Goal: Task Accomplishment & Management: Manage account settings

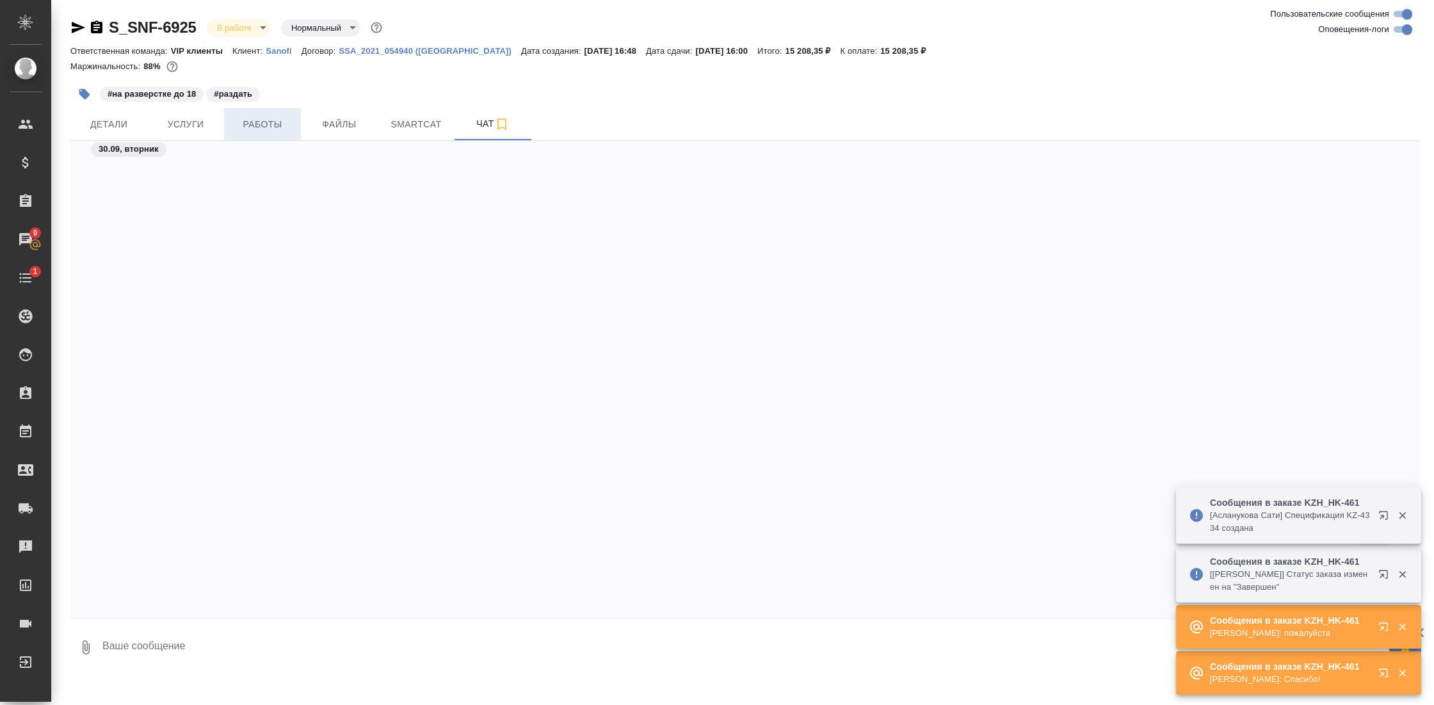
scroll to position [2500, 0]
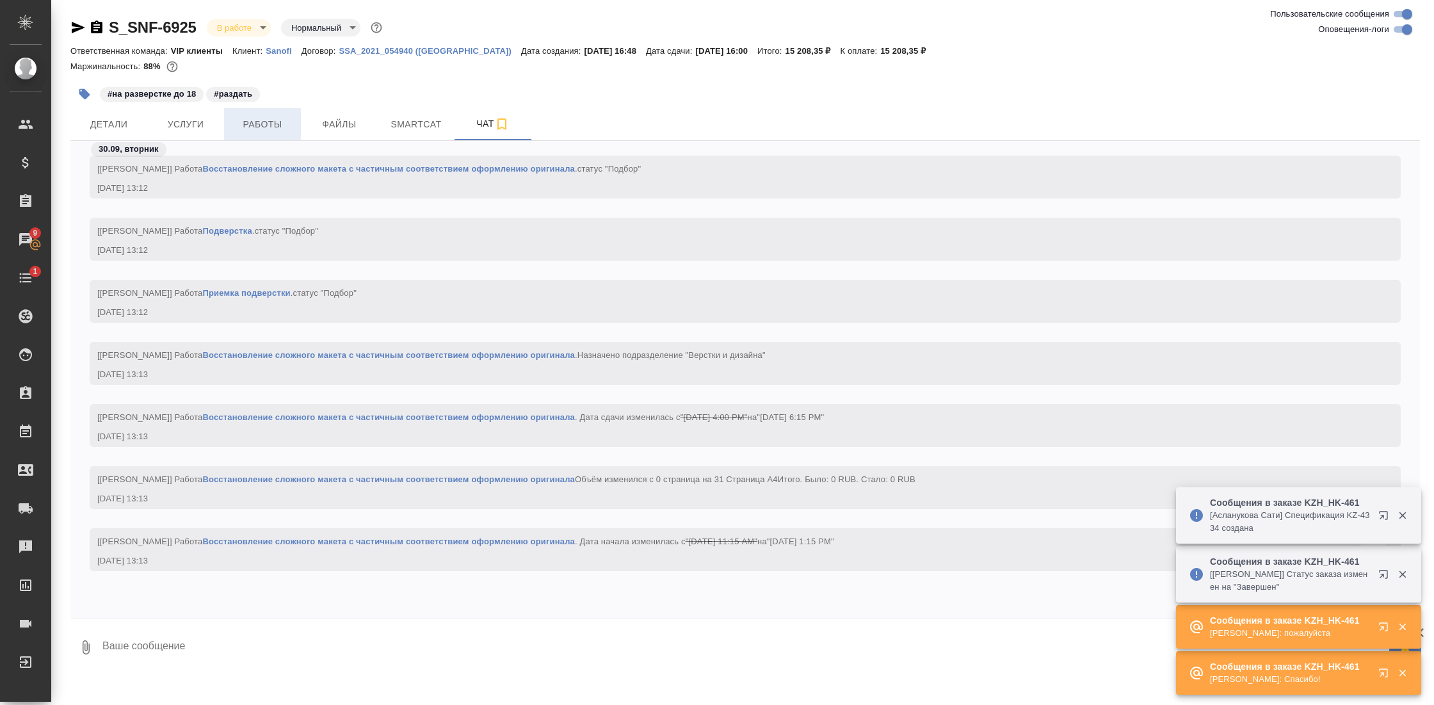
click at [272, 124] on span "Работы" at bounding box center [262, 125] width 61 height 16
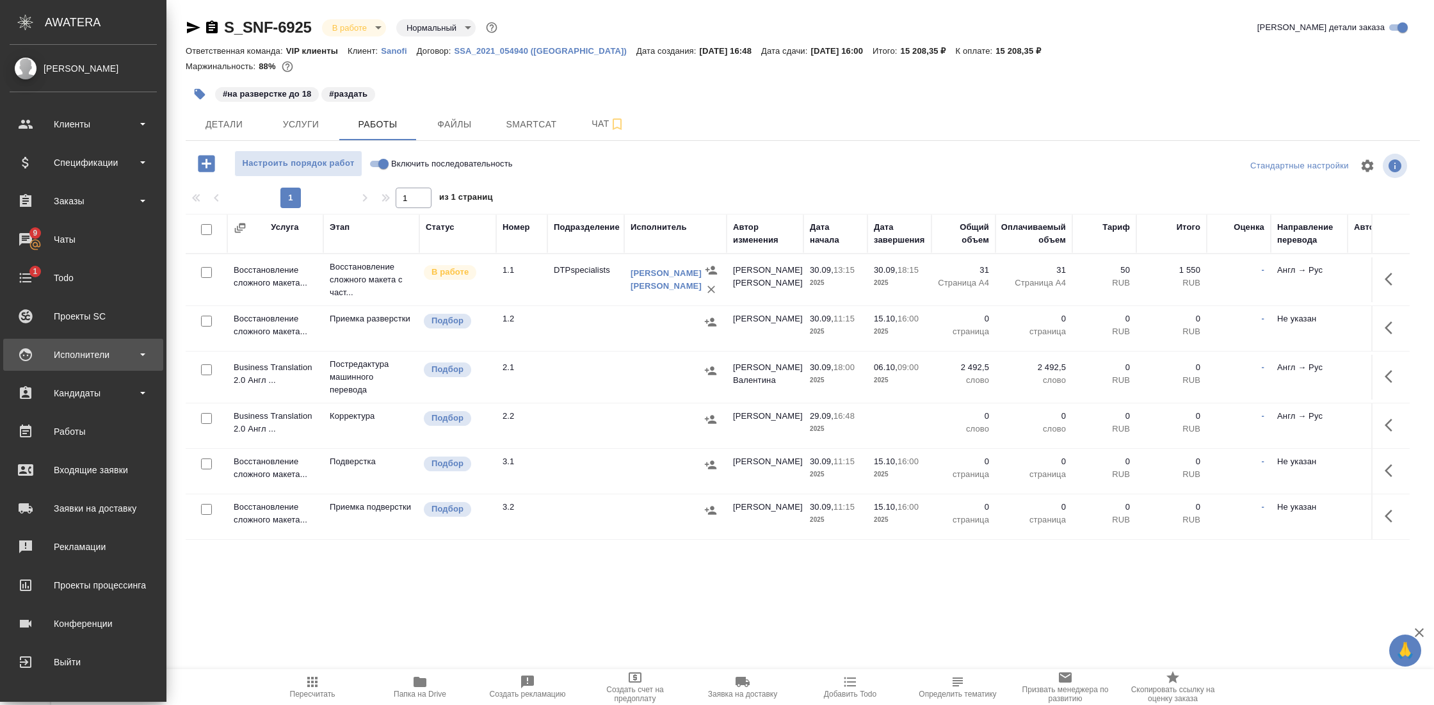
click at [68, 347] on div "Исполнители" at bounding box center [83, 354] width 147 height 19
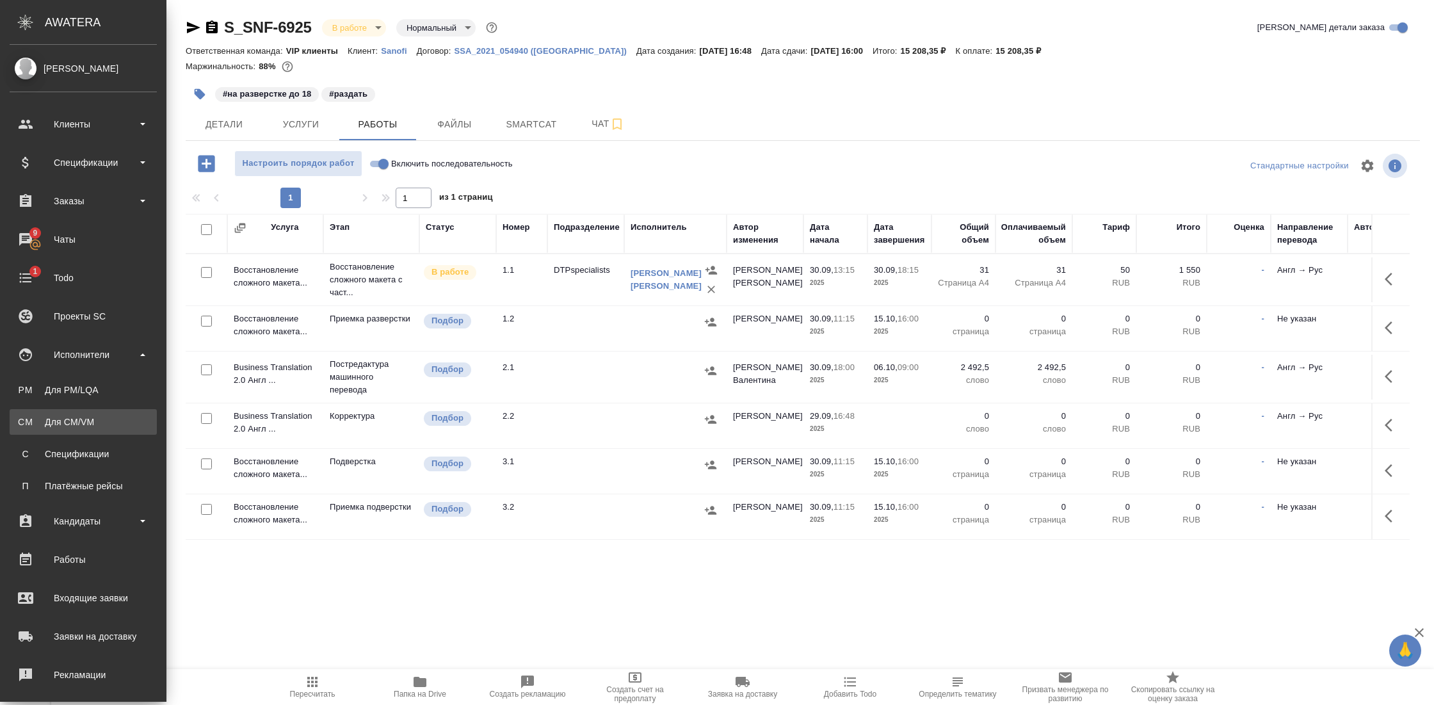
click at [77, 426] on div "Для CM/VM" at bounding box center [83, 421] width 134 height 13
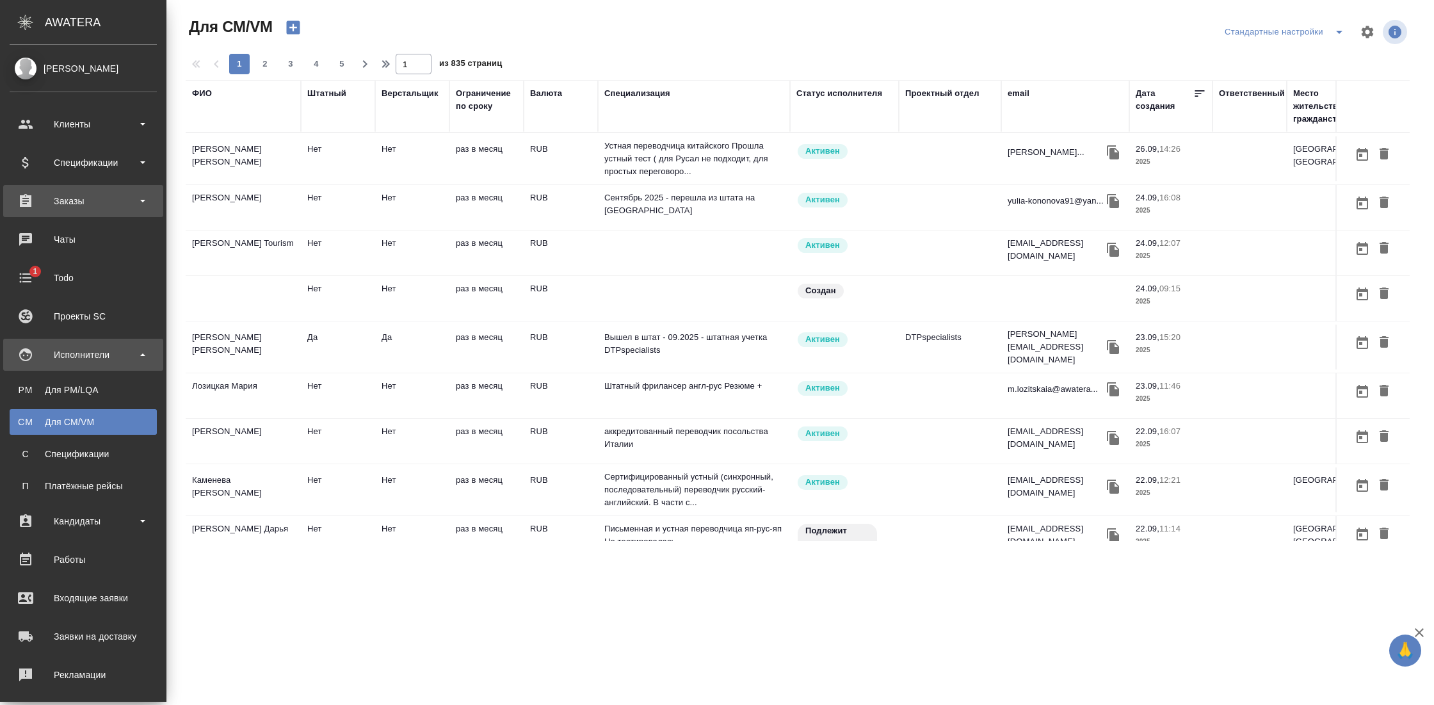
click at [59, 201] on div "Заказы" at bounding box center [83, 200] width 147 height 19
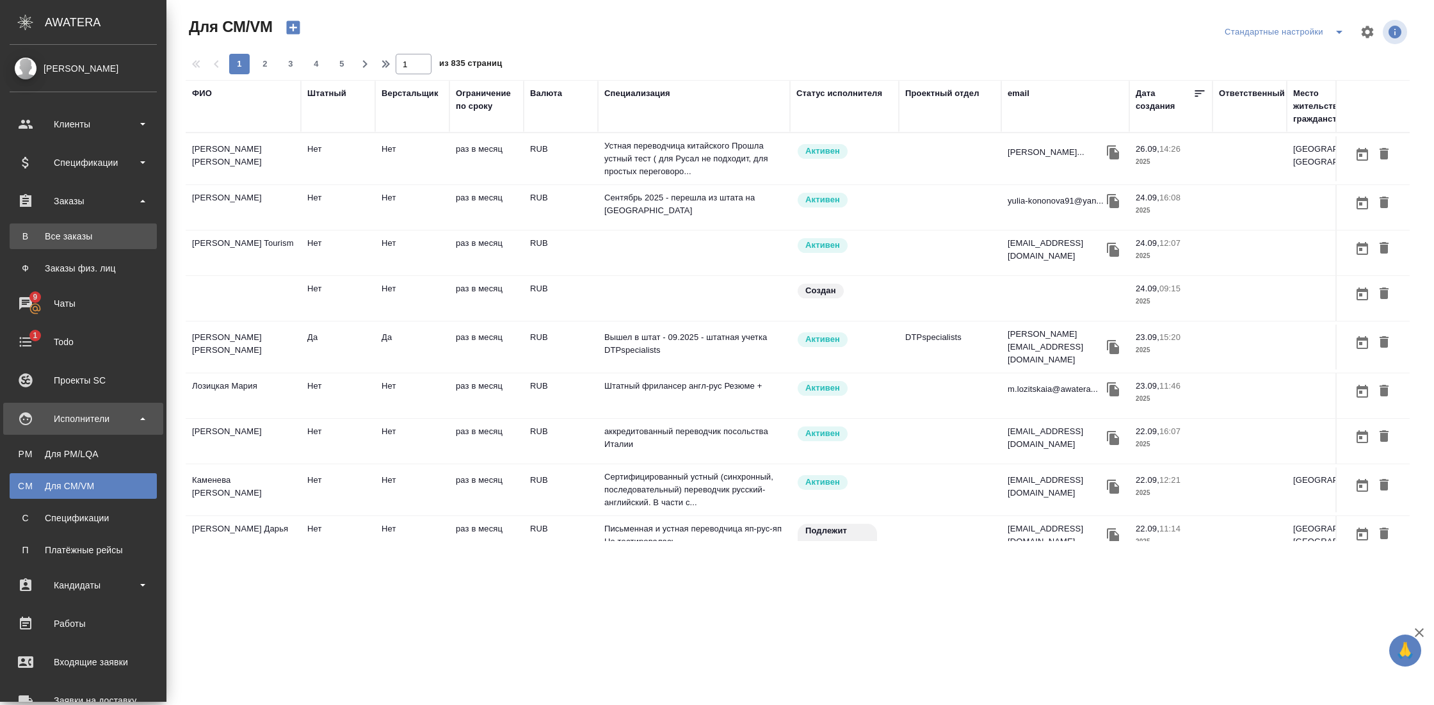
click at [59, 241] on div "Все заказы" at bounding box center [83, 236] width 134 height 13
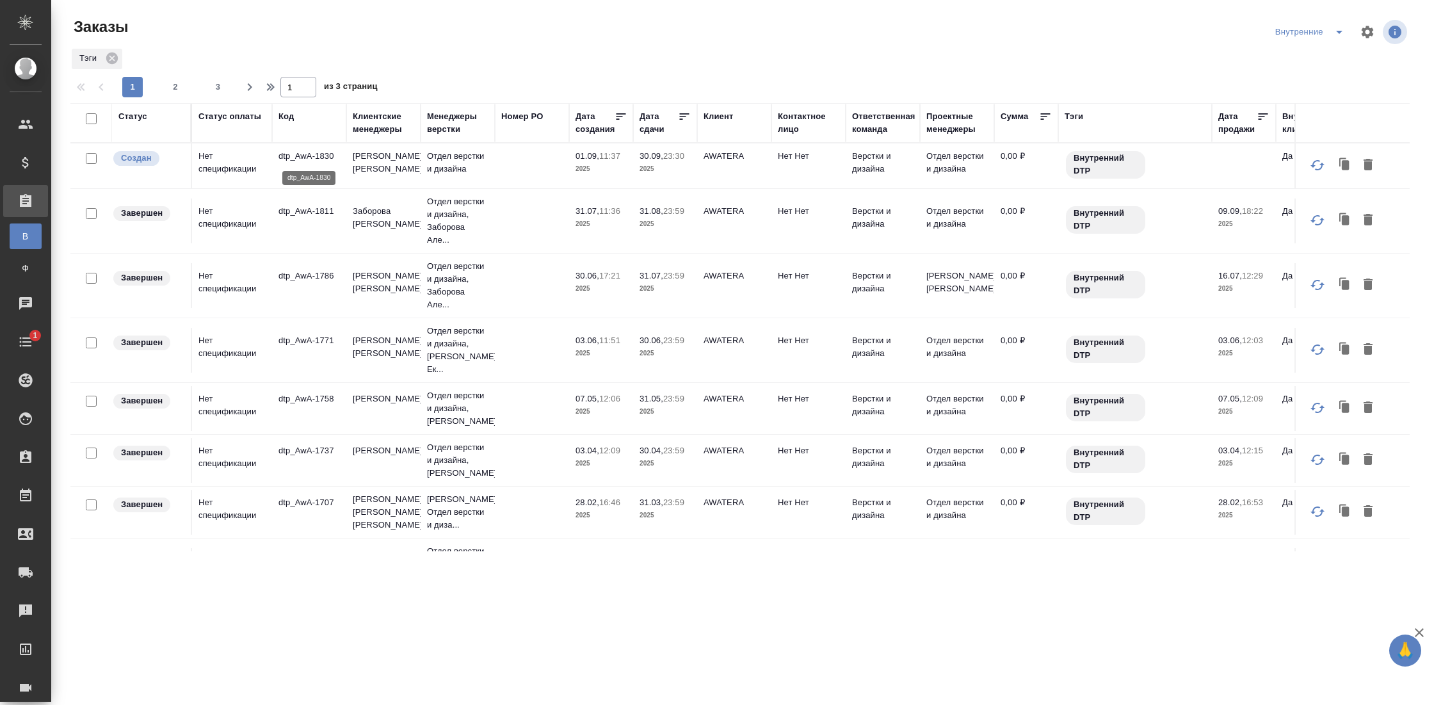
click at [312, 161] on p "dtp_AwA-1830" at bounding box center [308, 156] width 61 height 13
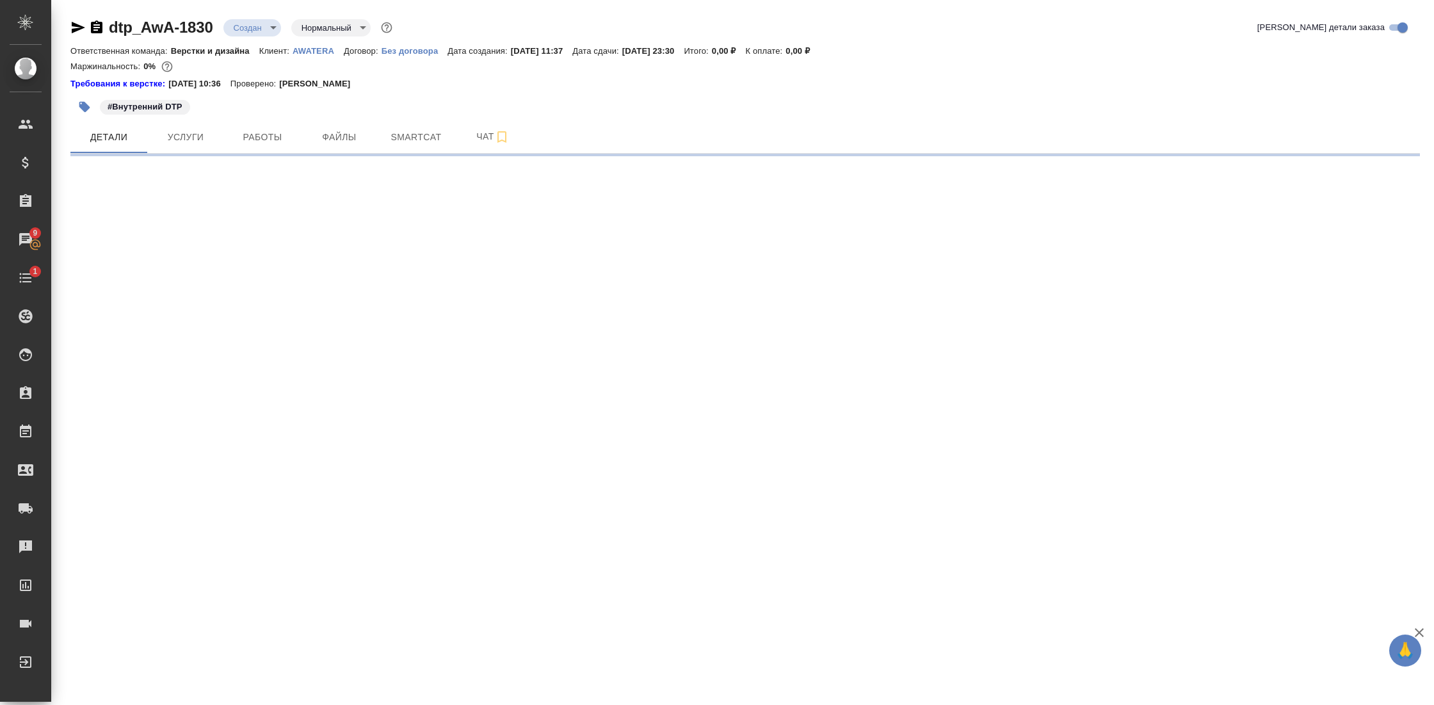
select select "RU"
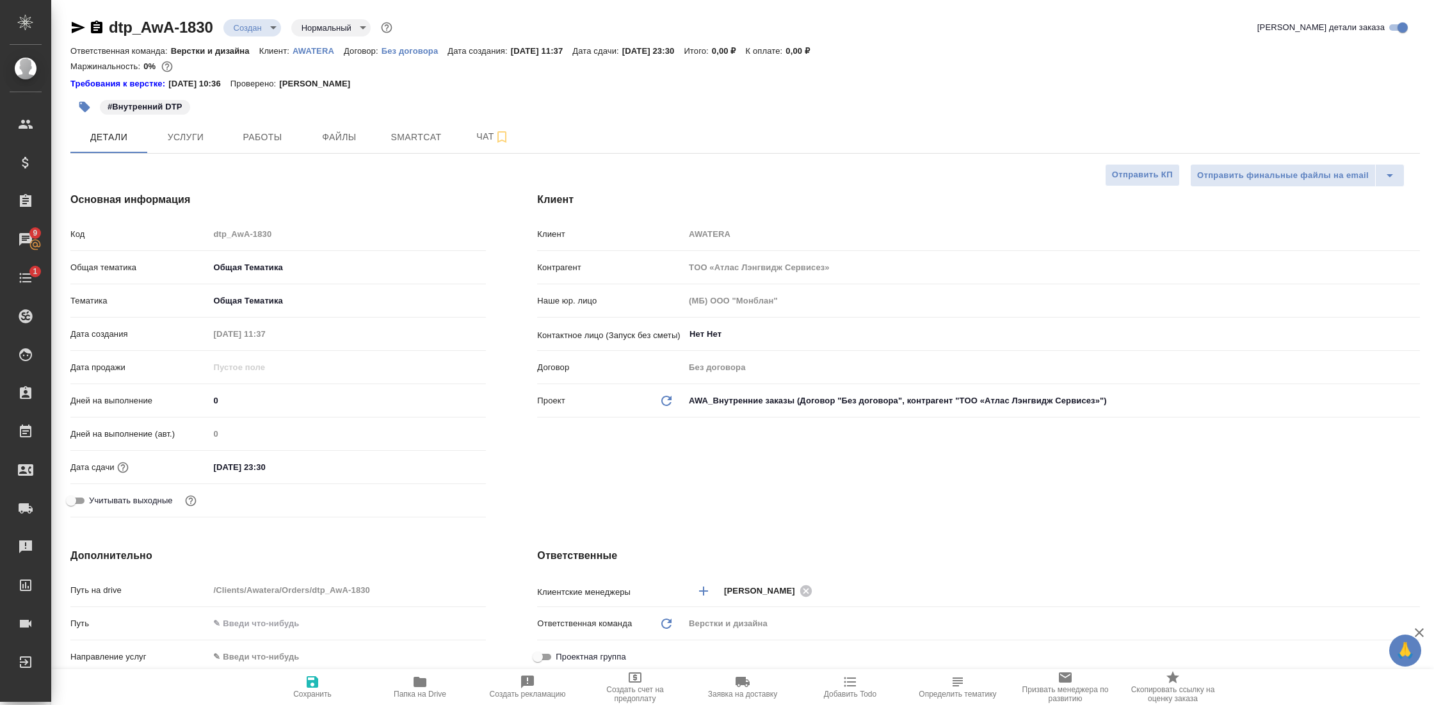
type textarea "x"
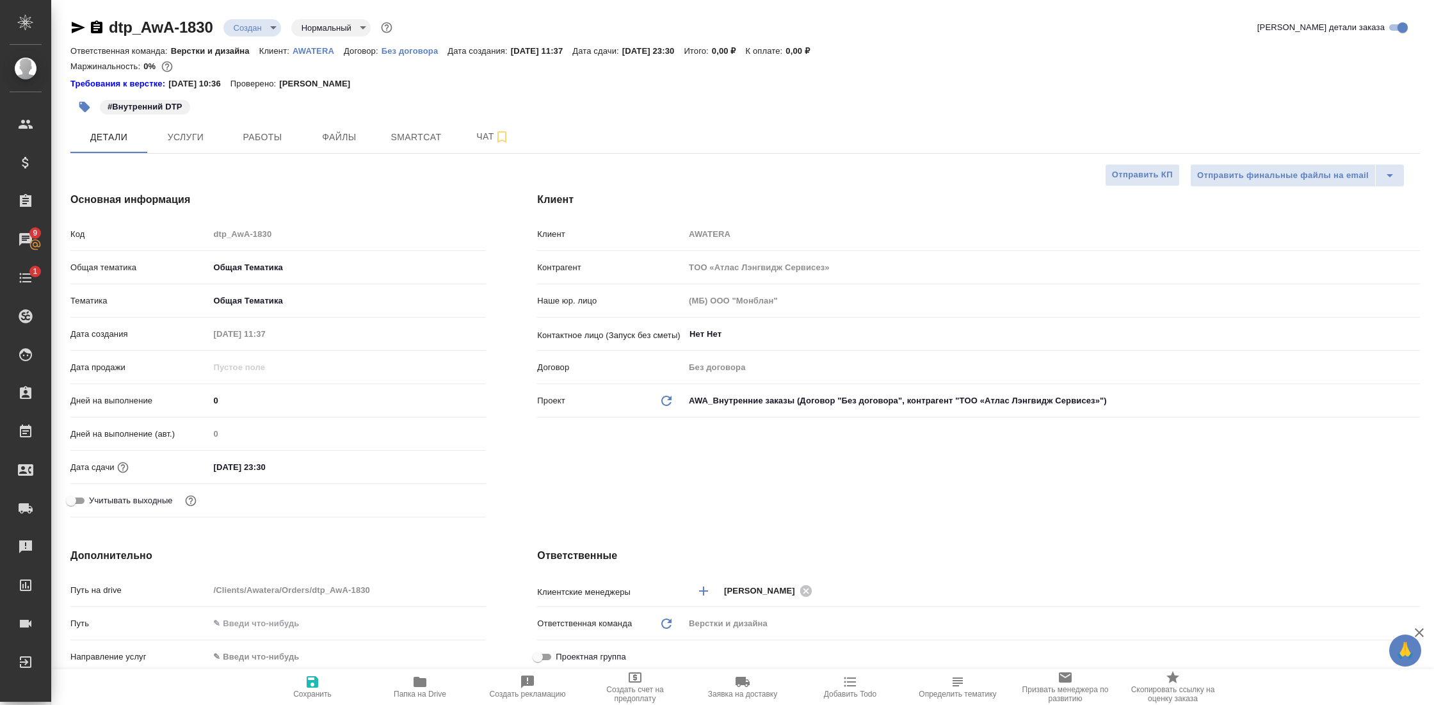
type textarea "x"
click at [255, 142] on span "Работы" at bounding box center [262, 137] width 61 height 16
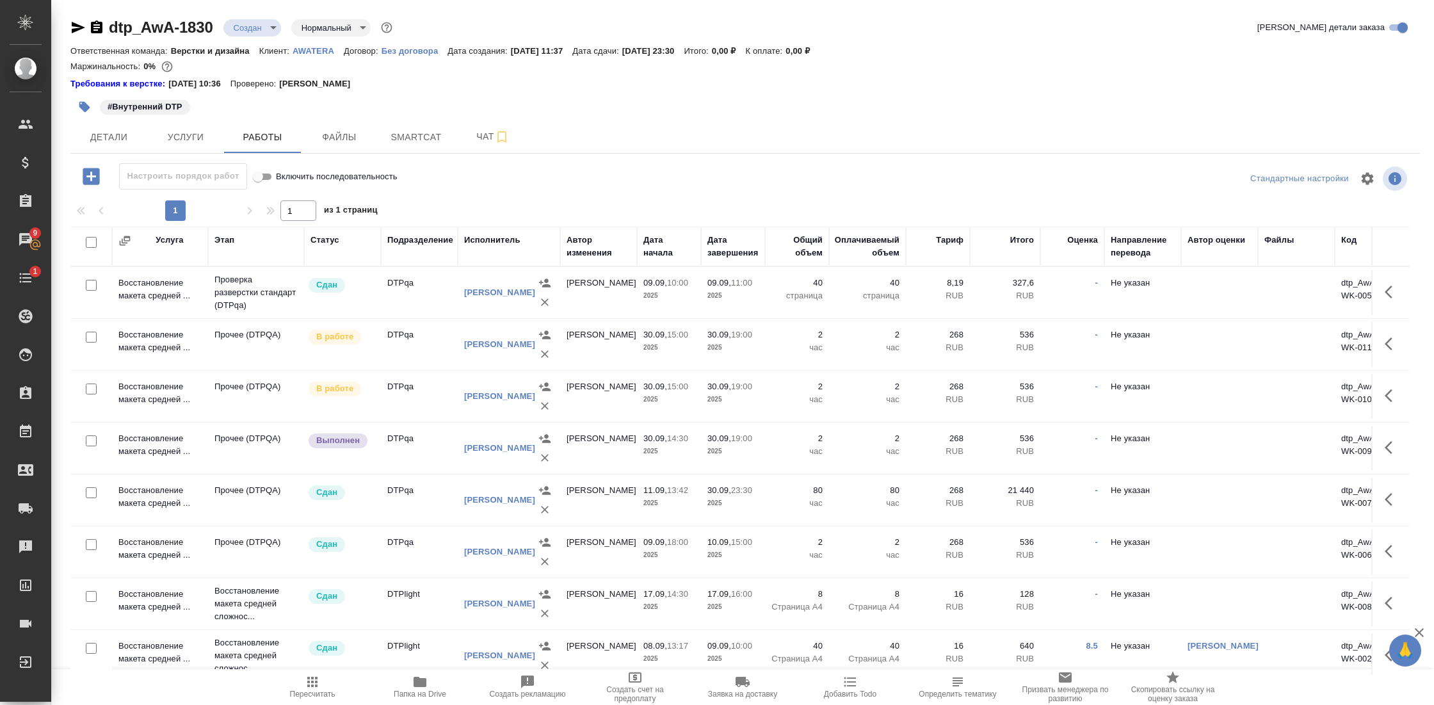
click at [143, 448] on td "Восстановление макета средней ..." at bounding box center [160, 448] width 96 height 45
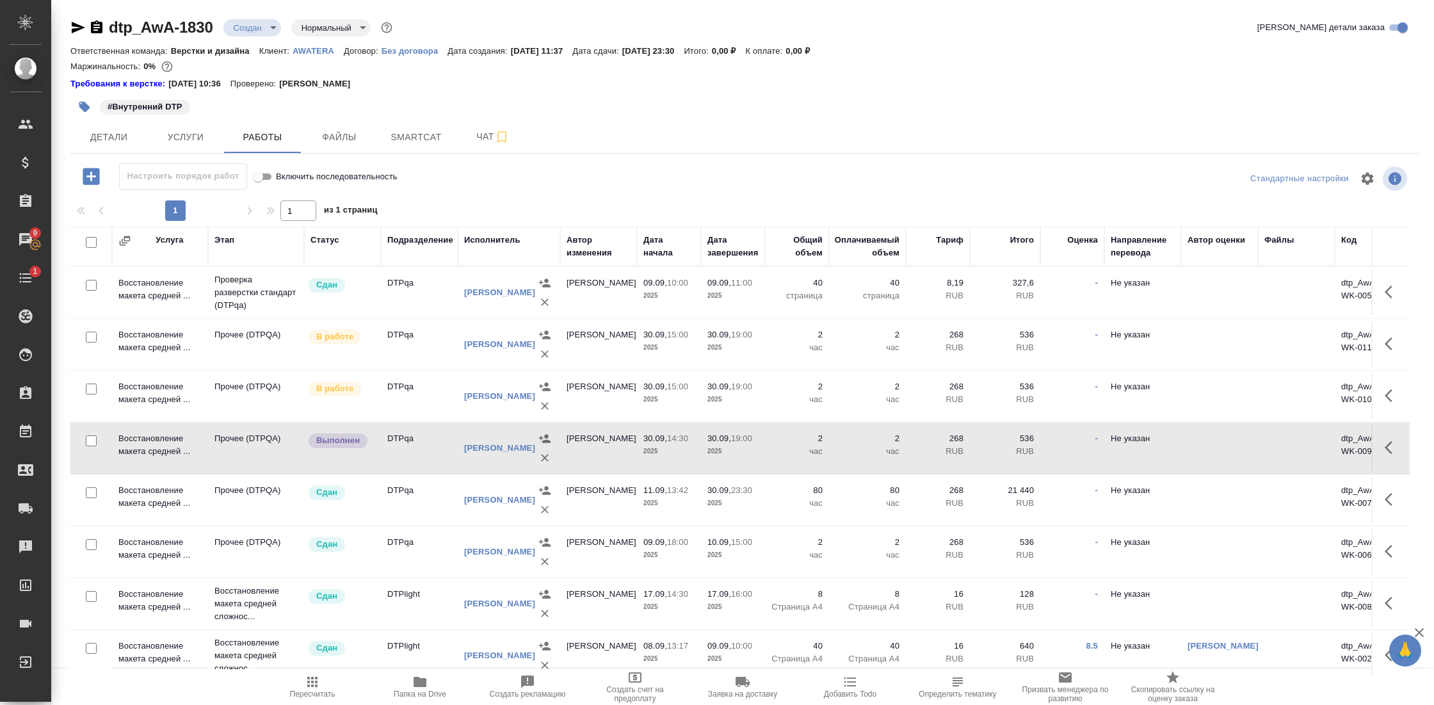
click at [143, 448] on td "Восстановление макета средней ..." at bounding box center [160, 448] width 96 height 45
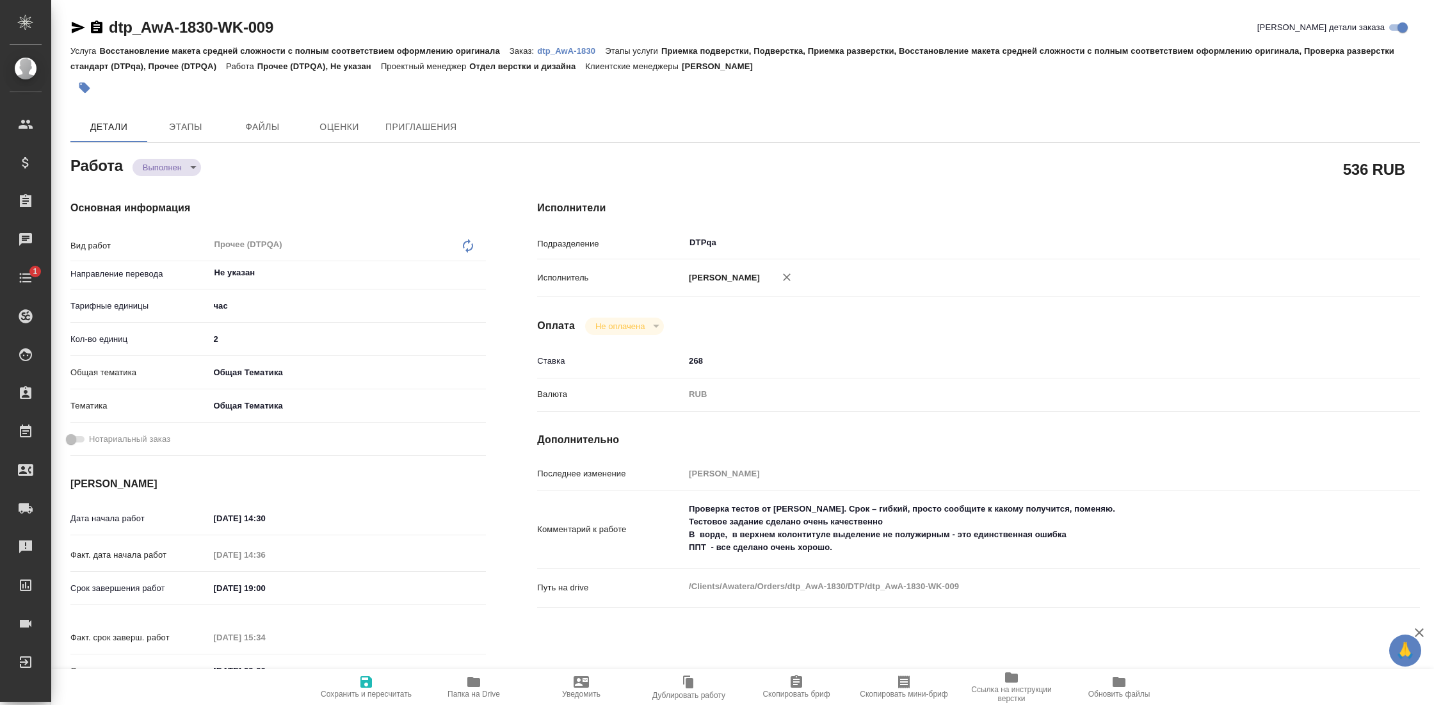
type textarea "x"
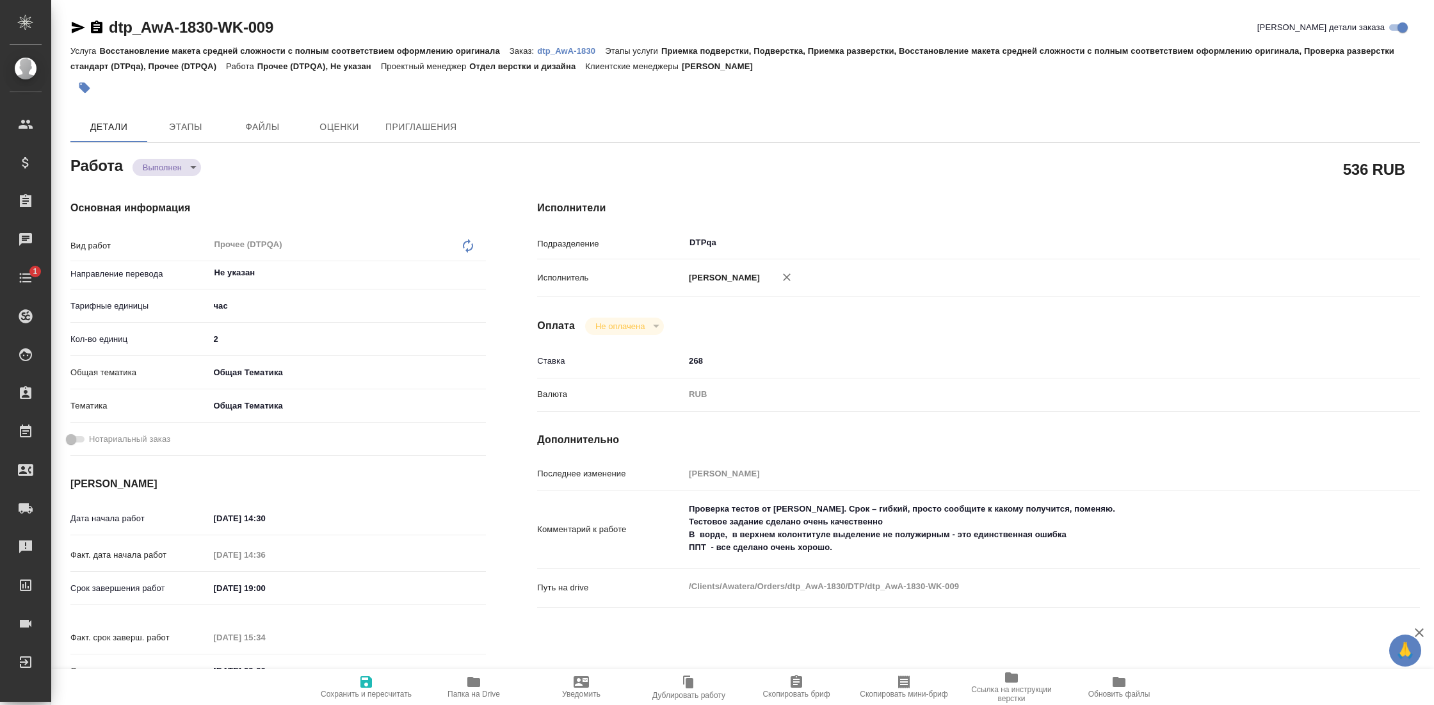
type textarea "x"
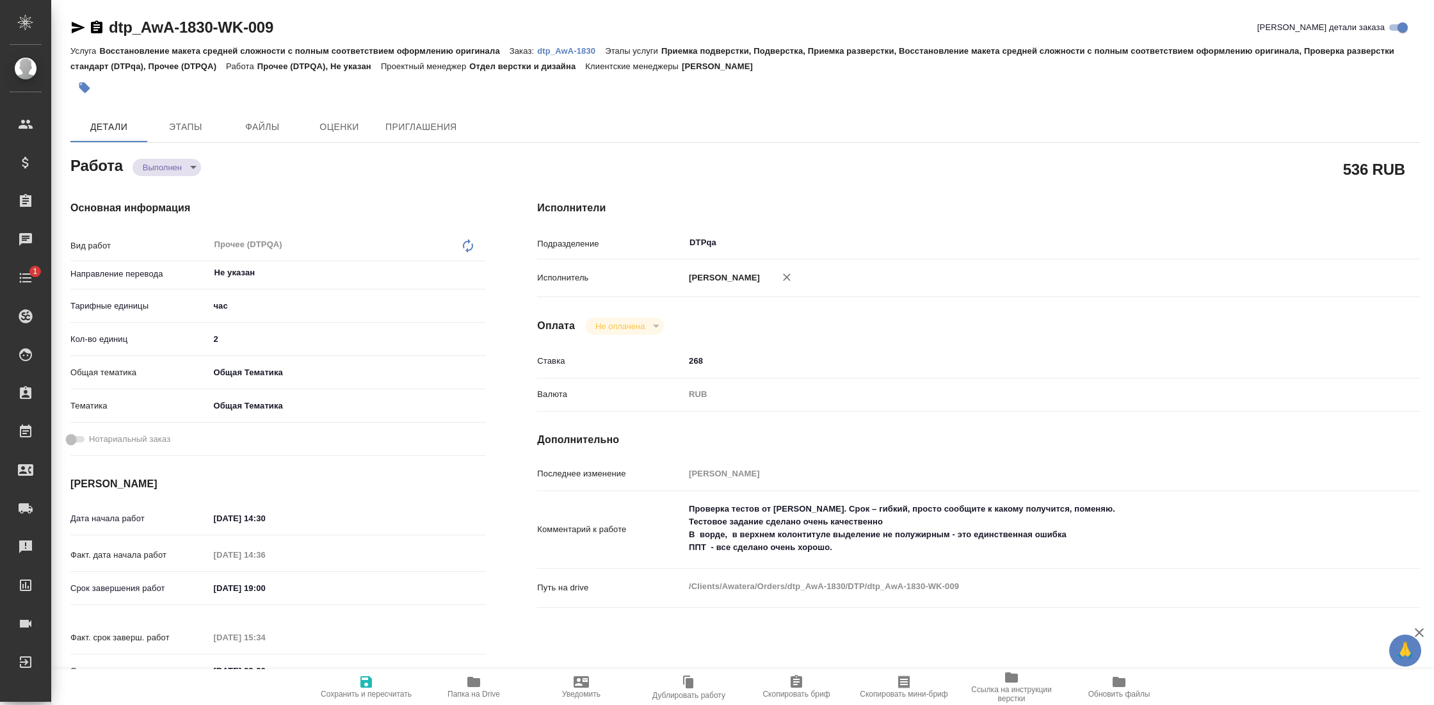
type textarea "x"
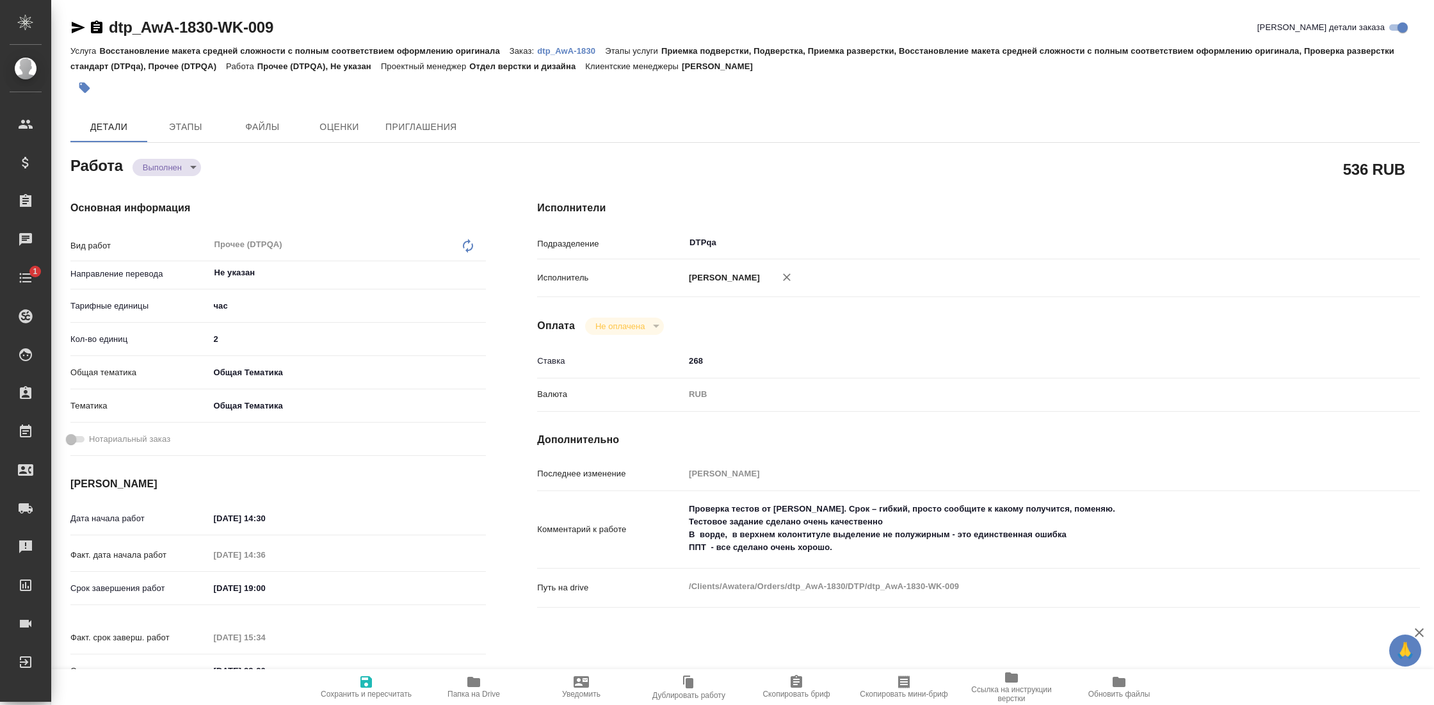
type textarea "x"
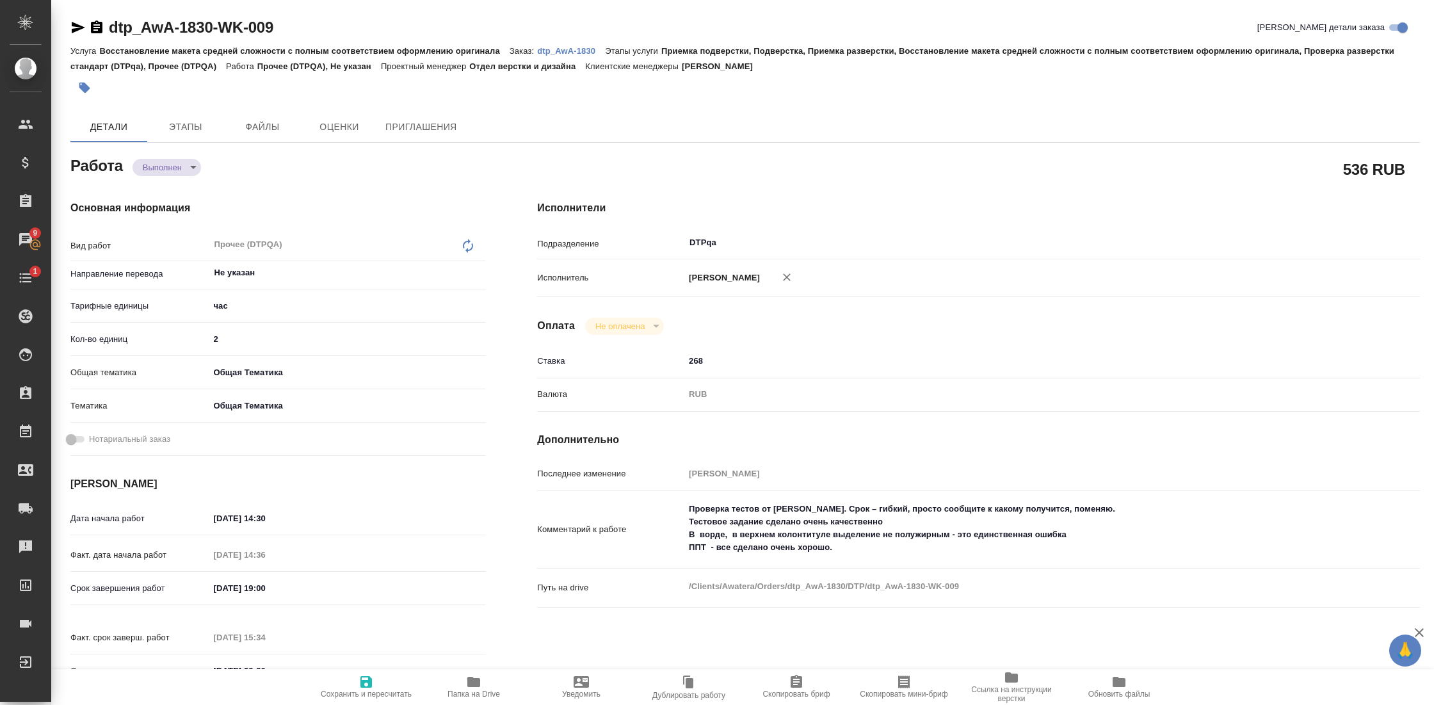
click at [178, 174] on body "🙏 .cls-1 fill:#fff; AWATERA Gostev Yury Клиенты Спецификации Заказы 9 Чаты 1 To…" at bounding box center [717, 352] width 1434 height 705
click at [178, 186] on li "Сдан" at bounding box center [175, 189] width 85 height 22
type textarea "x"
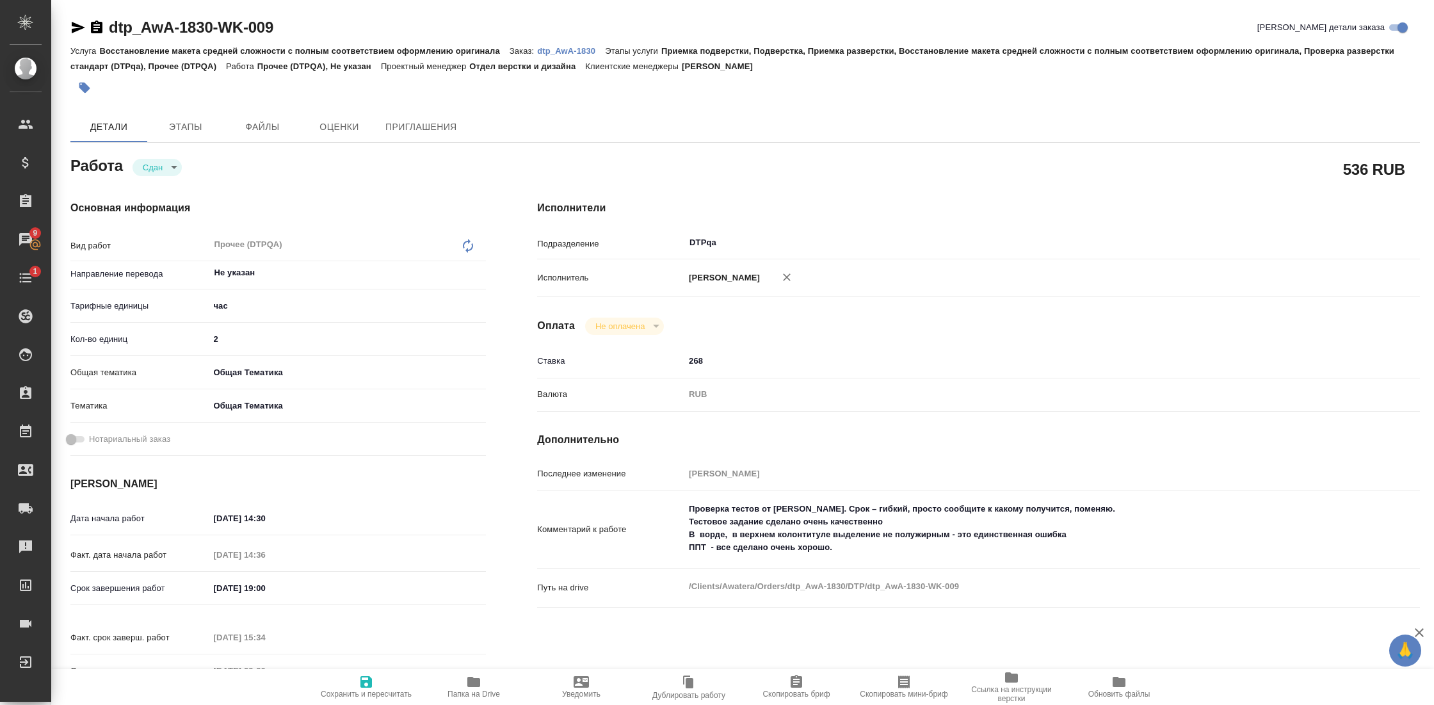
type textarea "x"
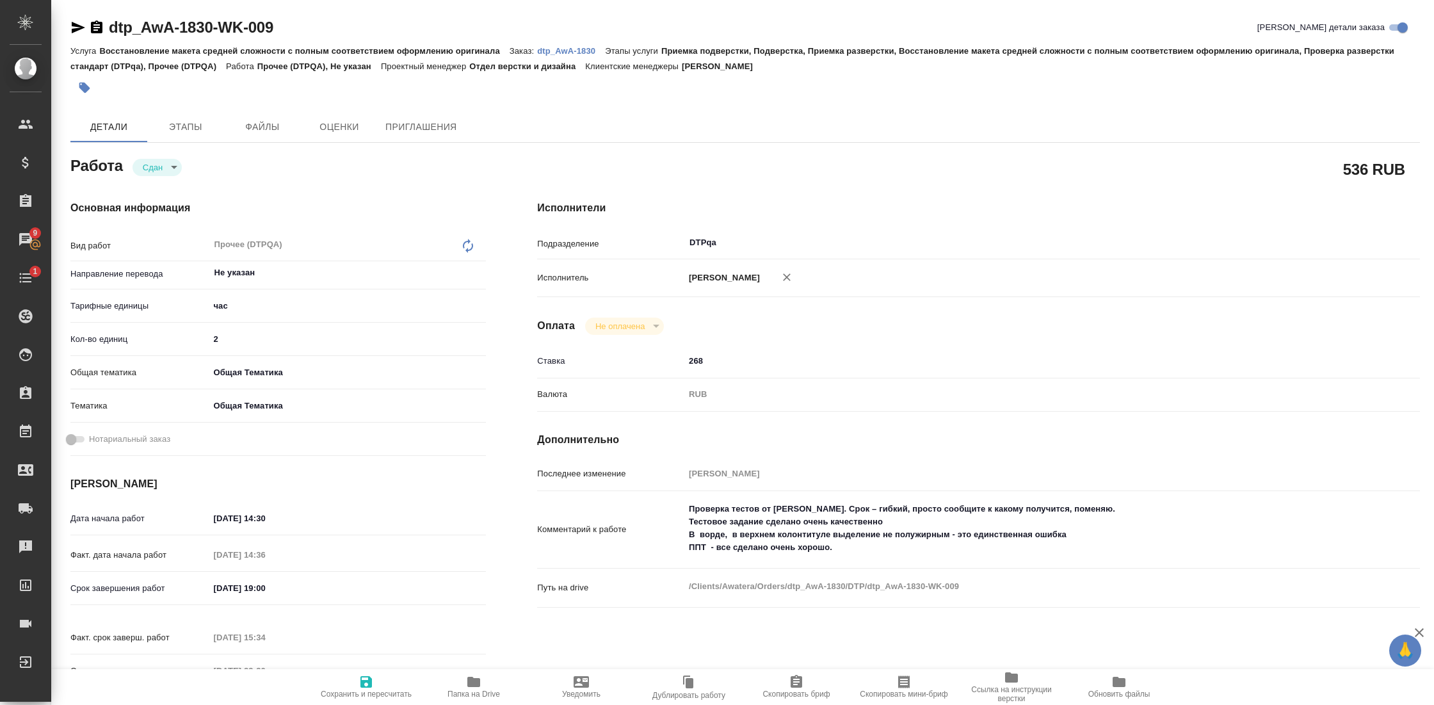
type textarea "x"
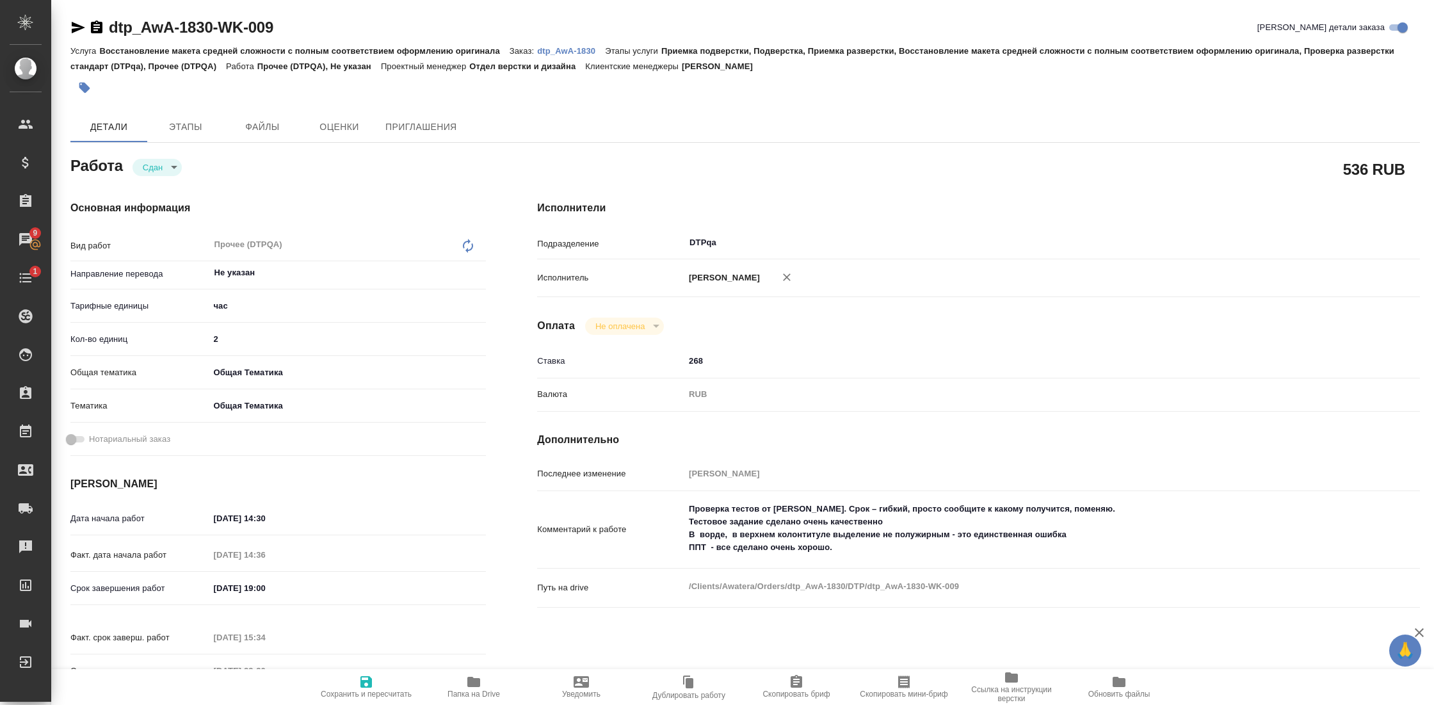
type textarea "x"
drag, startPoint x: 684, startPoint y: 522, endPoint x: 846, endPoint y: 547, distance: 164.5
click at [846, 547] on textarea "Проверка тестов от Ларцевой Татьяны. Срок – гибкий, просто сообщите к какому по…" at bounding box center [1015, 529] width 661 height 60
type textarea "x"
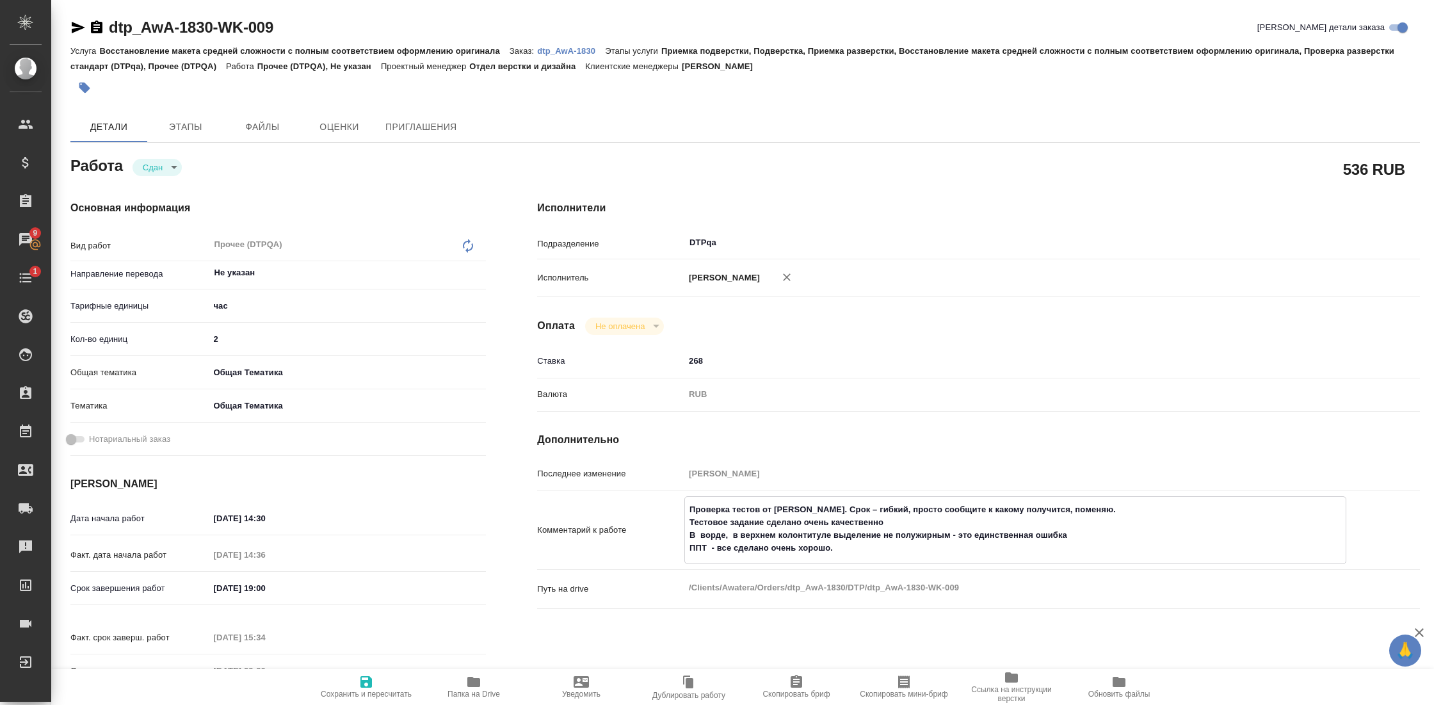
click at [479, 677] on icon "button" at bounding box center [473, 681] width 15 height 15
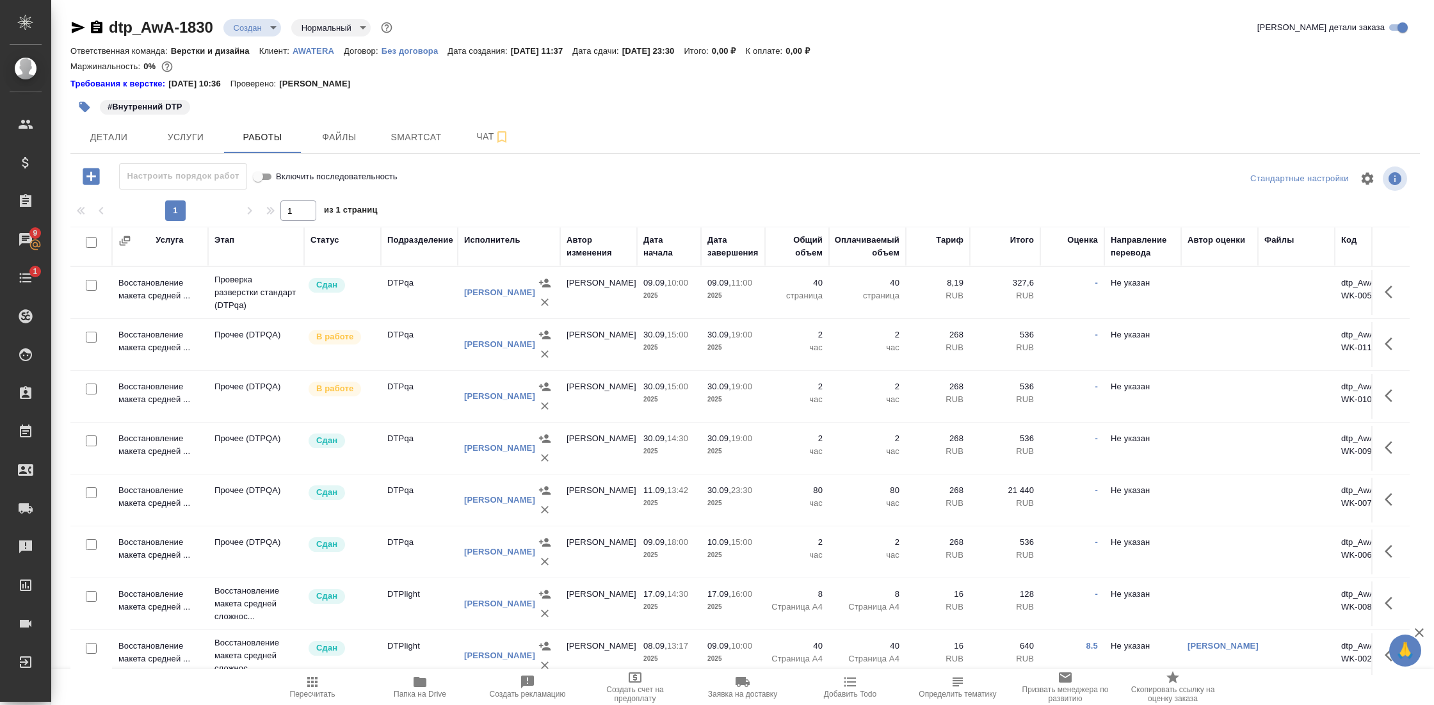
click at [149, 435] on td "Восстановление макета средней ..." at bounding box center [160, 448] width 96 height 45
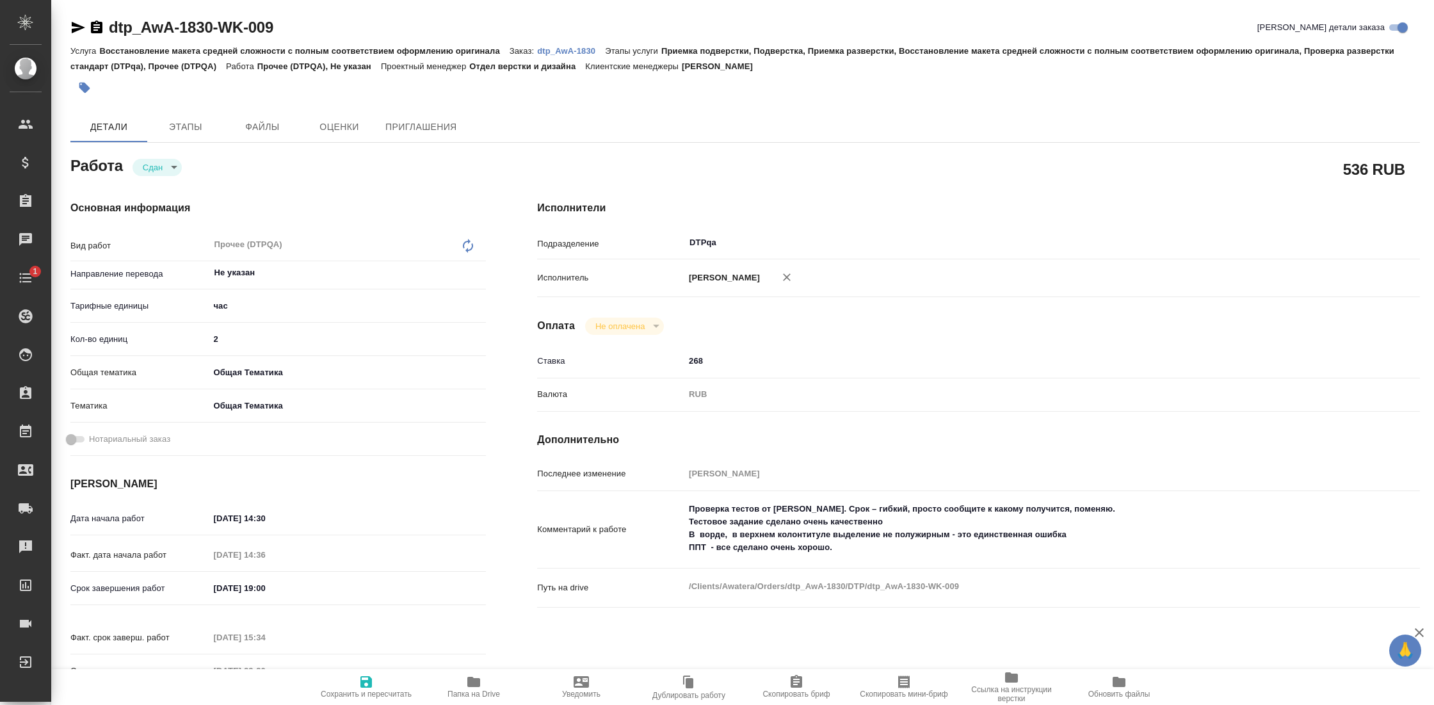
type textarea "x"
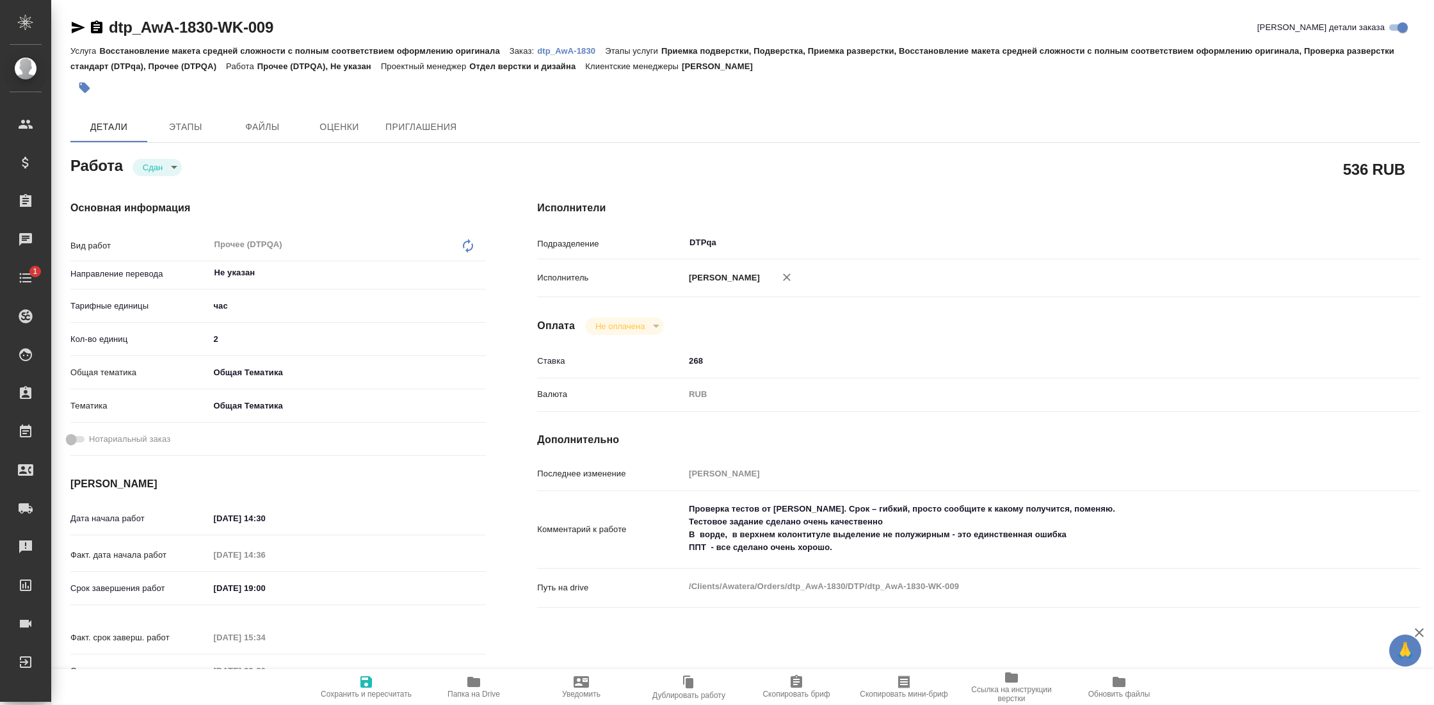
type textarea "x"
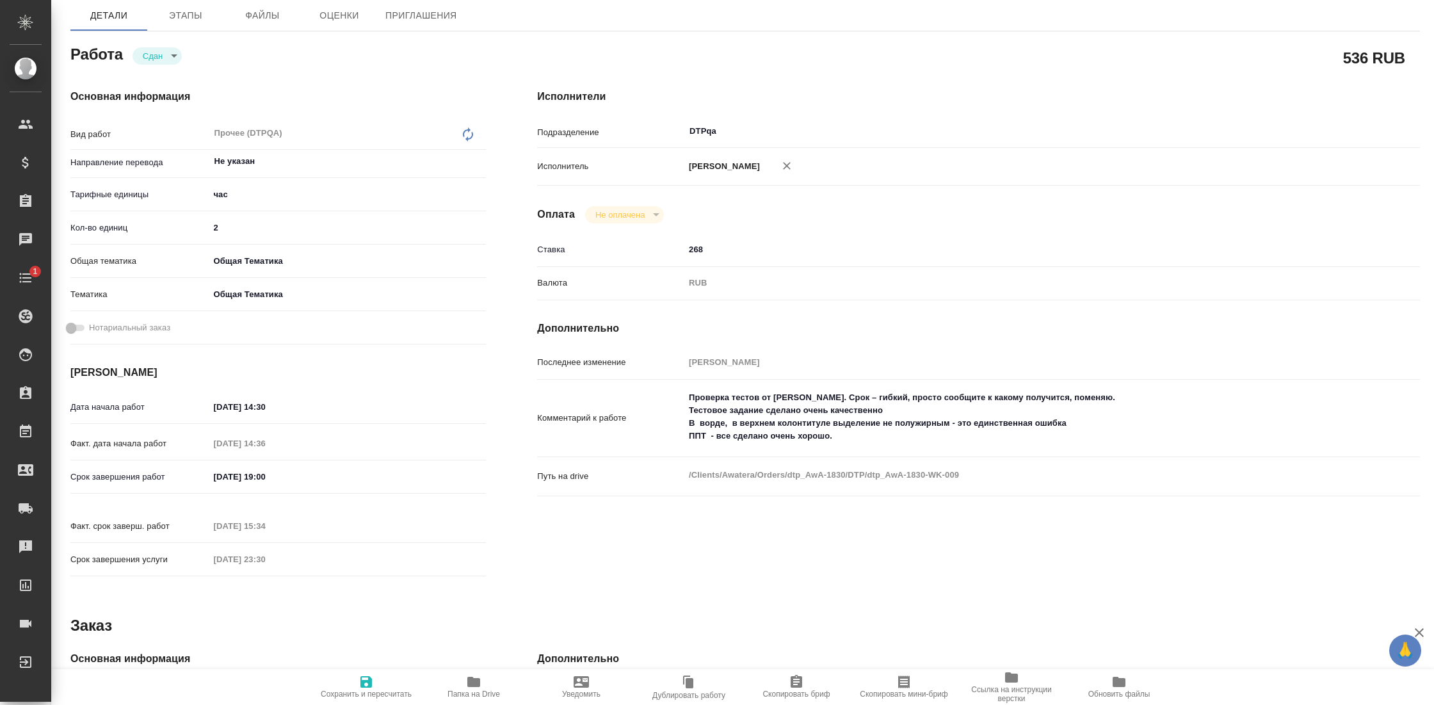
type textarea "x"
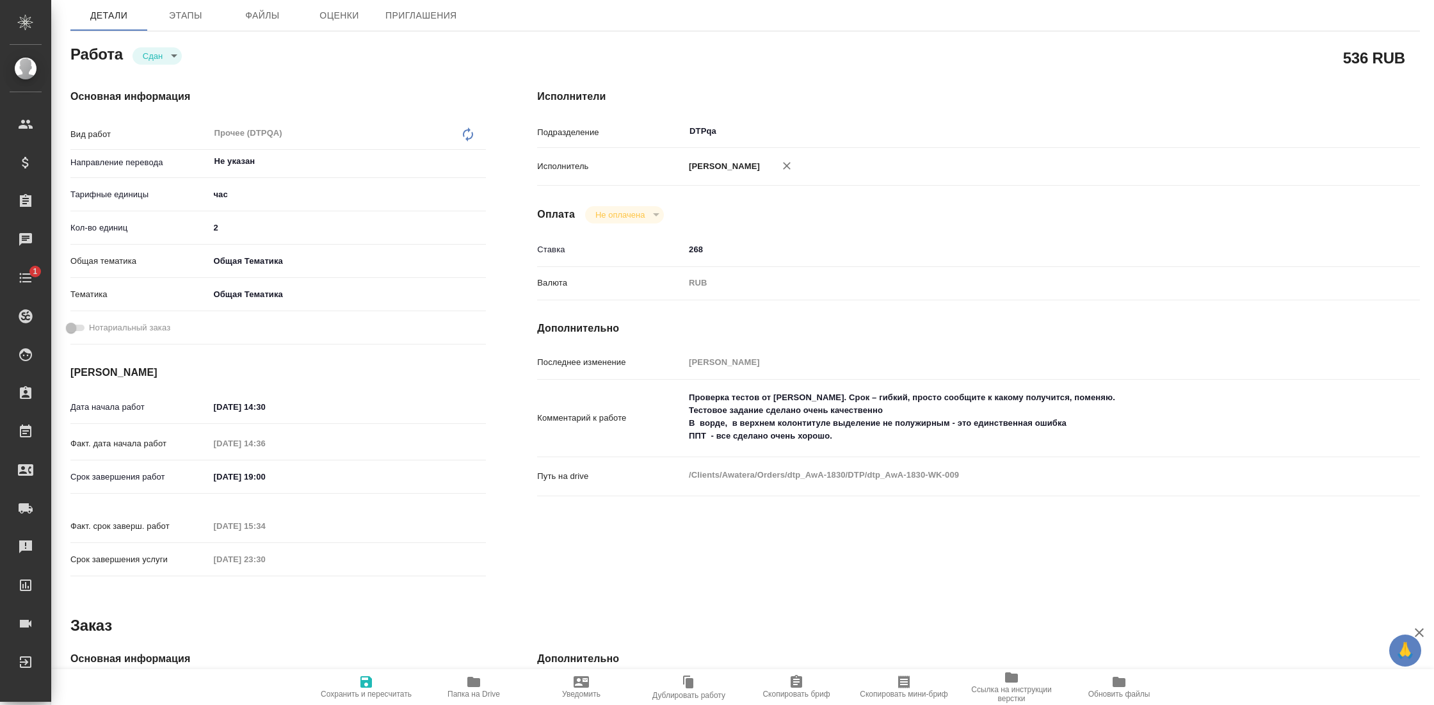
scroll to position [152, 0]
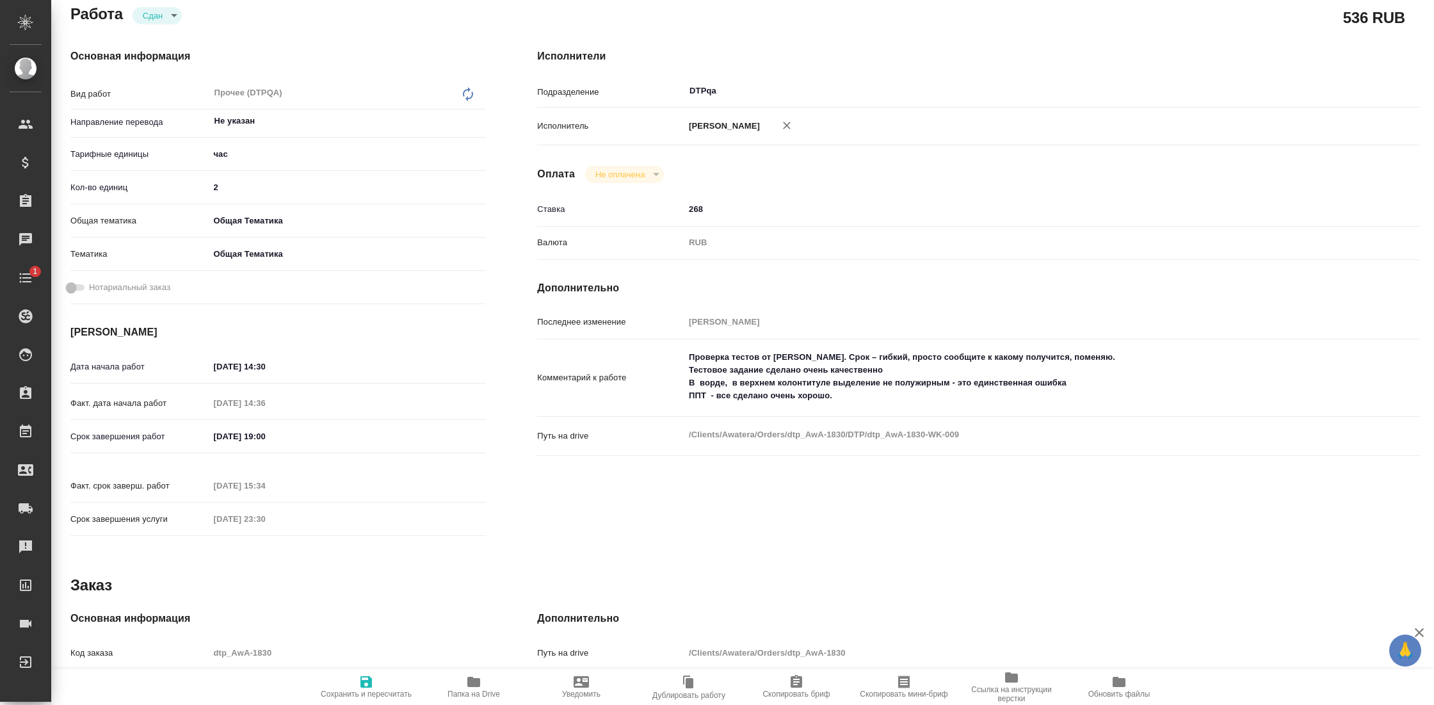
click at [465, 688] on span "Папка на Drive" at bounding box center [474, 686] width 92 height 24
type textarea "x"
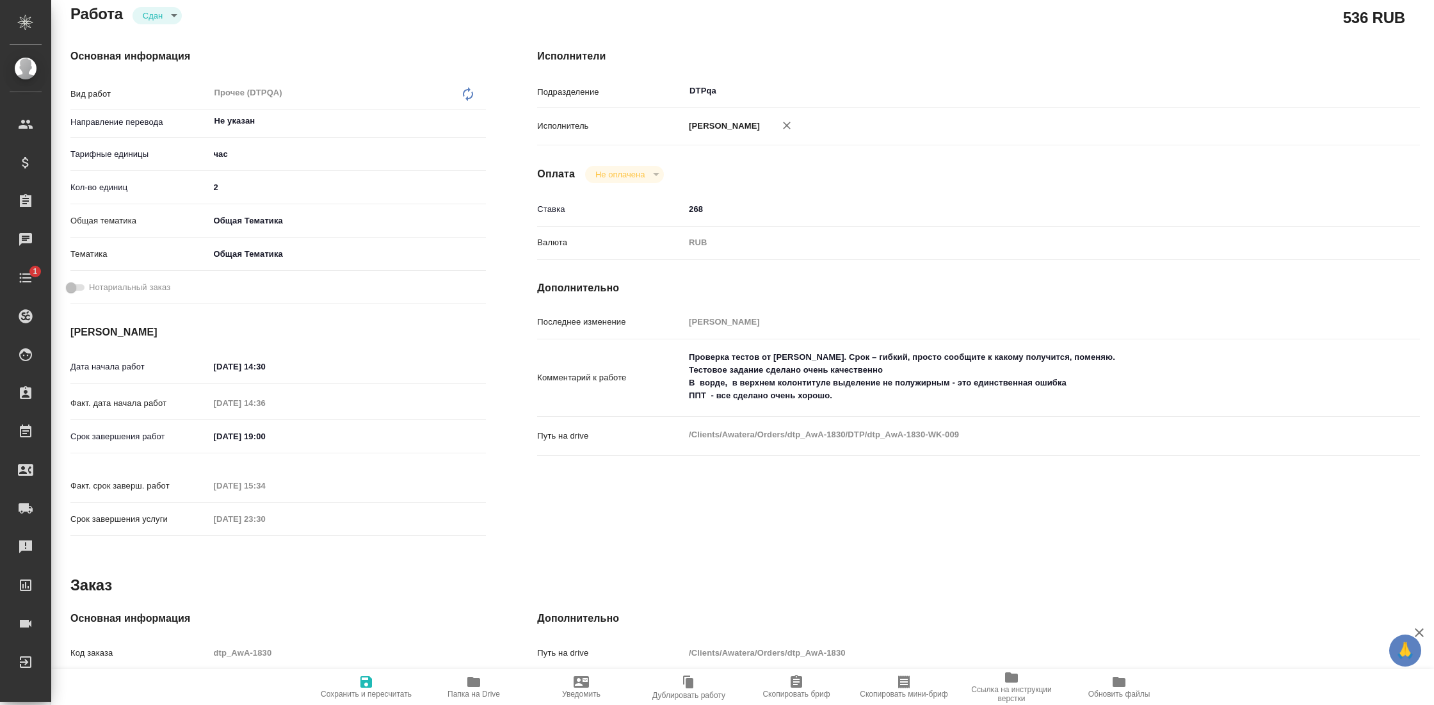
type textarea "x"
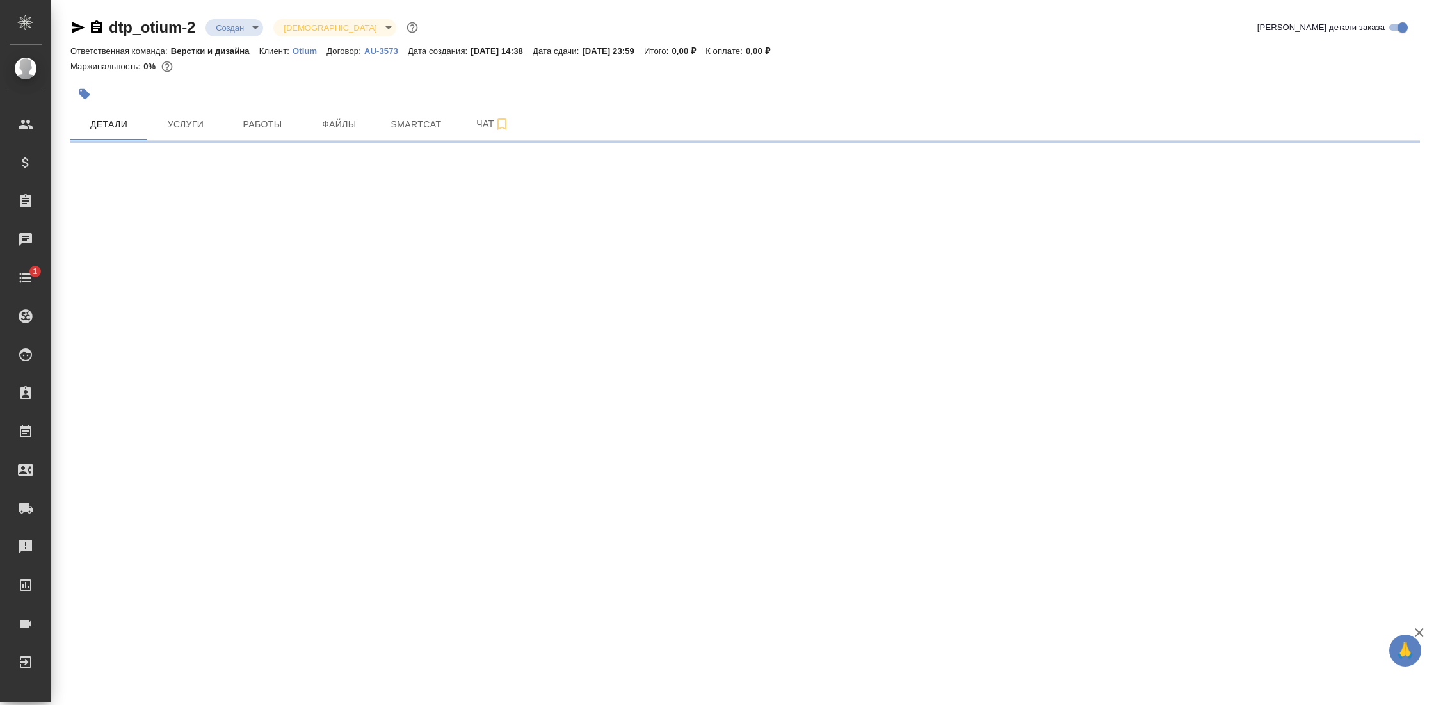
select select "RU"
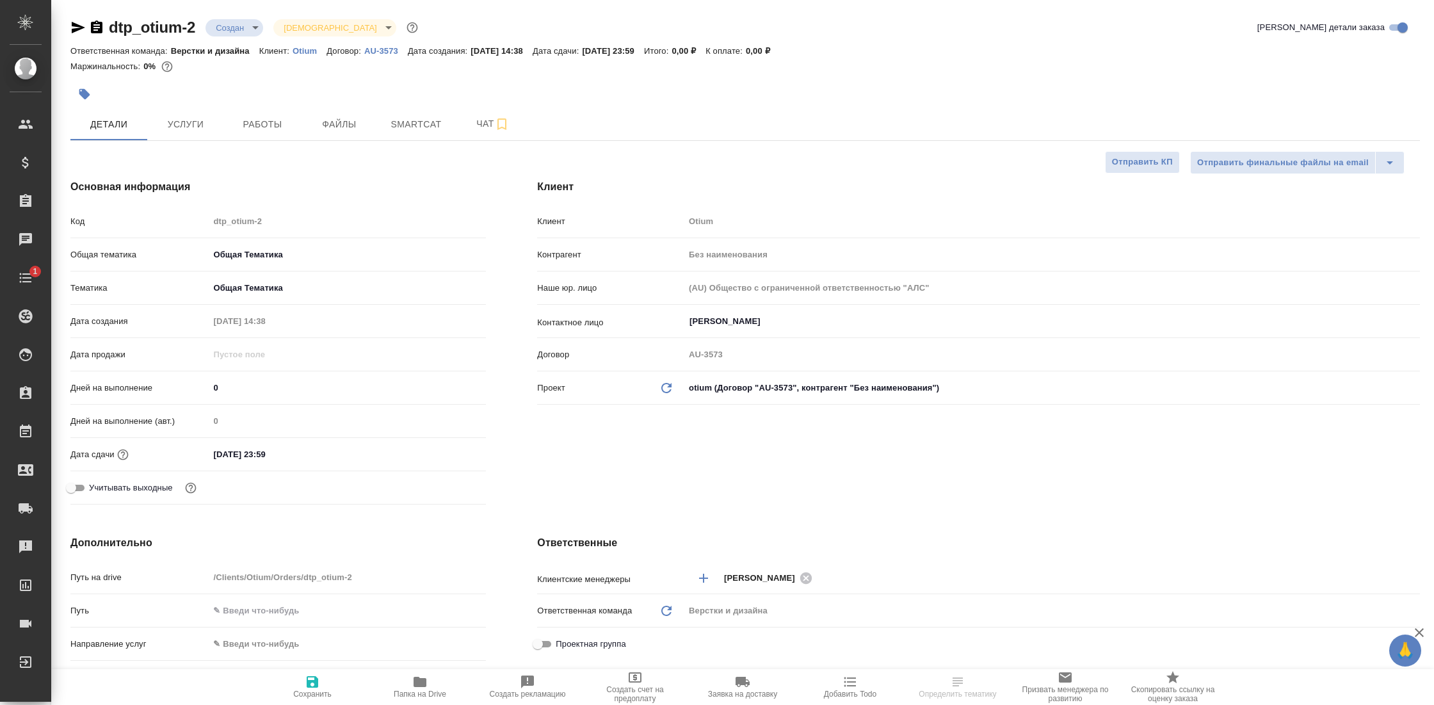
type textarea "x"
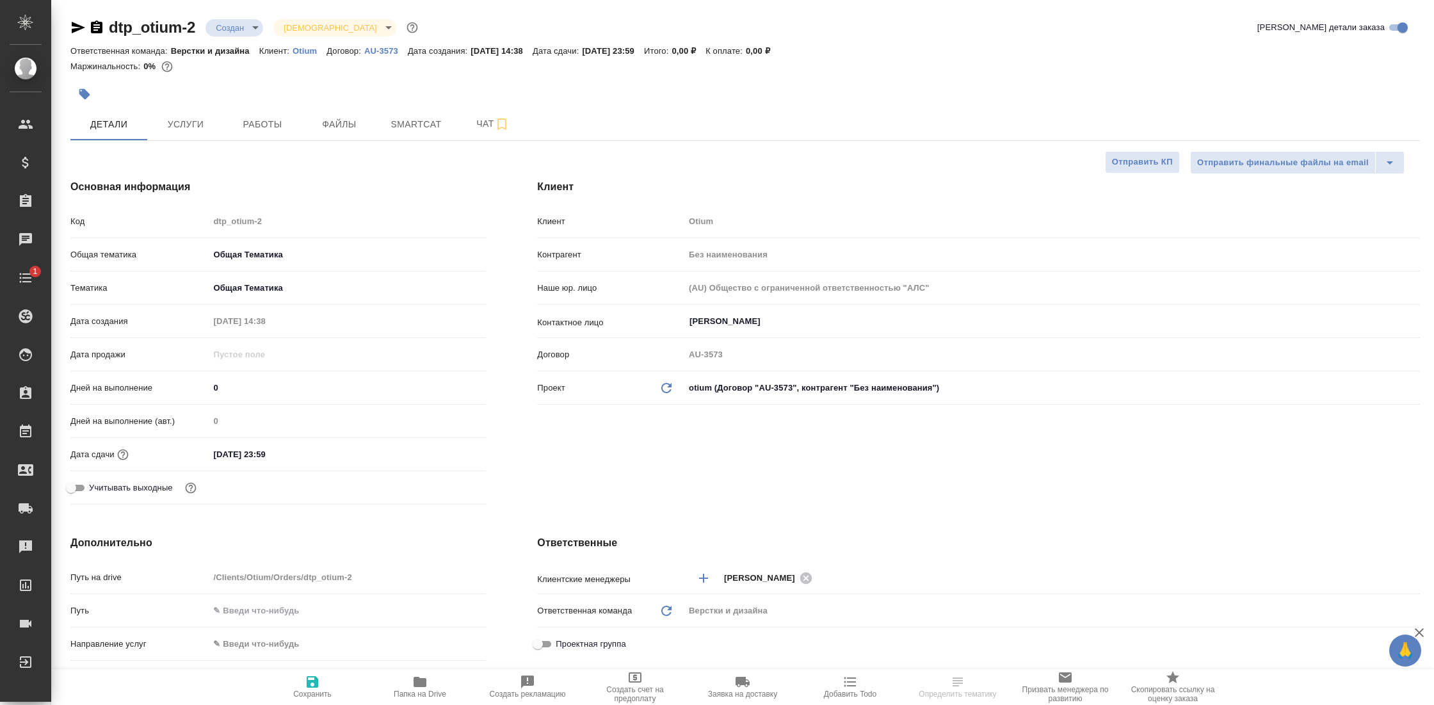
type textarea "x"
click at [255, 110] on button "Работы" at bounding box center [262, 124] width 77 height 32
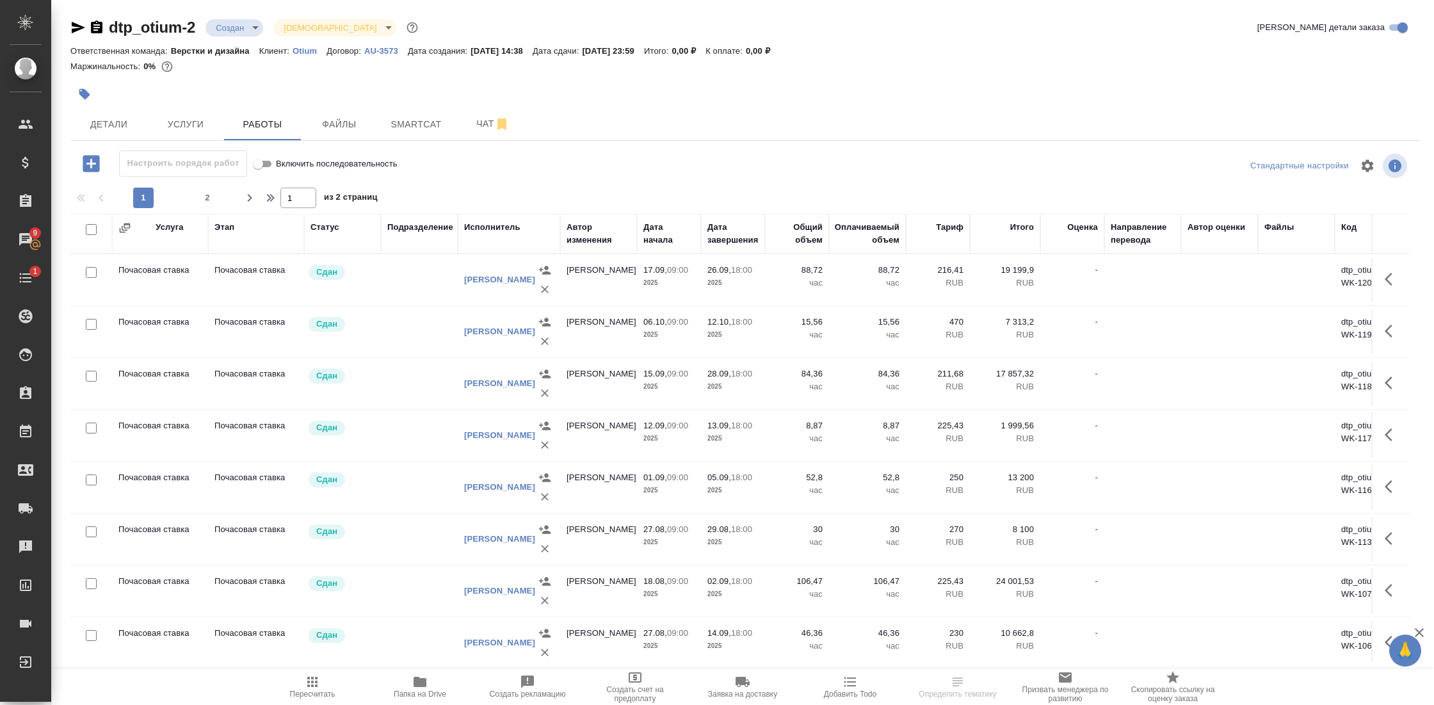
click at [497, 227] on div "Исполнитель" at bounding box center [492, 227] width 56 height 13
click at [480, 208] on div "1 2 1 из 2 страниц" at bounding box center [744, 198] width 1349 height 20
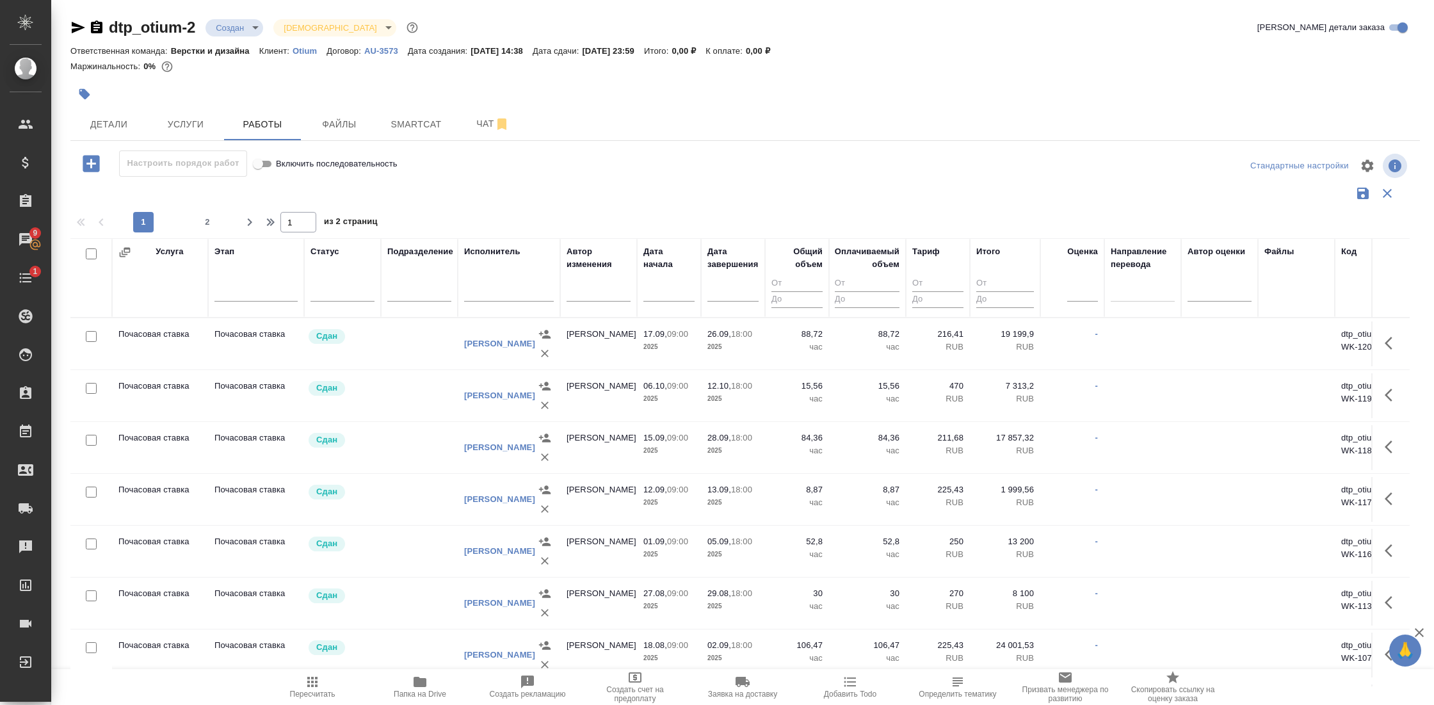
click at [492, 287] on input "text" at bounding box center [509, 293] width 90 height 16
click at [490, 293] on input "text" at bounding box center [509, 293] width 90 height 16
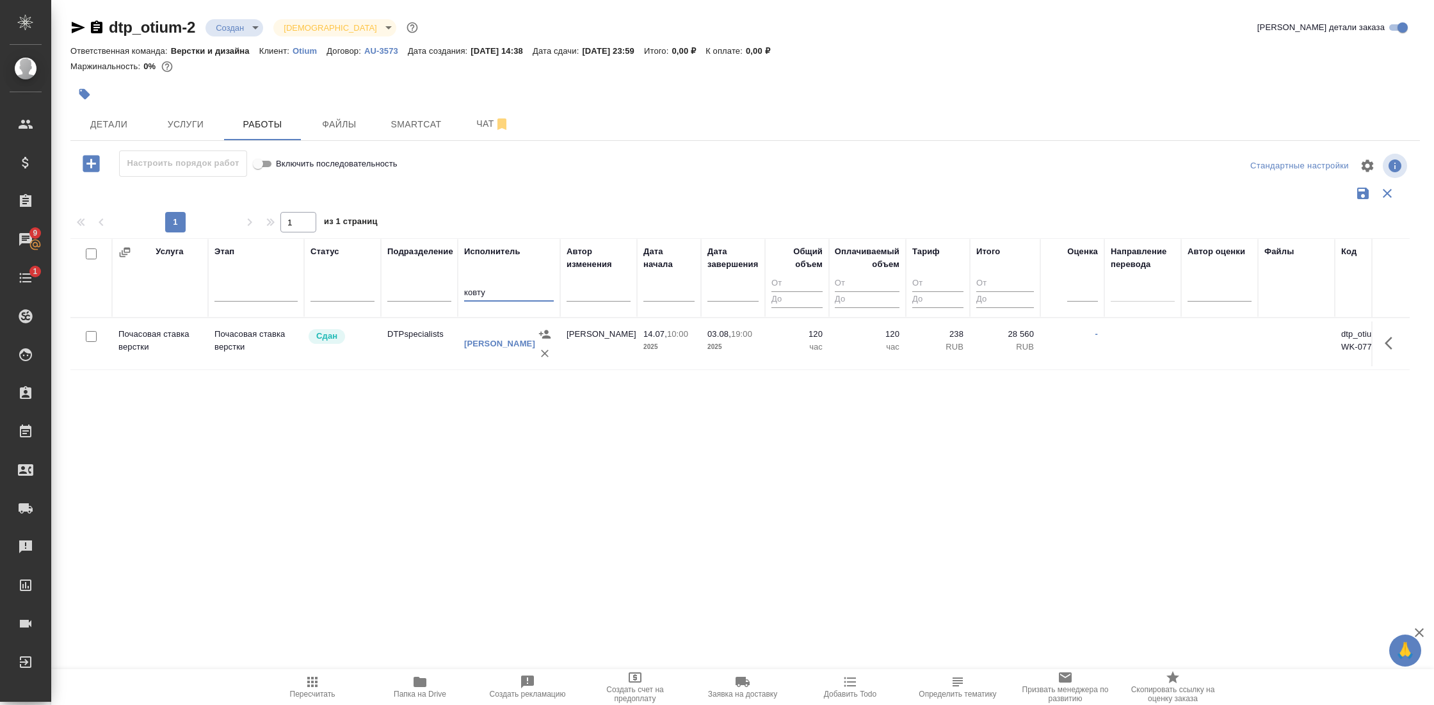
type input "ковту"
click at [412, 361] on td "DTPspecialists" at bounding box center [419, 343] width 77 height 45
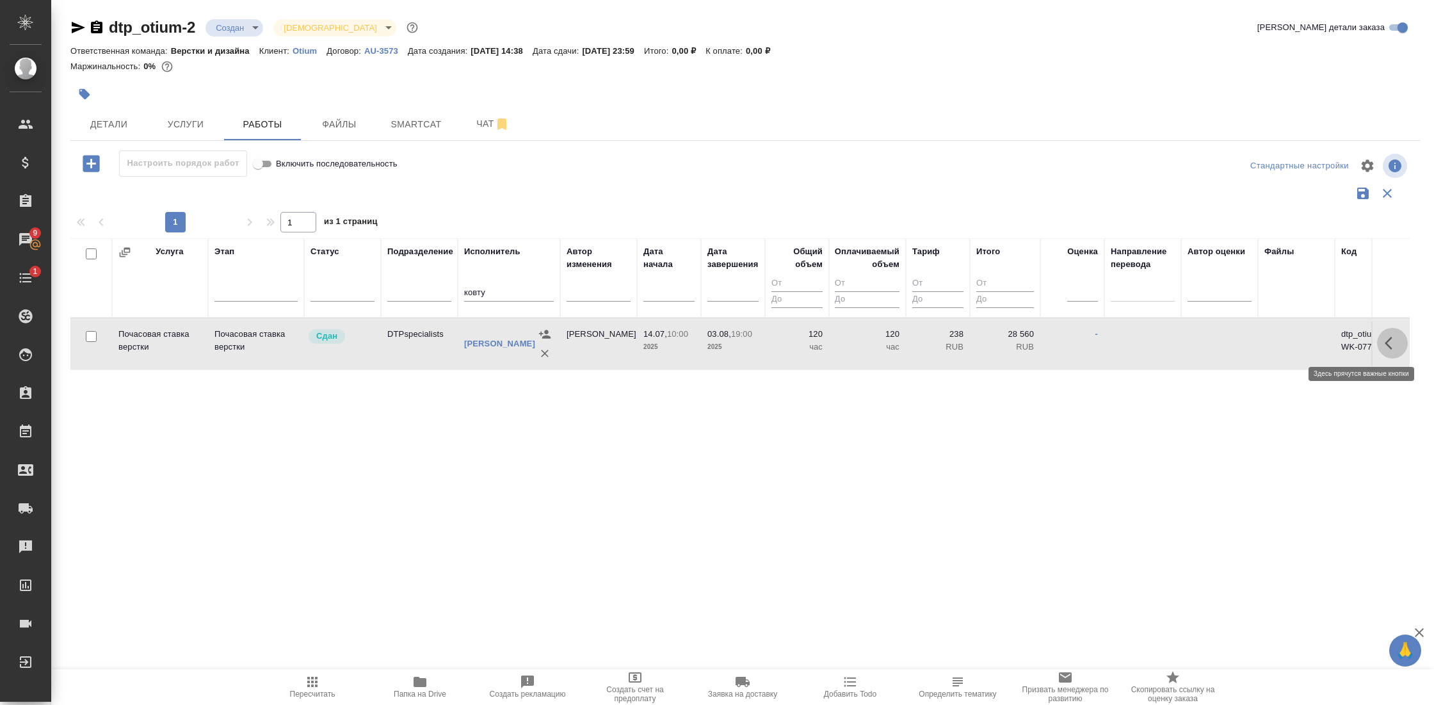
click at [1385, 336] on icon "button" at bounding box center [1392, 342] width 15 height 15
click at [1318, 342] on icon "button" at bounding box center [1322, 343] width 8 height 10
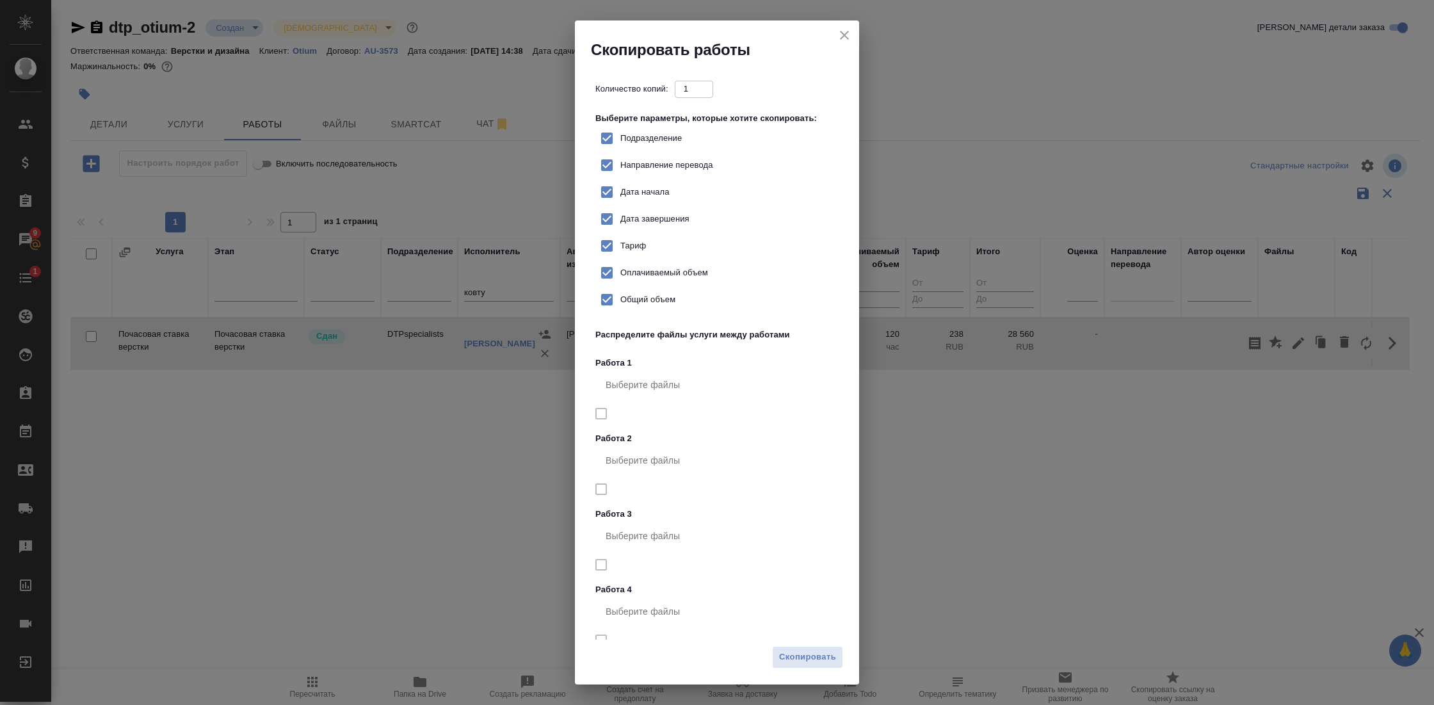
click at [656, 143] on span "Подразделение" at bounding box center [650, 138] width 61 height 13
click at [620, 143] on input "Подразделение" at bounding box center [606, 138] width 27 height 27
checkbox input "false"
click at [803, 659] on span "Скопировать" at bounding box center [807, 657] width 57 height 15
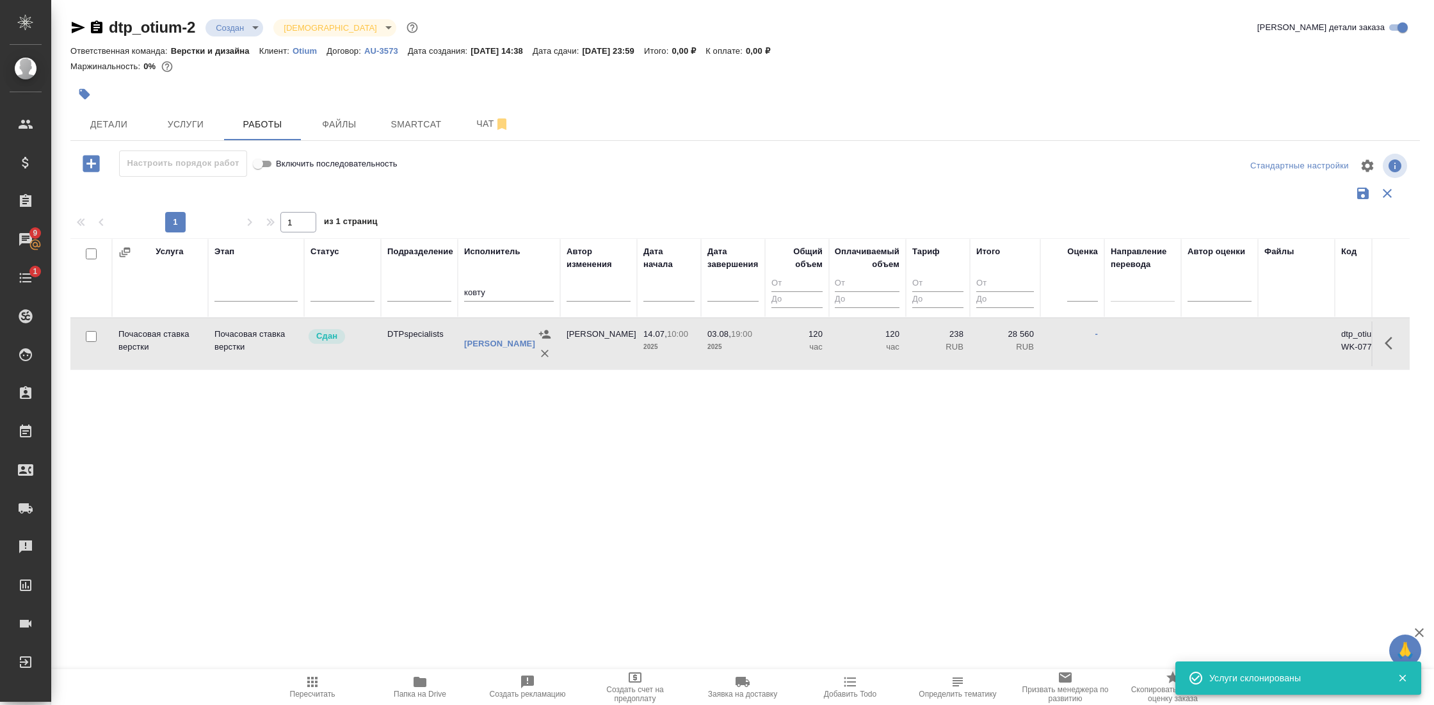
click at [1383, 191] on icon "button" at bounding box center [1387, 193] width 9 height 9
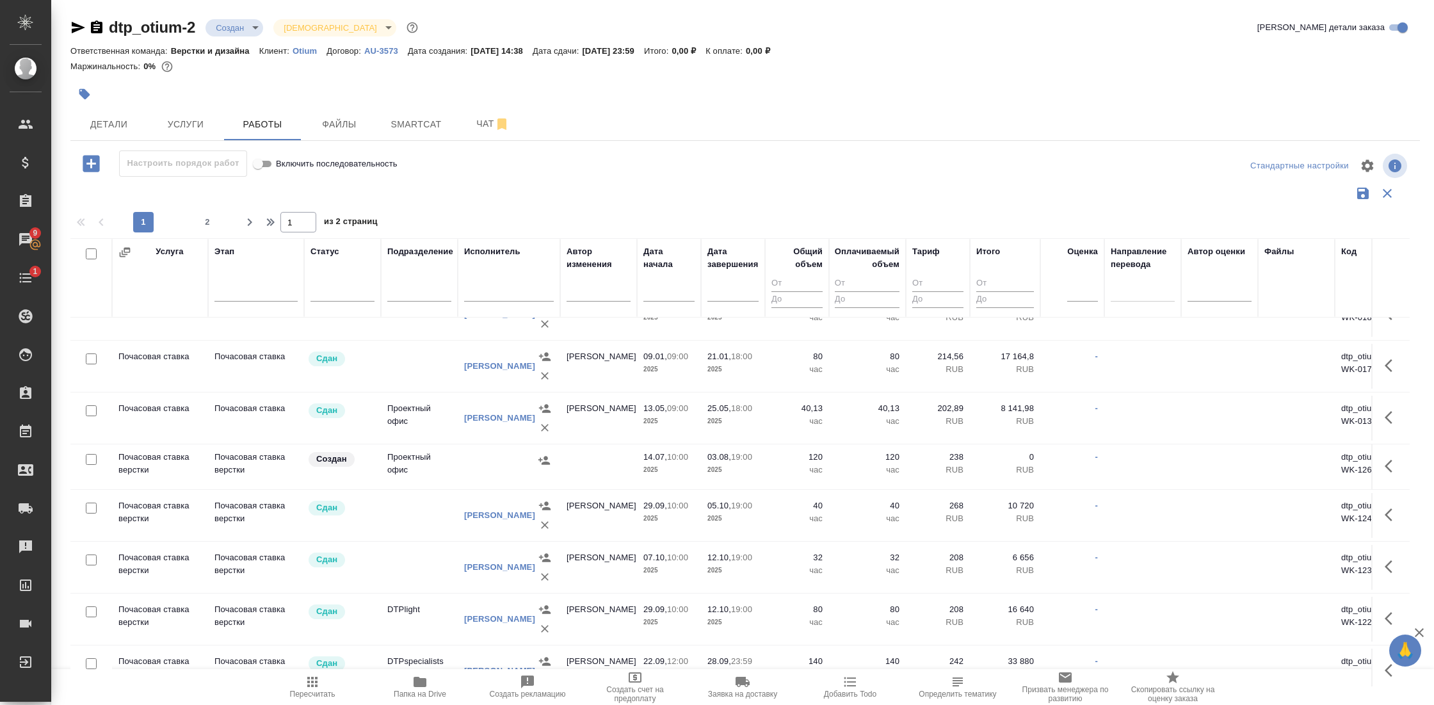
scroll to position [2953, 0]
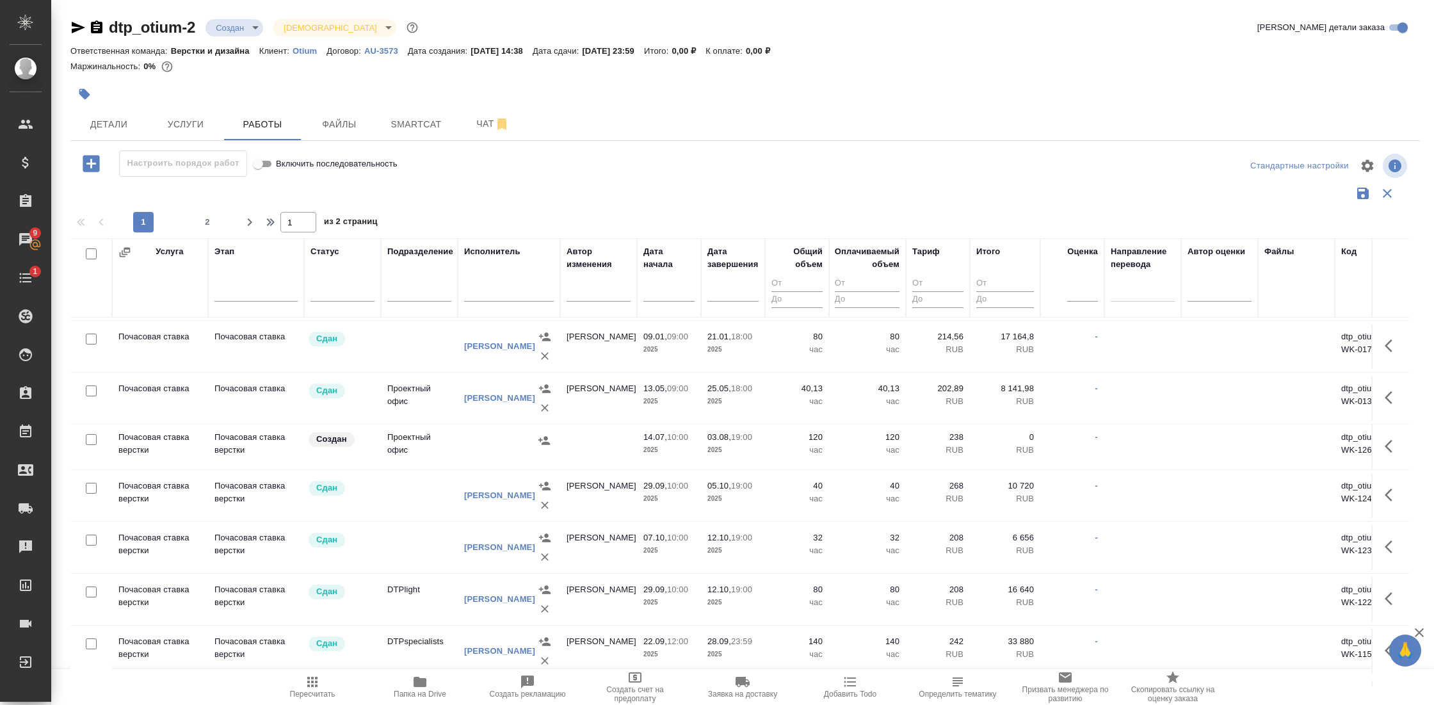
click at [182, 429] on td "Почасовая ставка верстки" at bounding box center [160, 446] width 96 height 45
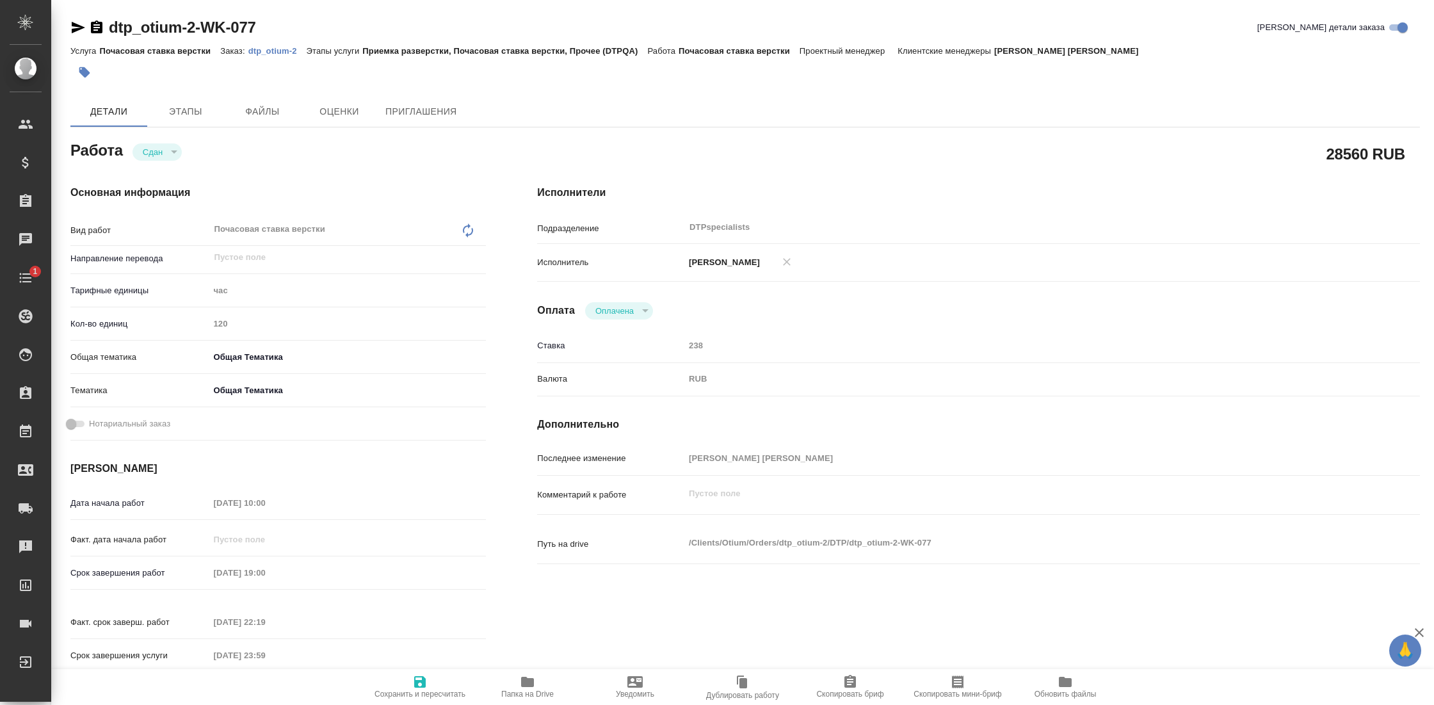
type textarea "x"
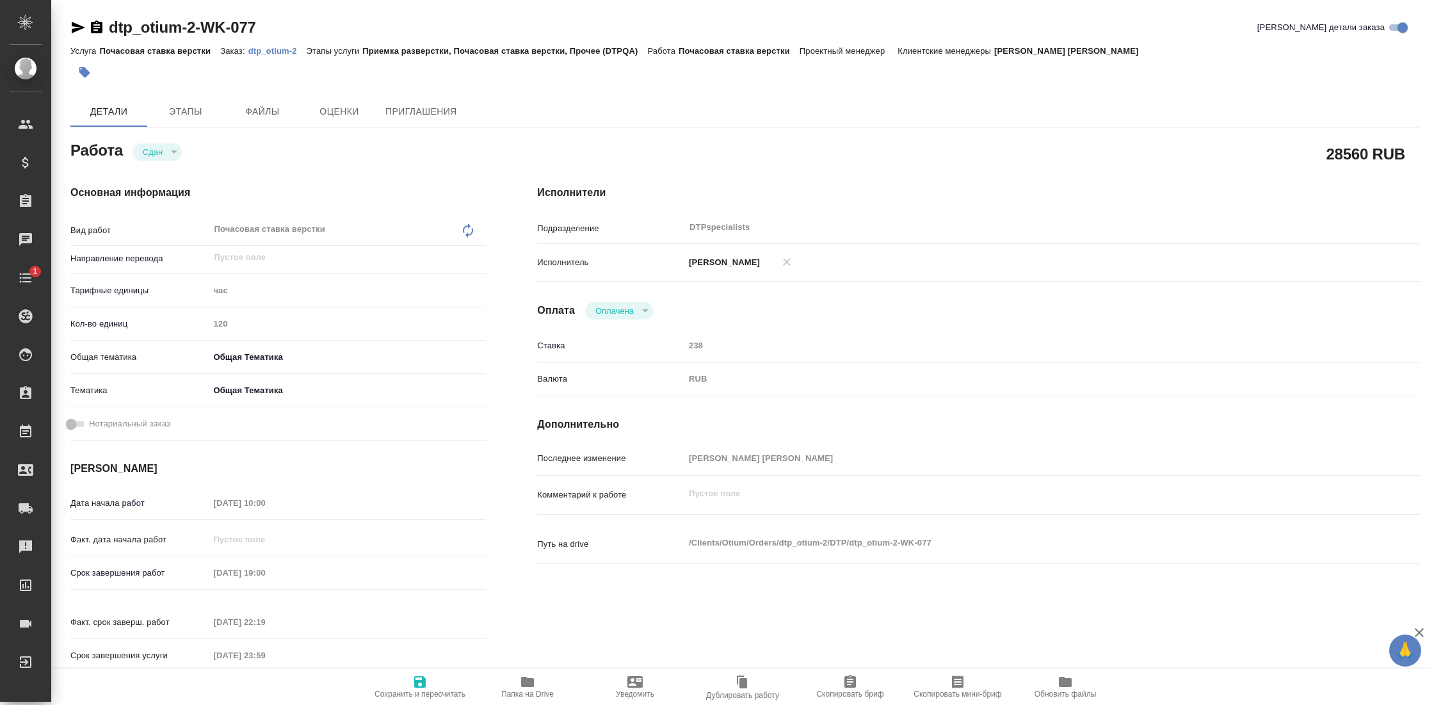
type textarea "x"
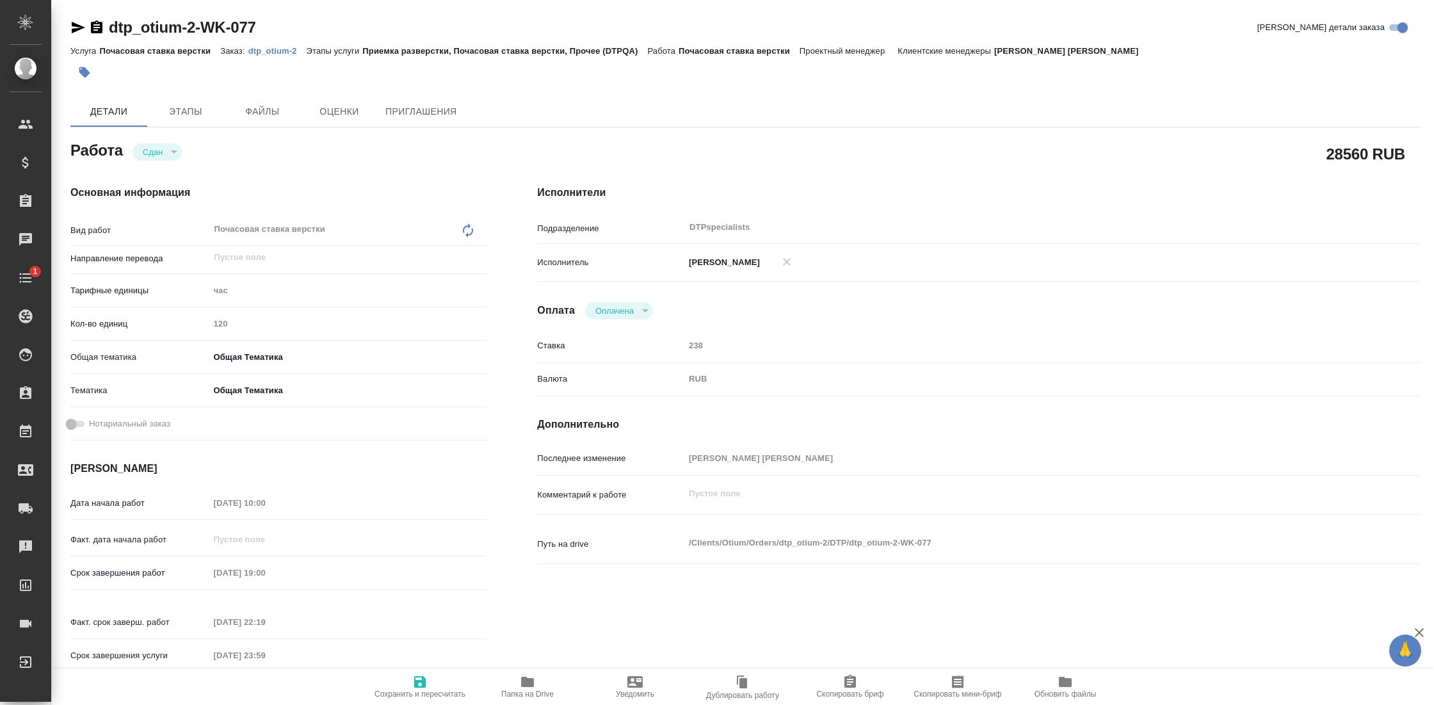
type textarea "x"
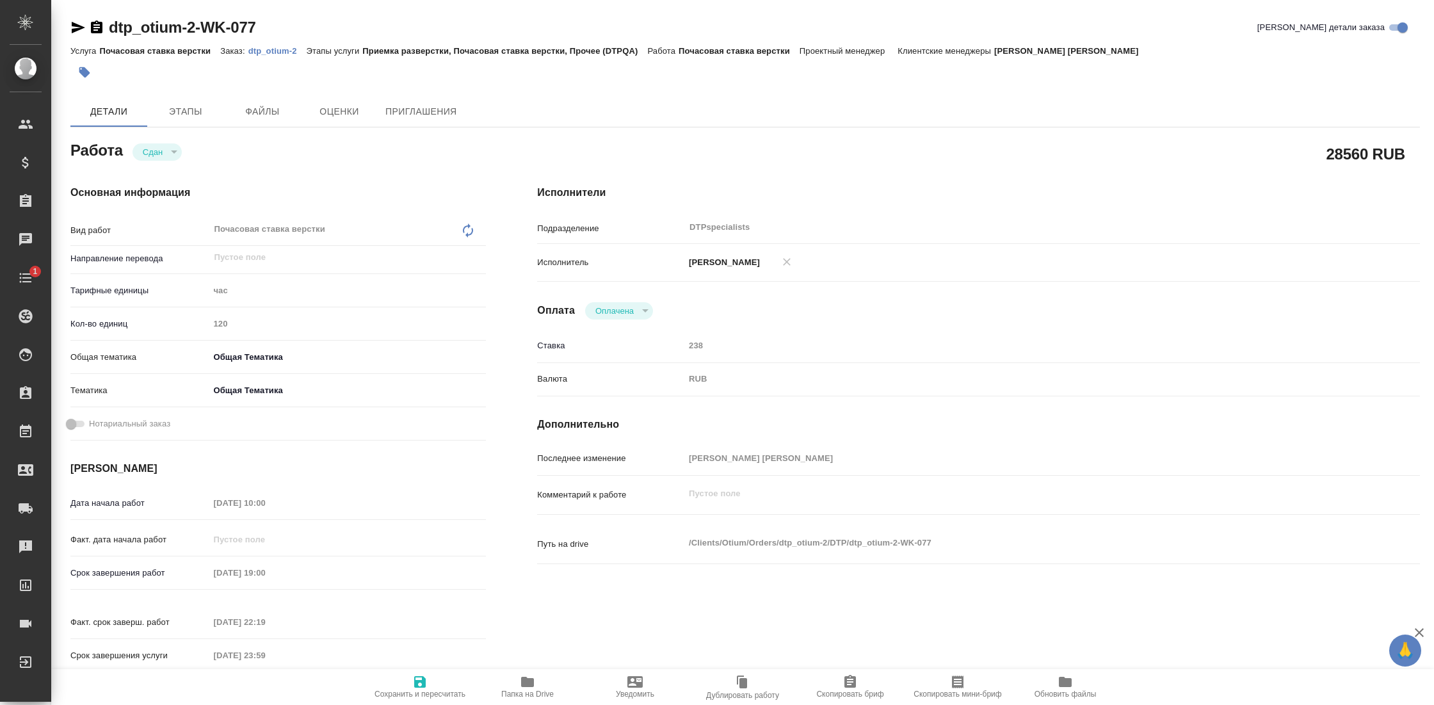
type textarea "x"
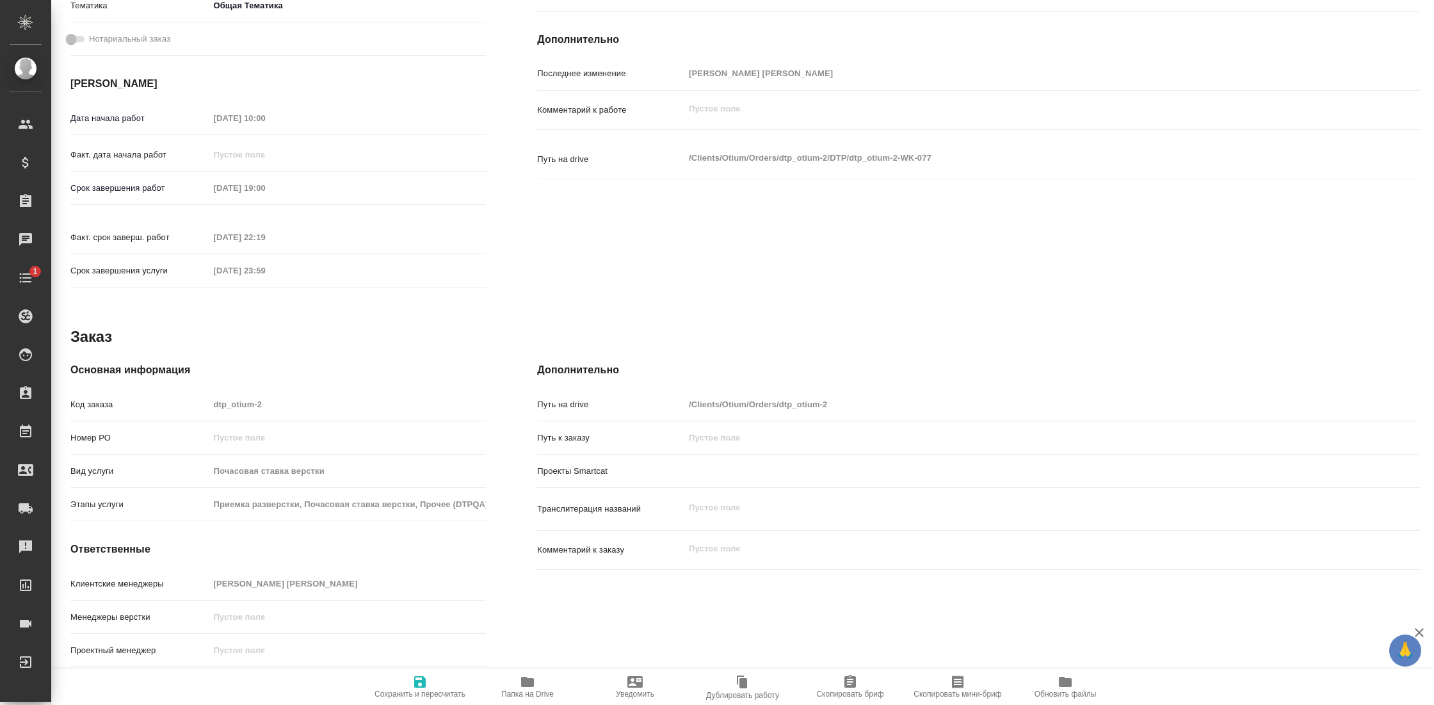
type textarea "x"
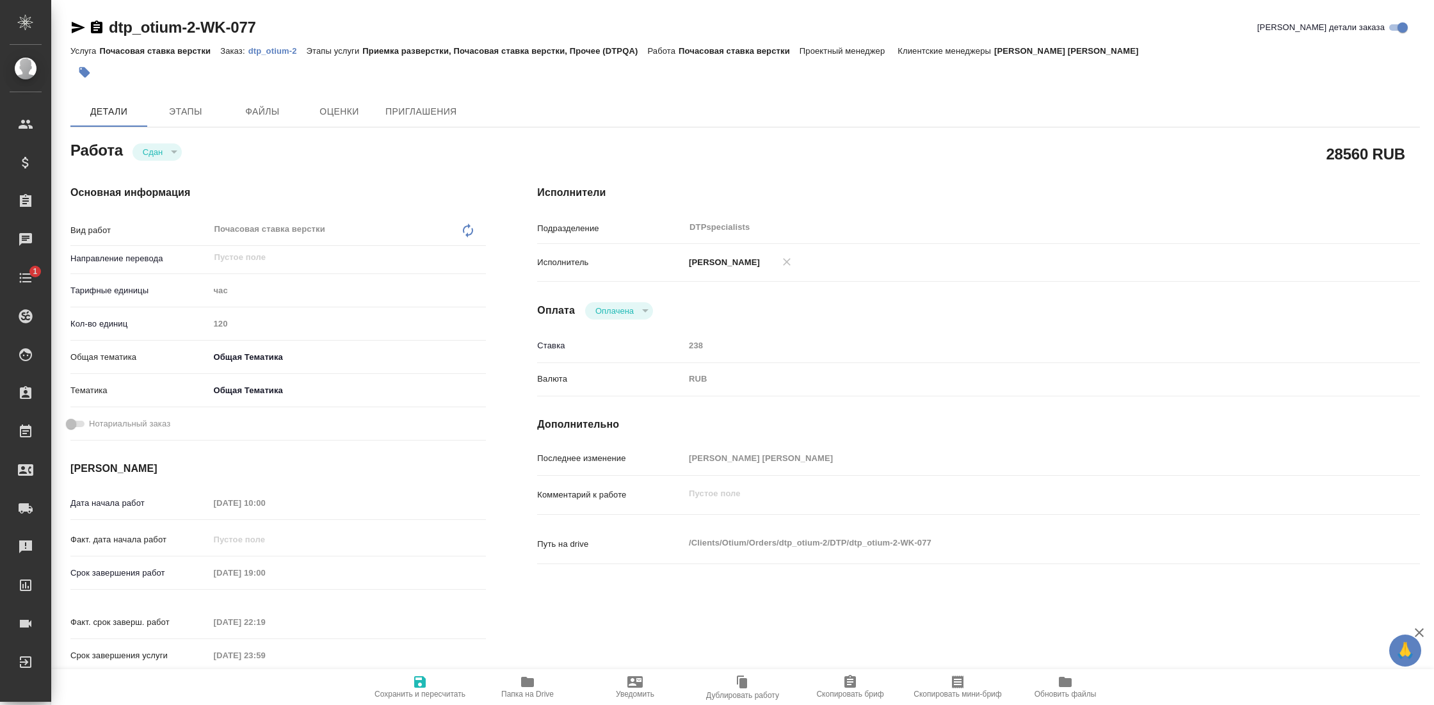
type textarea "x"
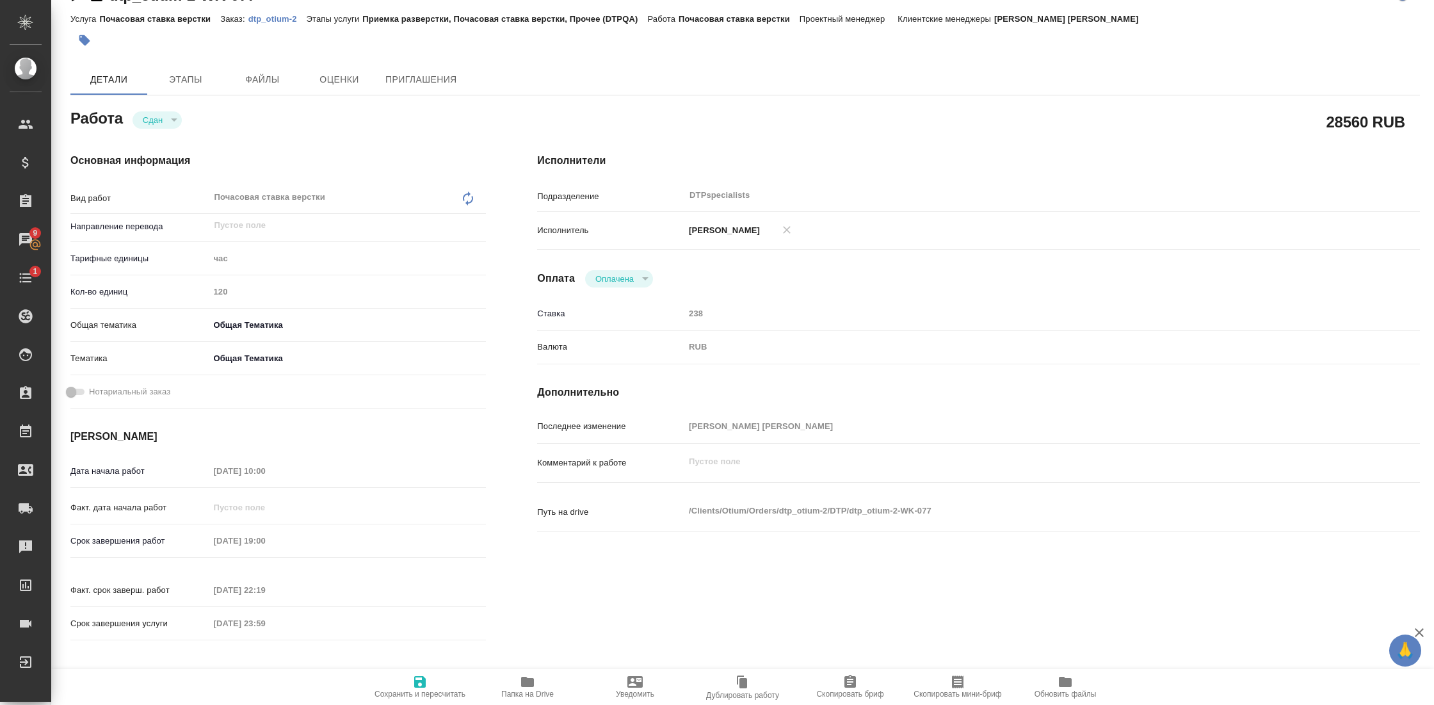
scroll to position [38, 0]
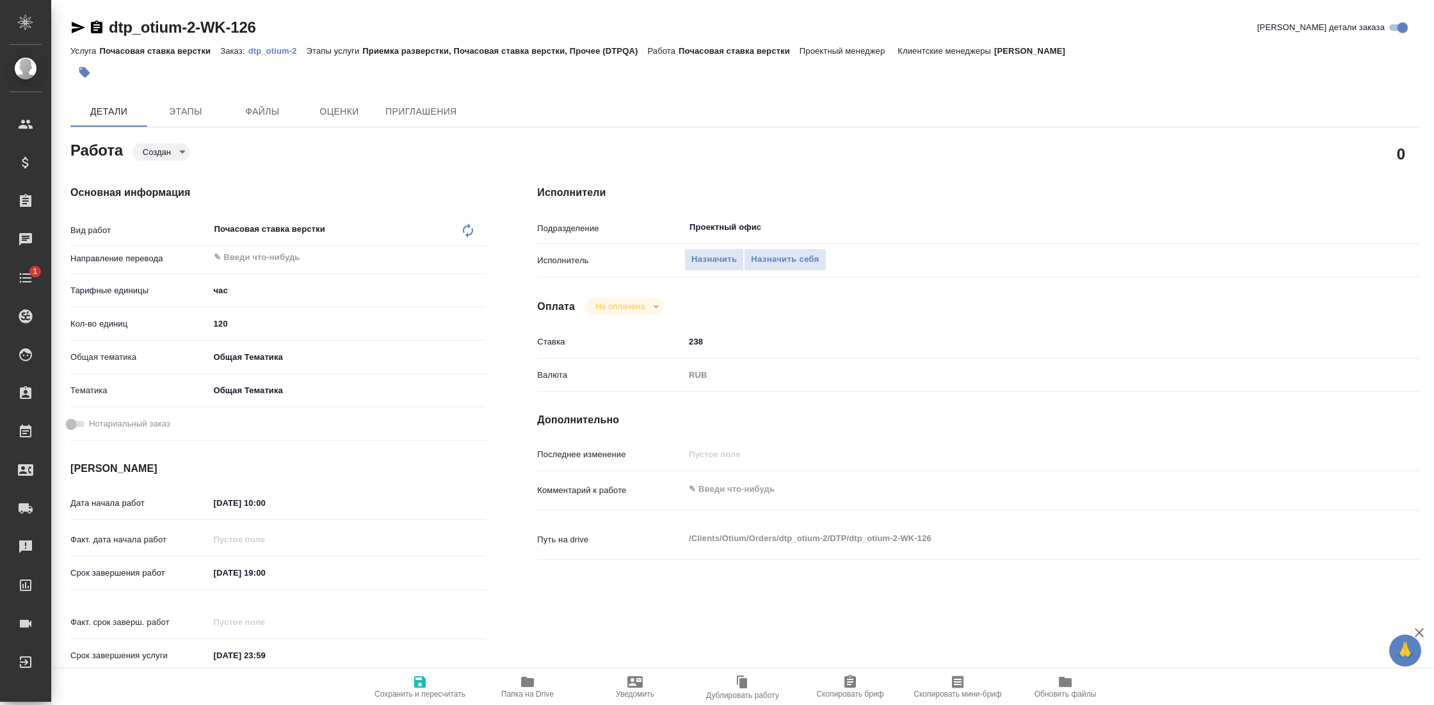
click at [245, 325] on input "120" at bounding box center [347, 323] width 277 height 19
type input "32"
click at [428, 676] on span "Сохранить и пересчитать" at bounding box center [420, 686] width 92 height 24
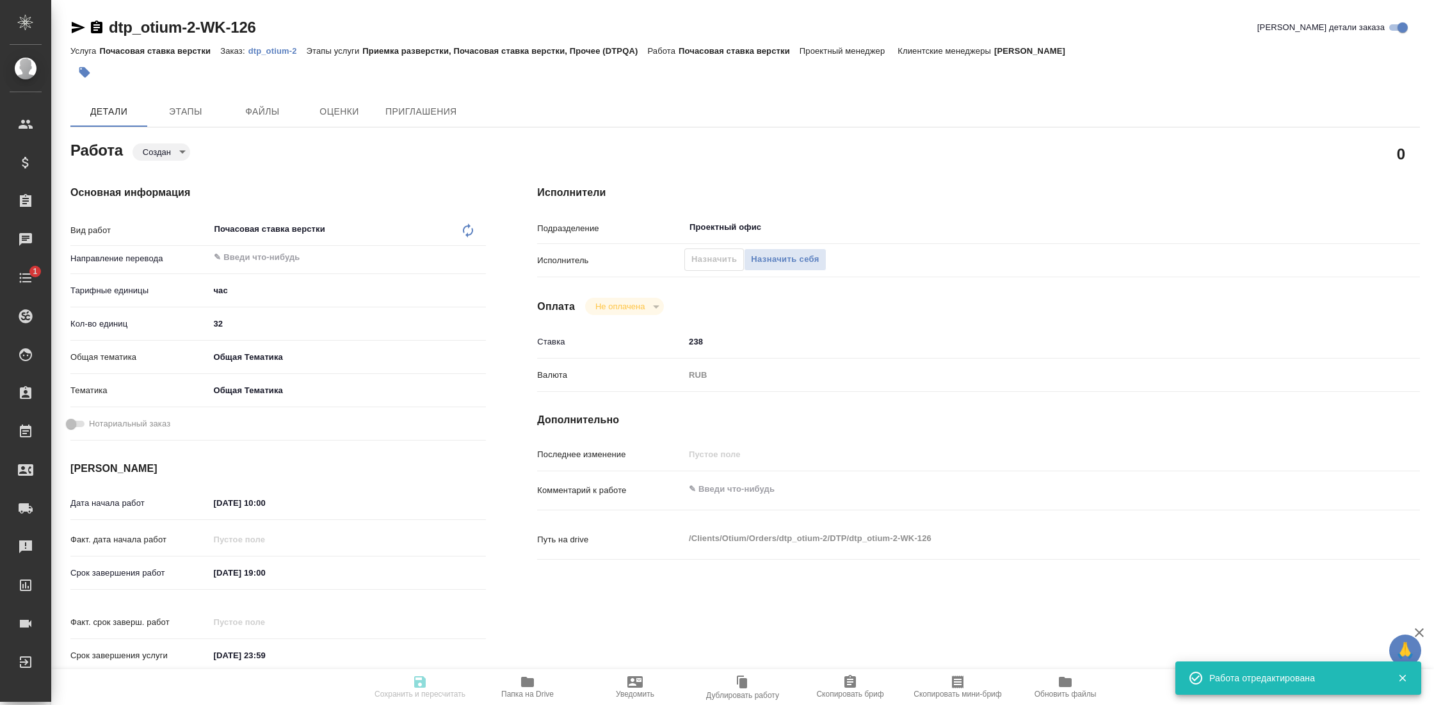
type input "created"
type input "5a8b1489cc6b4906c91bfd93"
type input "32"
type input "obtem"
type input "6012b1ca196b0e5c9229a120"
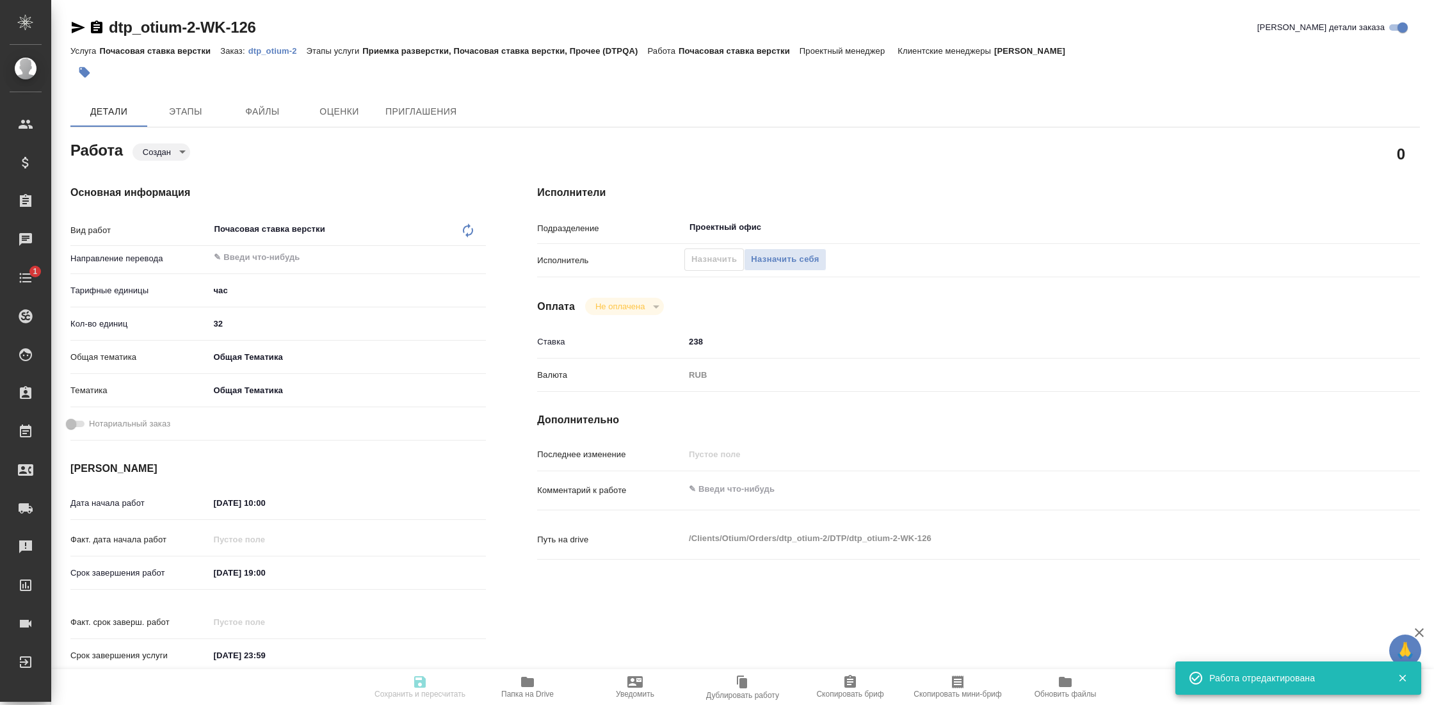
type input "[DATE] 10:00"
type input "[DATE] 19:00"
type input "[DATE] 23:59"
type input "Проектный офис"
type input "notPayed"
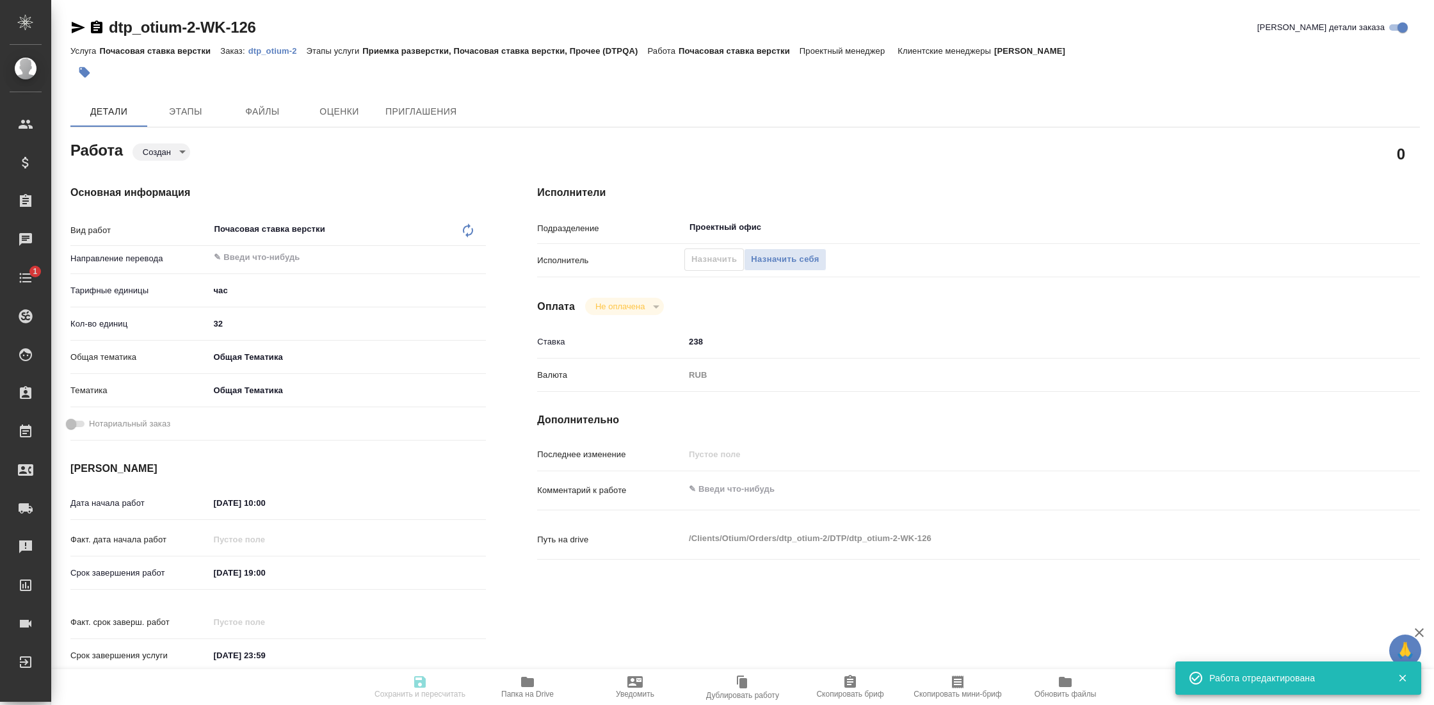
type input "238"
type input "RUB"
type input "[PERSON_NAME]"
type input "dtp_otium-2"
type input "Почасовая ставка верстки"
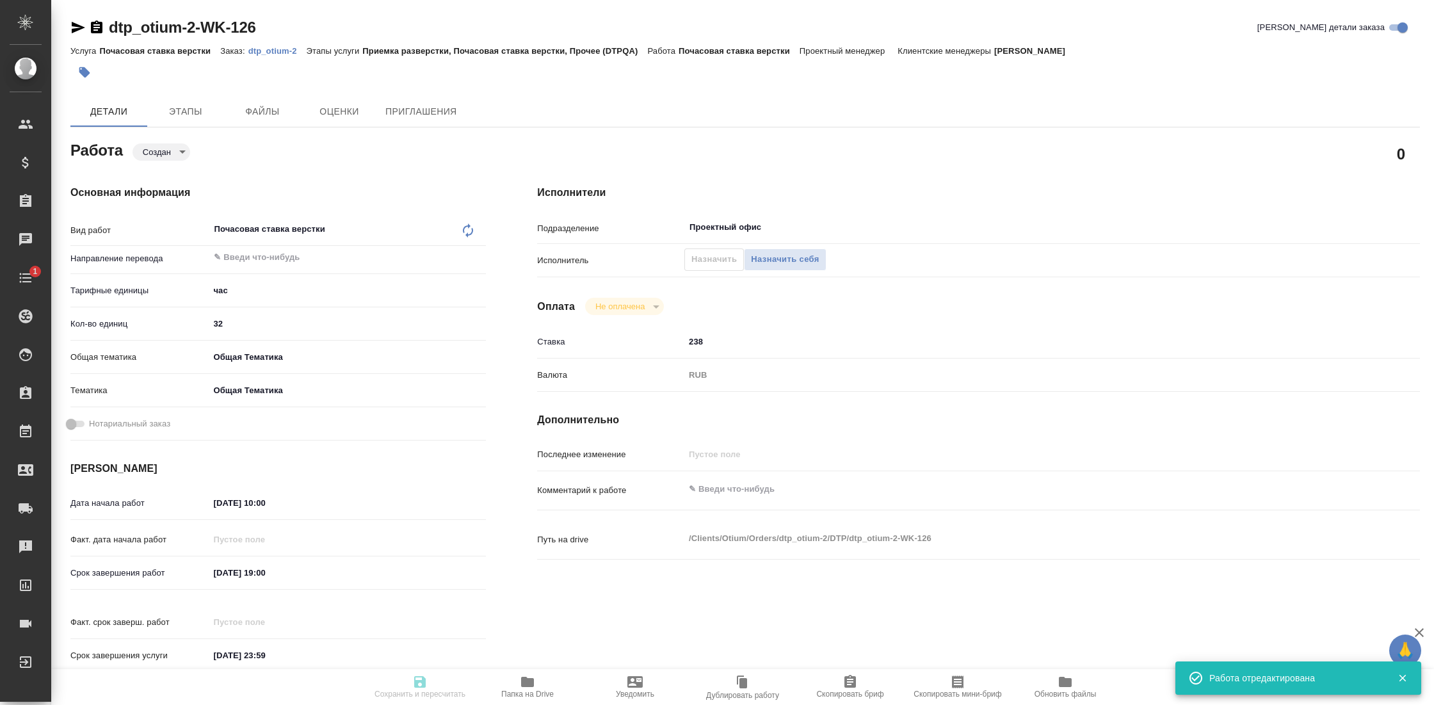
type input "Приемка разверстки, Почасовая ставка верстки, Прочее (DTPQA)"
type input "[PERSON_NAME]"
type input "/Clients/Оtium/Orders/dtp_otium-2"
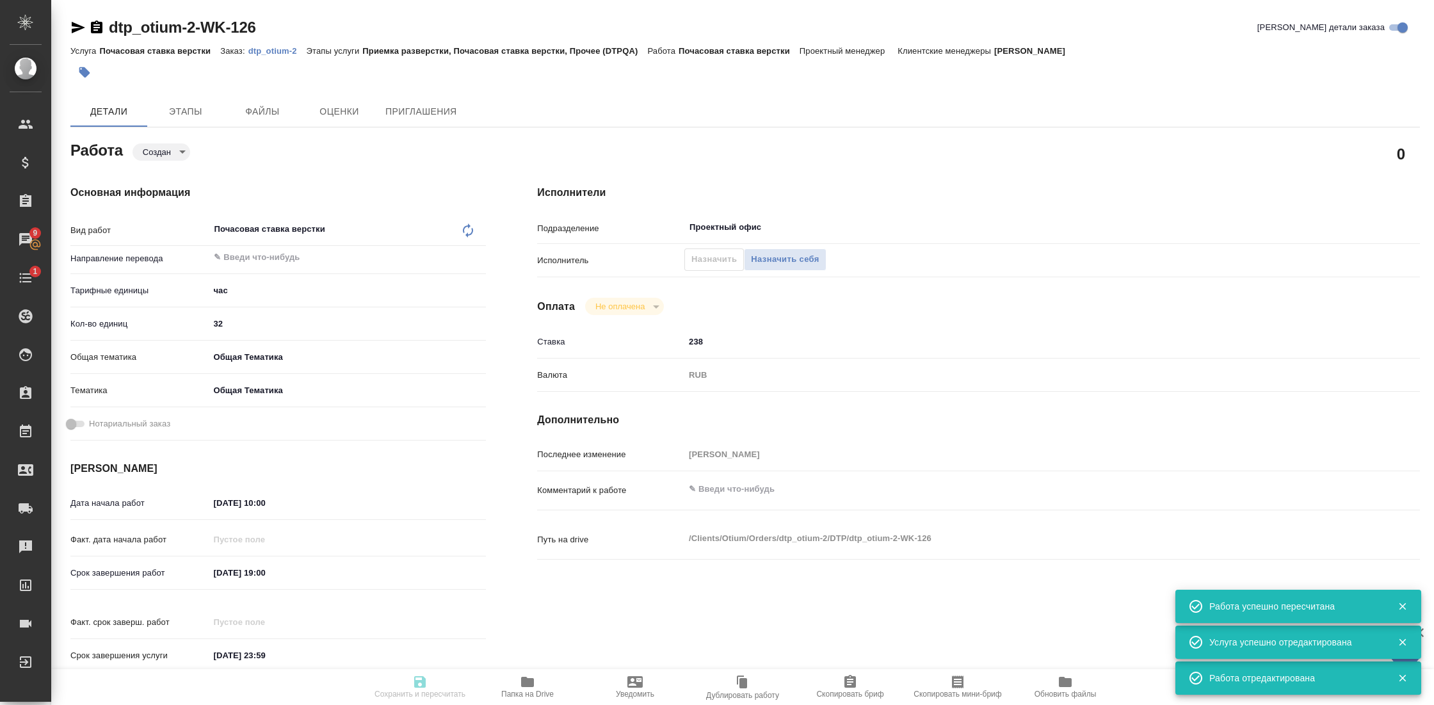
type input "created"
type input "5a8b1489cc6b4906c91bfd93"
type input "32"
type input "obtem"
type input "6012b1ca196b0e5c9229a120"
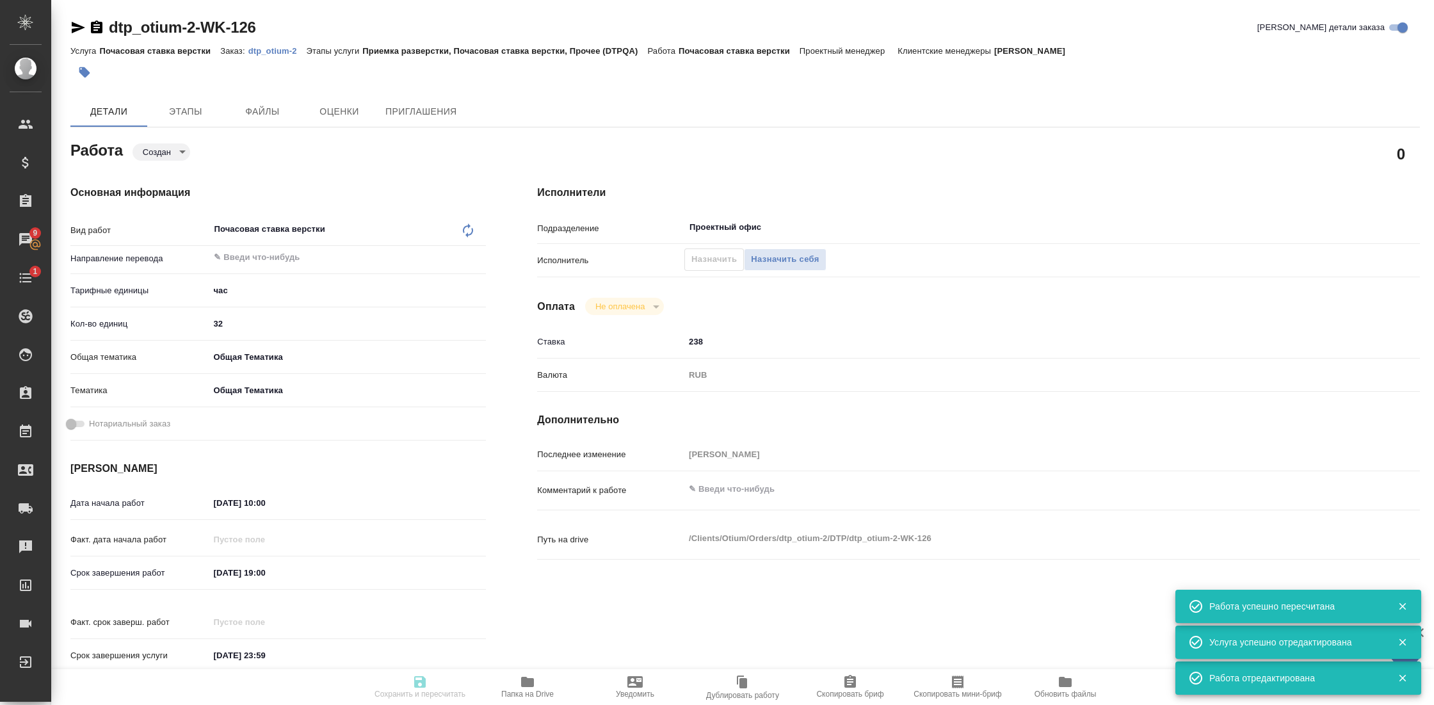
type input "[DATE] 10:00"
type input "[DATE] 19:00"
type input "[DATE] 23:59"
type input "Проектный офис"
type input "notPayed"
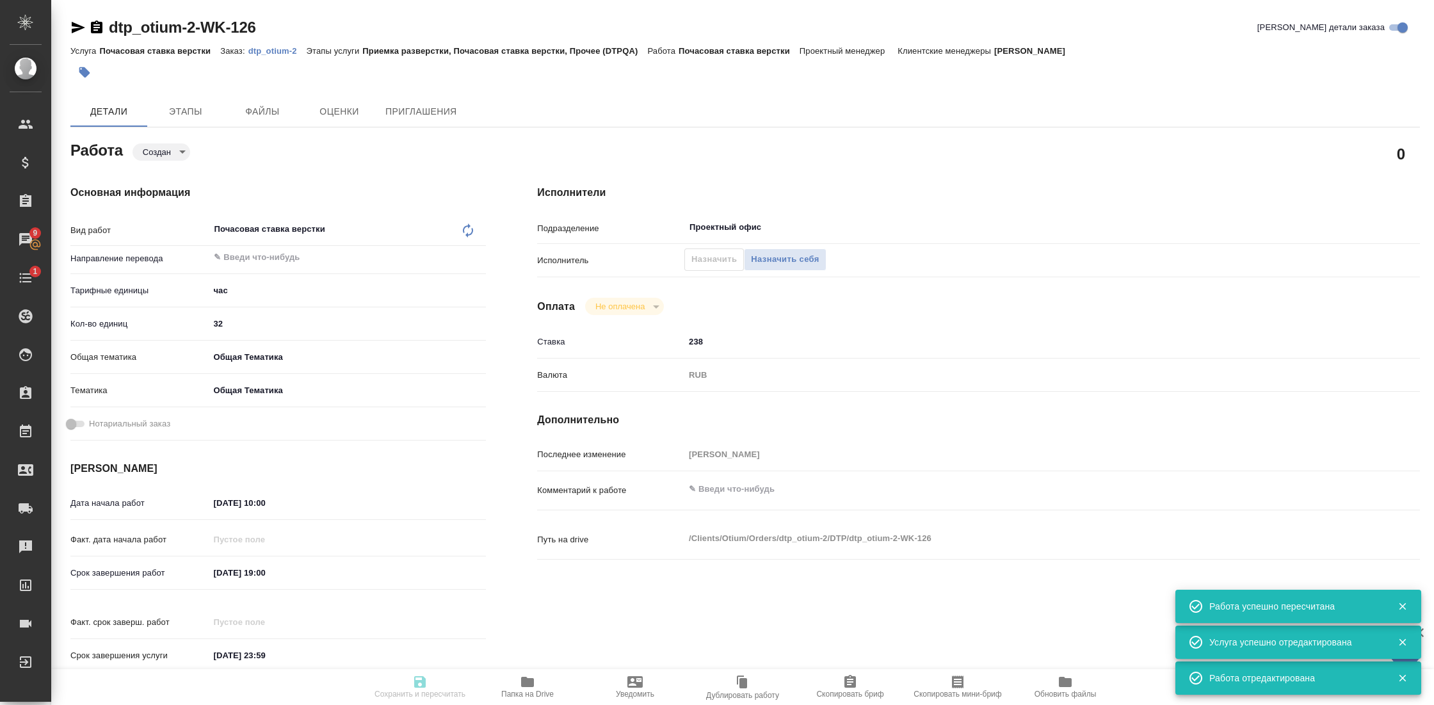
type input "238"
type input "RUB"
type input "[PERSON_NAME]"
type input "dtp_otium-2"
type input "Почасовая ставка верстки"
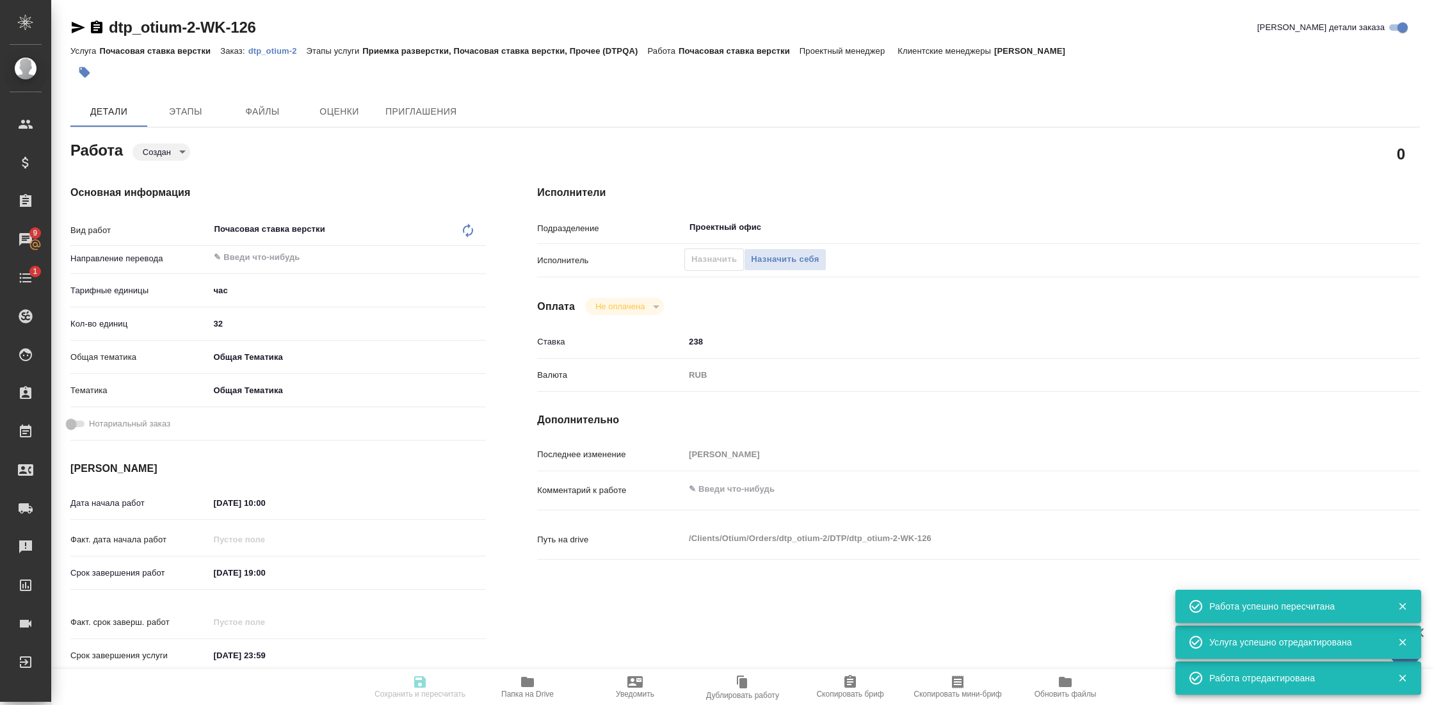
type input "Приемка разверстки, Почасовая ставка верстки, Прочее (DTPQA)"
type input "[PERSON_NAME]"
type input "/Clients/Оtium/Orders/dtp_otium-2"
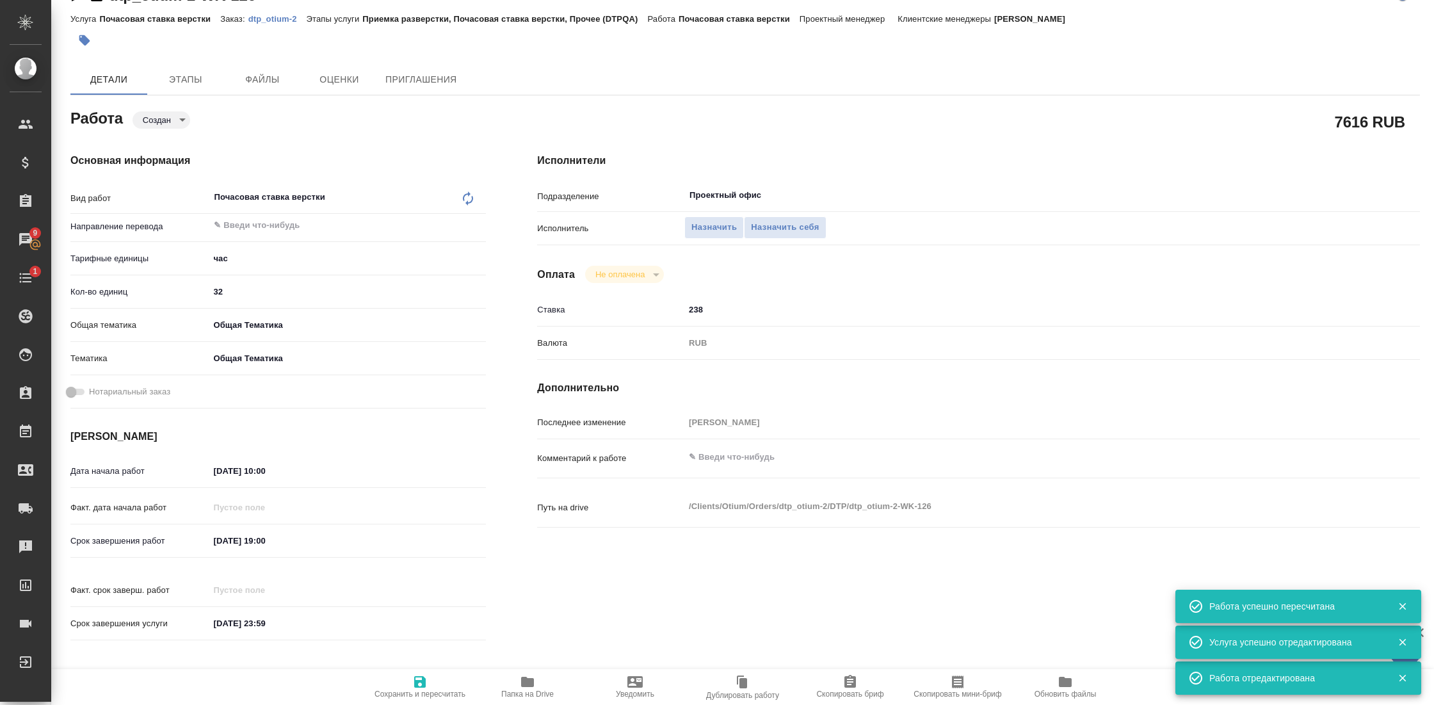
scroll to position [156, 0]
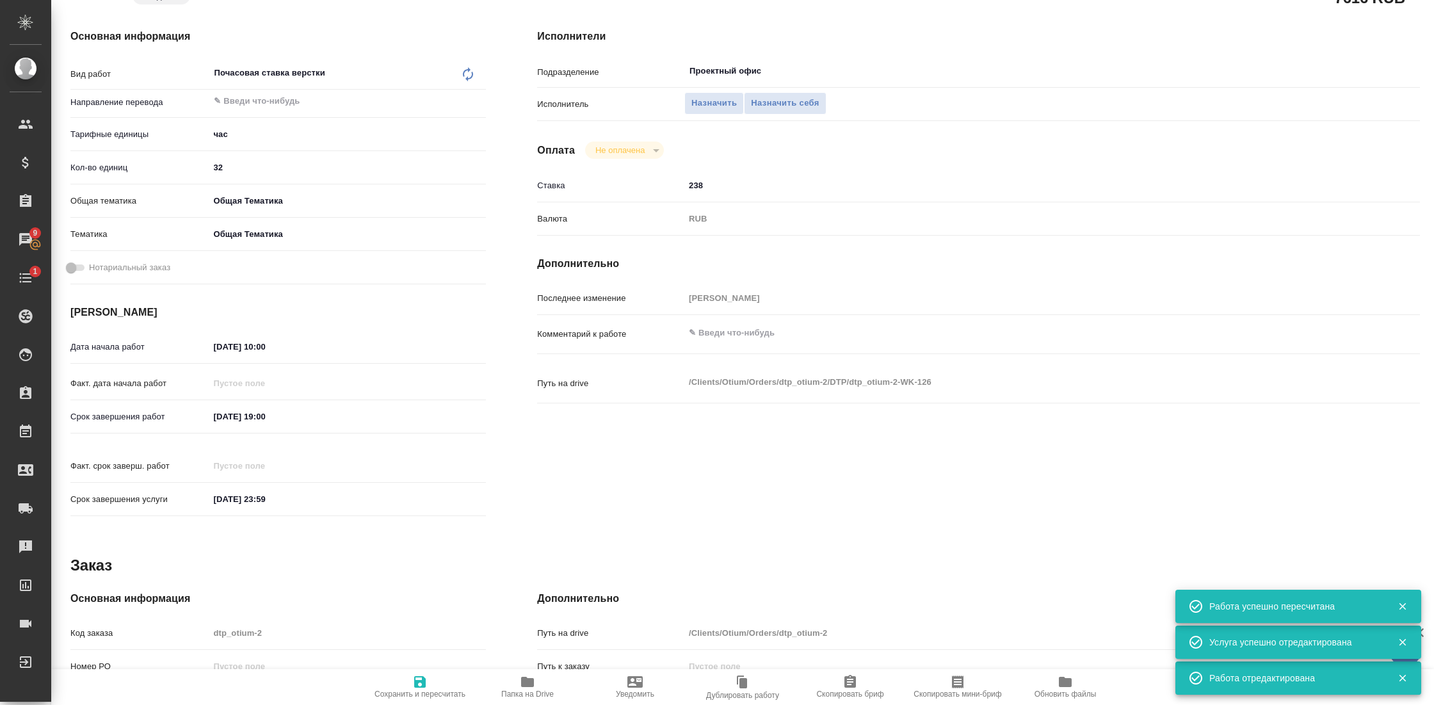
click at [273, 347] on input "14.07.2025 10:00" at bounding box center [265, 346] width 112 height 19
click at [448, 342] on icon "button" at bounding box center [449, 345] width 12 height 13
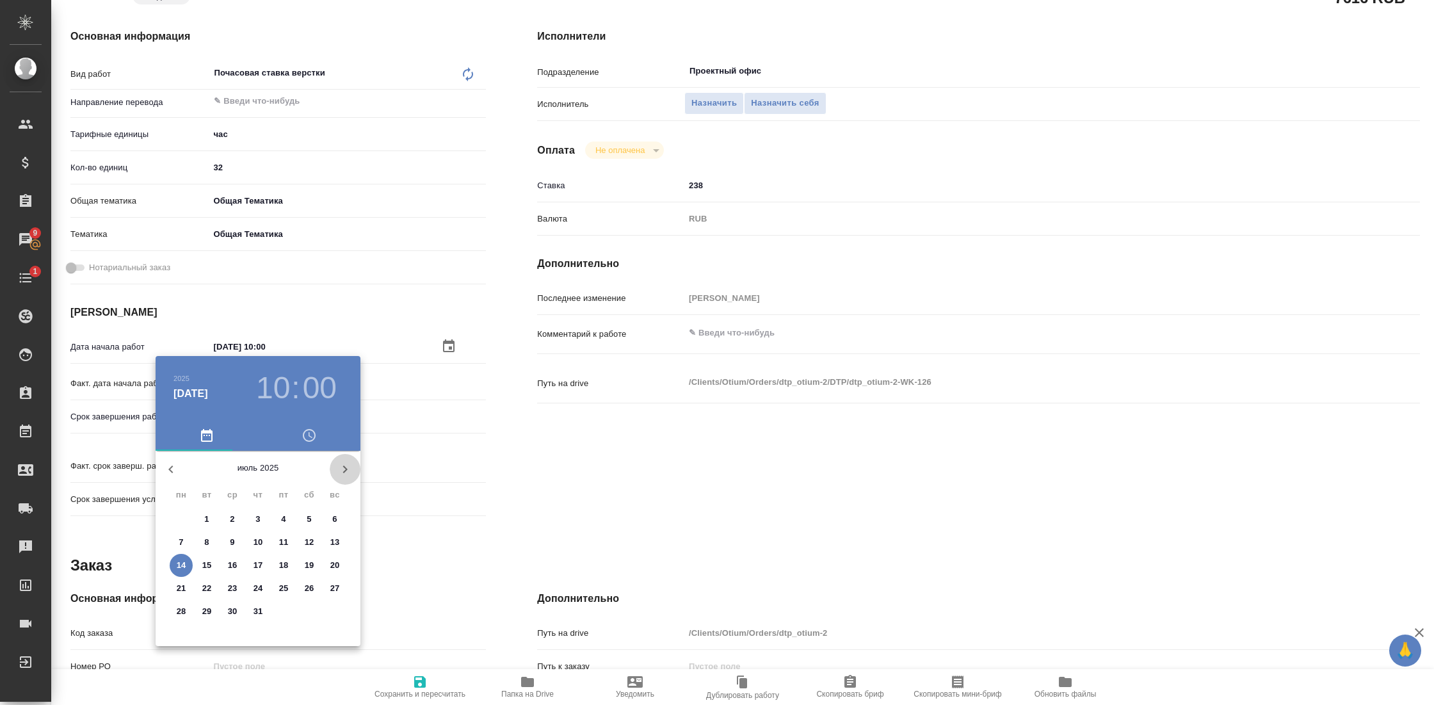
click at [344, 465] on icon "button" at bounding box center [344, 469] width 15 height 15
click at [199, 609] on span "30" at bounding box center [206, 611] width 23 height 13
type input "30.09.2025 10:00"
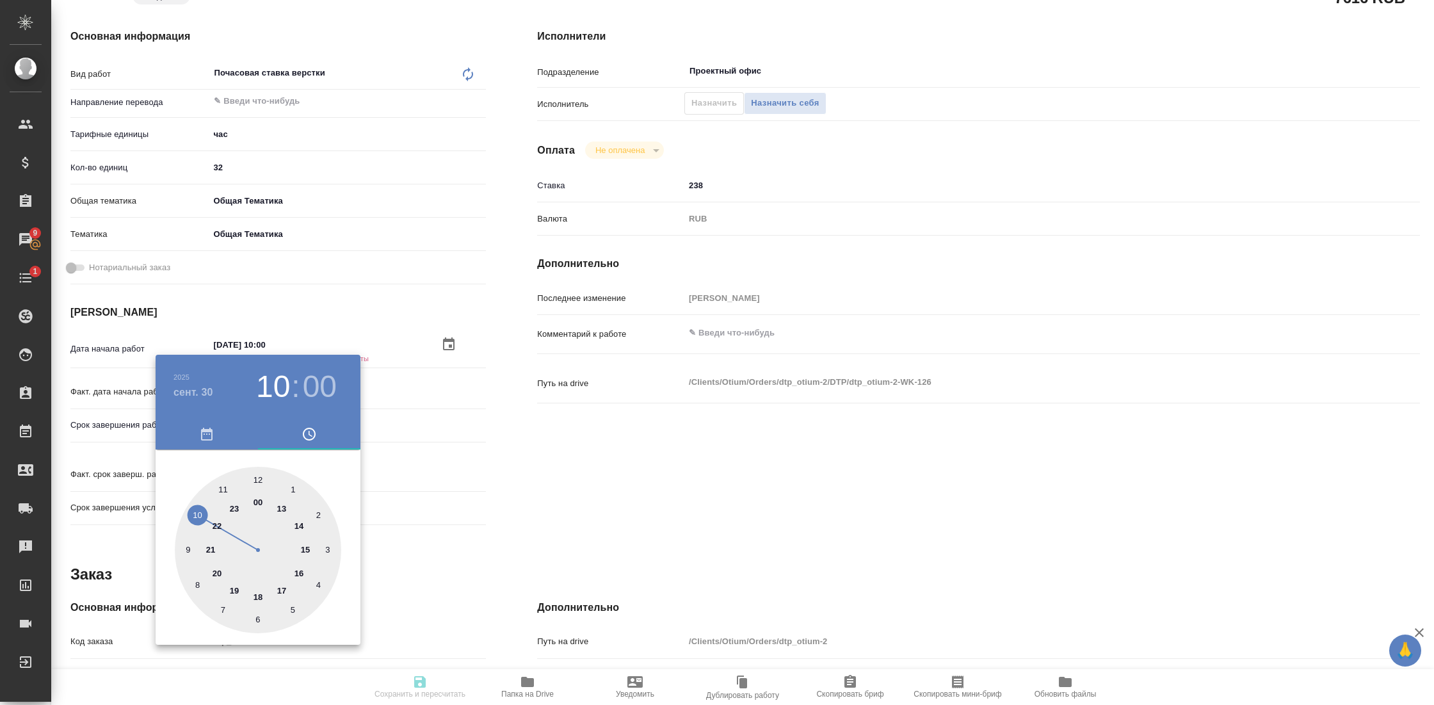
click at [464, 511] on div at bounding box center [717, 352] width 1434 height 705
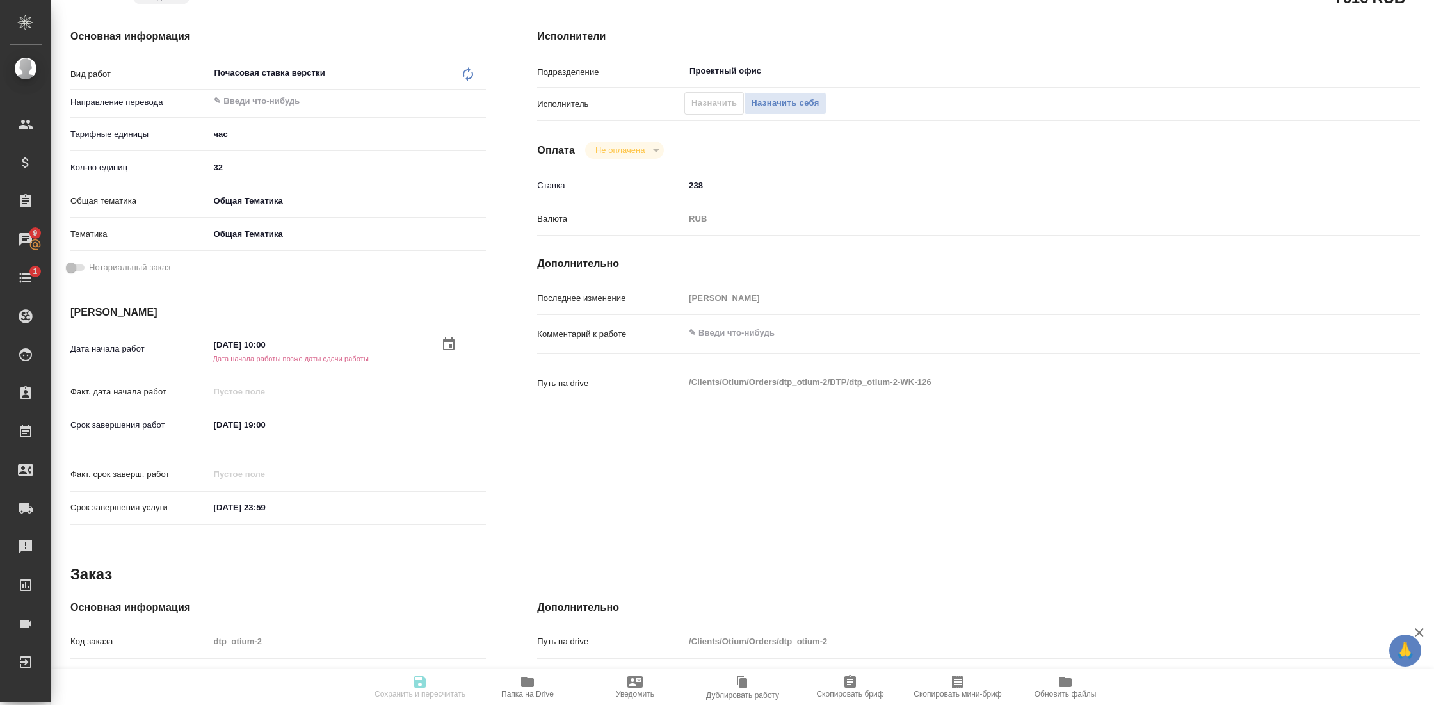
click at [253, 424] on input "03.08.2025 19:00" at bounding box center [265, 424] width 112 height 19
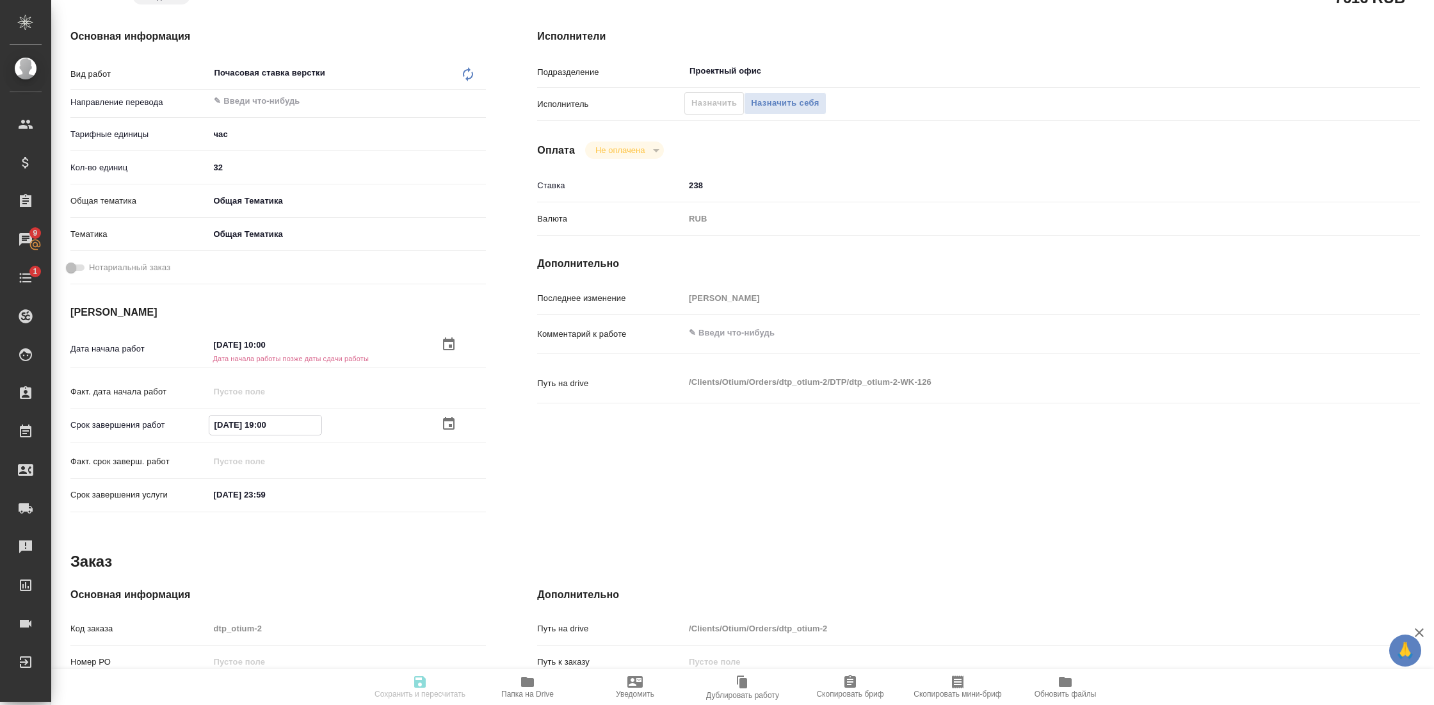
click at [446, 423] on icon "button" at bounding box center [448, 423] width 15 height 15
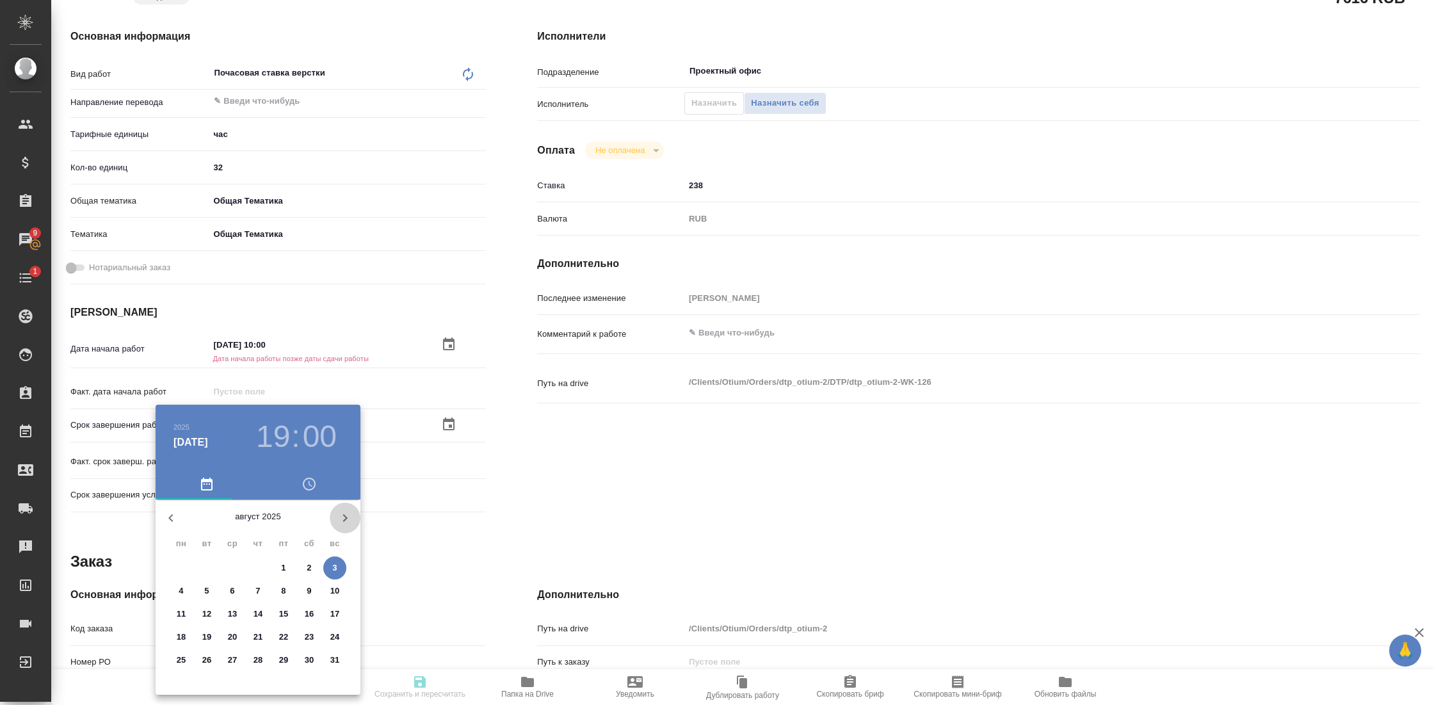
click at [341, 513] on icon "button" at bounding box center [344, 517] width 15 height 15
click at [170, 517] on icon "button" at bounding box center [170, 517] width 15 height 15
click at [351, 513] on icon "button" at bounding box center [344, 517] width 15 height 15
click at [278, 567] on span "3" at bounding box center [283, 567] width 23 height 13
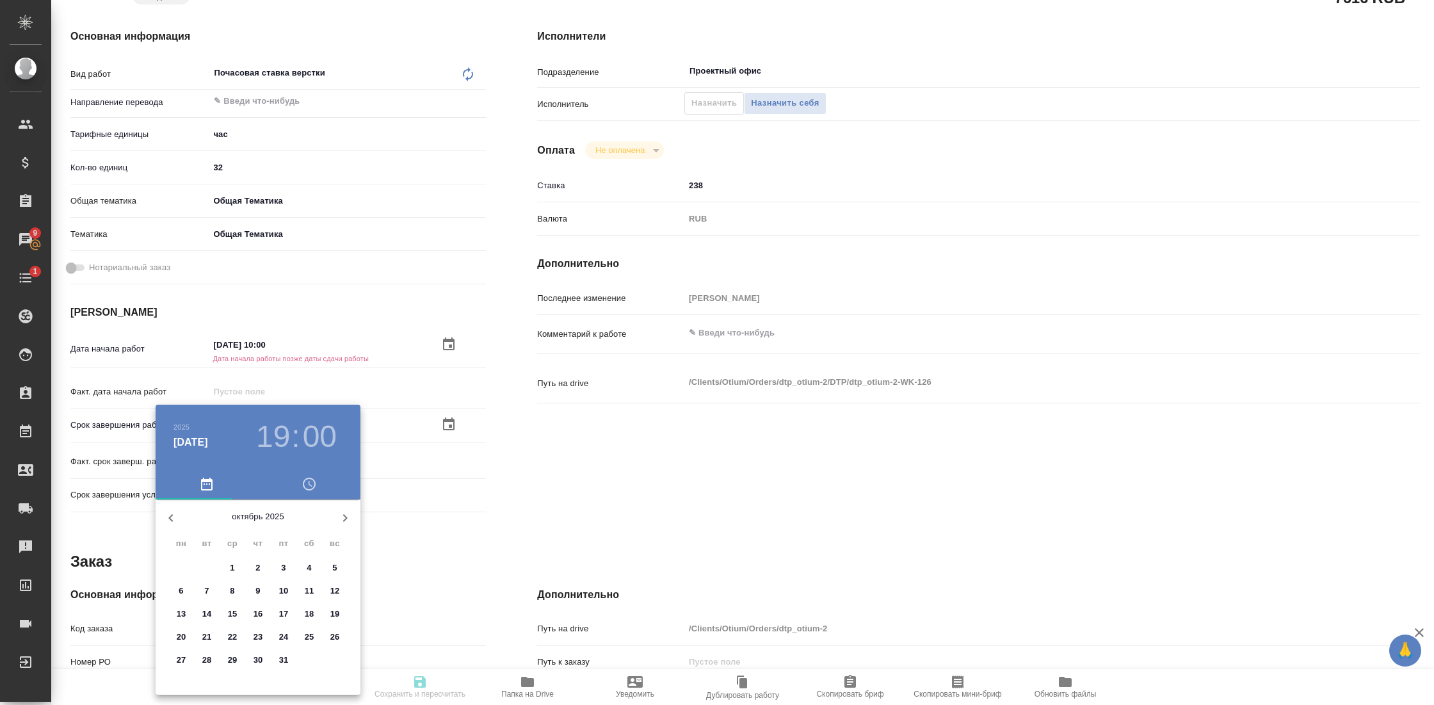
type input "03.10.2025 19:00"
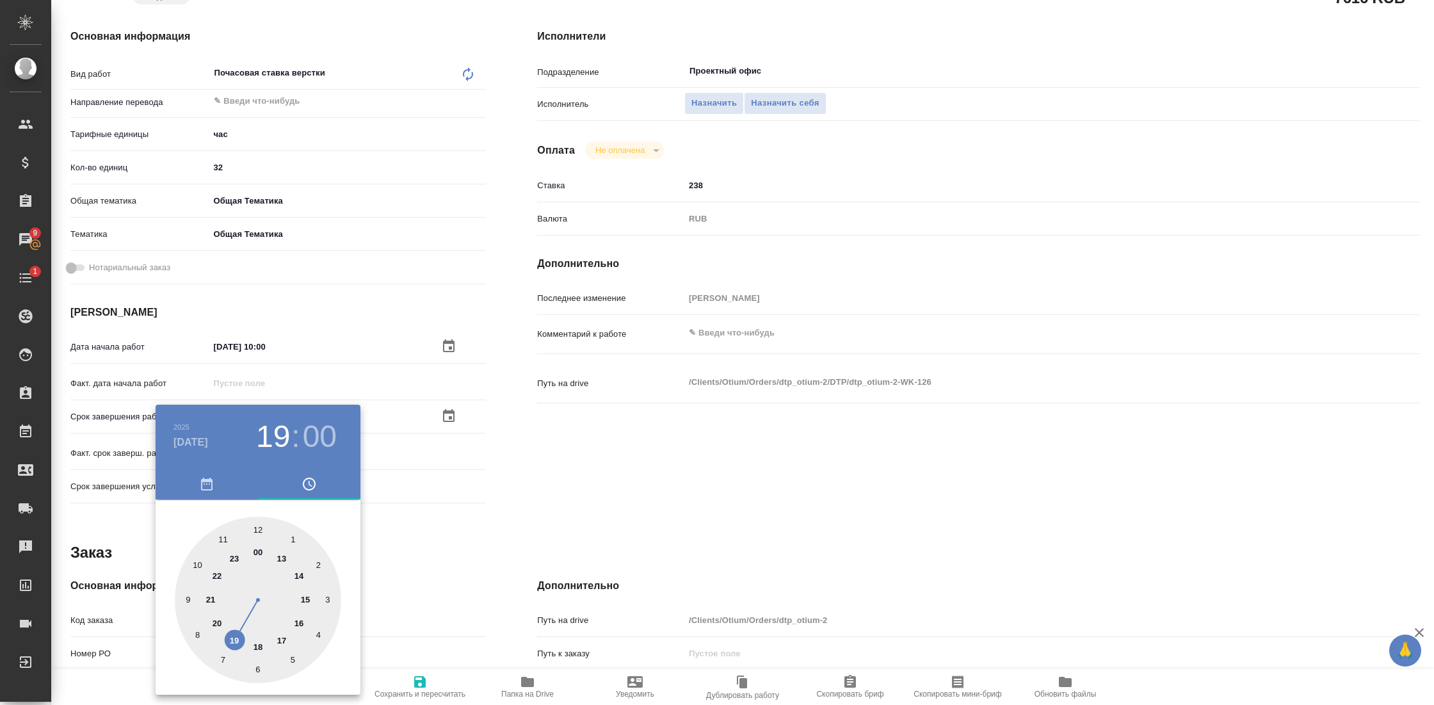
click at [461, 554] on div at bounding box center [717, 352] width 1434 height 705
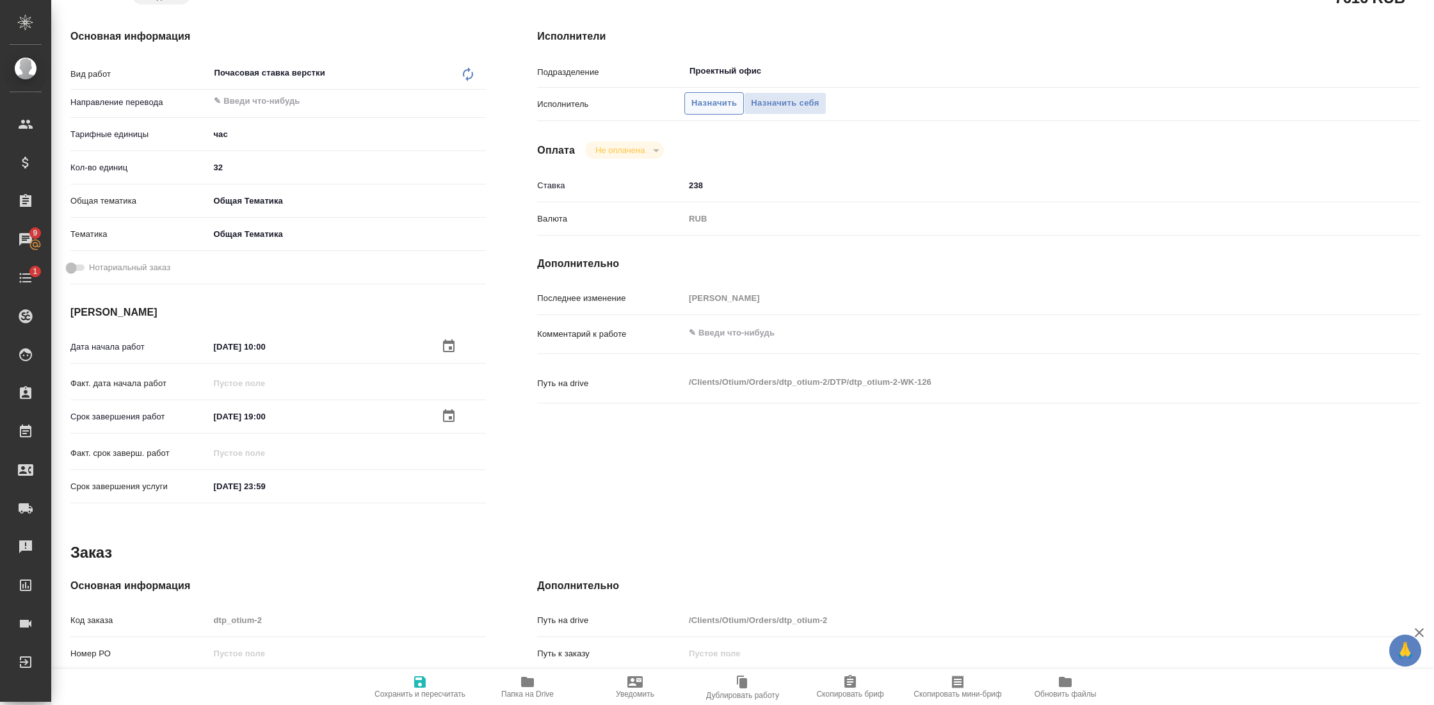
click at [709, 111] on button "Назначить" at bounding box center [714, 103] width 60 height 22
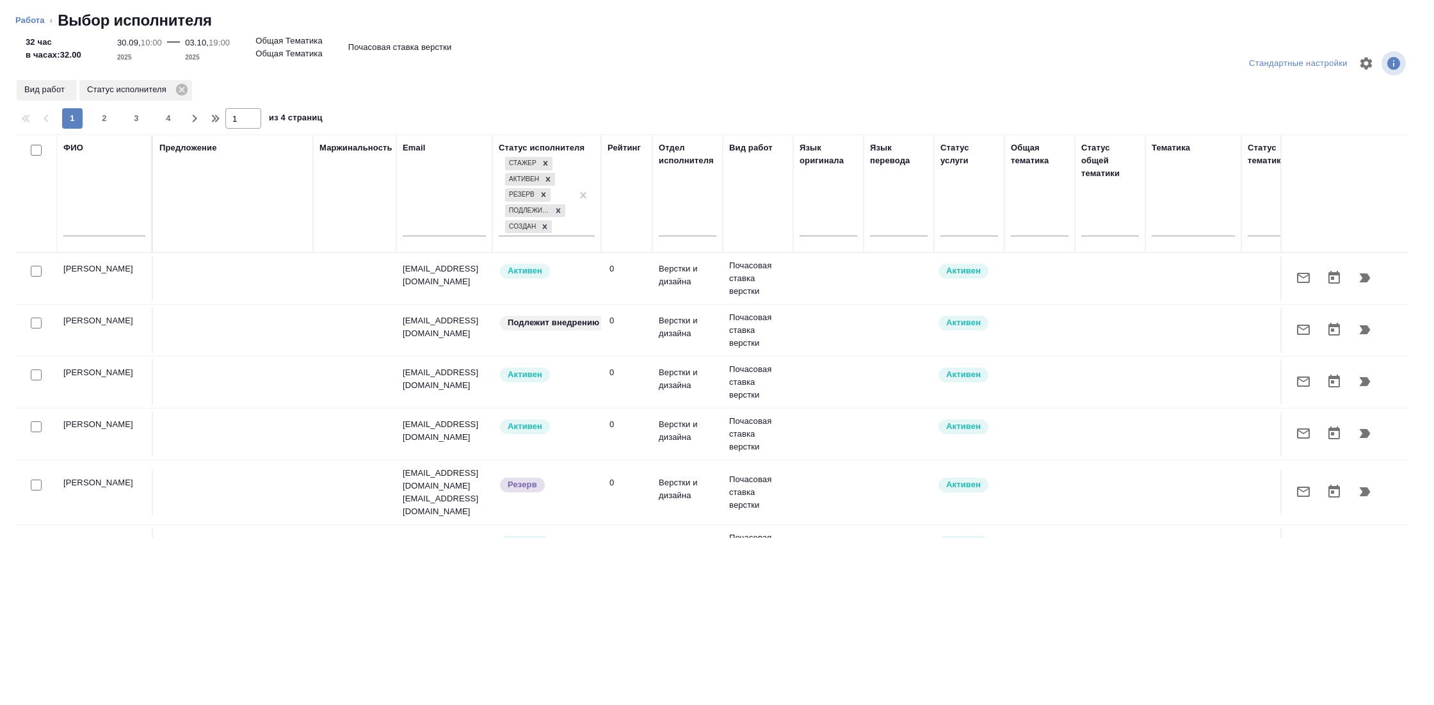
click at [85, 227] on input "text" at bounding box center [104, 228] width 82 height 16
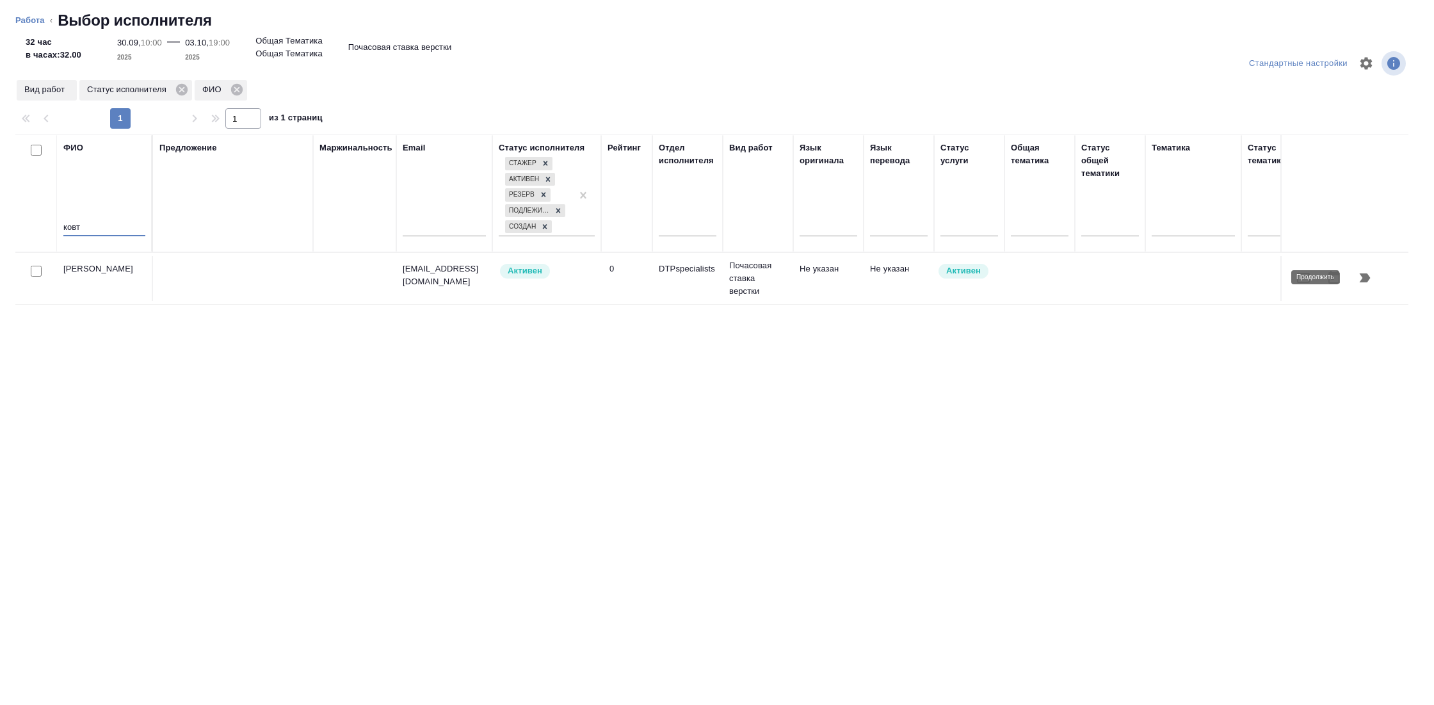
type input "ковт"
click at [1359, 275] on icon "button" at bounding box center [1364, 277] width 15 height 15
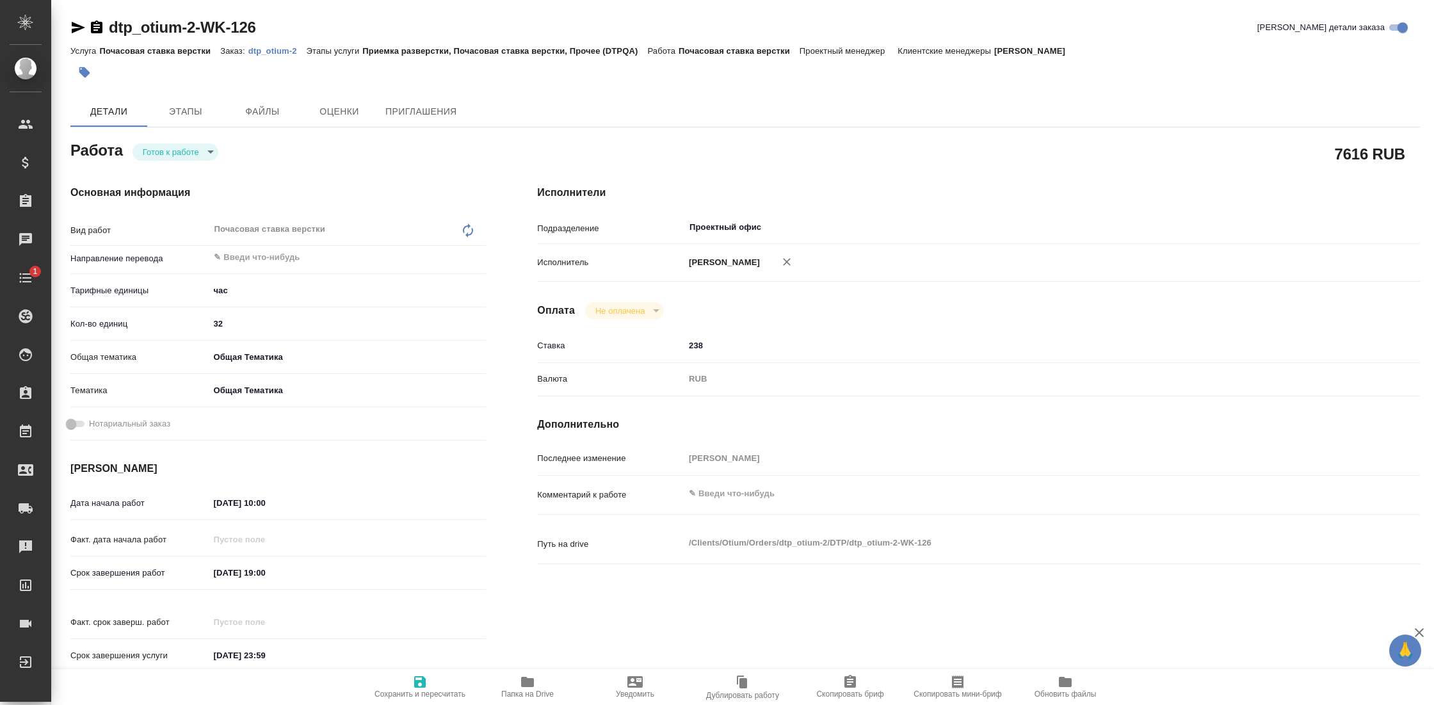
type textarea "x"
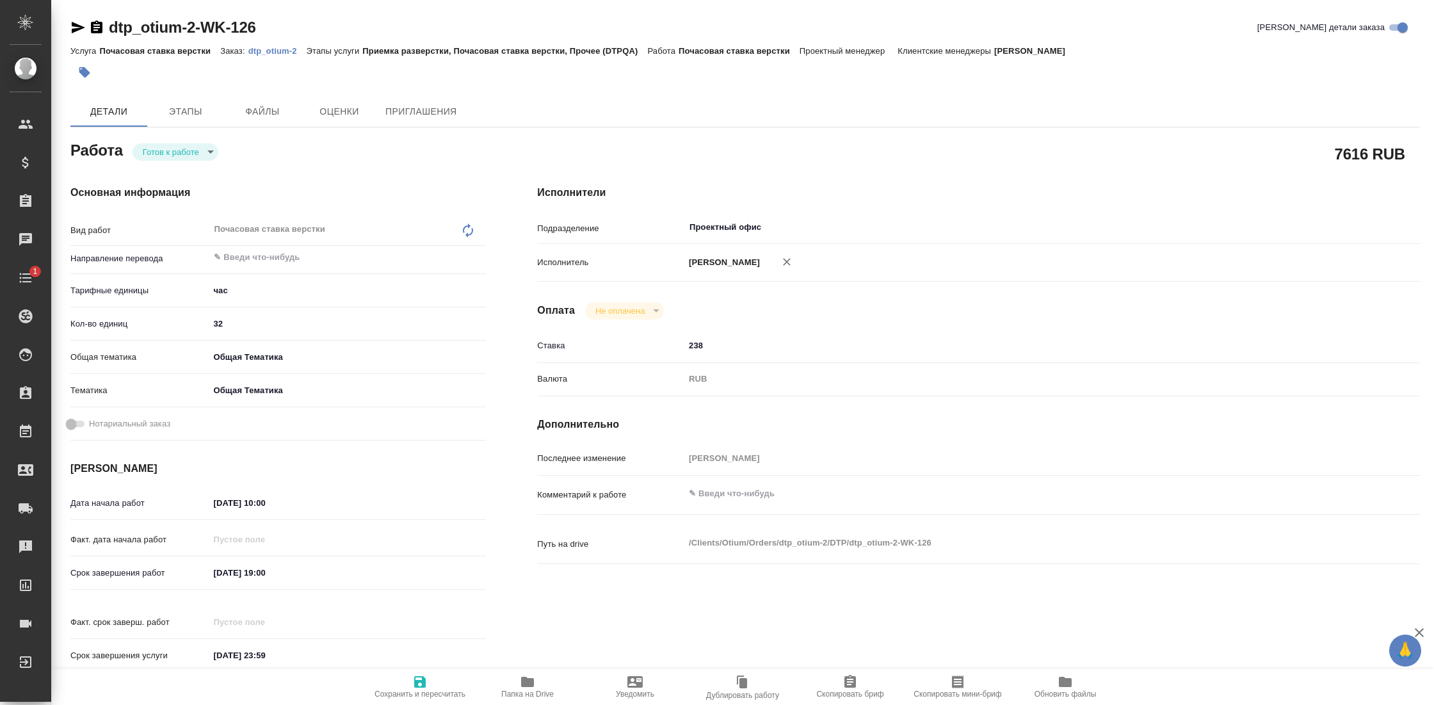
type textarea "x"
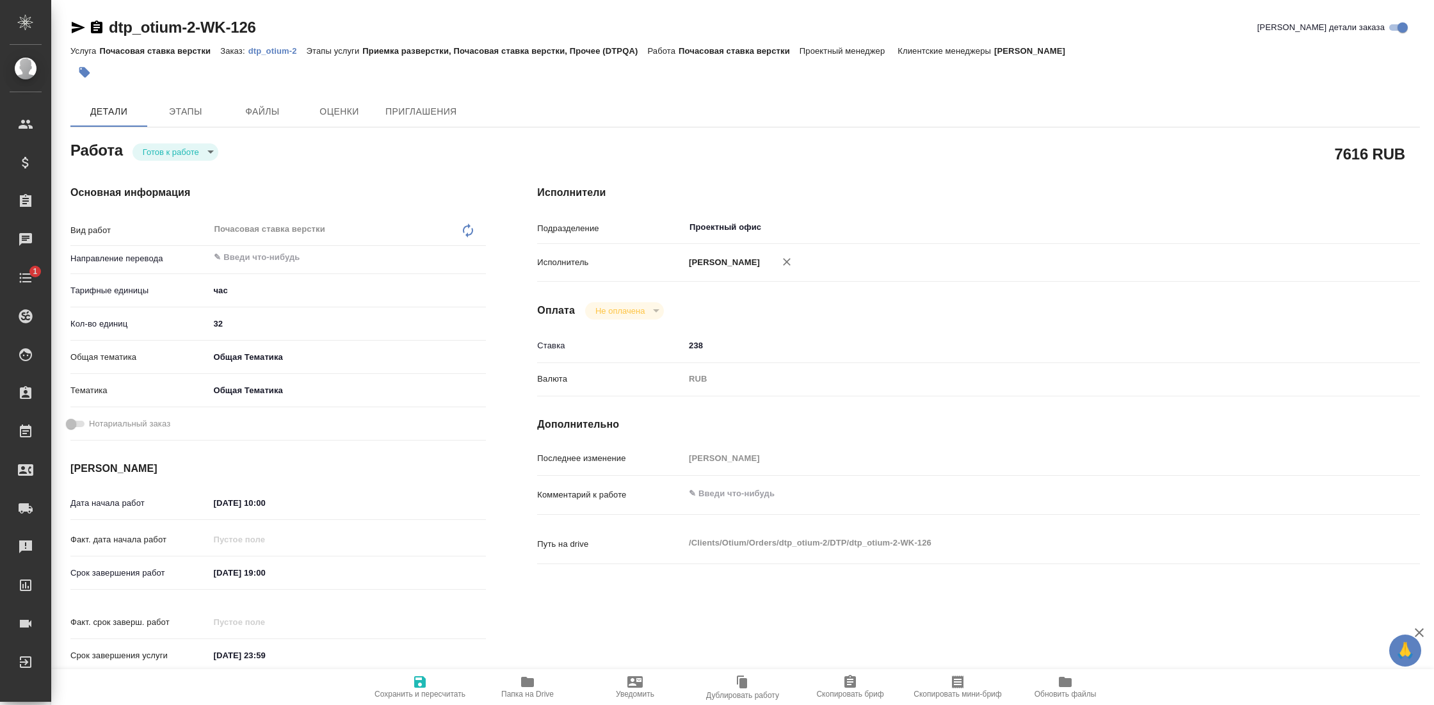
type textarea "x"
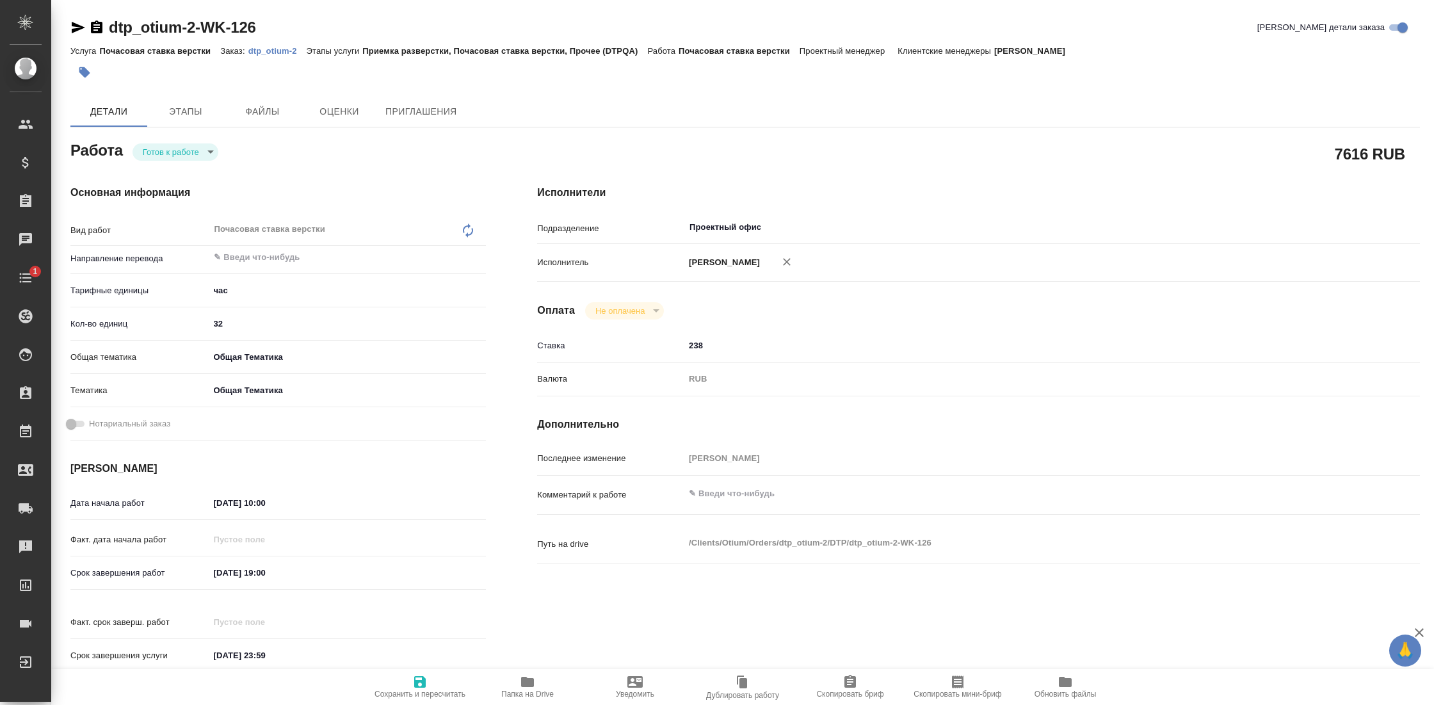
type textarea "x"
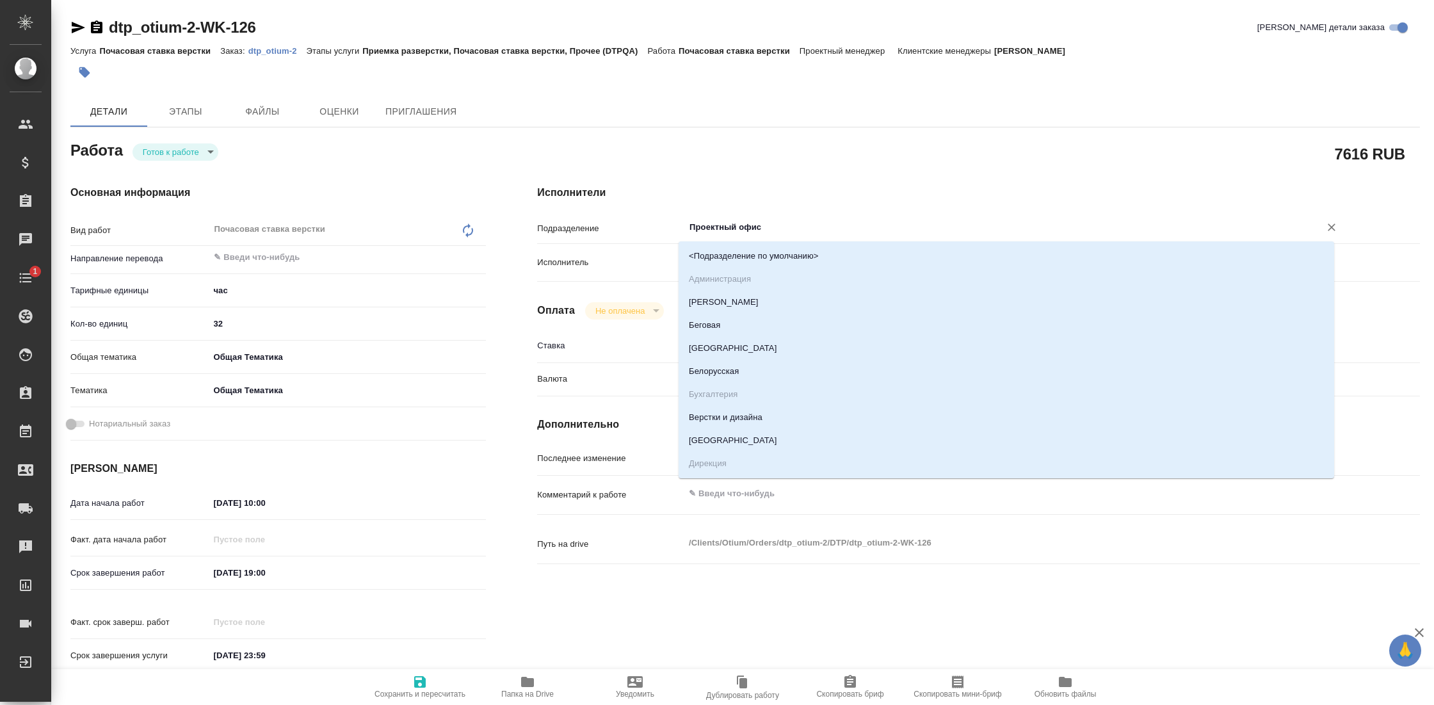
click at [743, 230] on input "Проектный офис" at bounding box center [993, 227] width 611 height 15
type textarea "x"
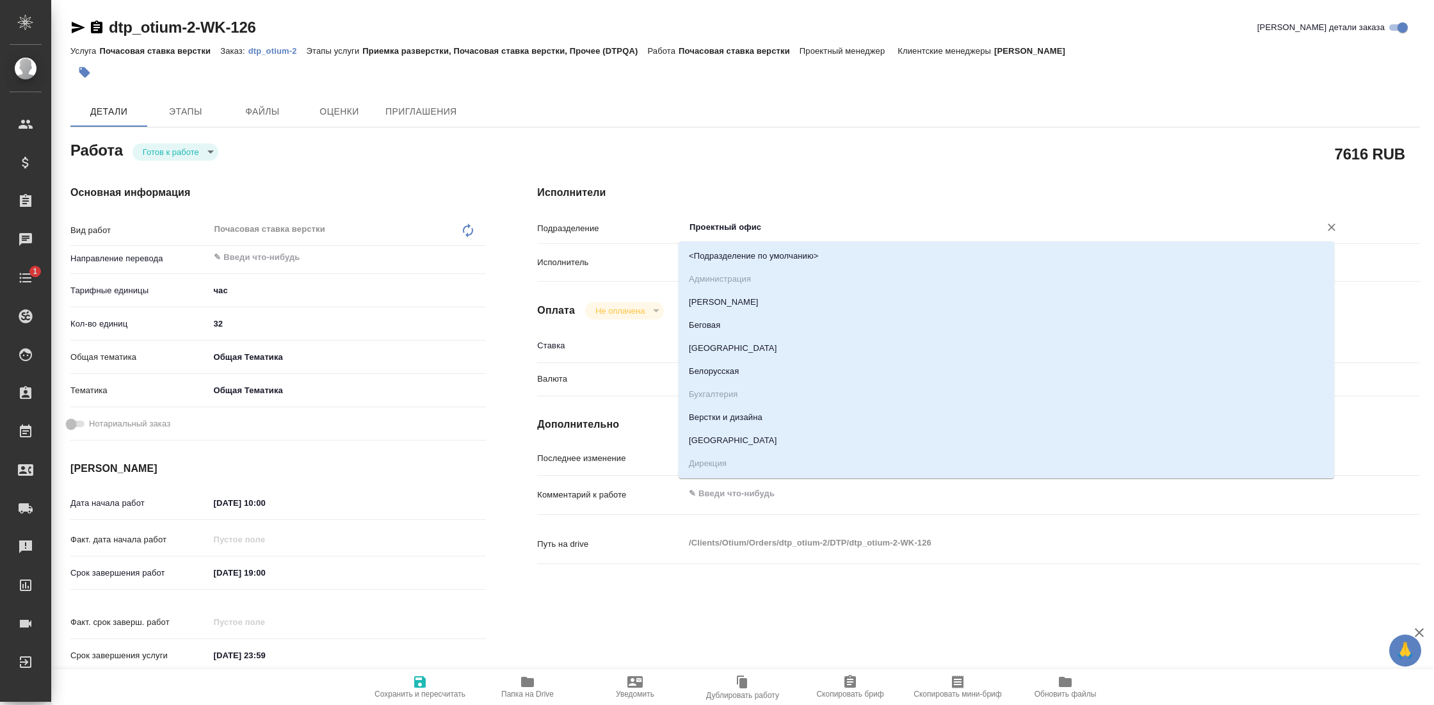
type textarea "x"
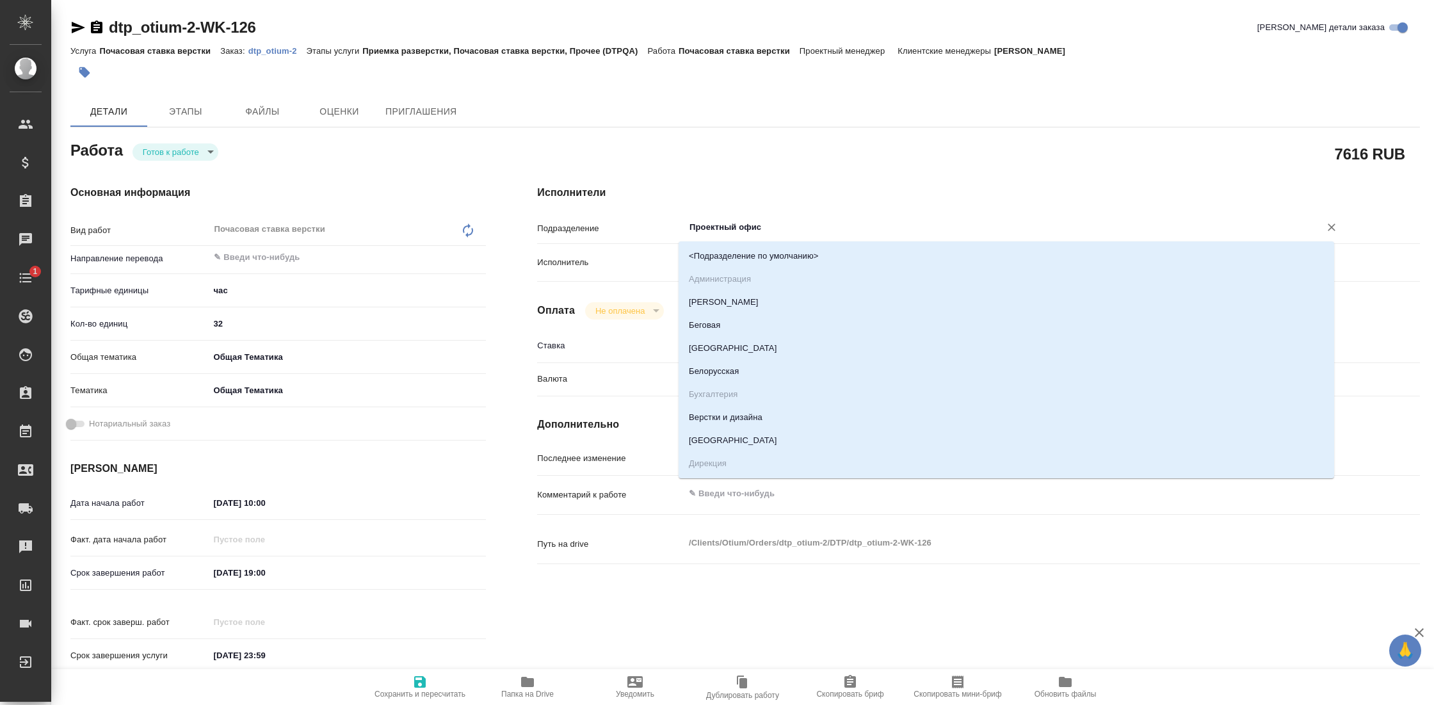
type textarea "x"
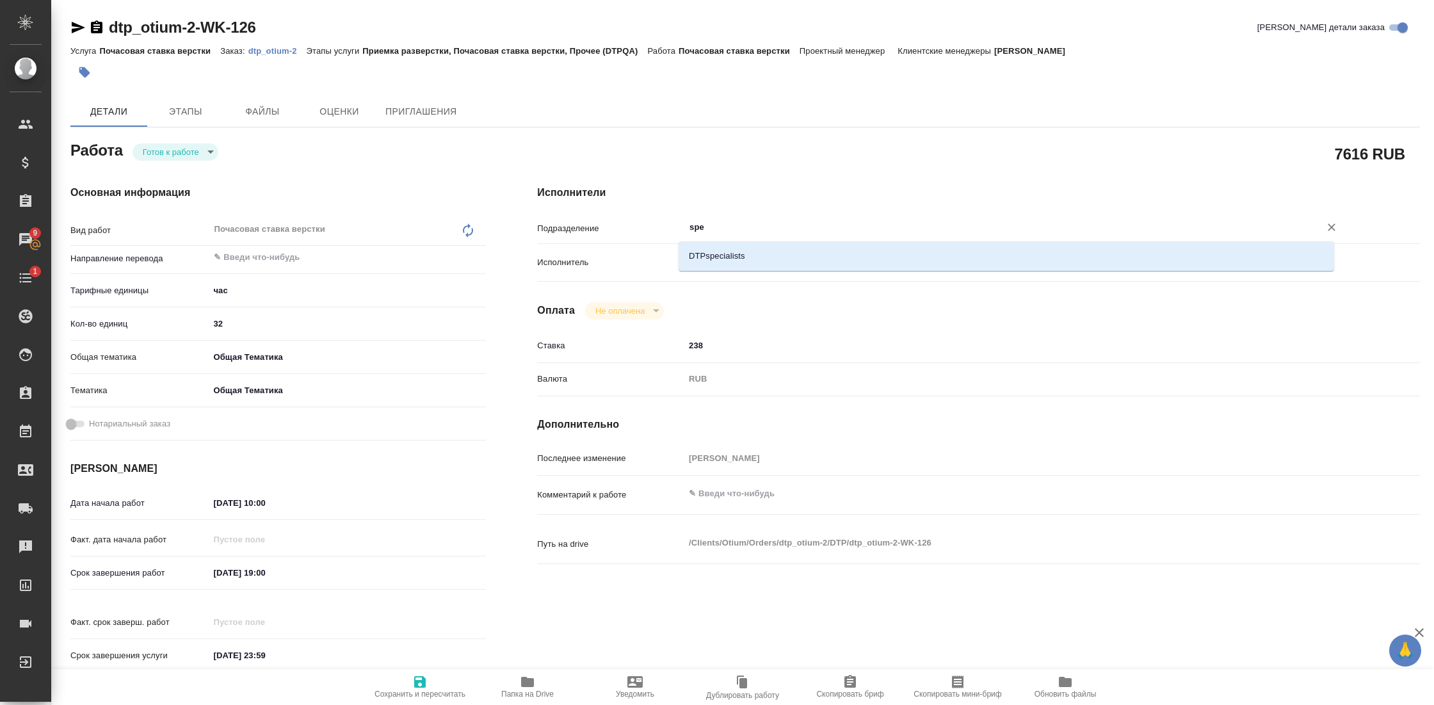
type input "spec"
click at [761, 259] on li "DTPspecialists" at bounding box center [1007, 256] width 656 height 23
type textarea "x"
type input "DTPspecialists"
type textarea "x"
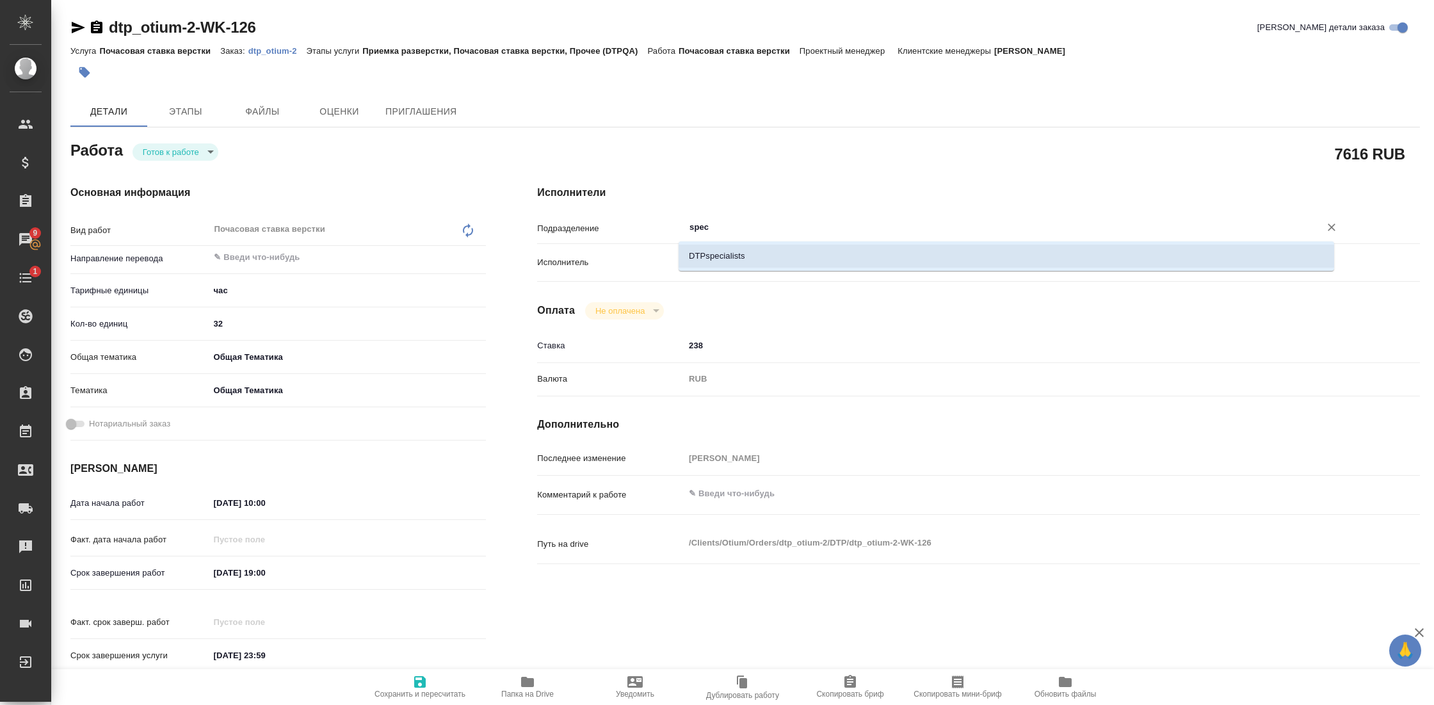
type textarea "x"
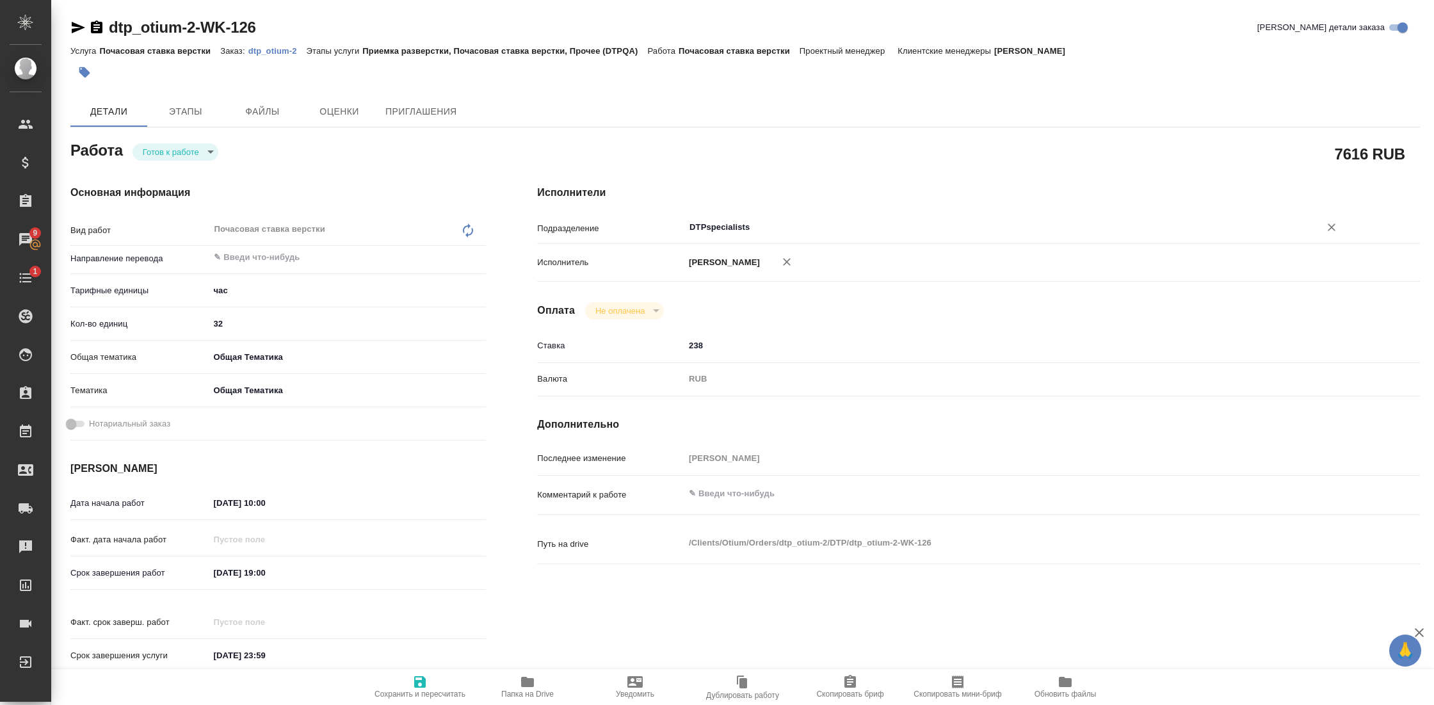
type input "DTPspecialists"
click at [412, 693] on span "Сохранить и пересчитать" at bounding box center [419, 693] width 91 height 9
type textarea "x"
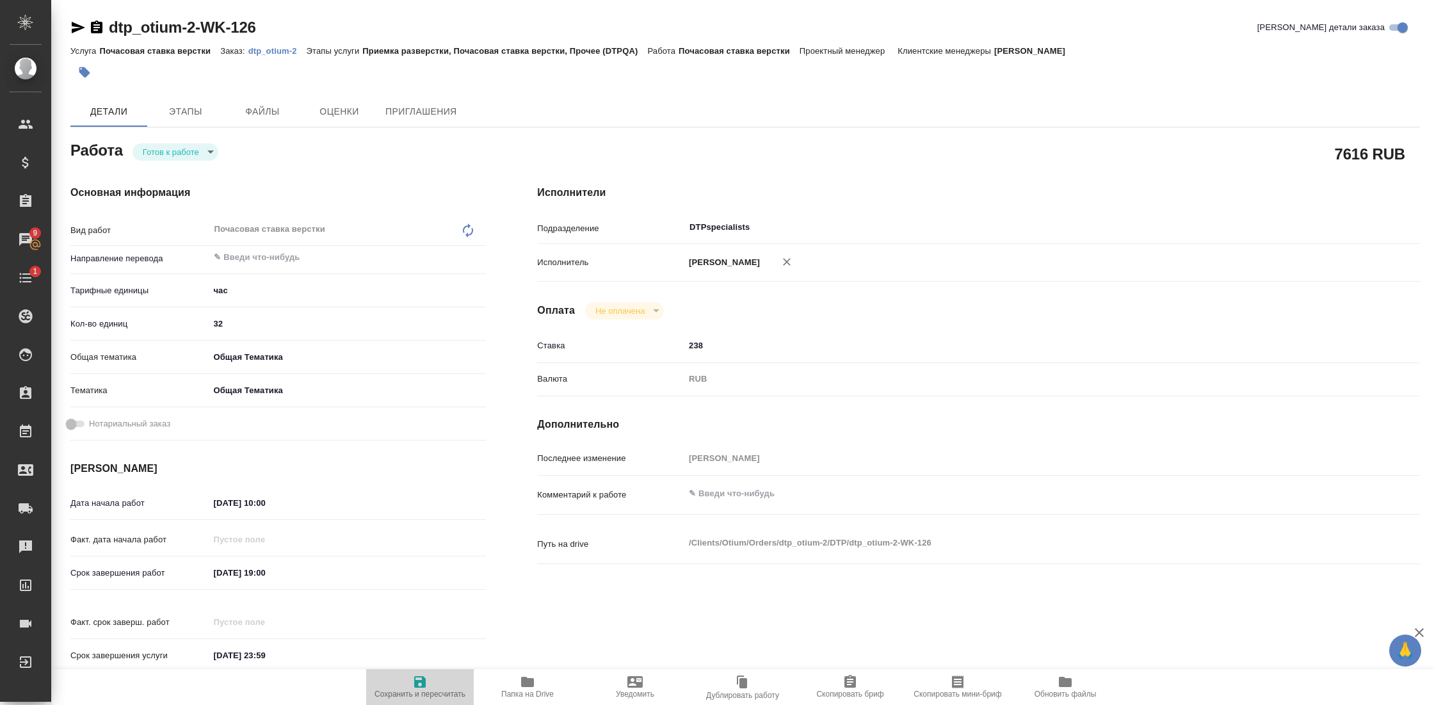
type textarea "x"
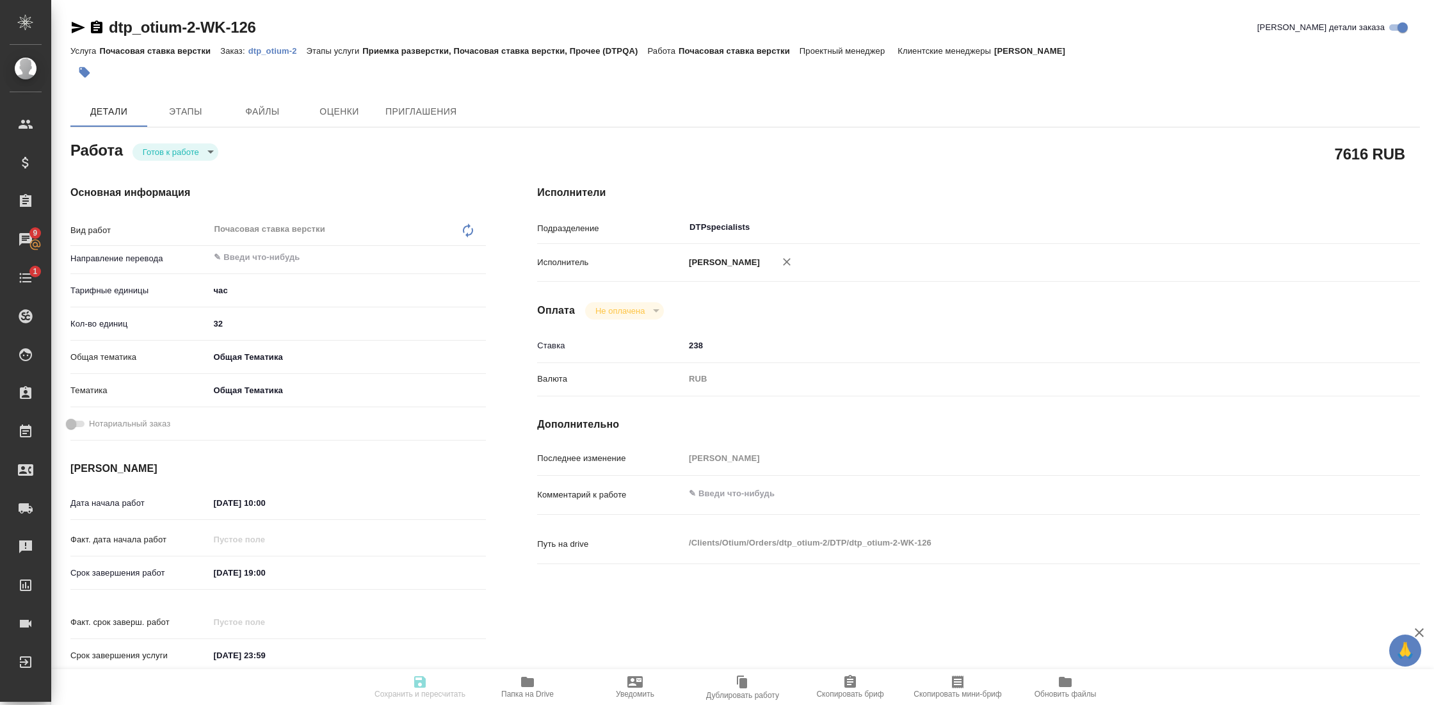
type textarea "x"
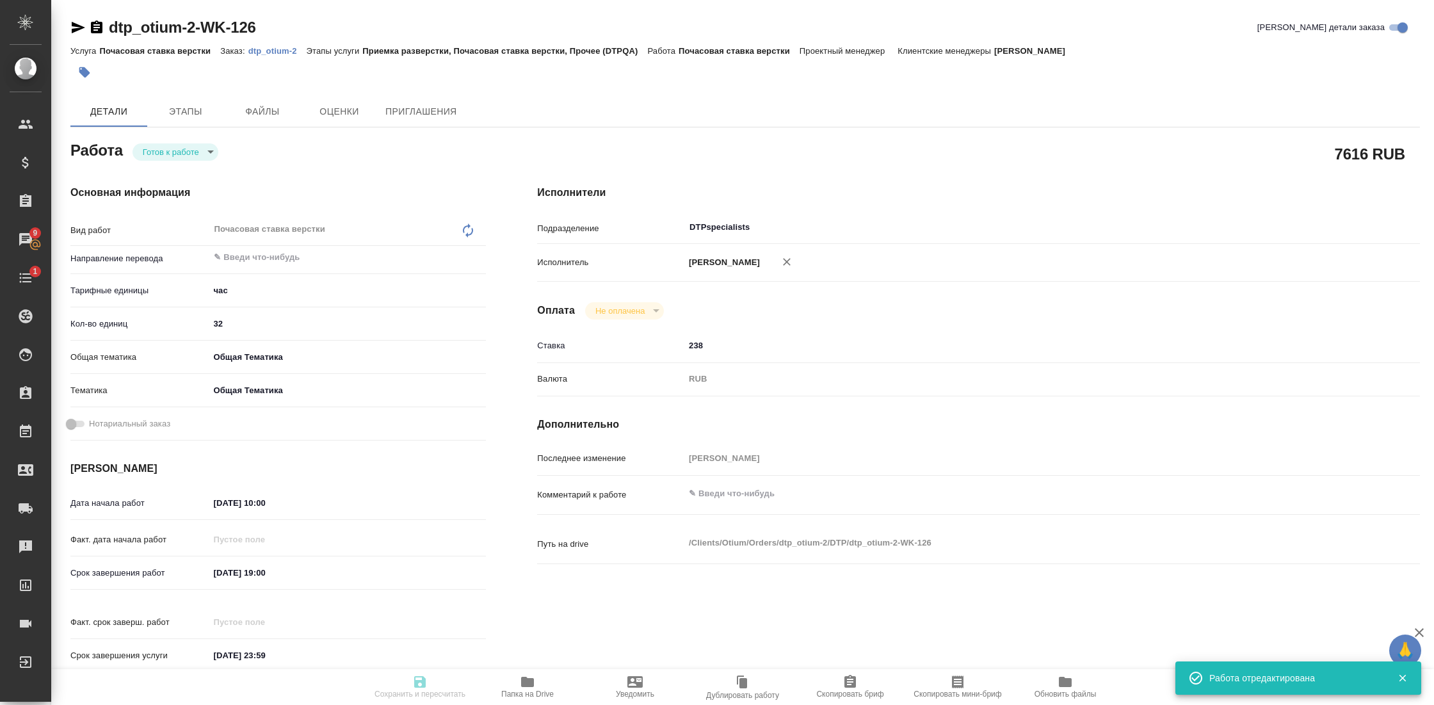
type textarea "x"
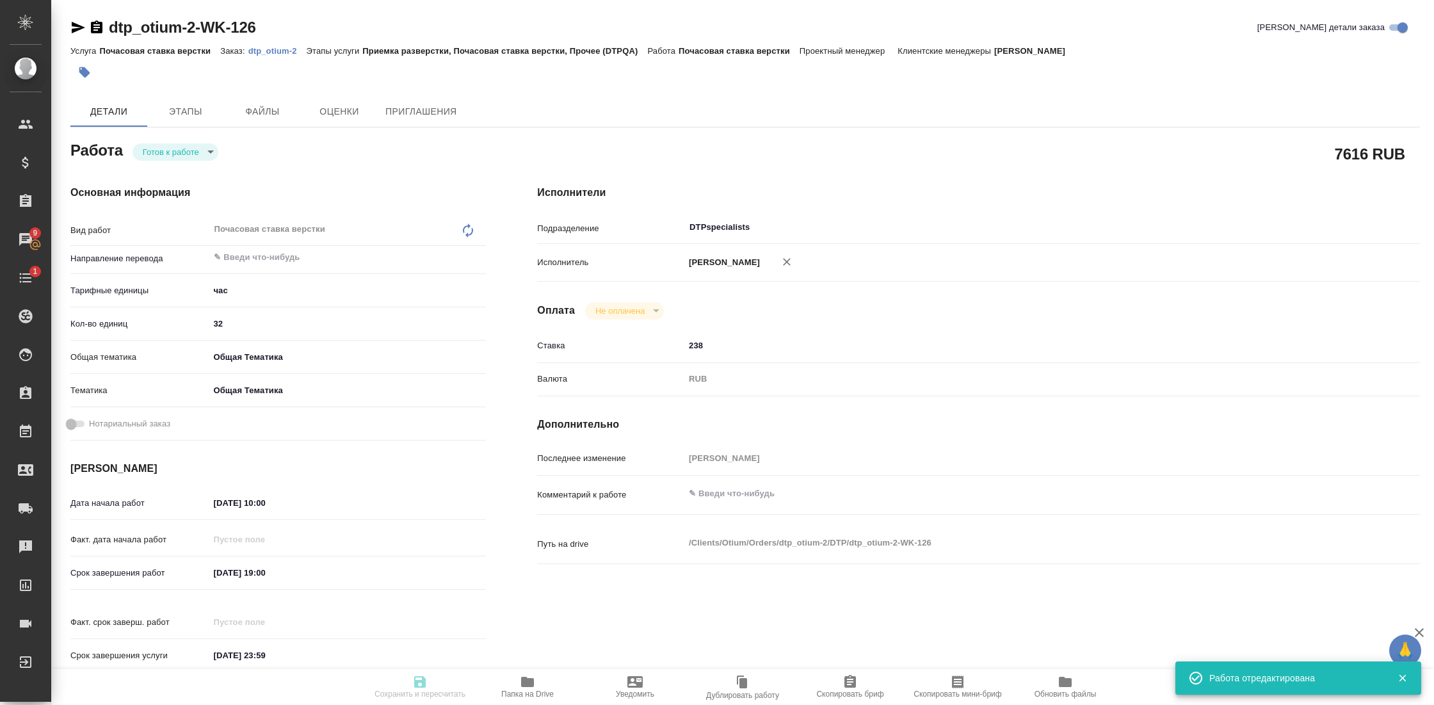
type input "readyForWork"
type textarea "Почасовая ставка верстки"
type textarea "x"
type input "5a8b1489cc6b4906c91bfd93"
type input "32"
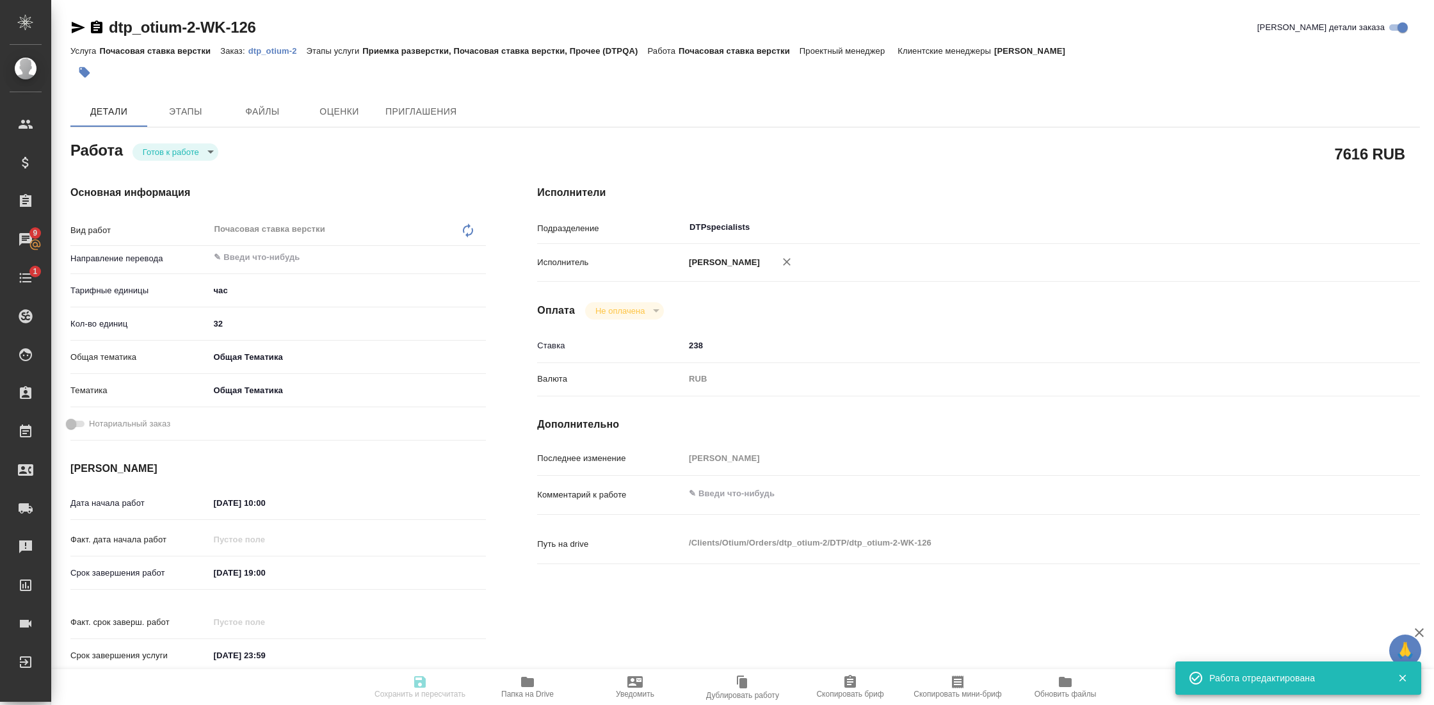
type input "obtem"
type input "6012b1ca196b0e5c9229a120"
type input "14.07.2025 10:00"
type input "03.08.2025 19:00"
type input "[DATE] 23:59"
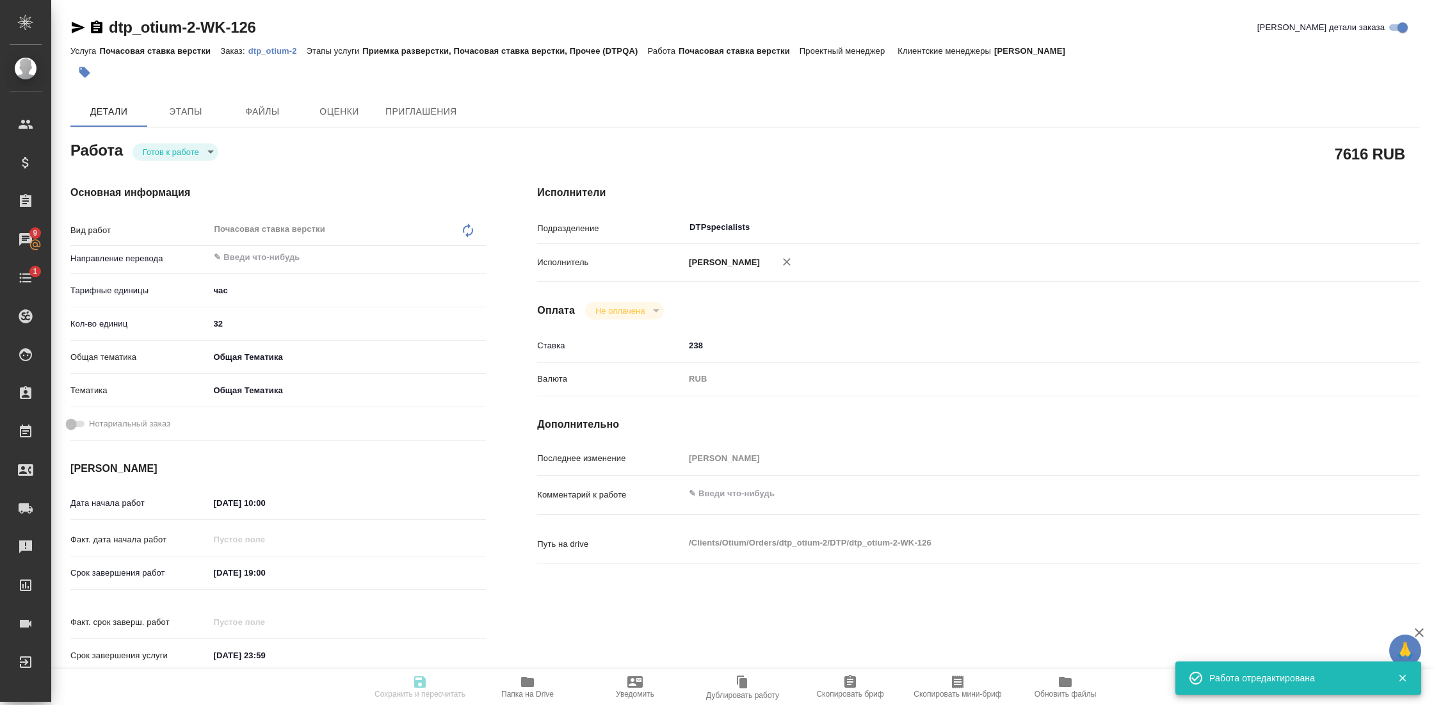
type input "DTPspecialists"
type input "notPayed"
type input "238"
type input "RUB"
type input "[PERSON_NAME]"
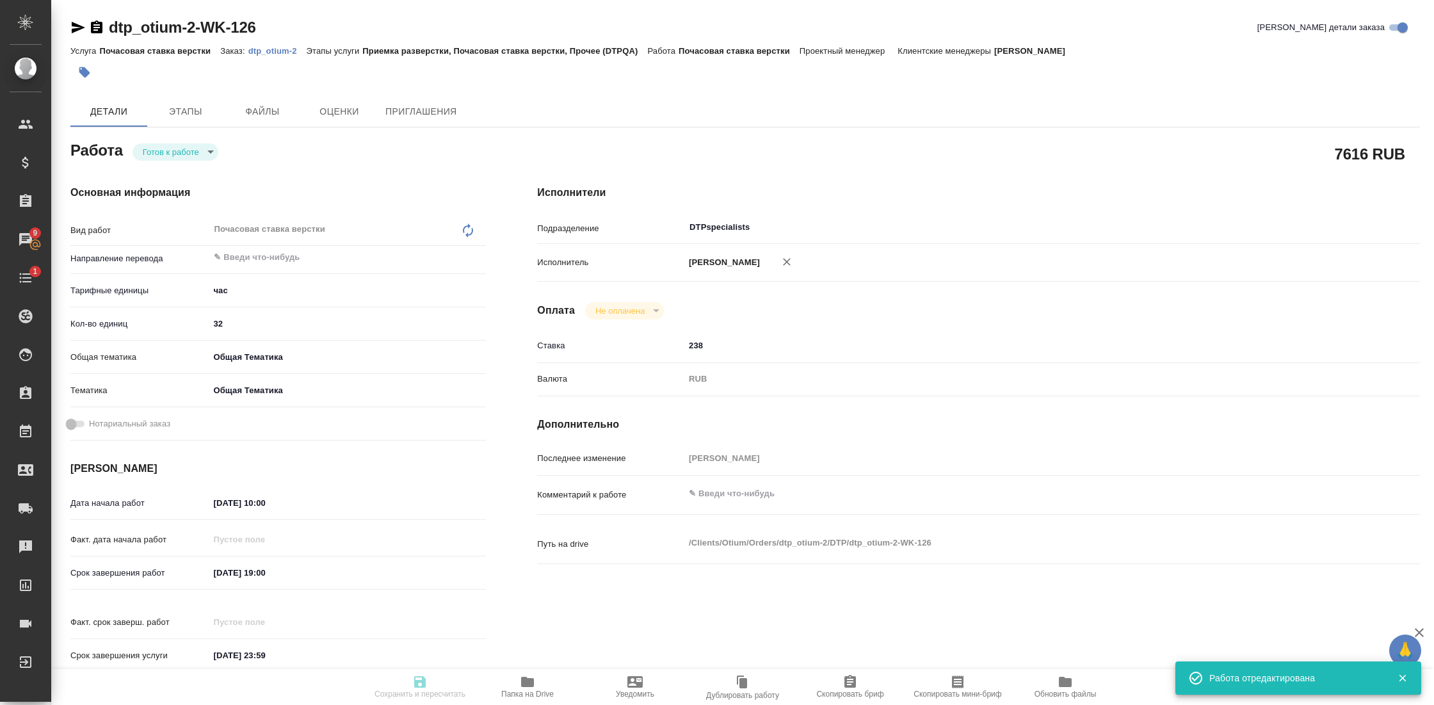
type textarea "x"
type textarea "/Clients/Оtium/Orders/dtp_otium-2/DTP/dtp_otium-2-WK-126"
type textarea "x"
type input "dtp_otium-2"
type input "Почасовая ставка верстки"
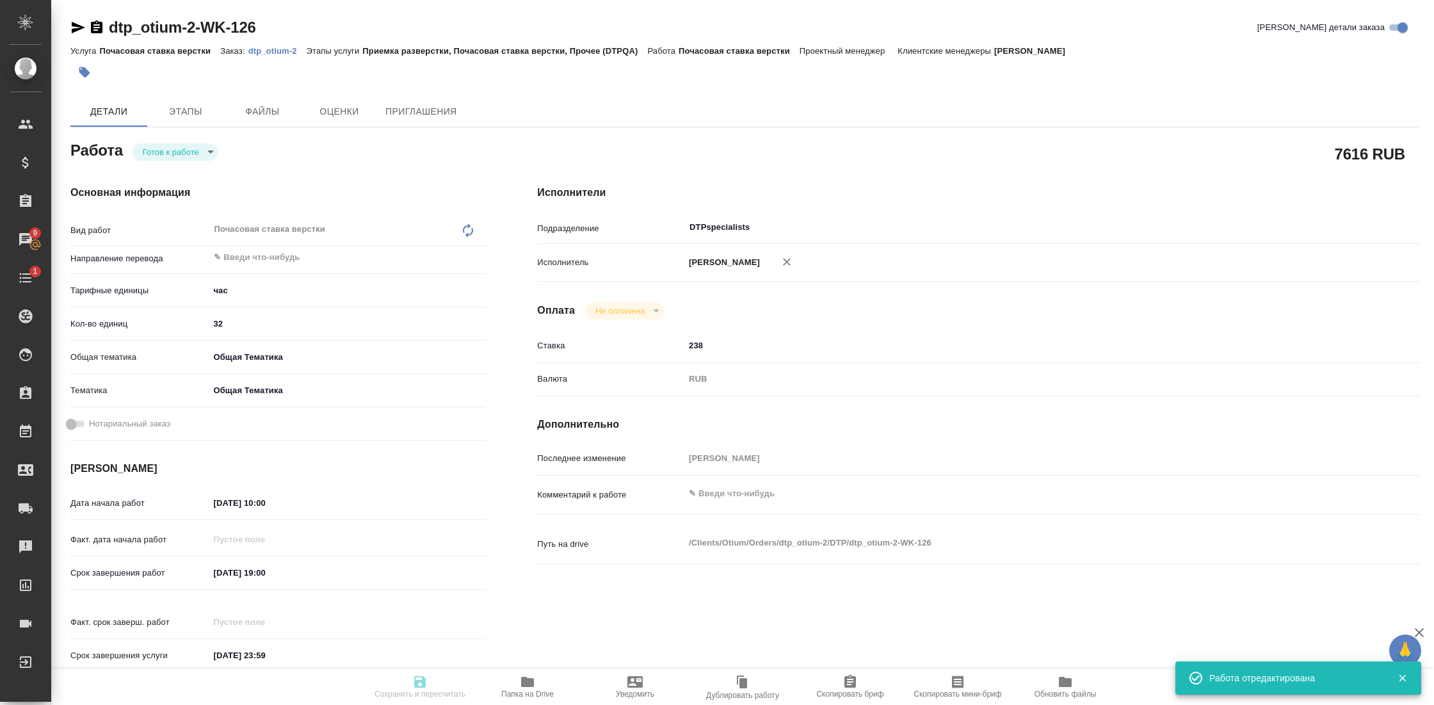
type input "Приемка разверстки, Почасовая ставка верстки, Прочее (DTPQA)"
type input "[PERSON_NAME]"
type input "/Clients/Оtium/Orders/dtp_otium-2"
type textarea "x"
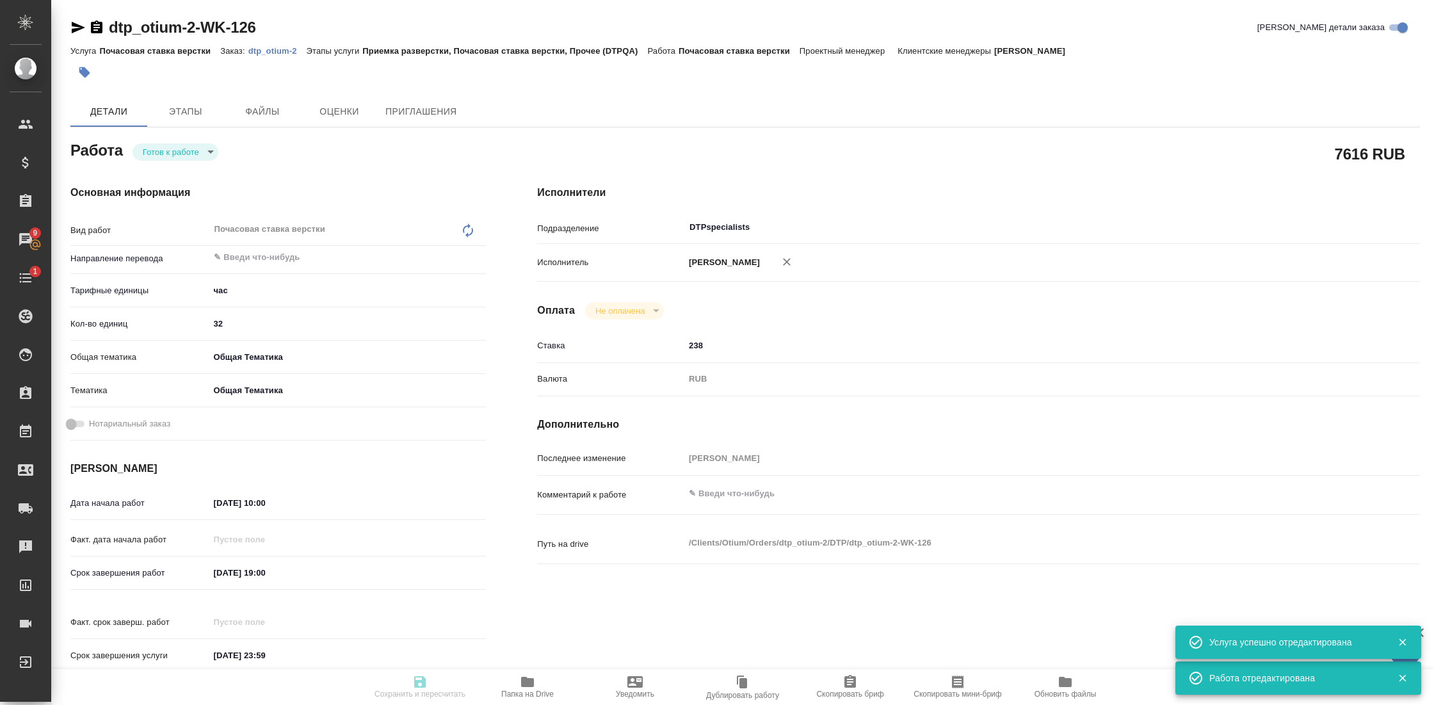
type textarea "x"
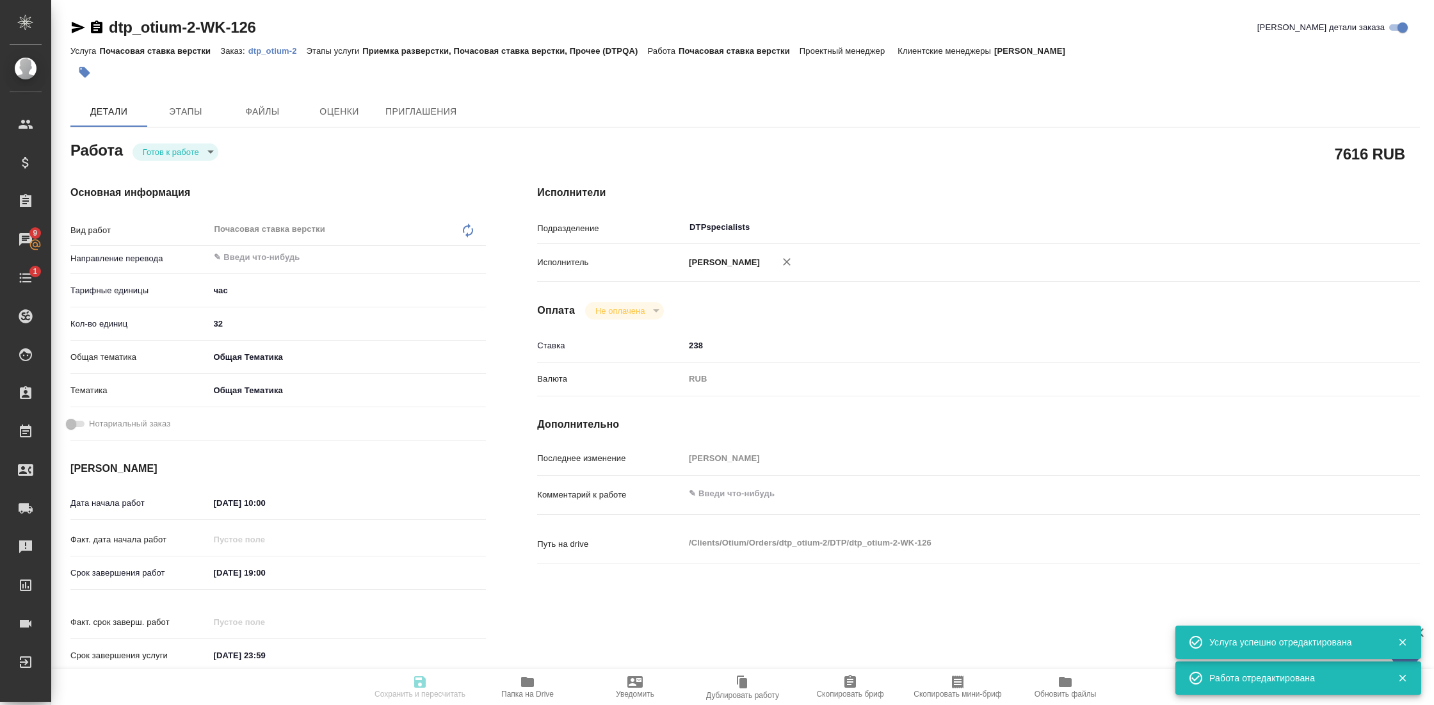
type textarea "x"
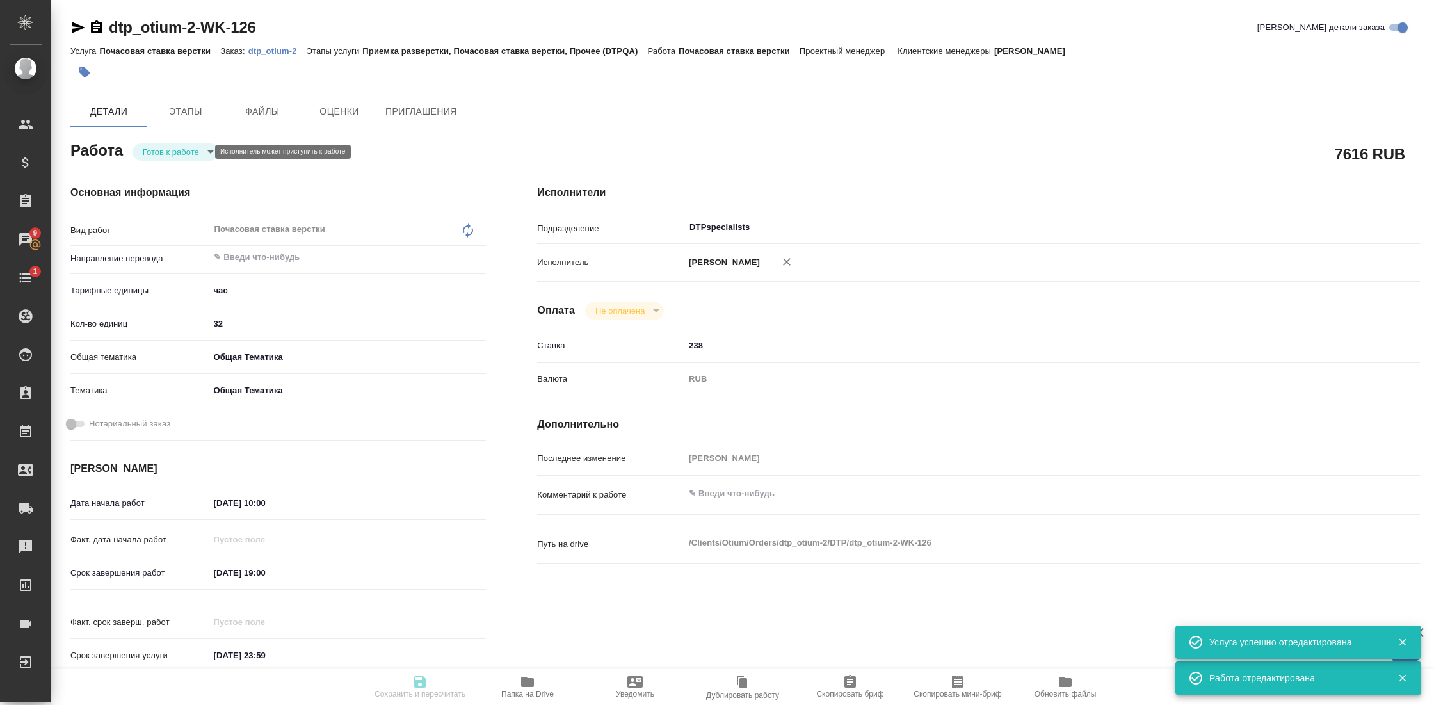
type textarea "x"
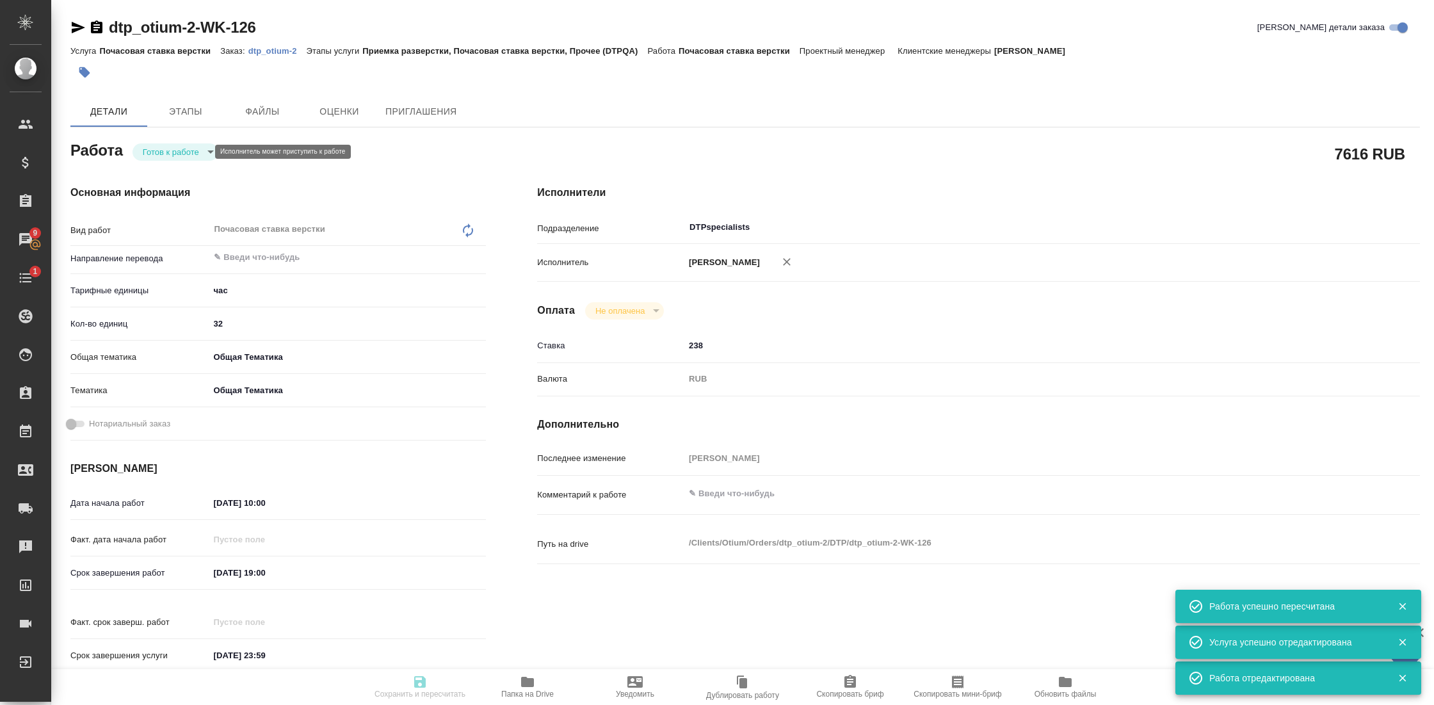
type input "readyForWork"
type textarea "Почасовая ставка верстки"
type textarea "x"
type input "5a8b1489cc6b4906c91bfd93"
type input "32"
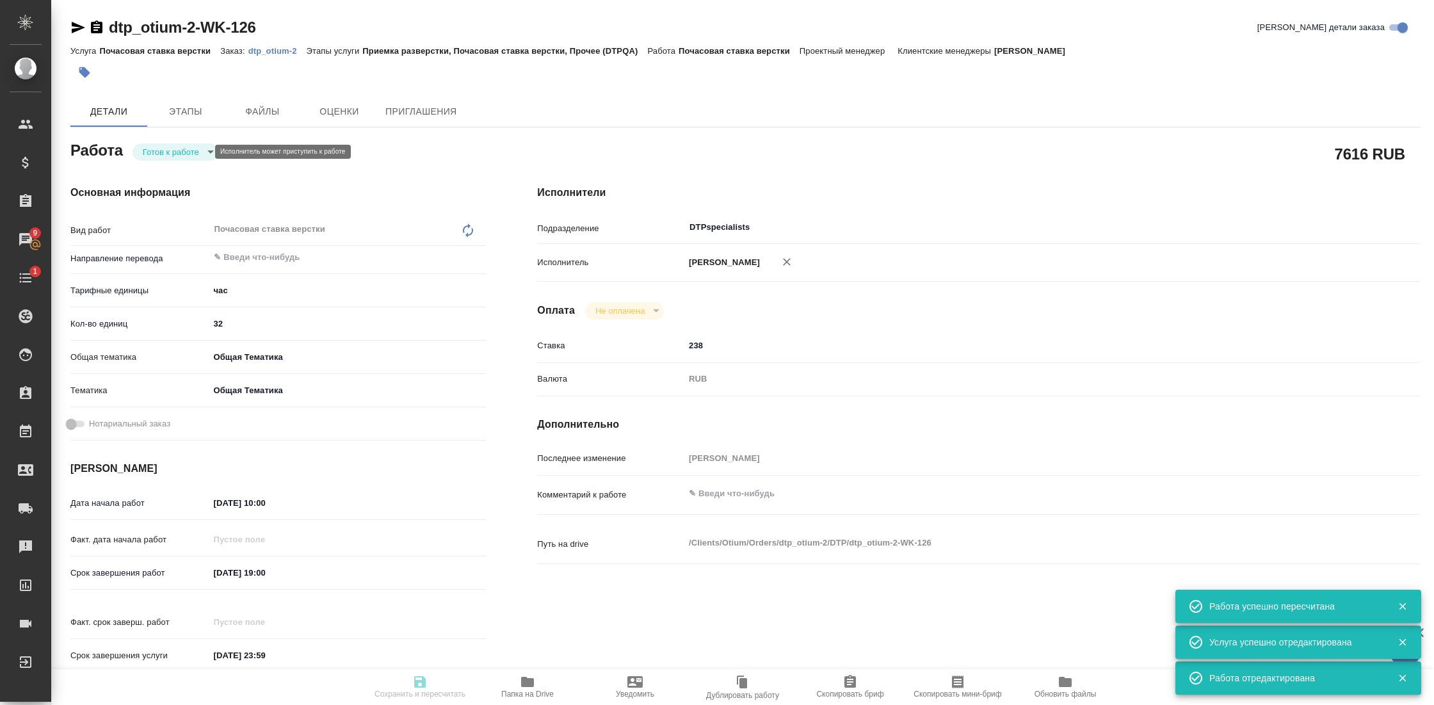
type input "obtem"
type input "6012b1ca196b0e5c9229a120"
type input "14.07.2025 10:00"
type input "03.08.2025 19:00"
type input "31.12.2025 23:59"
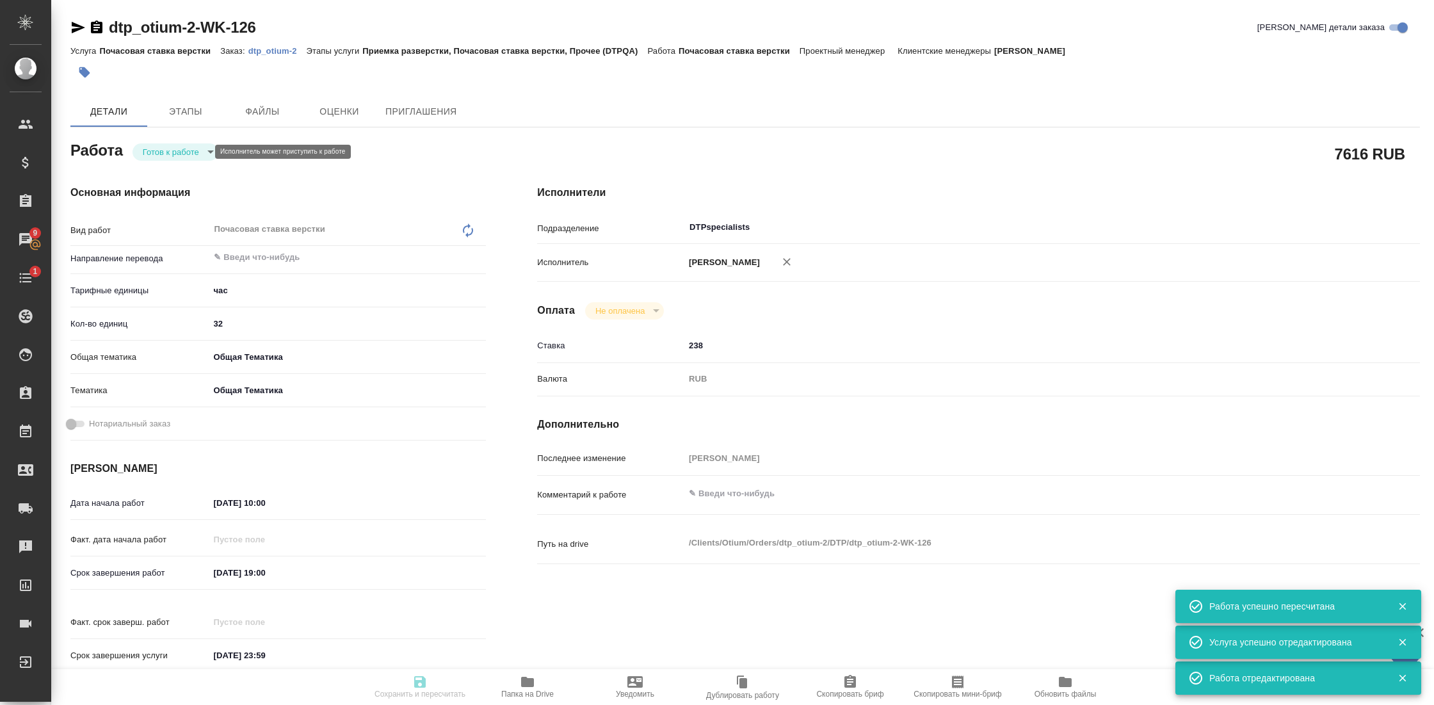
type input "DTPspecialists"
type input "notPayed"
type input "238"
type input "RUB"
type input "Гостев Юрий"
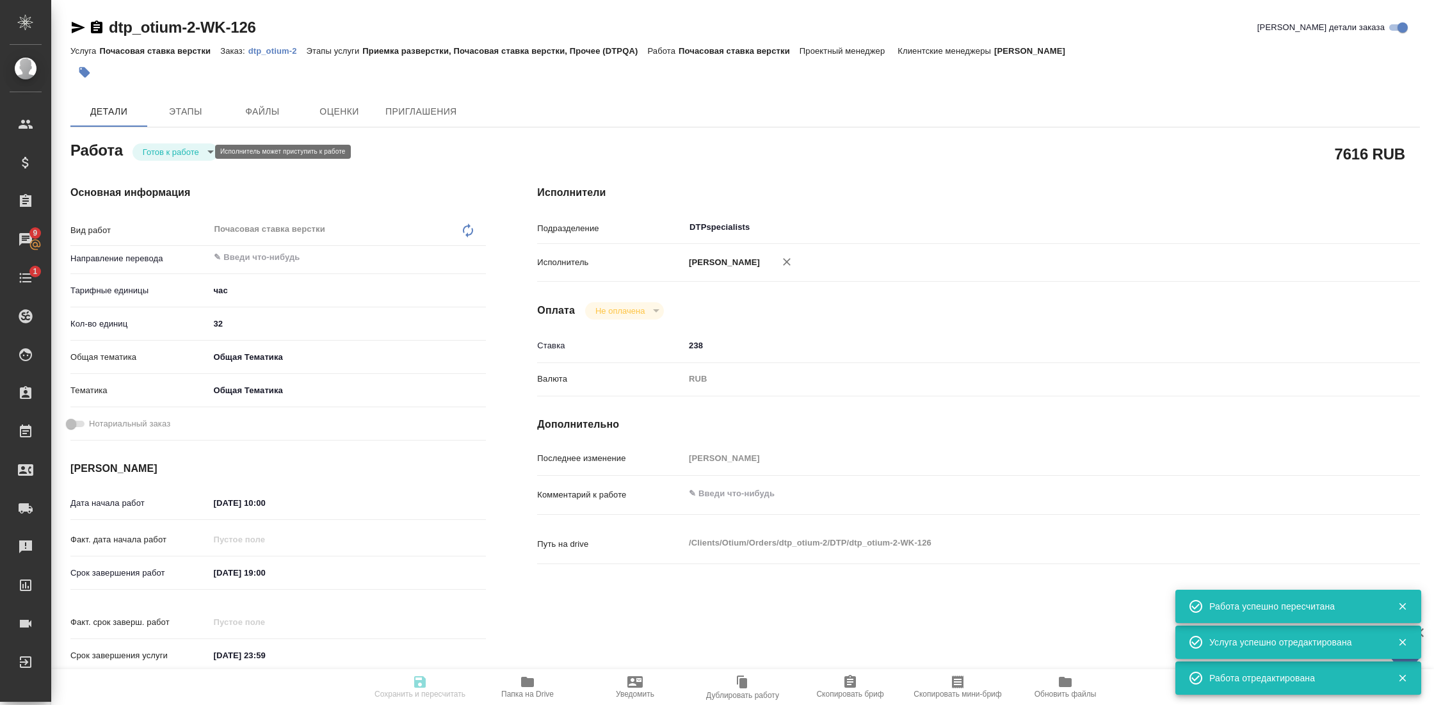
type textarea "x"
type textarea "/Clients/Оtium/Orders/dtp_otium-2/DTP/dtp_otium-2-WK-126"
type textarea "x"
type input "dtp_otium-2"
type input "Почасовая ставка верстки"
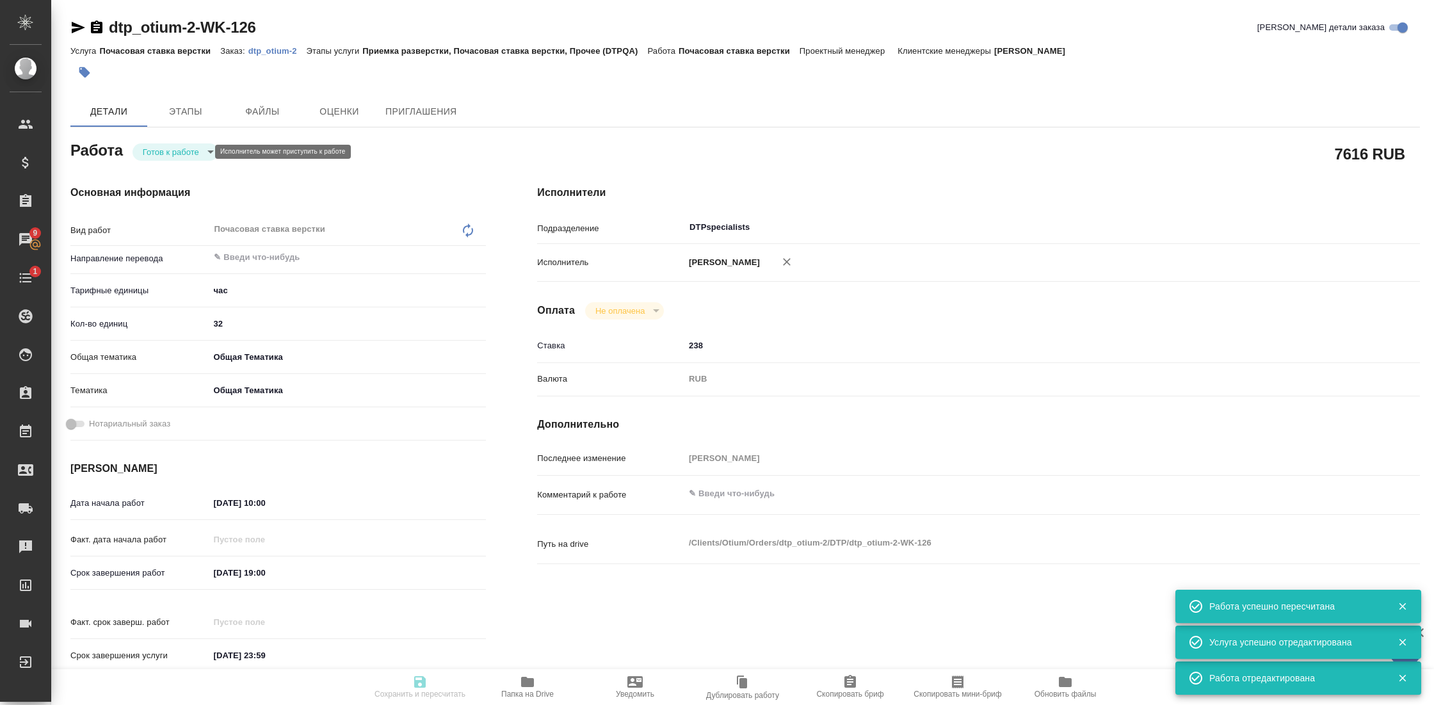
type input "Приемка разверстки, Почасовая ставка верстки, Прочее (DTPQA)"
type input "Гостев Юрий"
type input "/Clients/Оtium/Orders/dtp_otium-2"
type textarea "x"
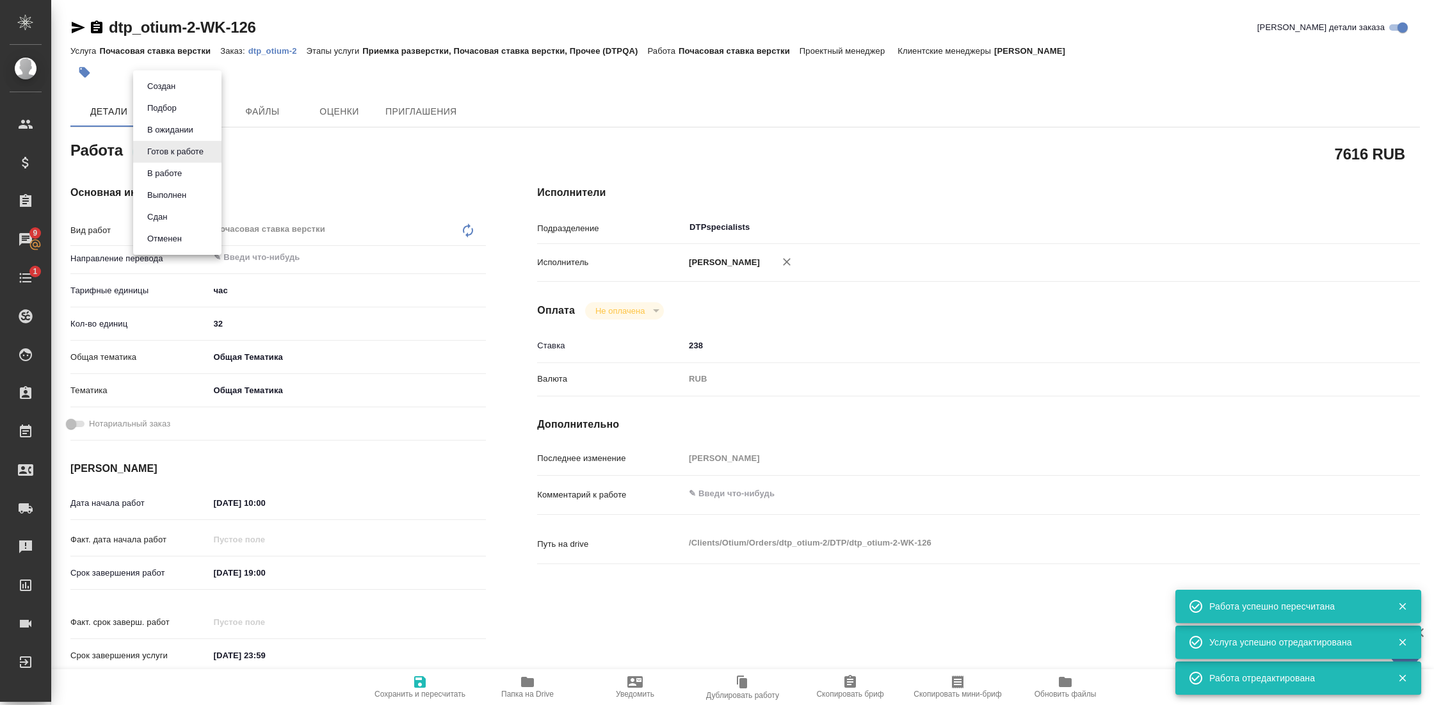
type textarea "x"
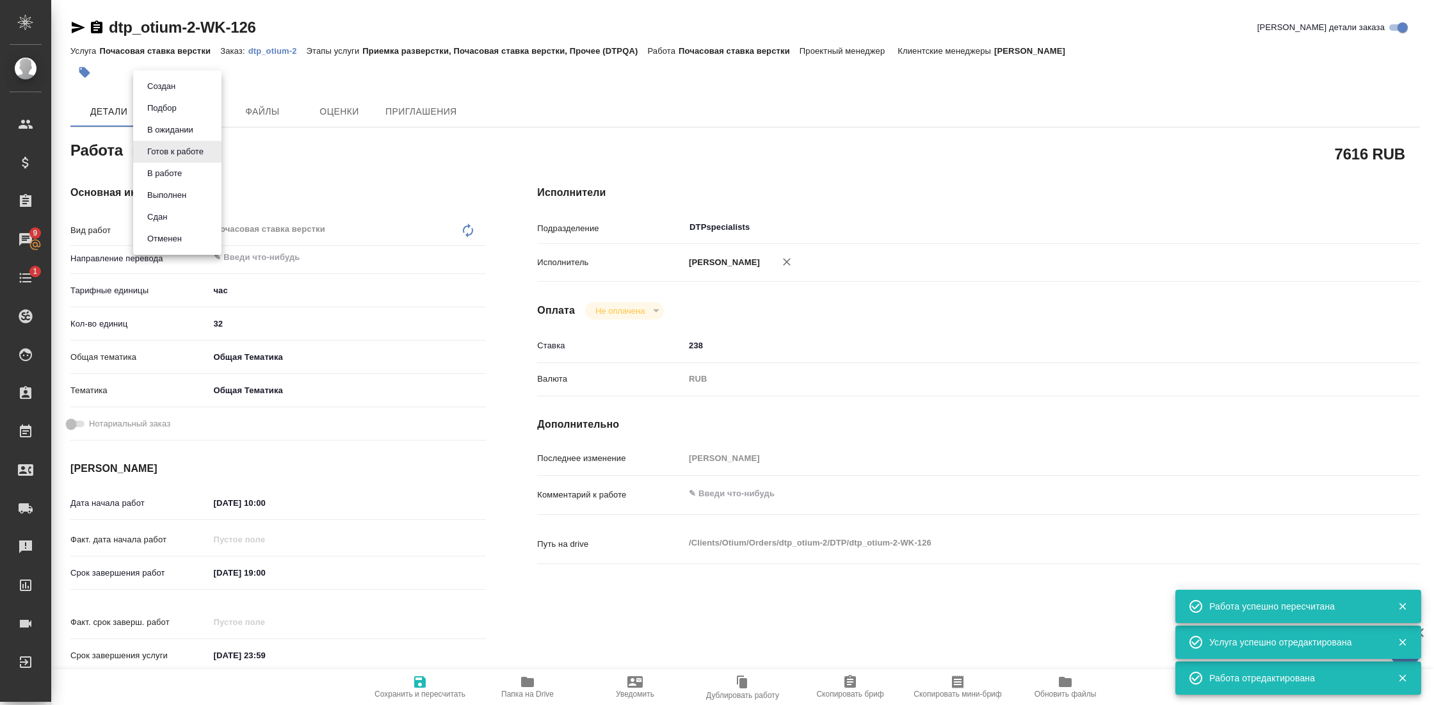
type textarea "x"
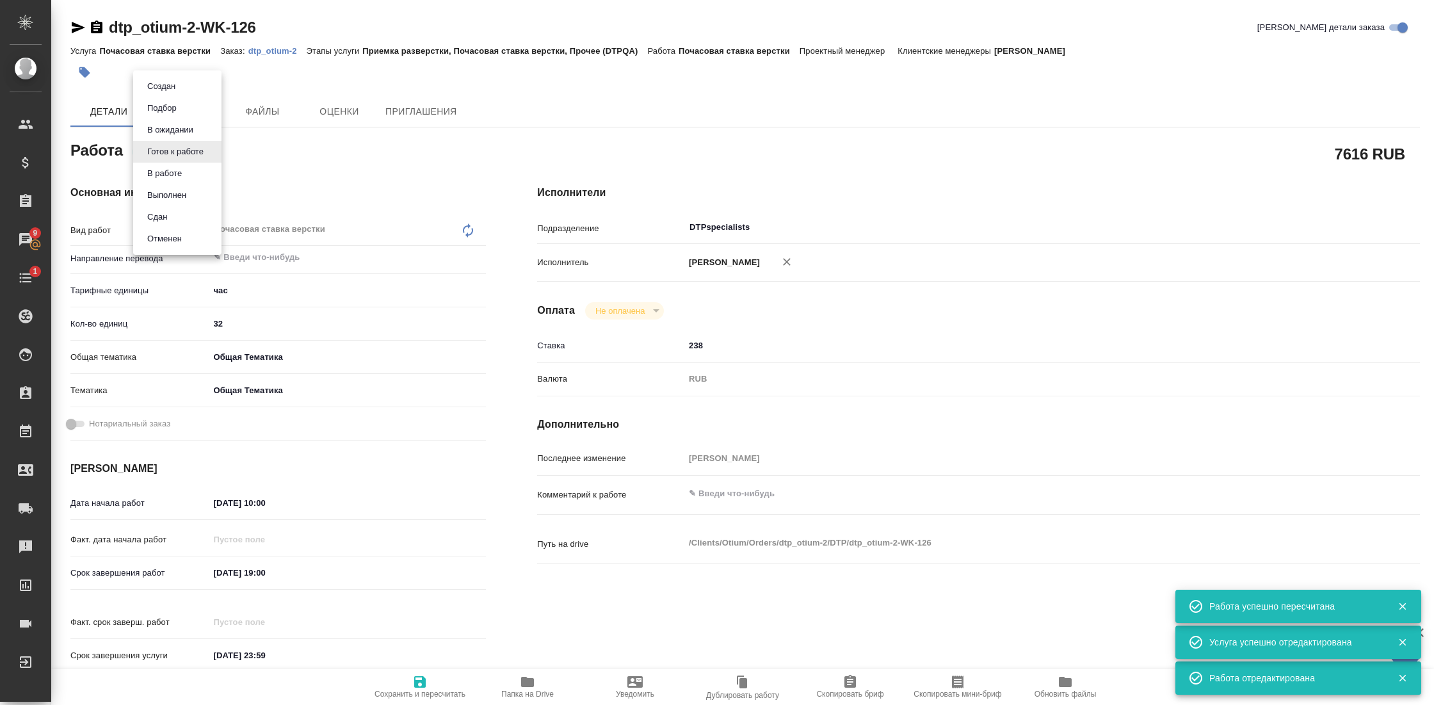
type textarea "x"
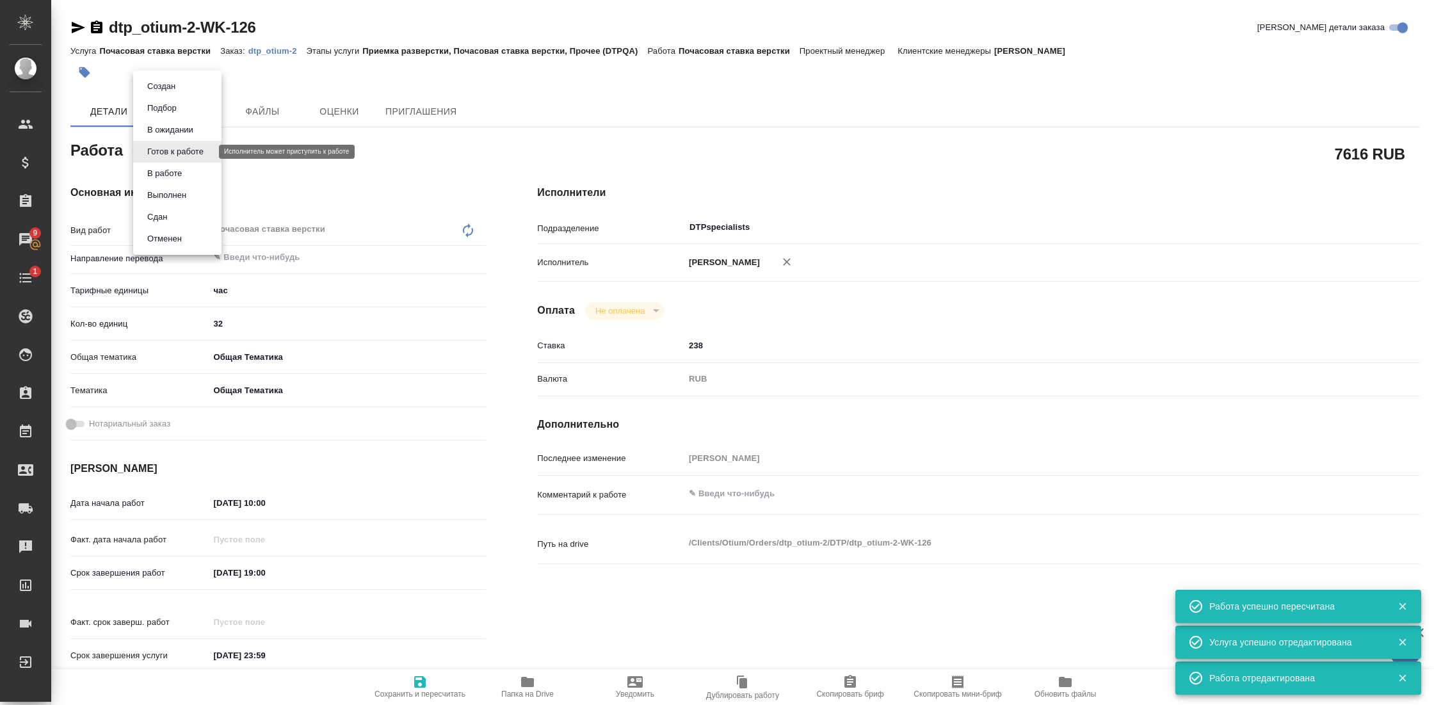
type textarea "x"
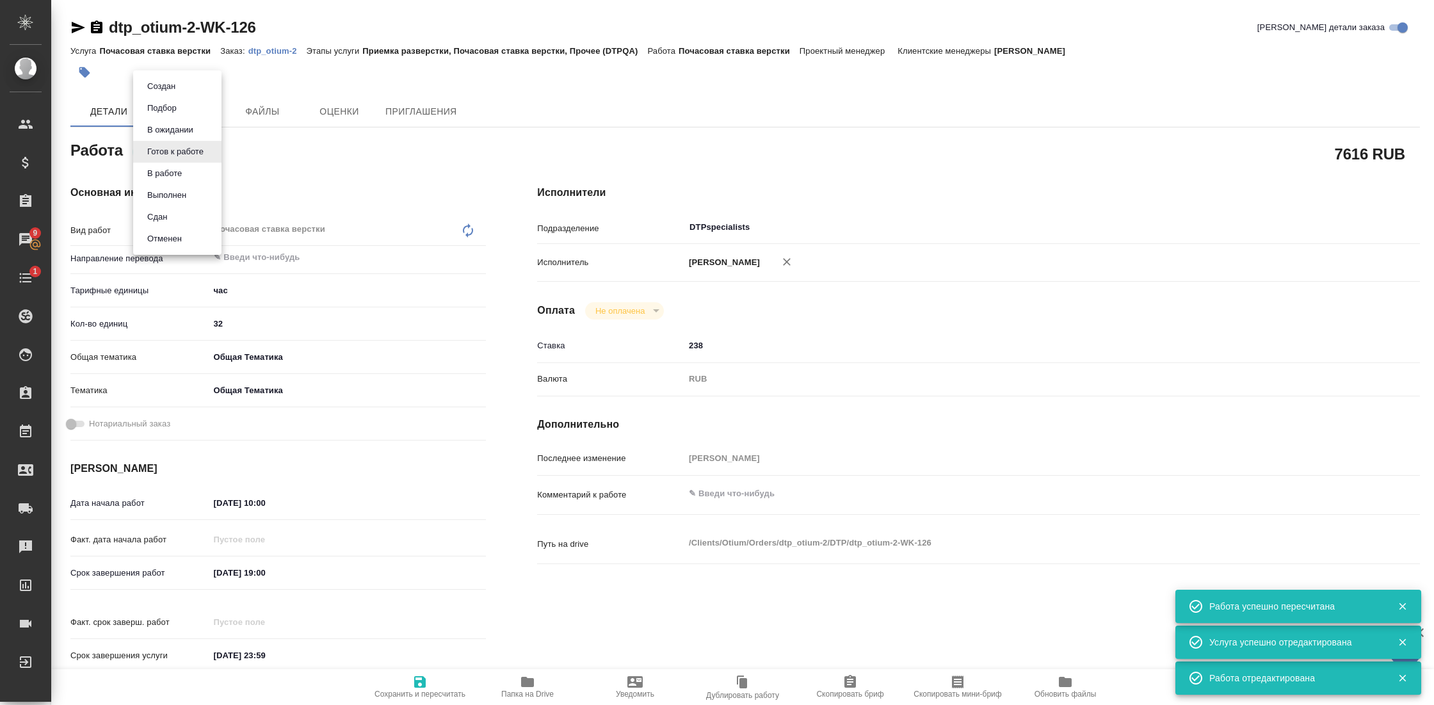
click at [179, 214] on li "Сдан" at bounding box center [177, 217] width 88 height 22
type textarea "x"
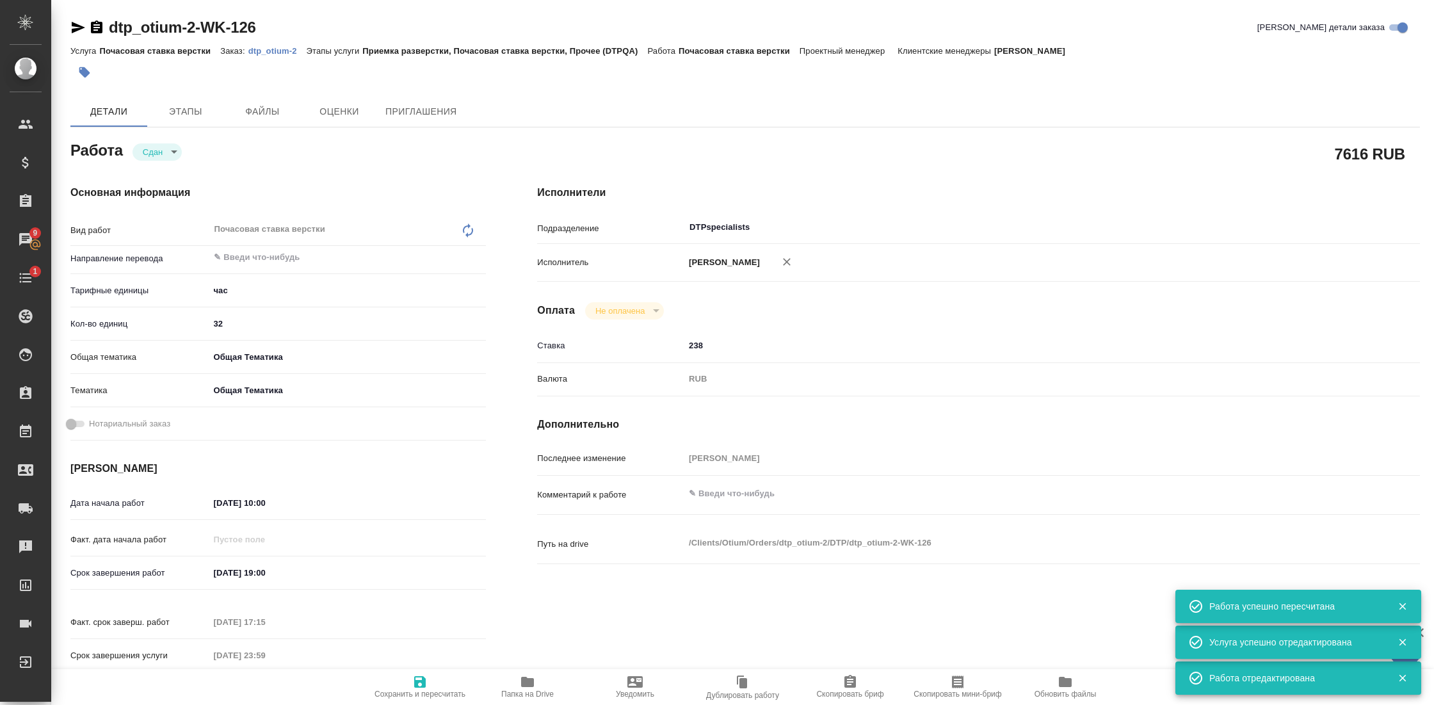
type textarea "x"
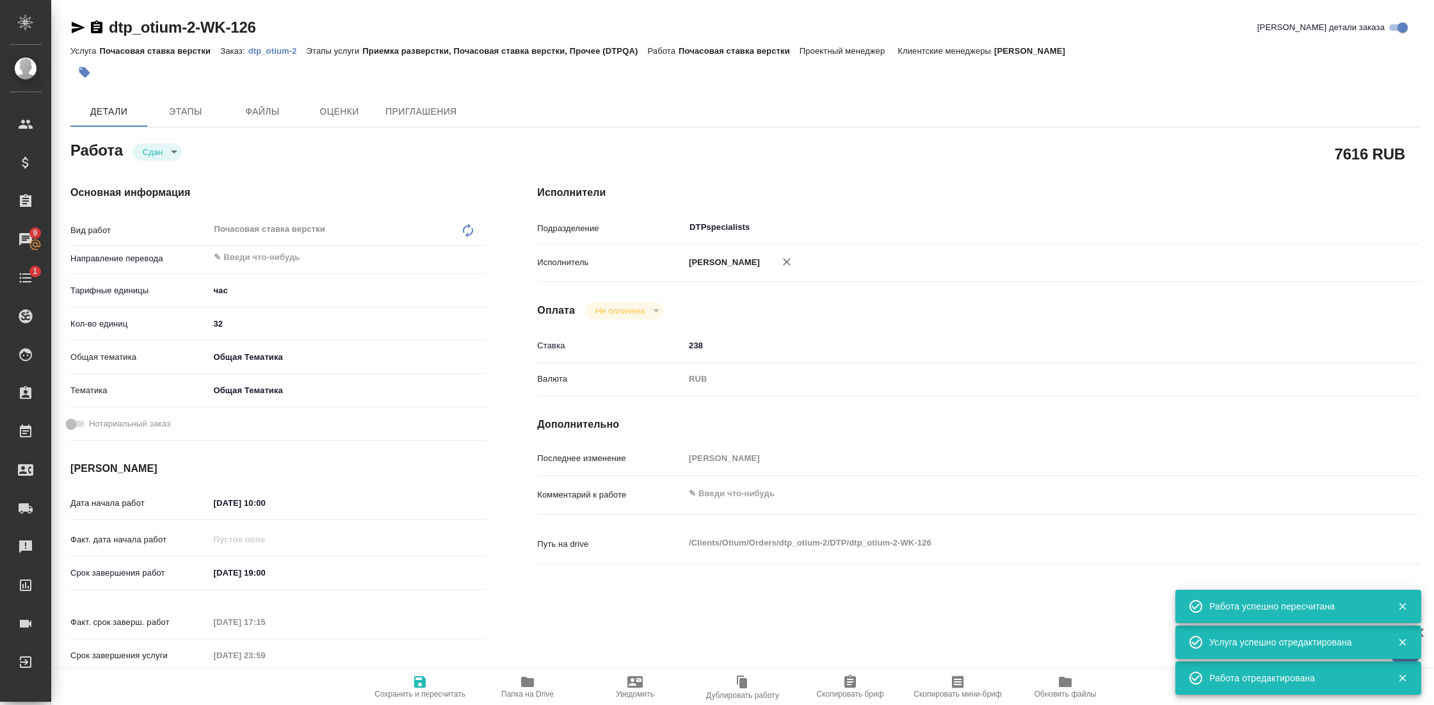
type textarea "x"
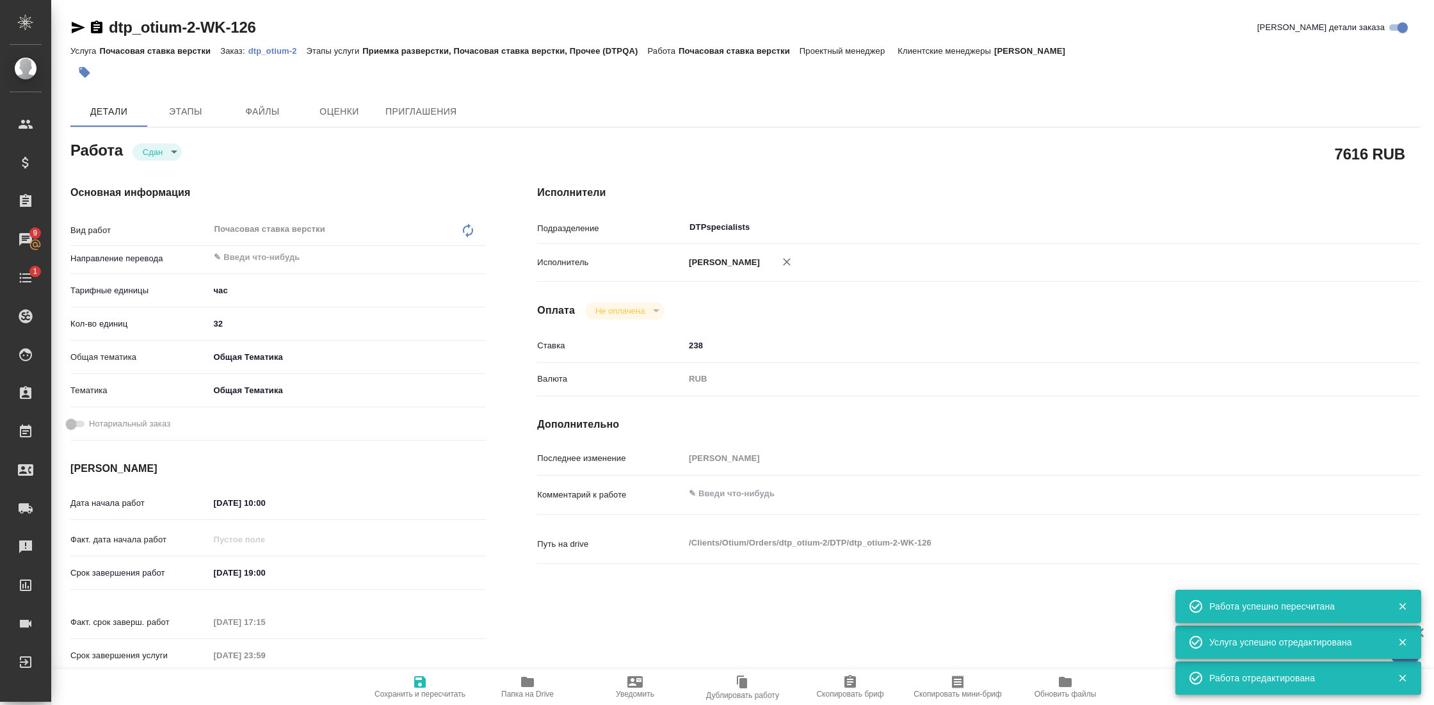
type textarea "x"
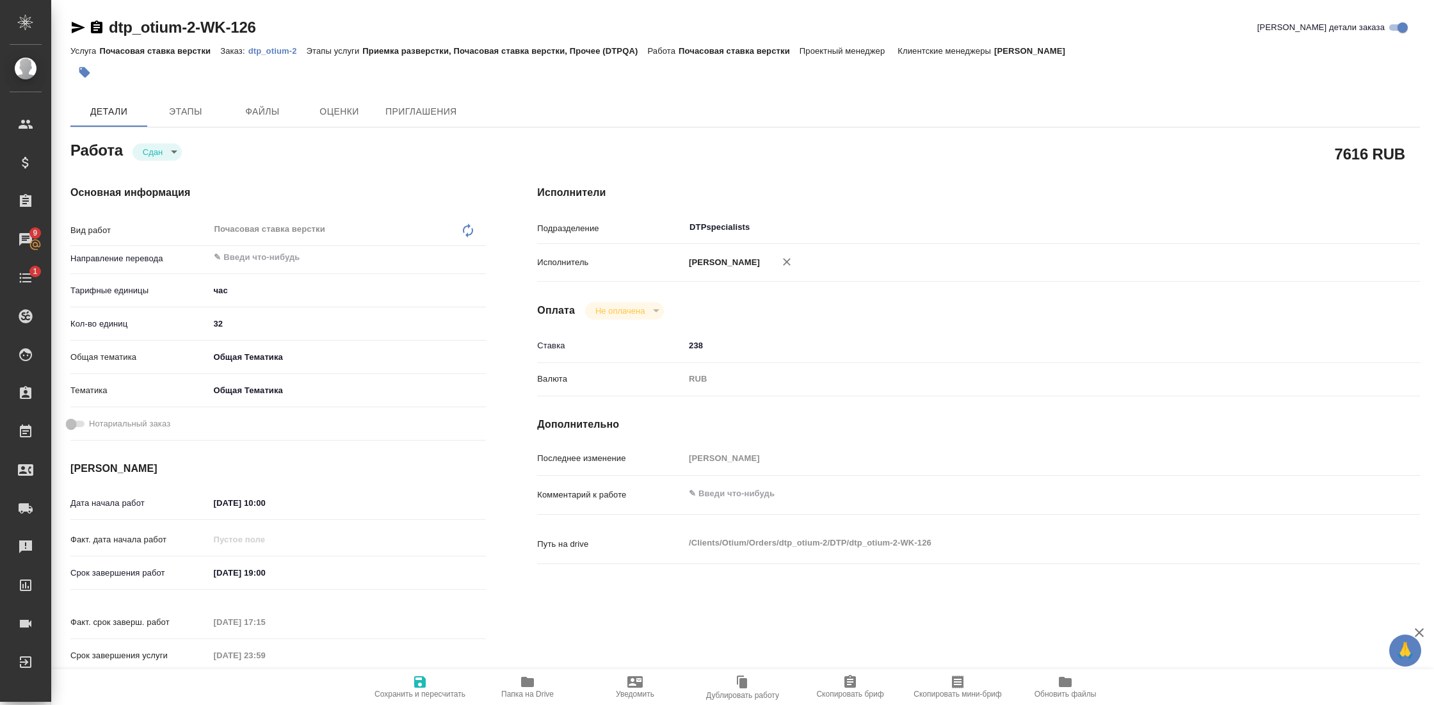
click at [93, 24] on icon "button" at bounding box center [97, 26] width 12 height 13
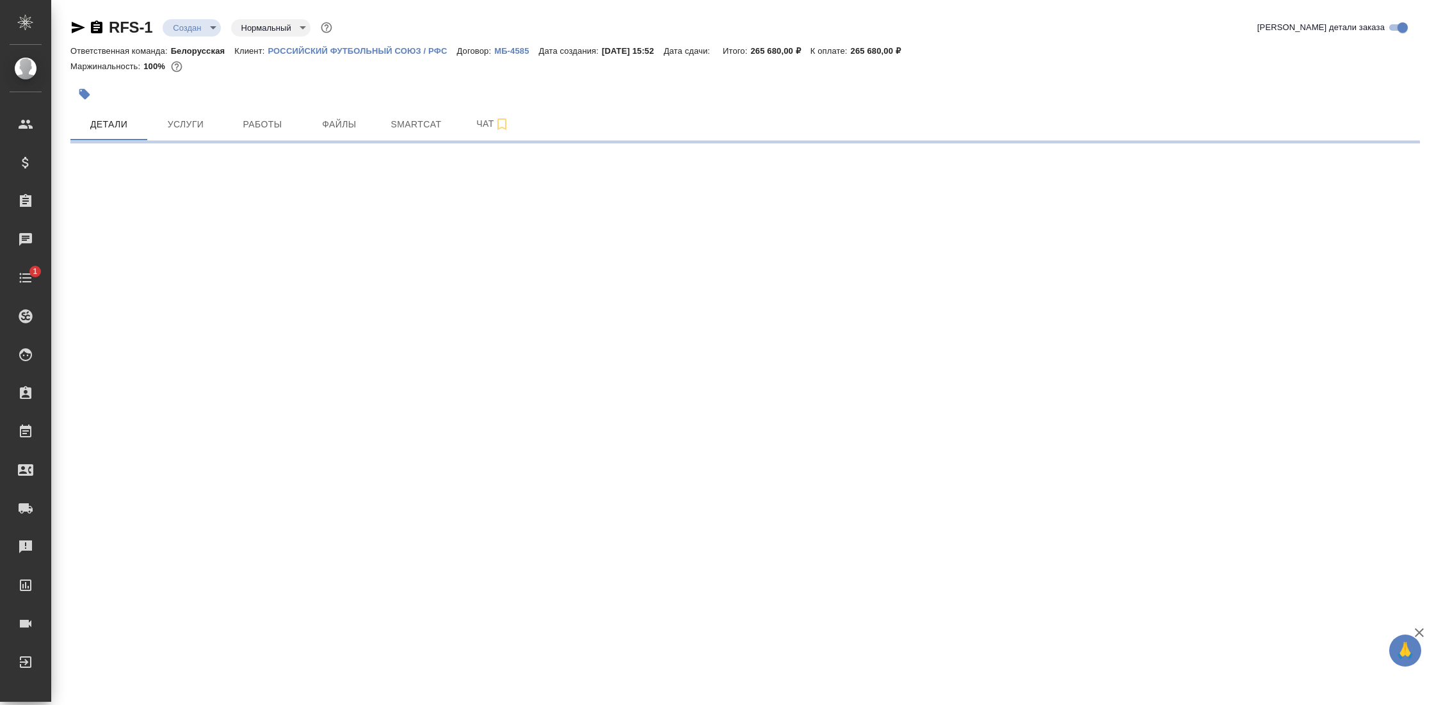
select select "RU"
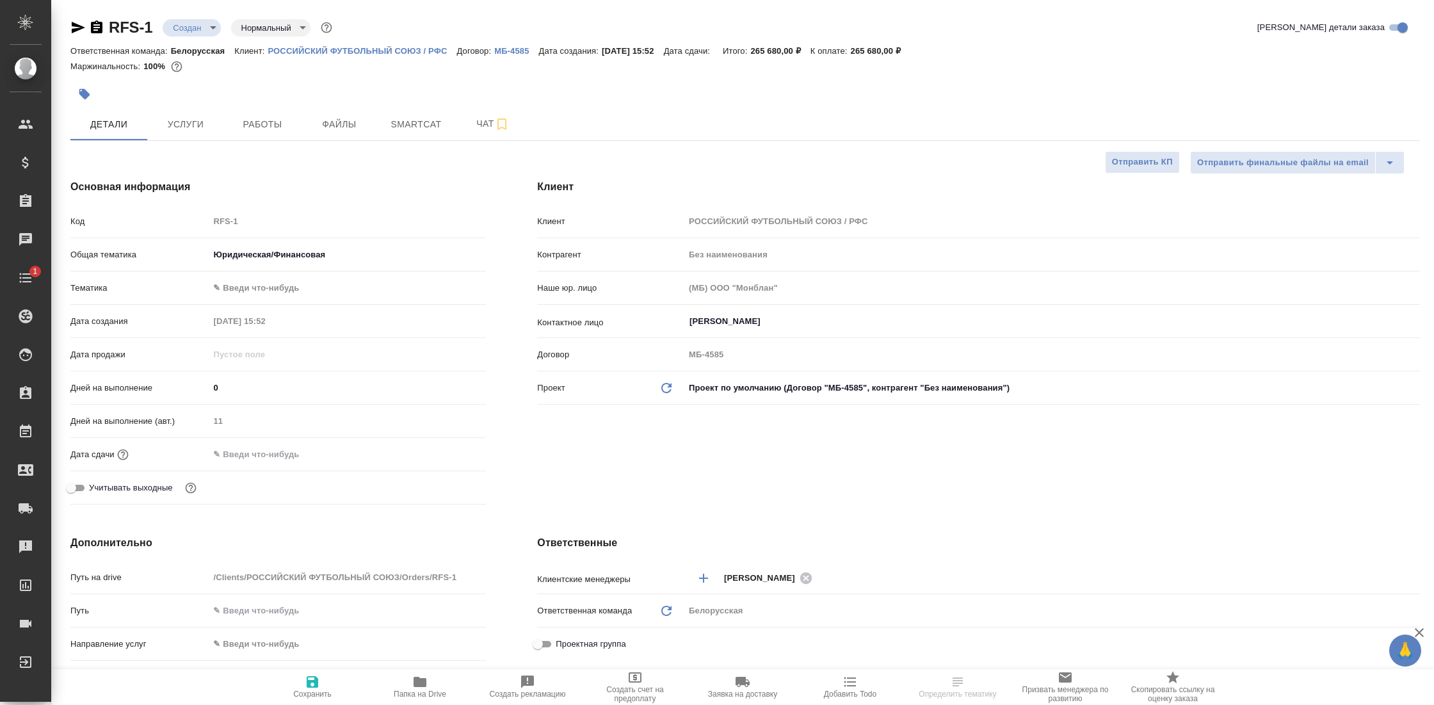
type textarea "x"
click at [96, 29] on icon "button" at bounding box center [96, 27] width 15 height 15
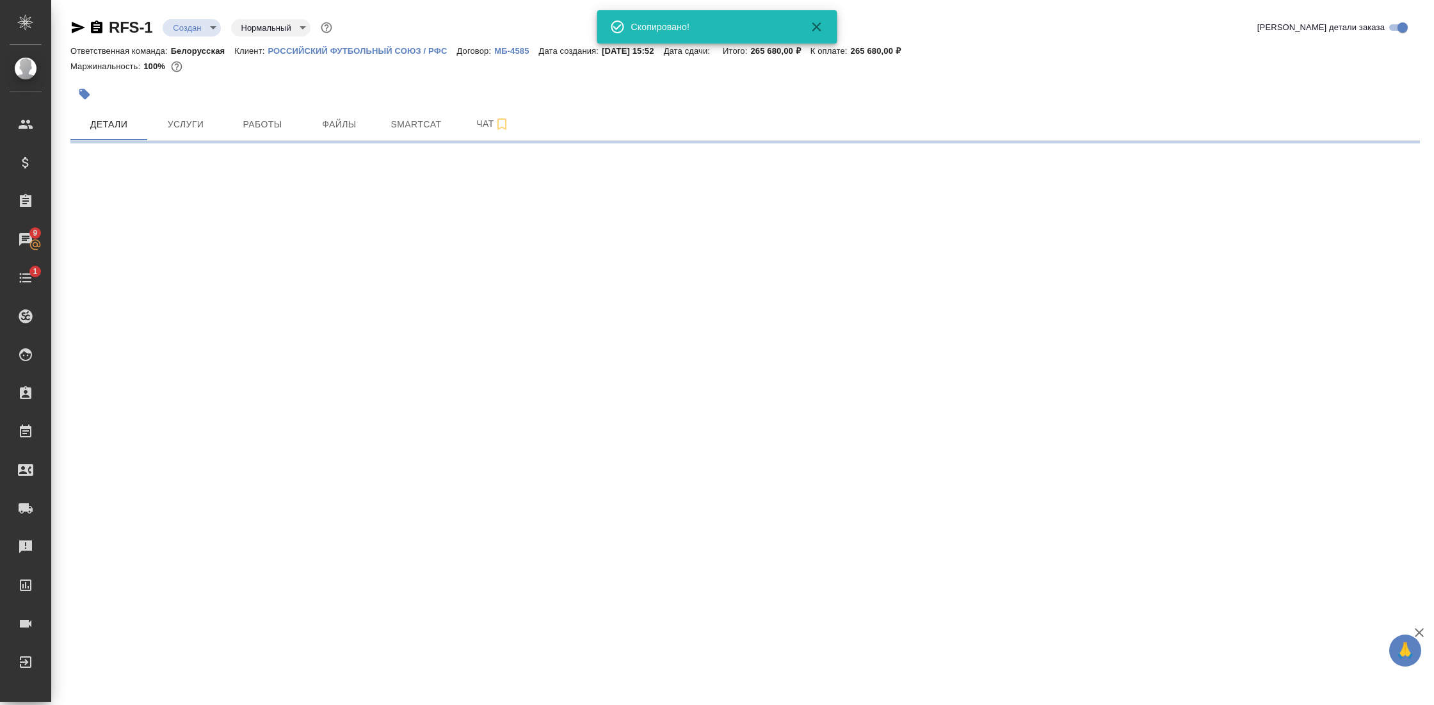
select select "RU"
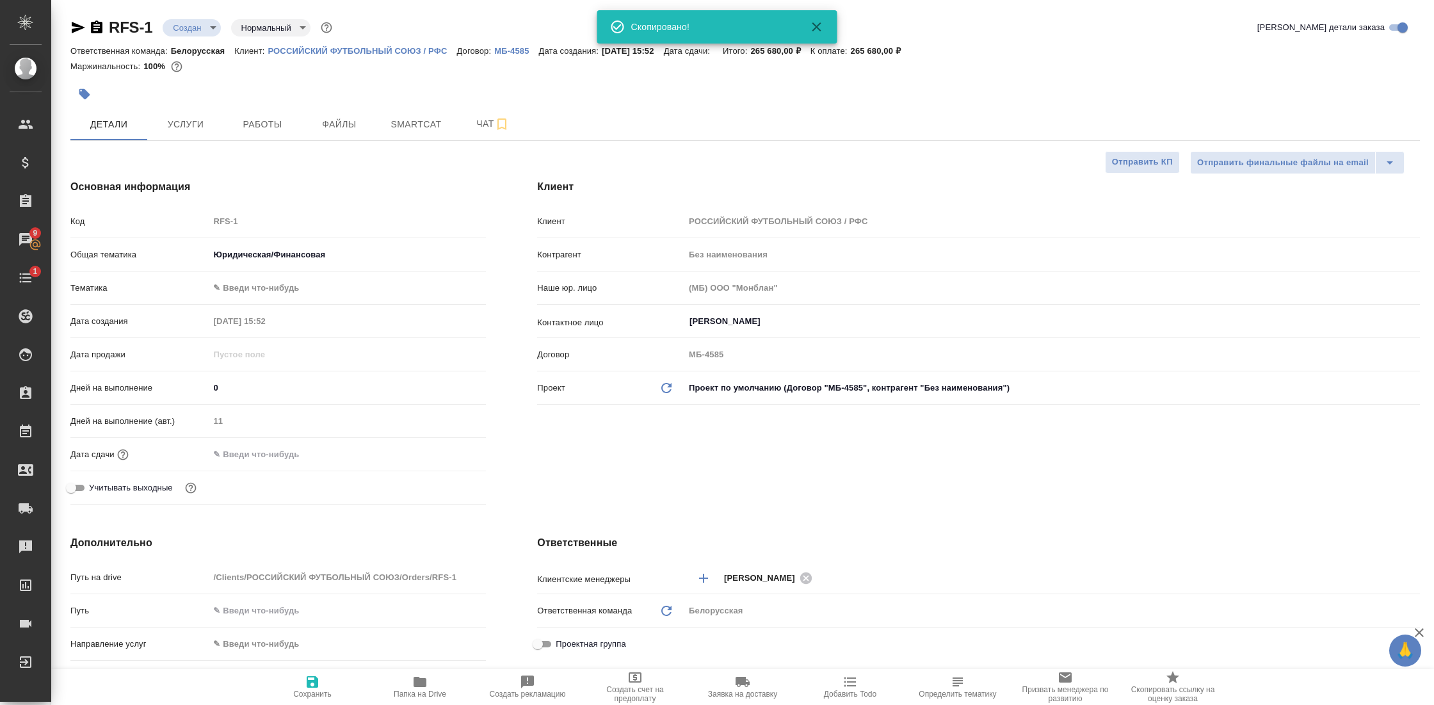
type textarea "x"
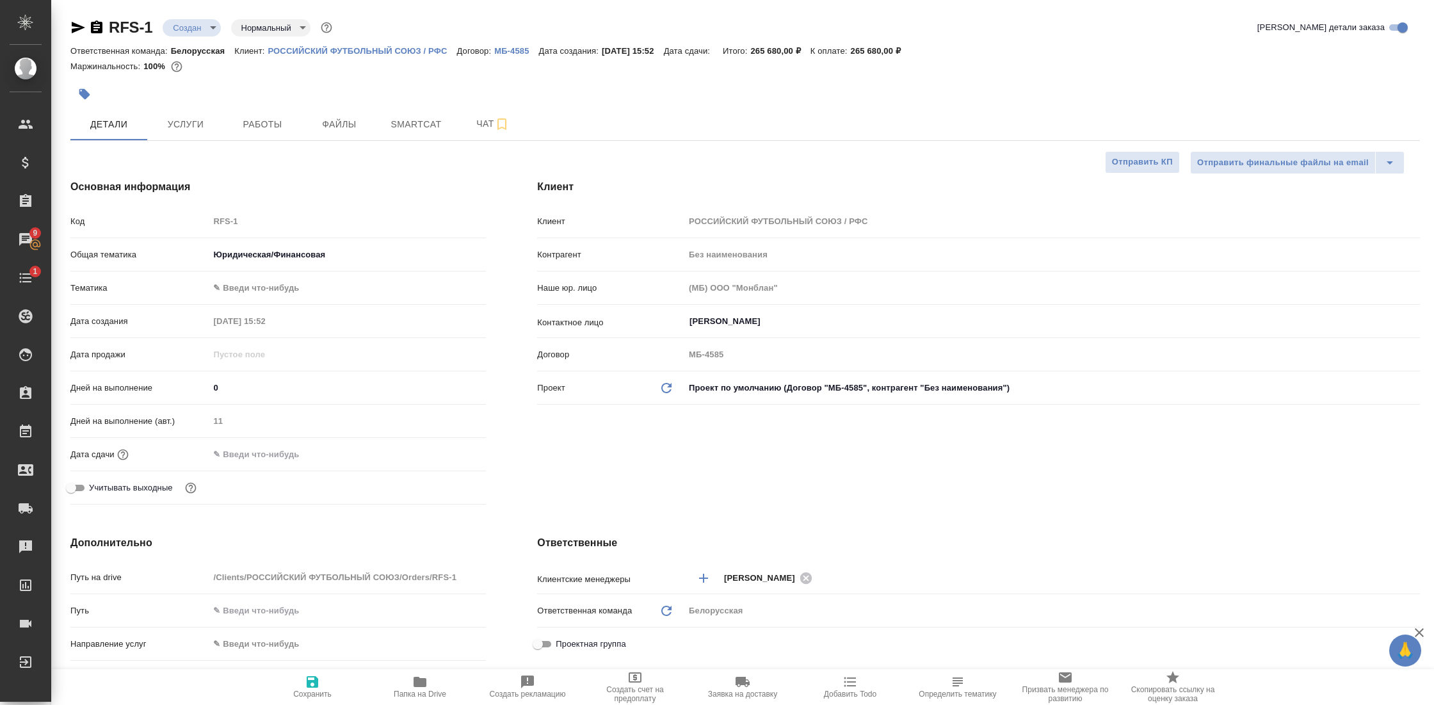
click at [423, 684] on icon "button" at bounding box center [420, 682] width 13 height 10
type textarea "x"
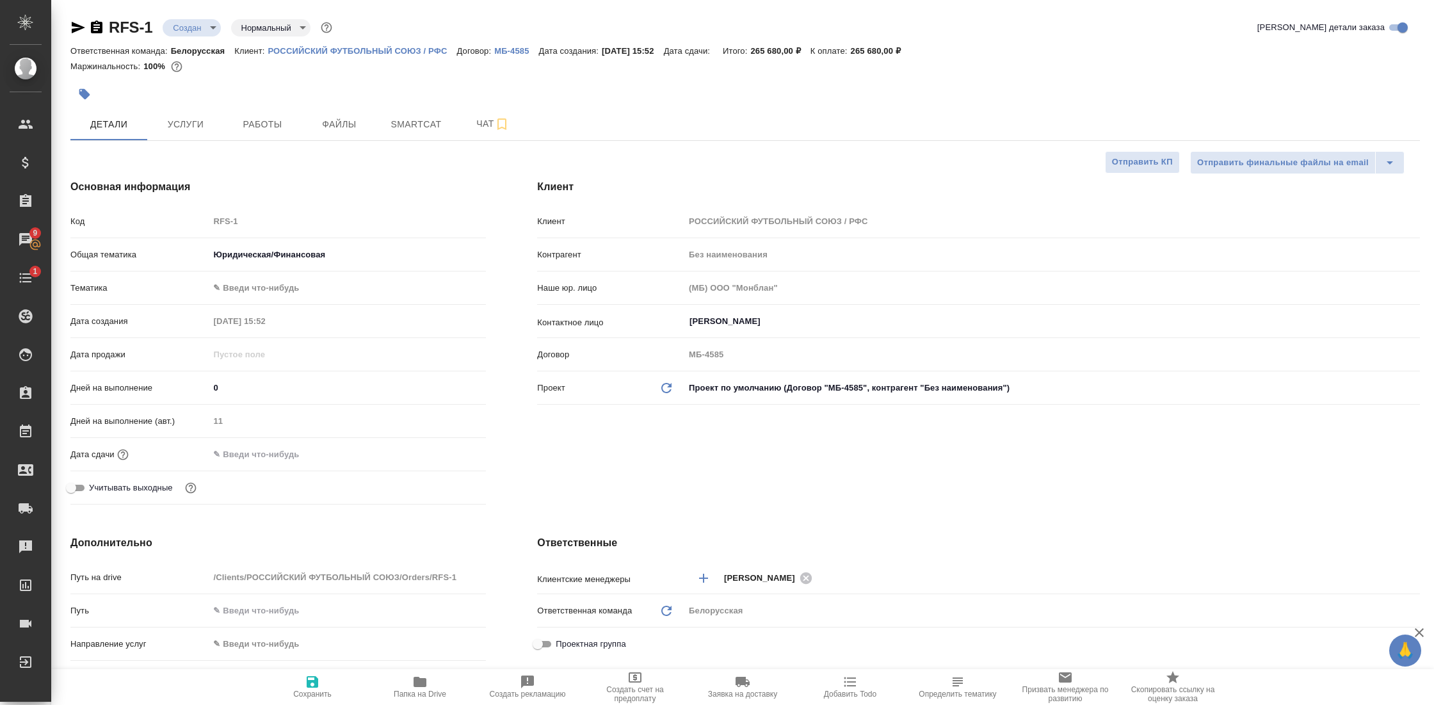
type textarea "x"
click at [485, 127] on span "Чат" at bounding box center [492, 124] width 61 height 16
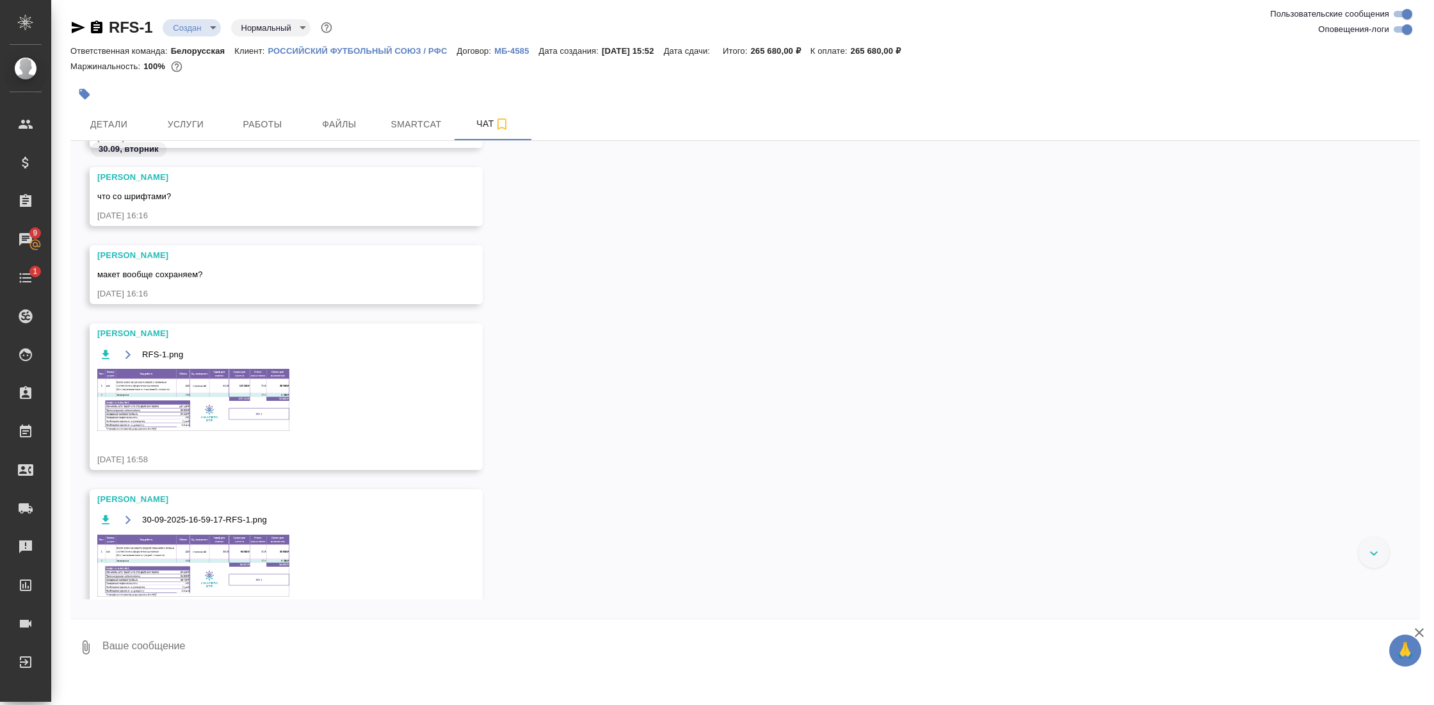
scroll to position [405, 0]
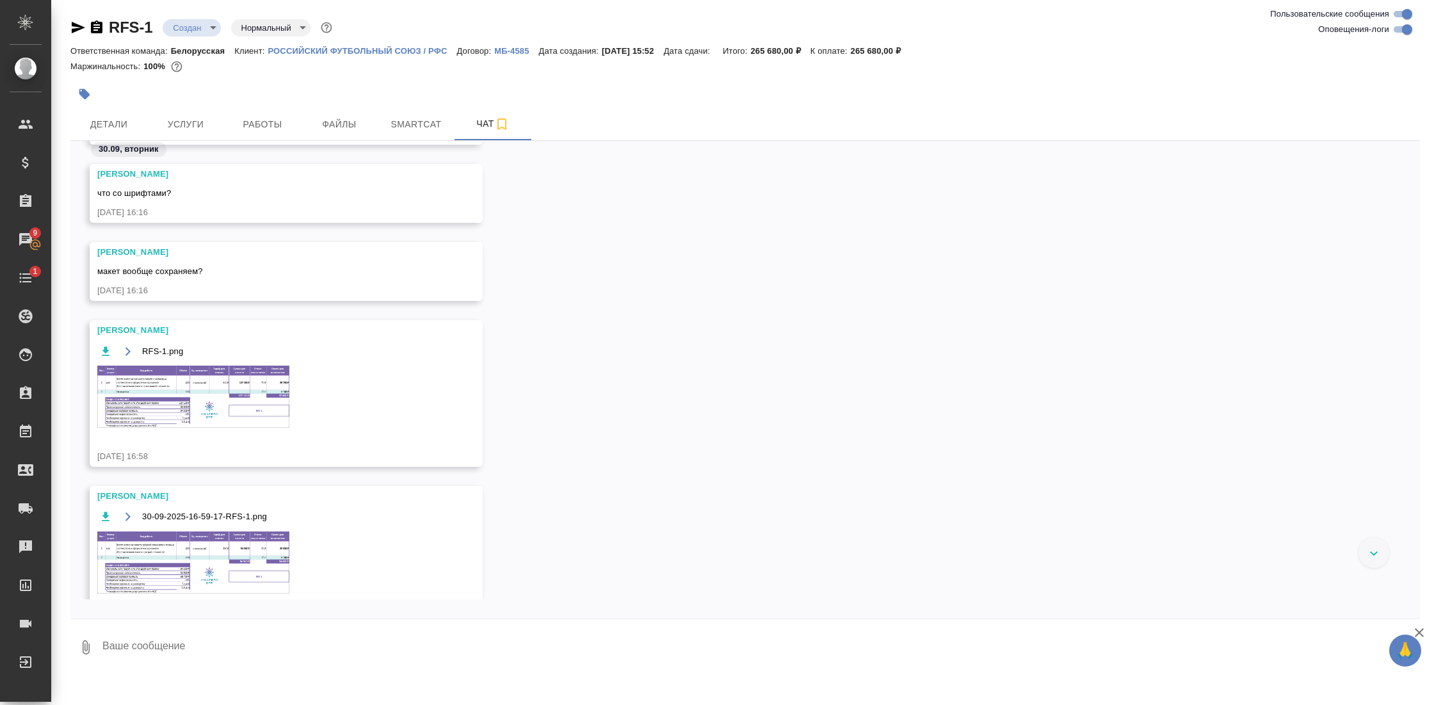
click at [232, 407] on img at bounding box center [193, 397] width 192 height 62
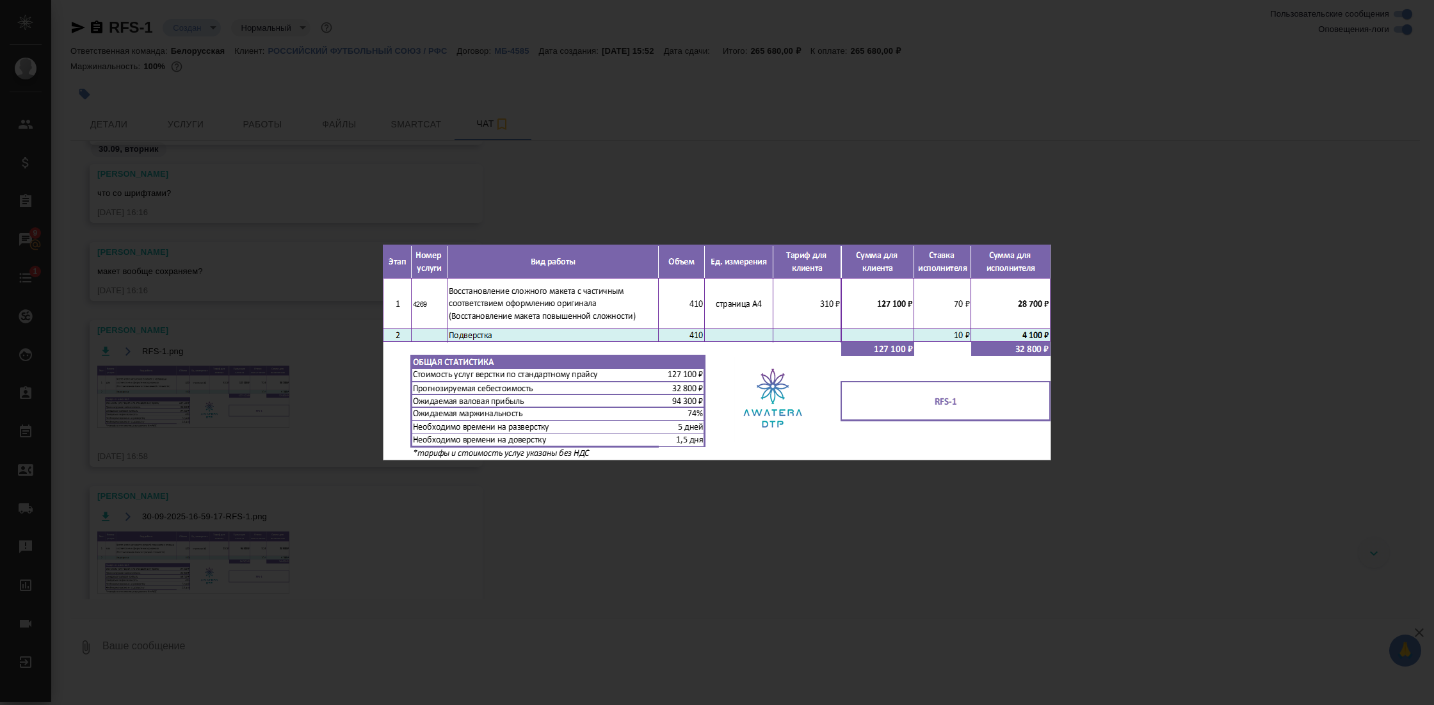
click at [880, 529] on div "RFS-1.png 1 of 1" at bounding box center [717, 352] width 1434 height 705
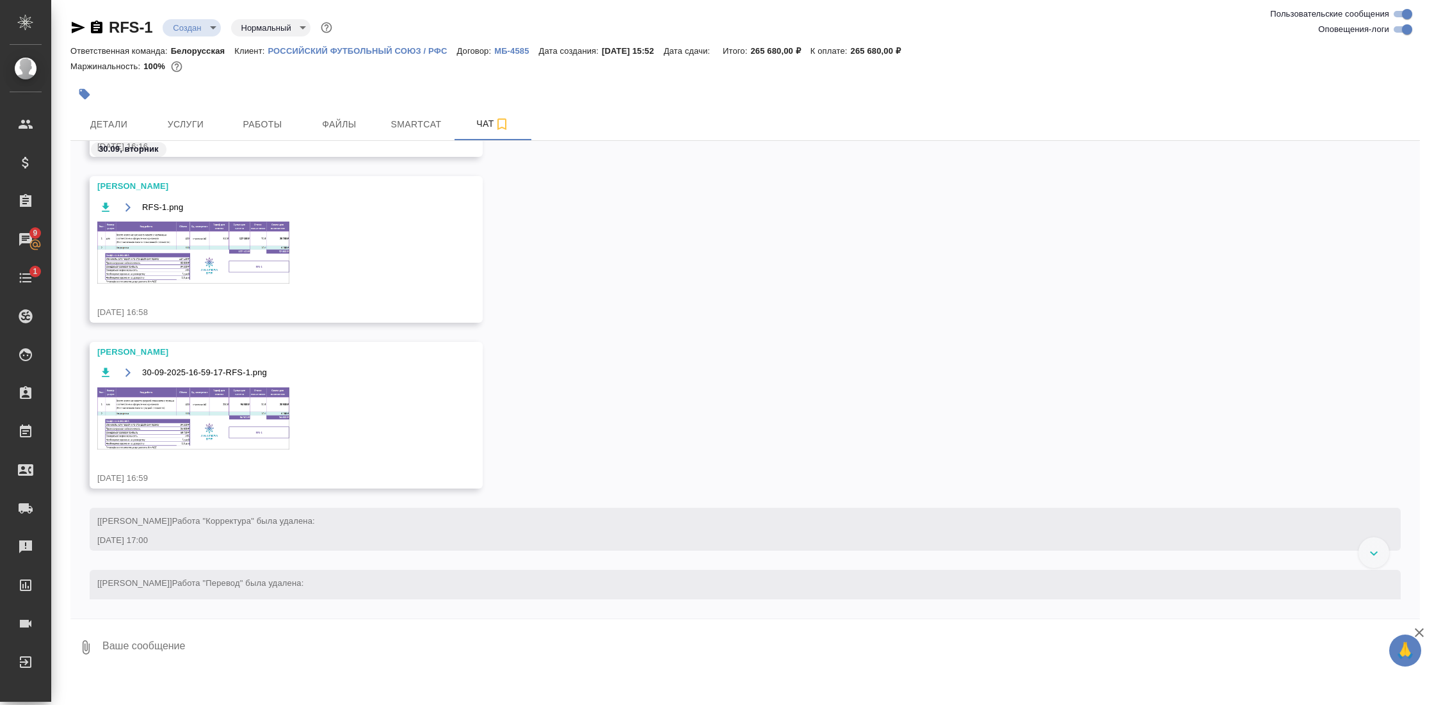
scroll to position [593, 0]
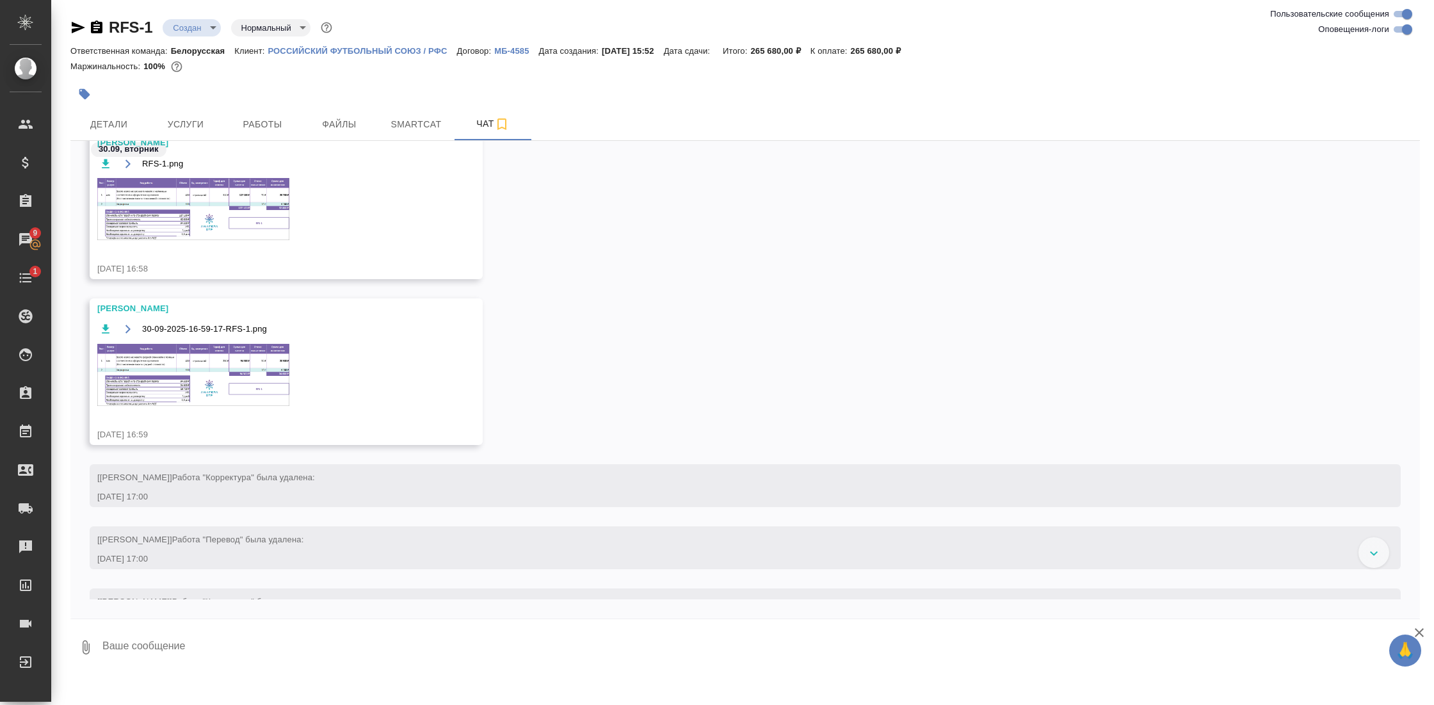
click at [236, 386] on img at bounding box center [193, 375] width 192 height 62
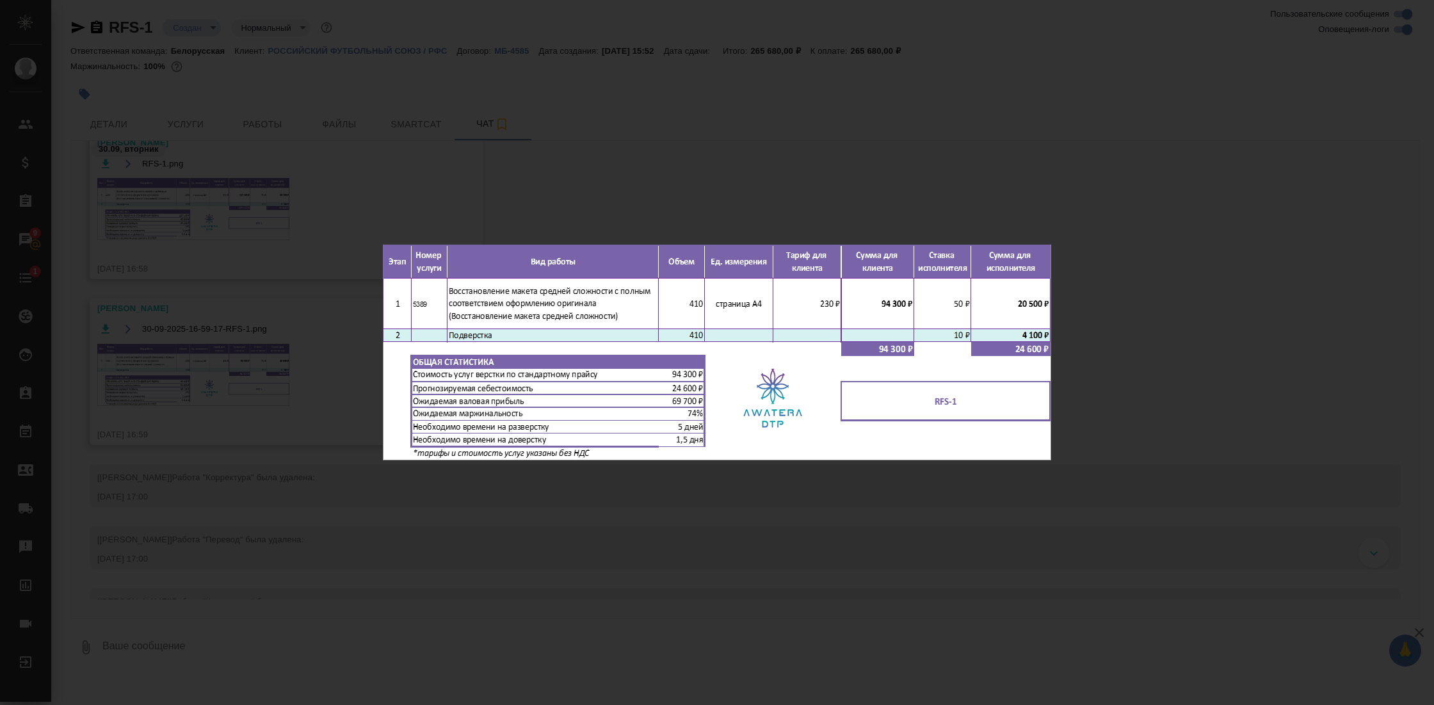
click at [1176, 364] on div "30-09-2025-16-59-17-RFS-1.png 1 of 1" at bounding box center [717, 352] width 1434 height 705
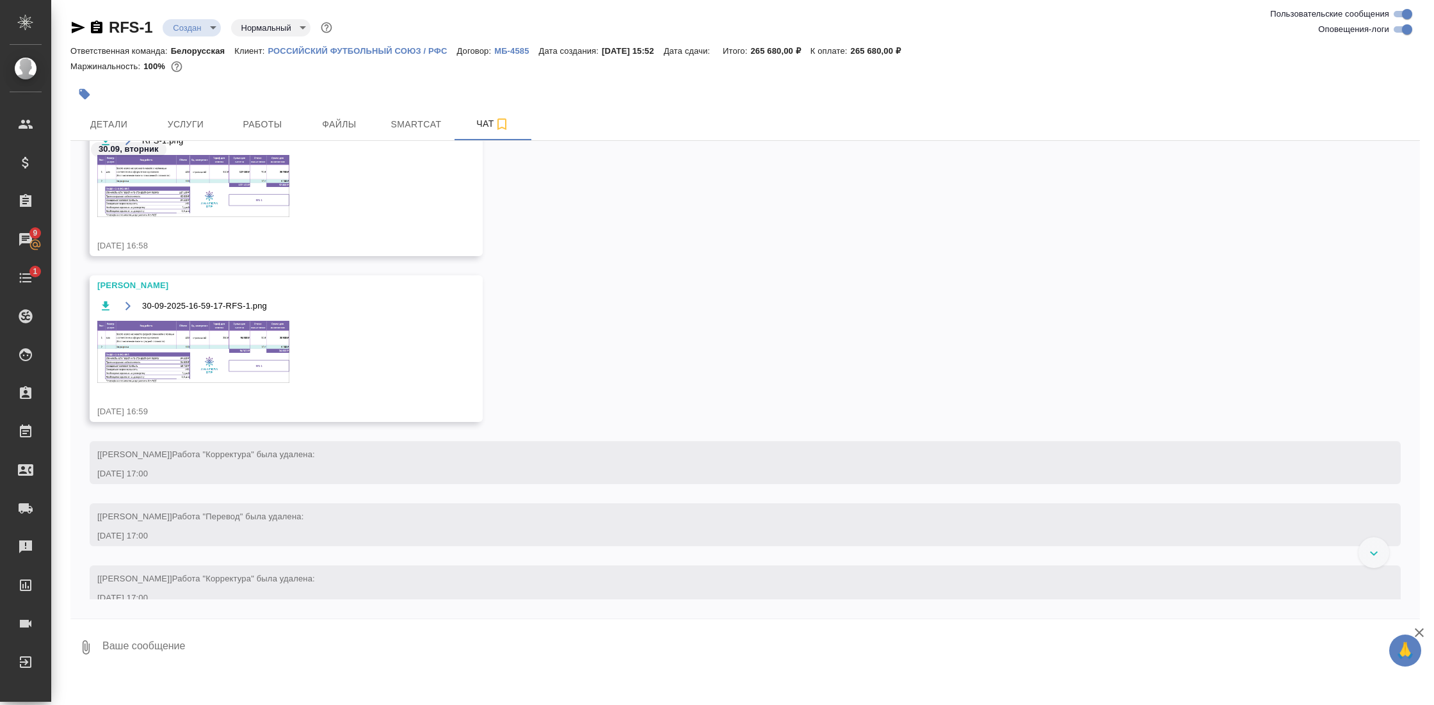
scroll to position [620, 0]
click at [168, 362] on img at bounding box center [193, 347] width 192 height 62
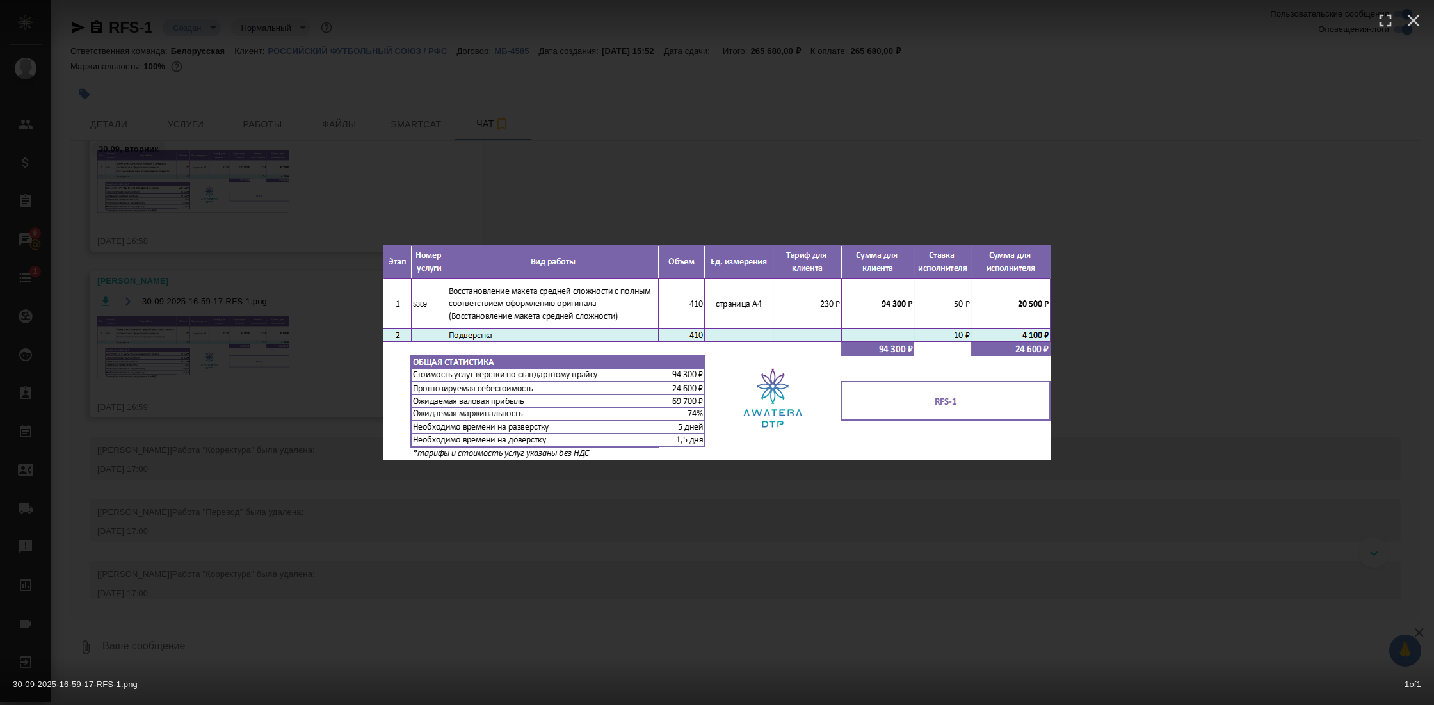
click at [1154, 339] on div "30-09-2025-16-59-17-RFS-1.png 1 of 1" at bounding box center [717, 352] width 1434 height 705
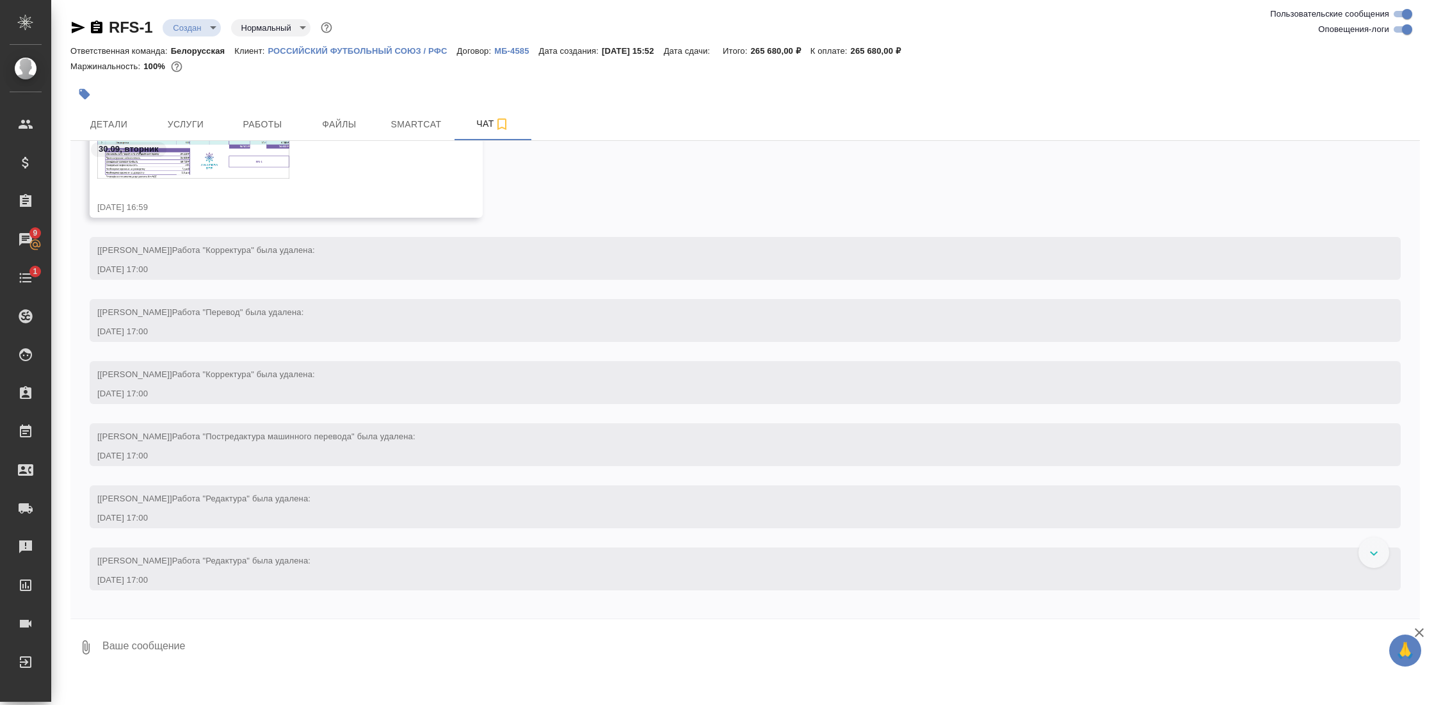
scroll to position [749, 0]
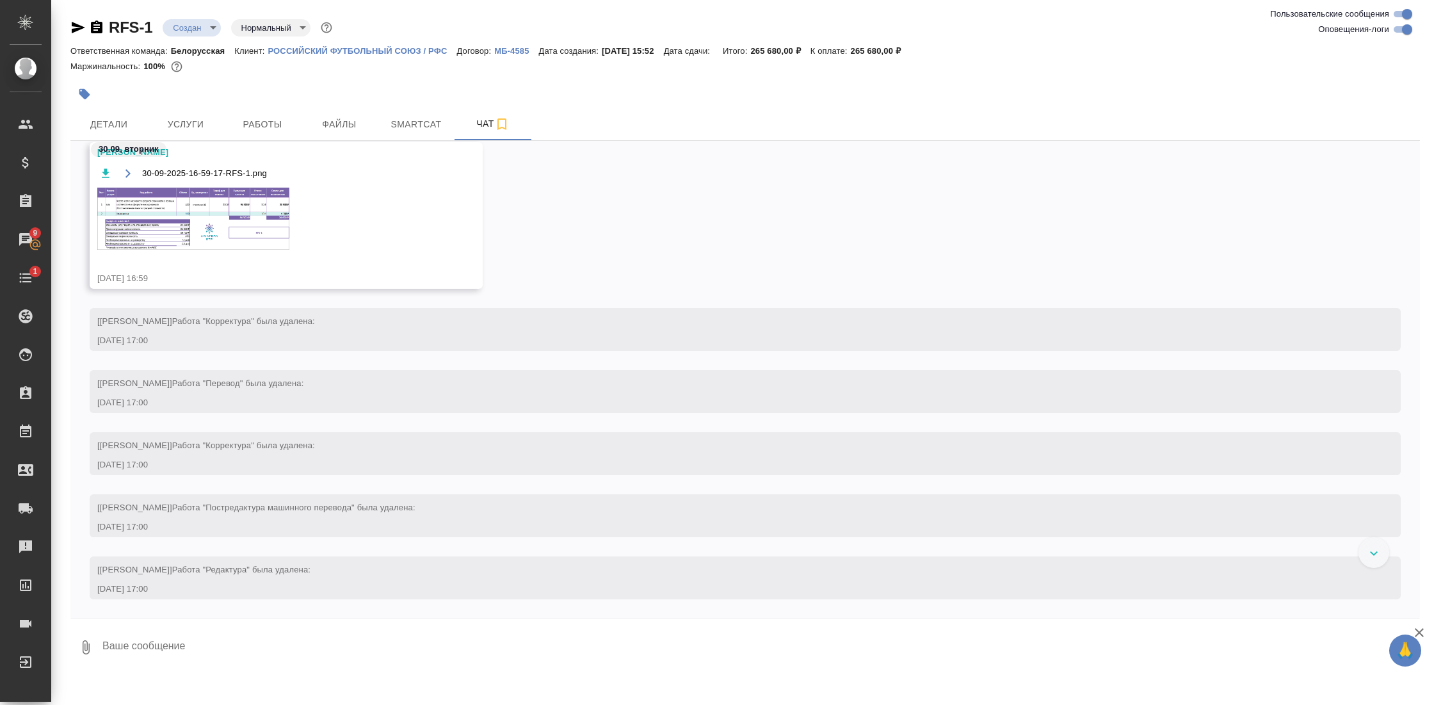
click at [236, 232] on img at bounding box center [193, 219] width 192 height 62
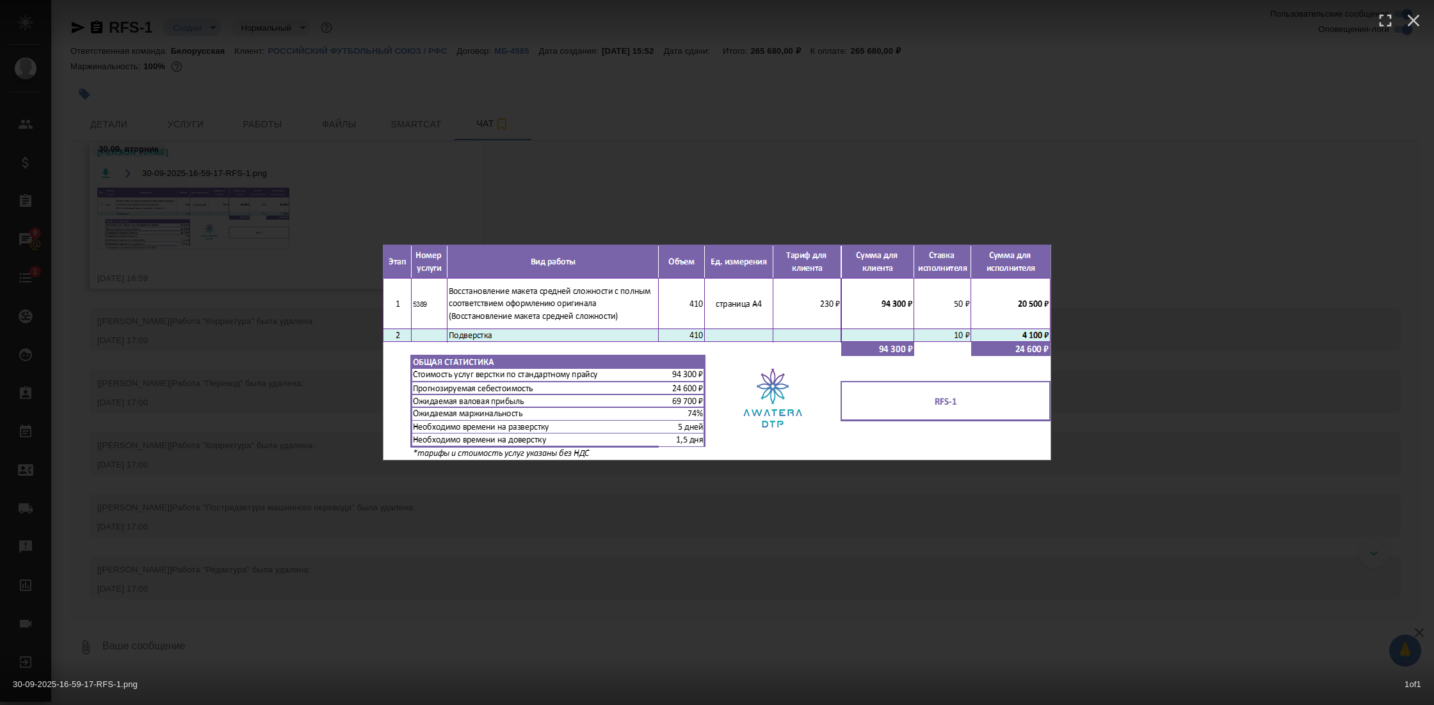
click at [1115, 281] on div "30-09-2025-16-59-17-RFS-1.png 1 of 1" at bounding box center [717, 352] width 1434 height 705
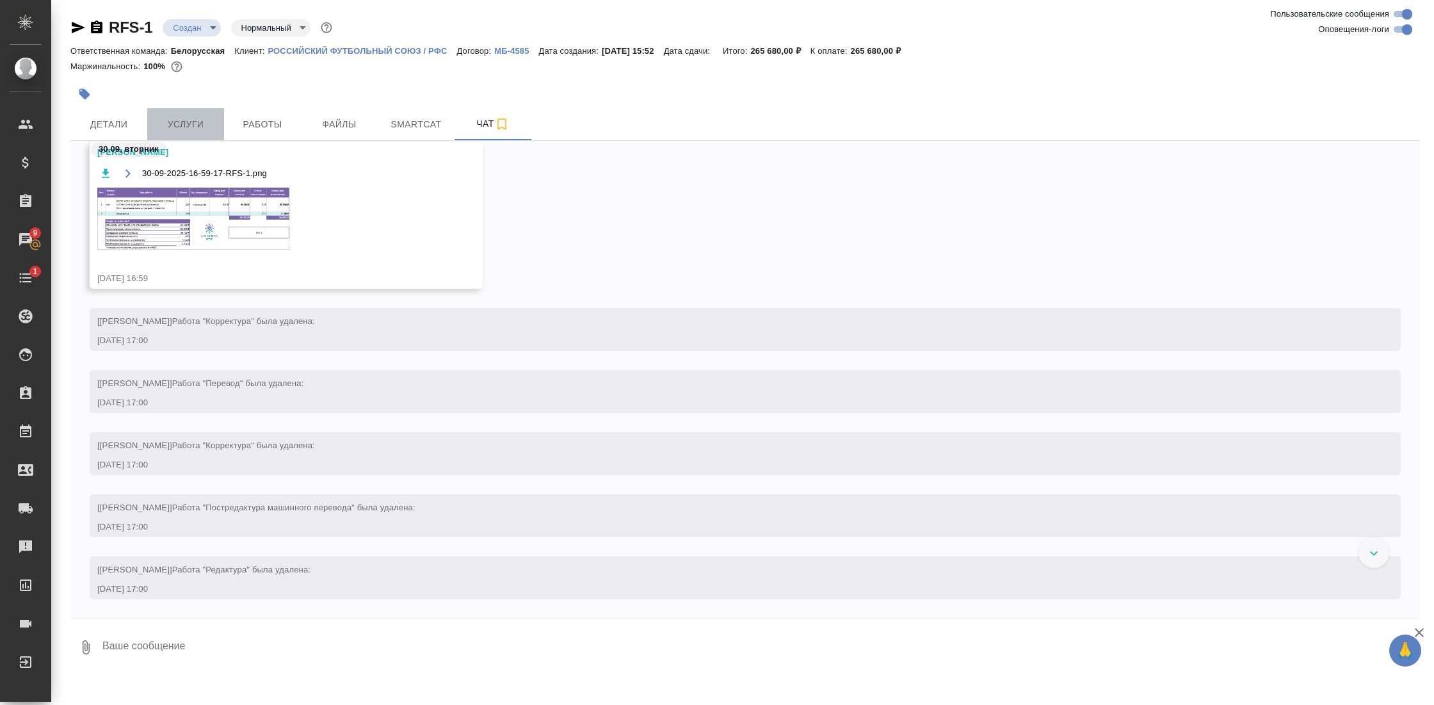
click at [173, 121] on span "Услуги" at bounding box center [185, 125] width 61 height 16
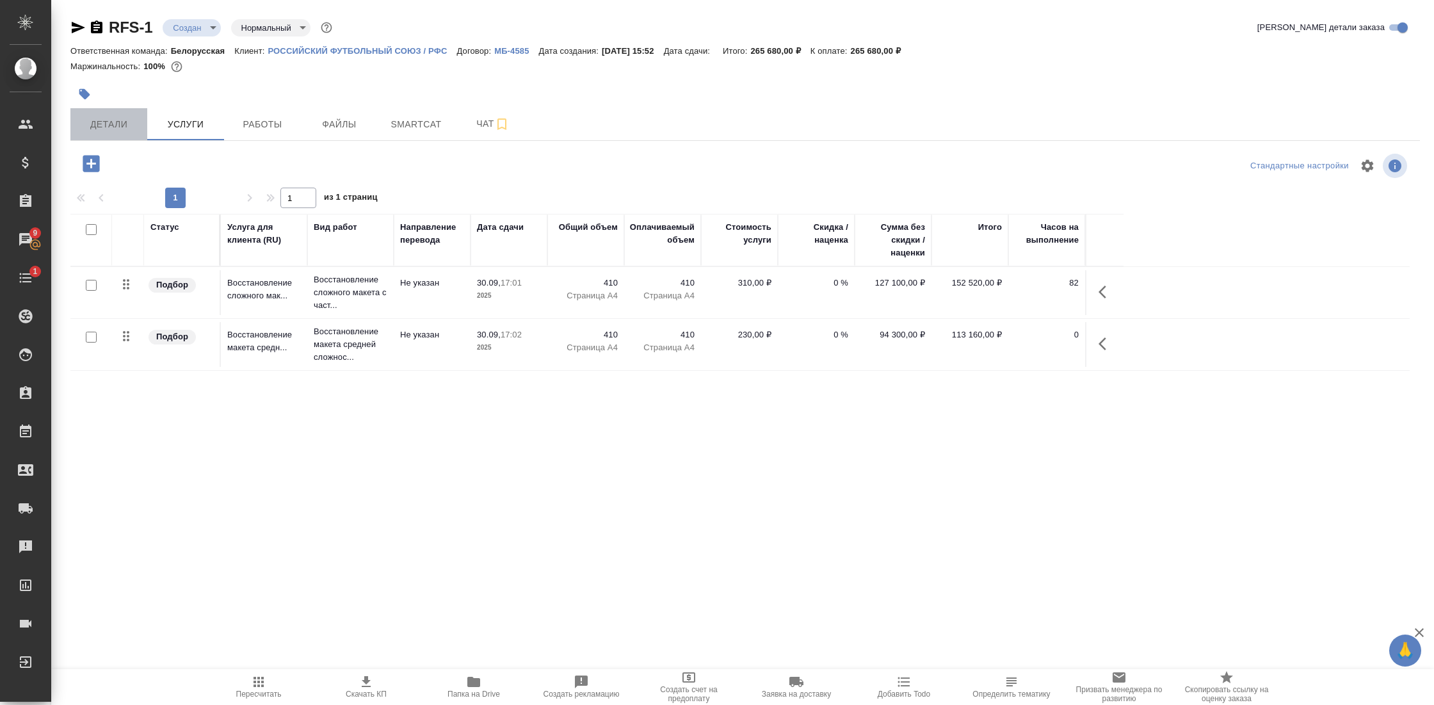
click at [118, 129] on span "Детали" at bounding box center [108, 125] width 61 height 16
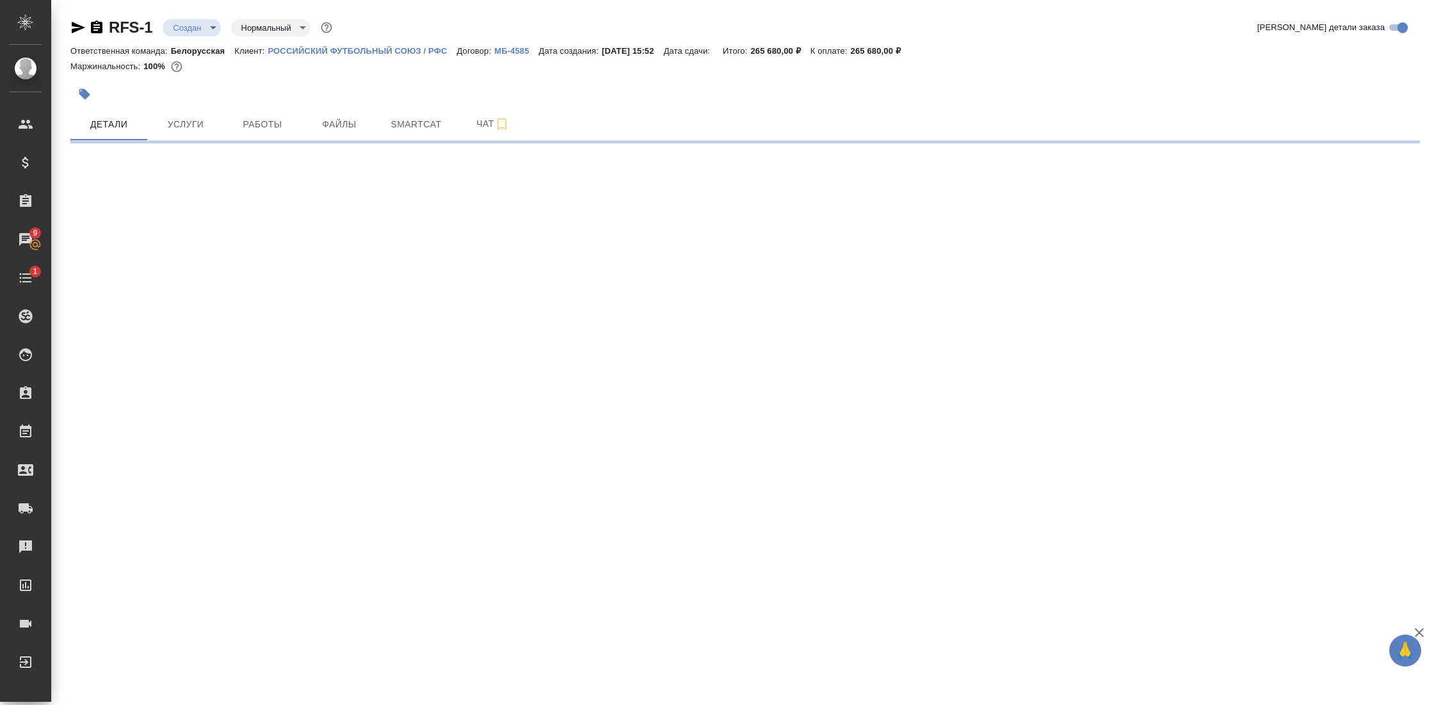
select select "RU"
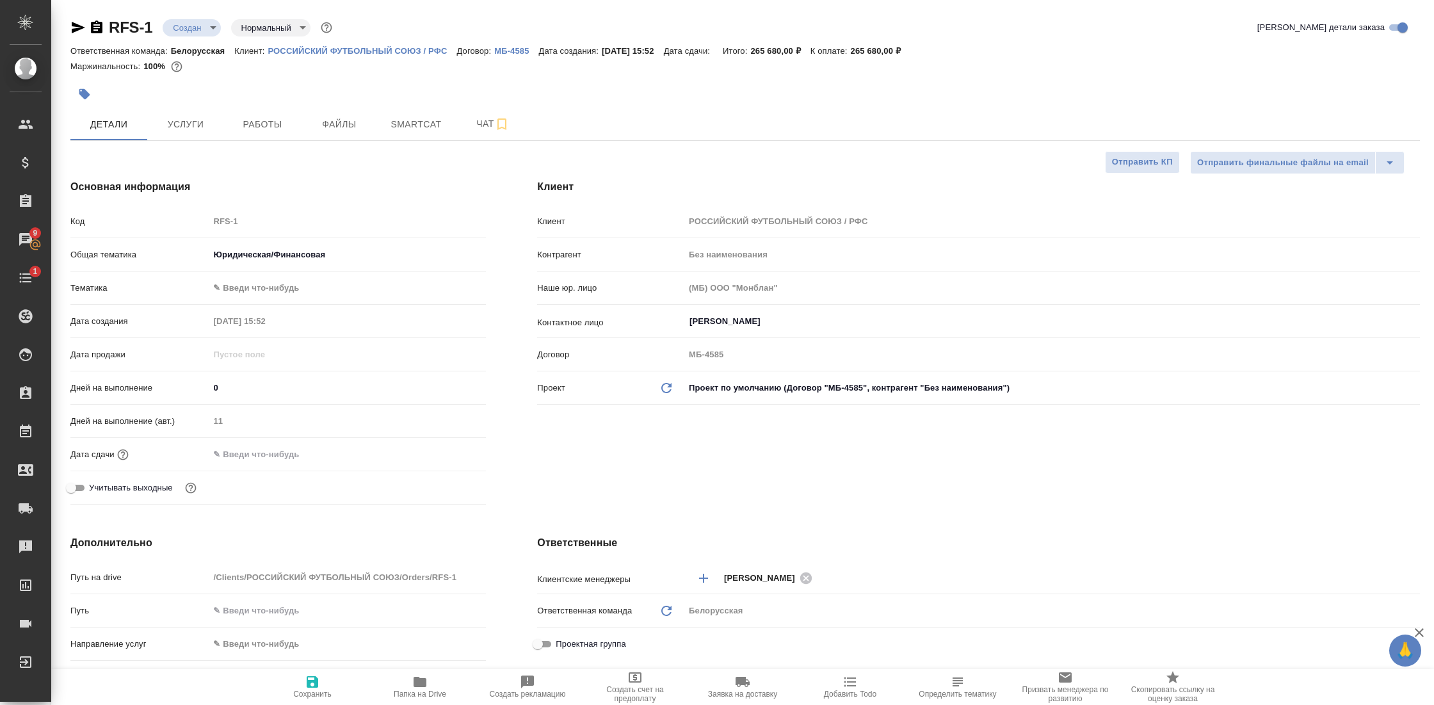
type textarea "x"
type input "Касаткина Александра"
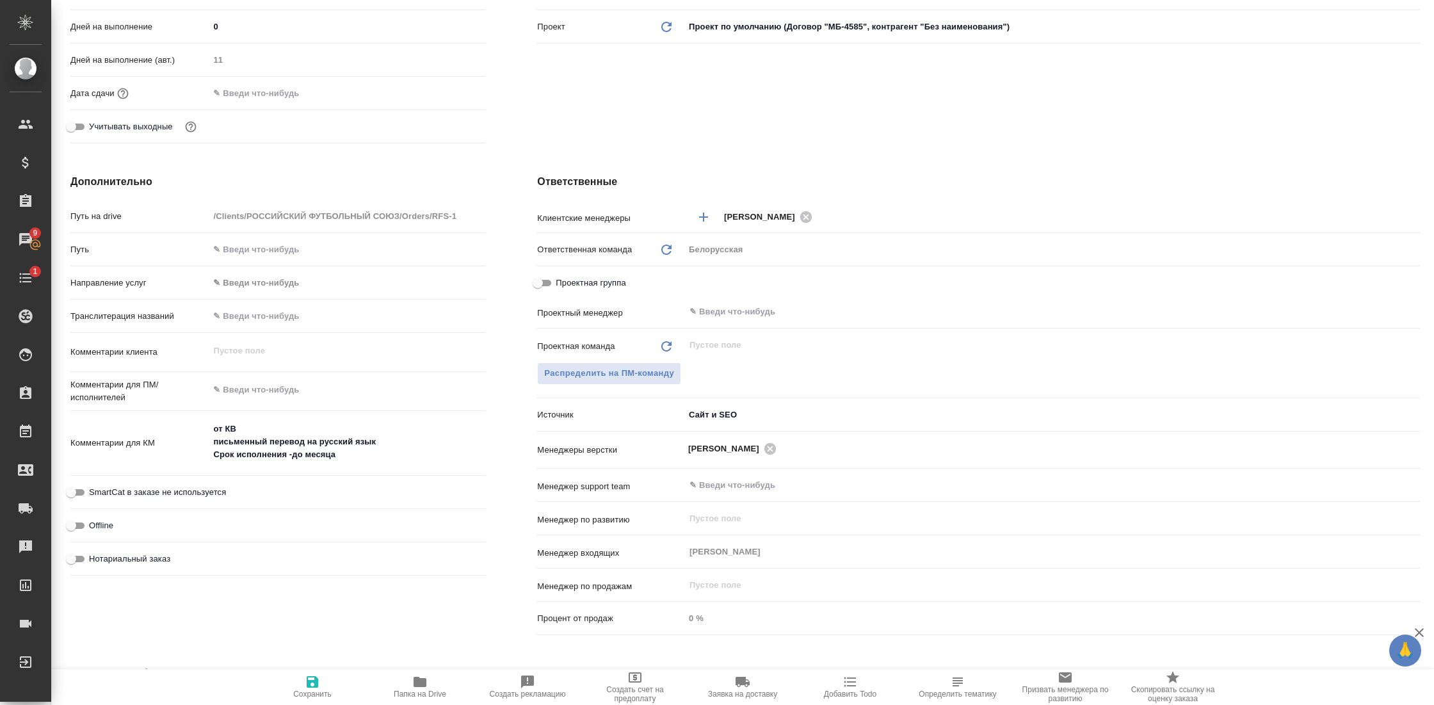
scroll to position [364, 0]
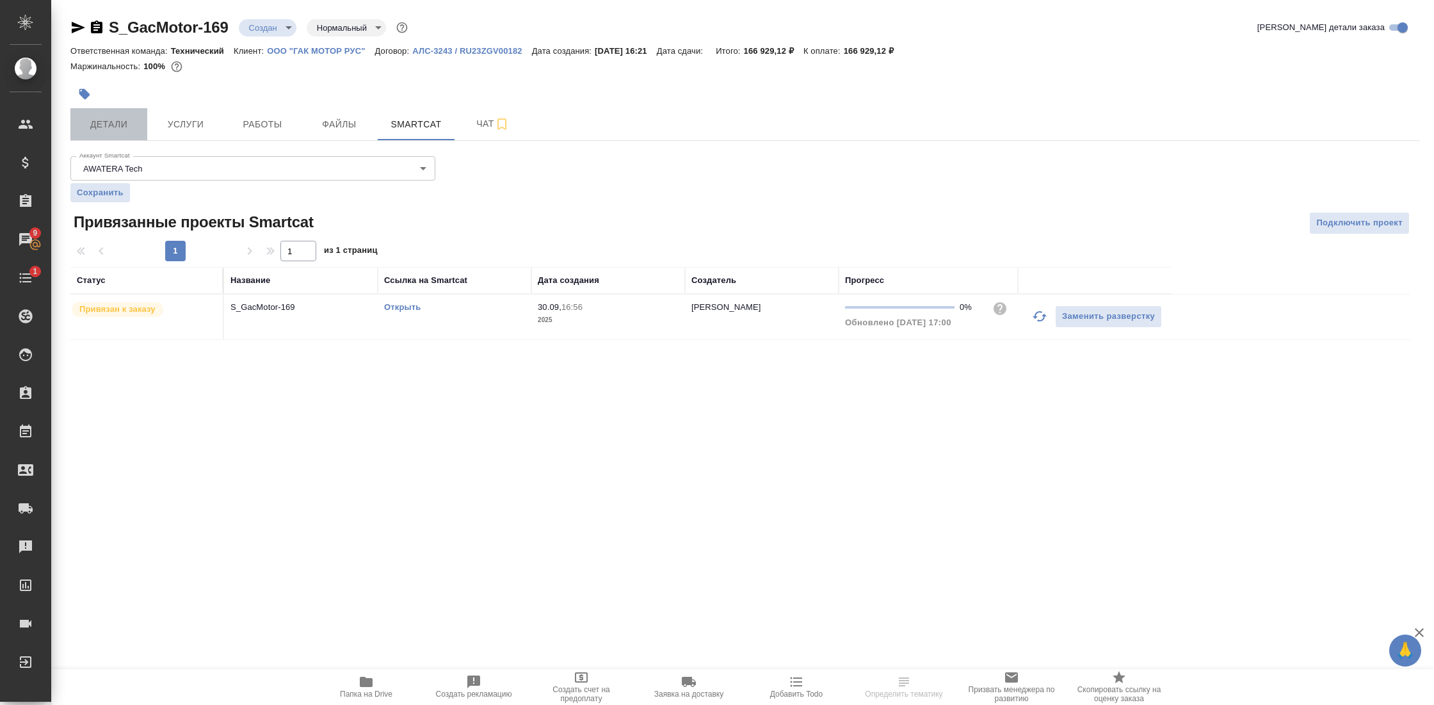
click at [120, 131] on span "Детали" at bounding box center [108, 125] width 61 height 16
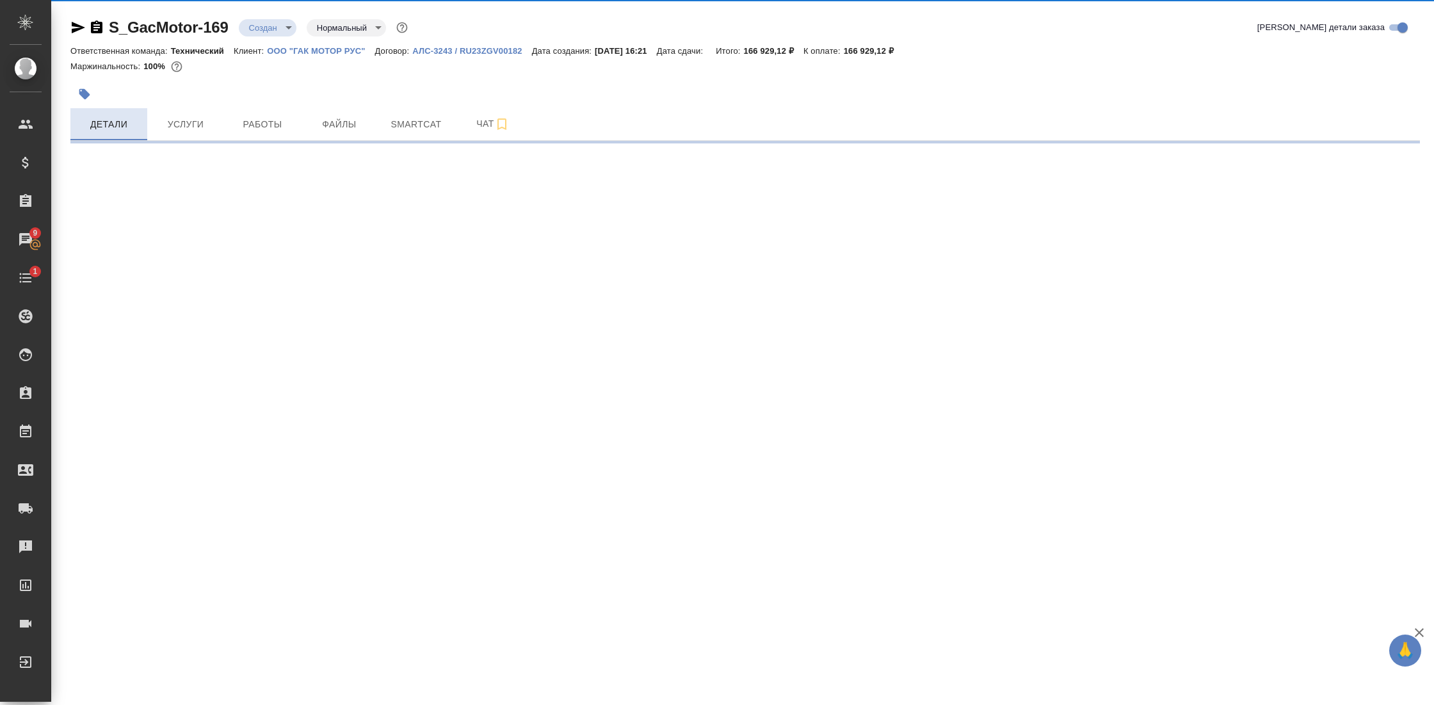
select select "RU"
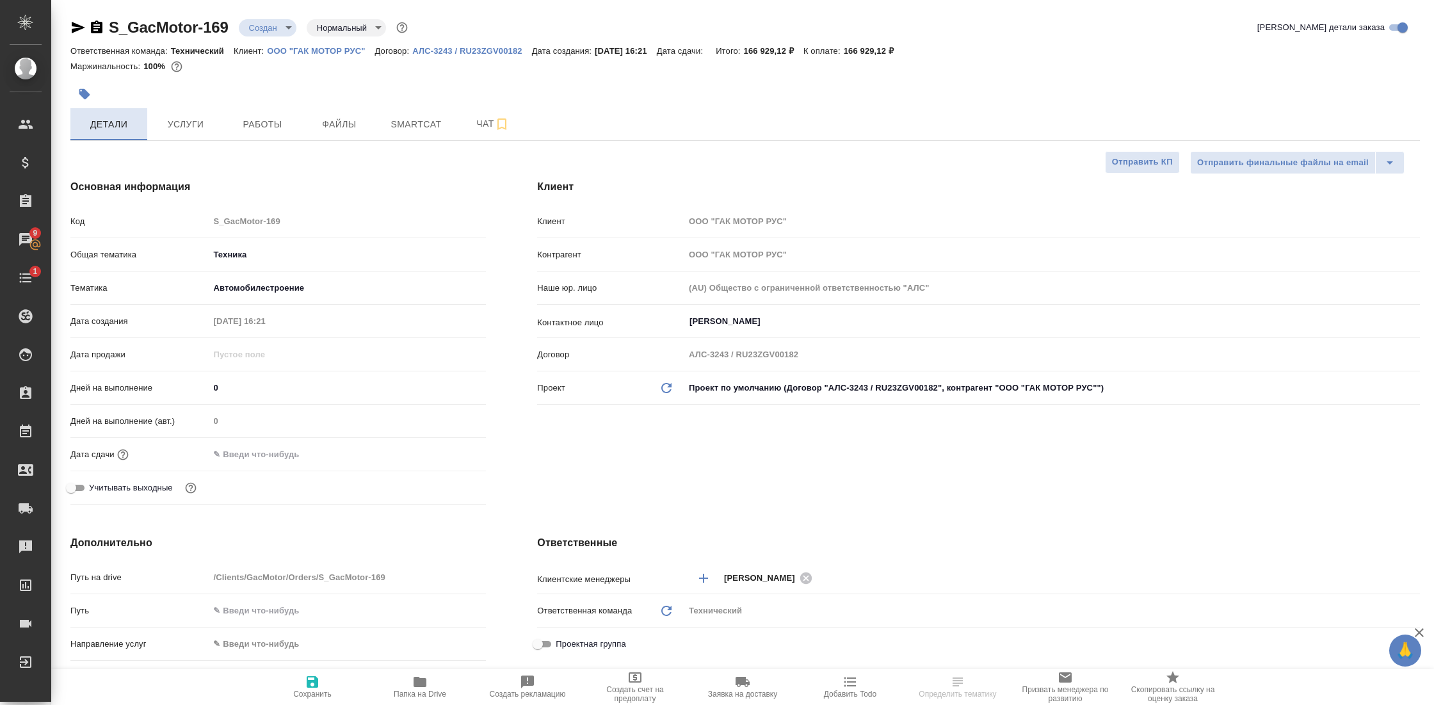
type textarea "x"
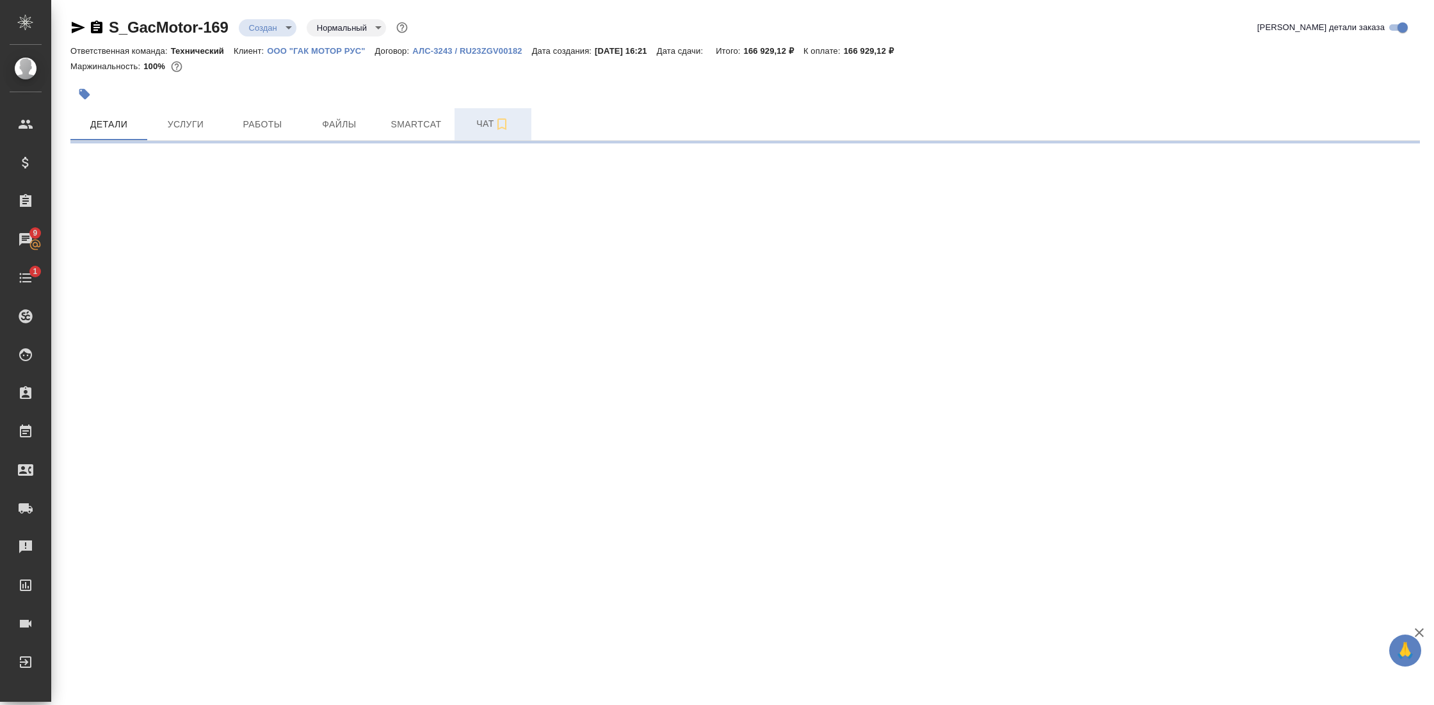
select select "RU"
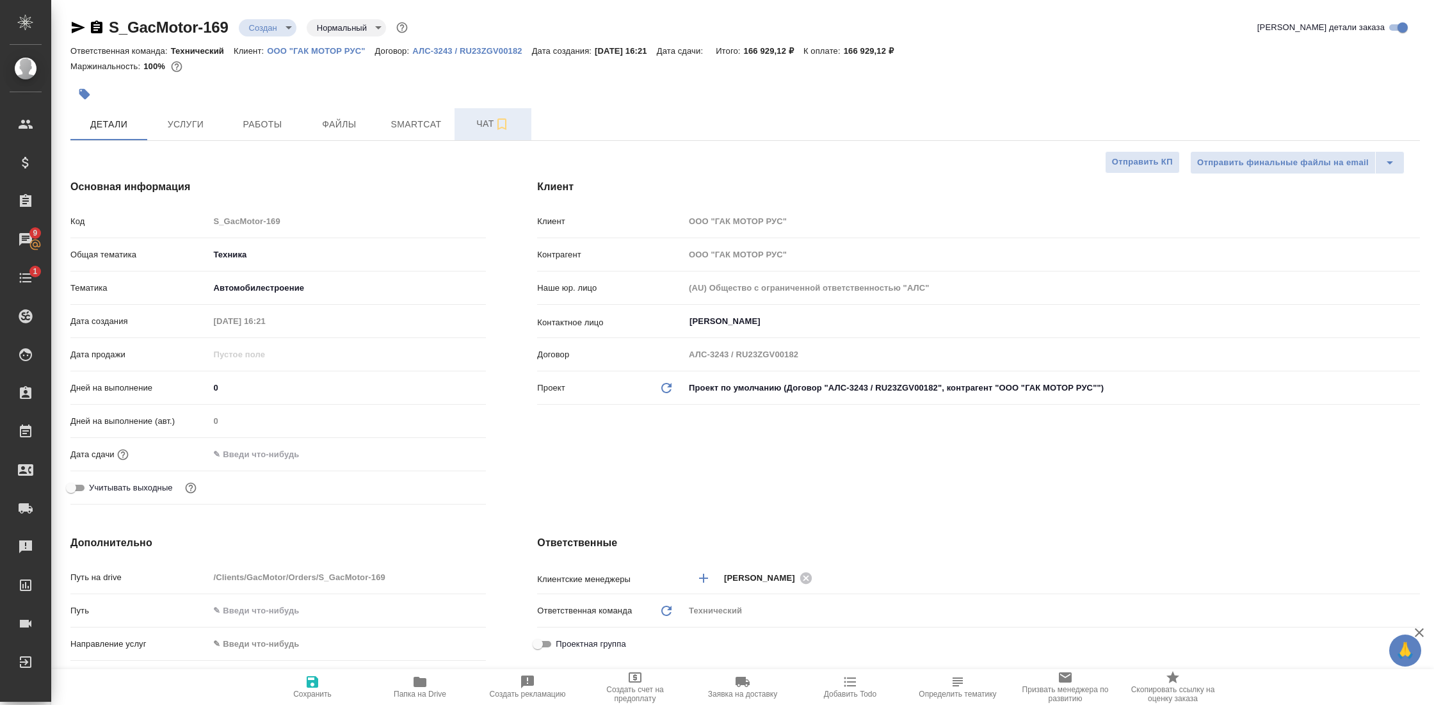
click at [488, 131] on span "Чат" at bounding box center [492, 124] width 61 height 16
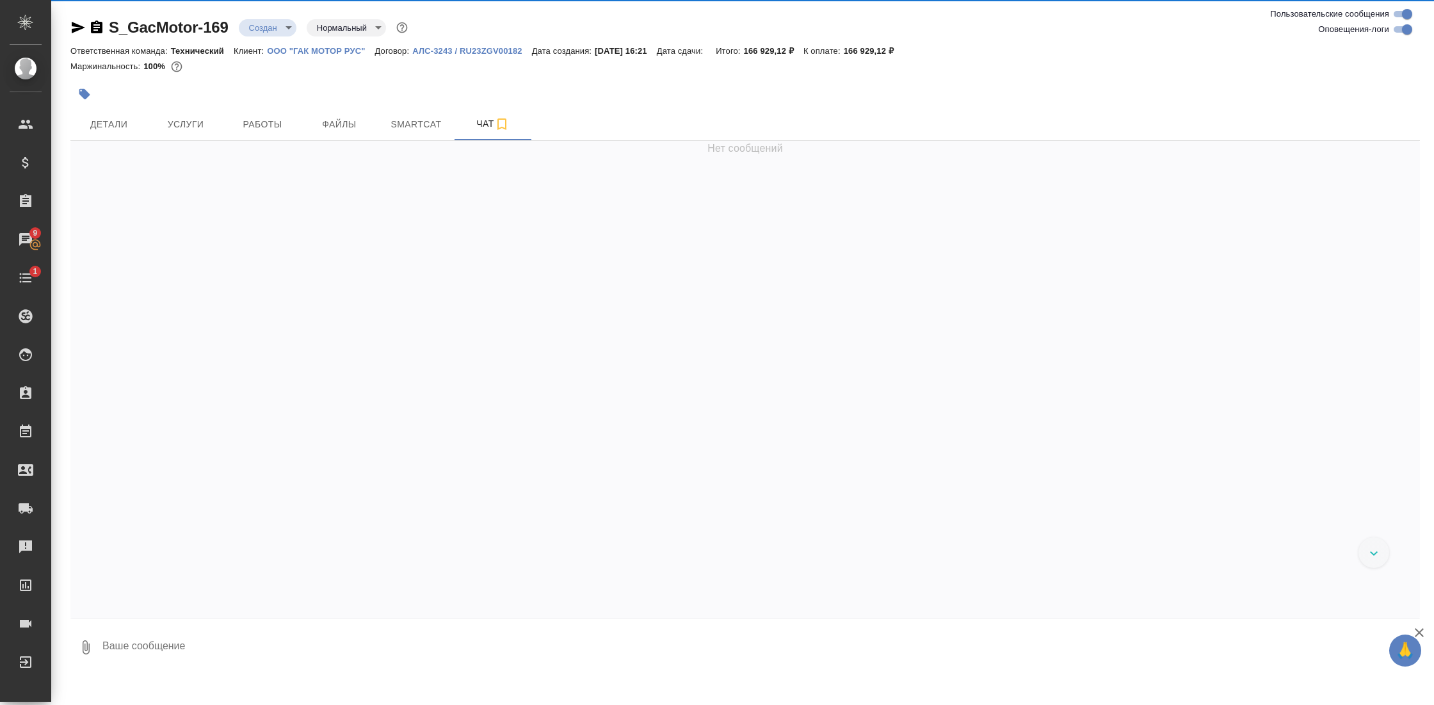
scroll to position [974, 0]
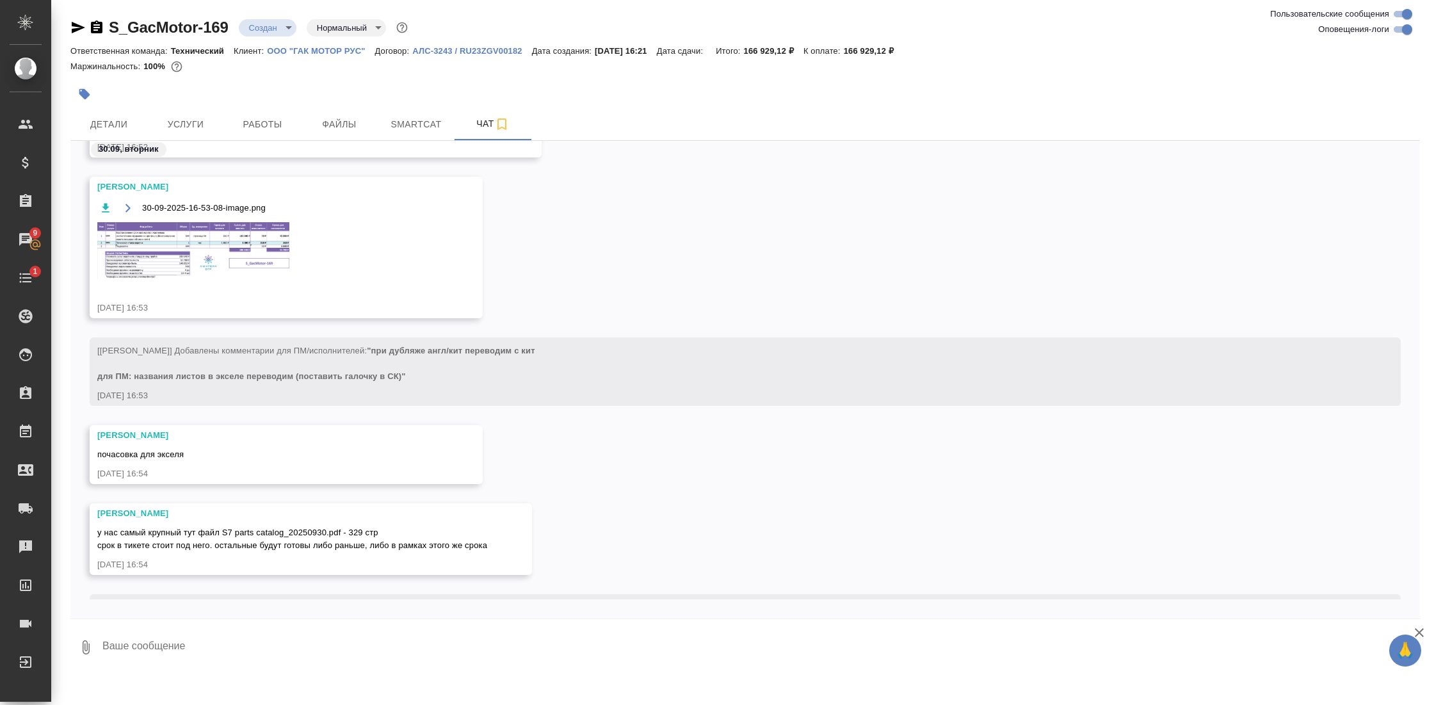
click at [260, 254] on img at bounding box center [193, 250] width 192 height 57
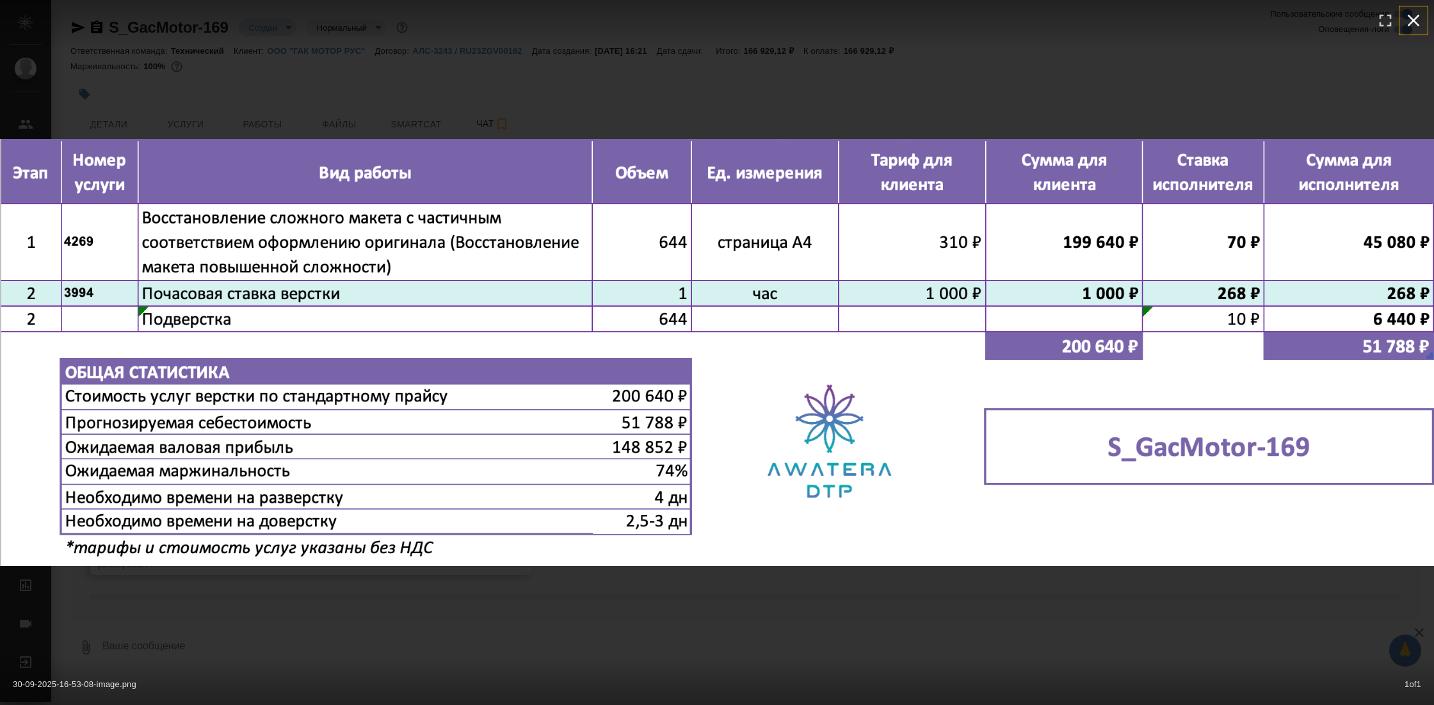
click at [1422, 27] on icon "button" at bounding box center [1413, 20] width 20 height 20
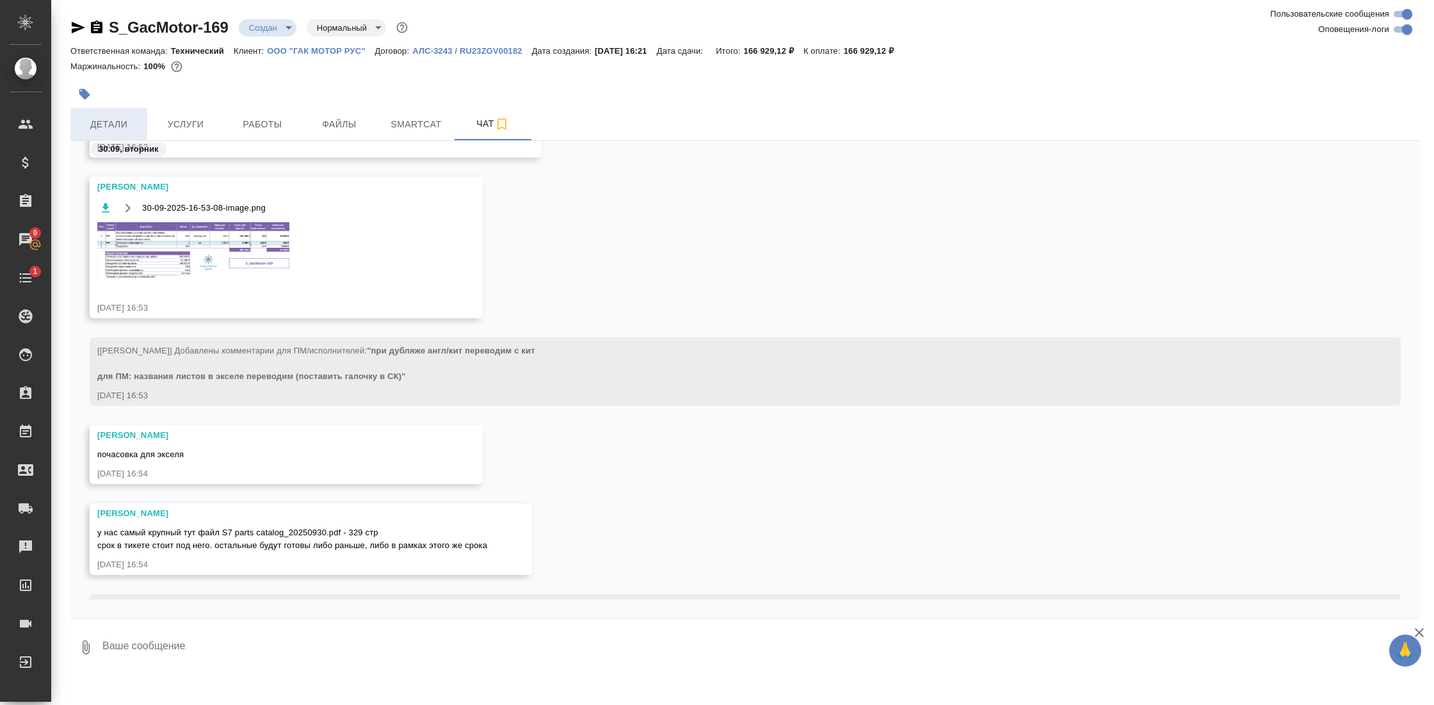
click at [116, 120] on span "Детали" at bounding box center [108, 125] width 61 height 16
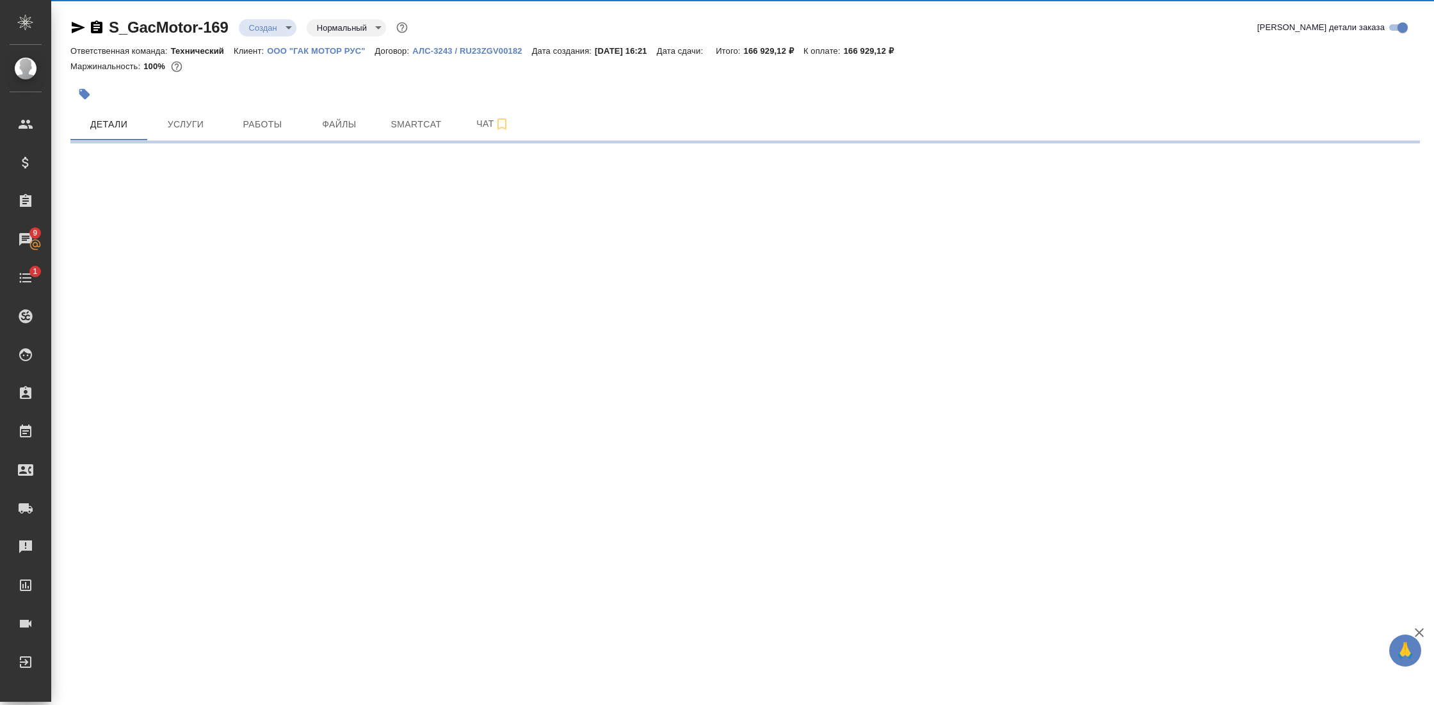
select select "RU"
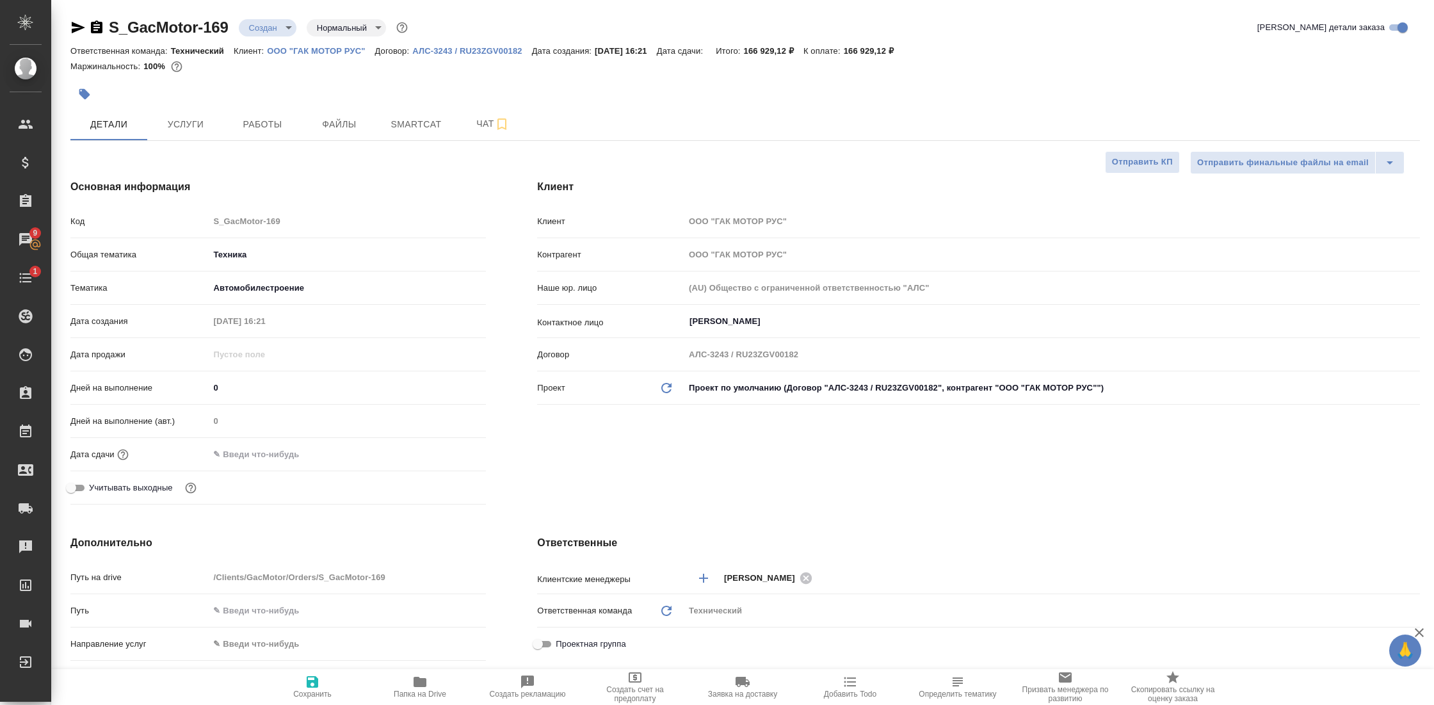
type textarea "x"
click at [420, 675] on icon "button" at bounding box center [419, 681] width 15 height 15
type textarea "x"
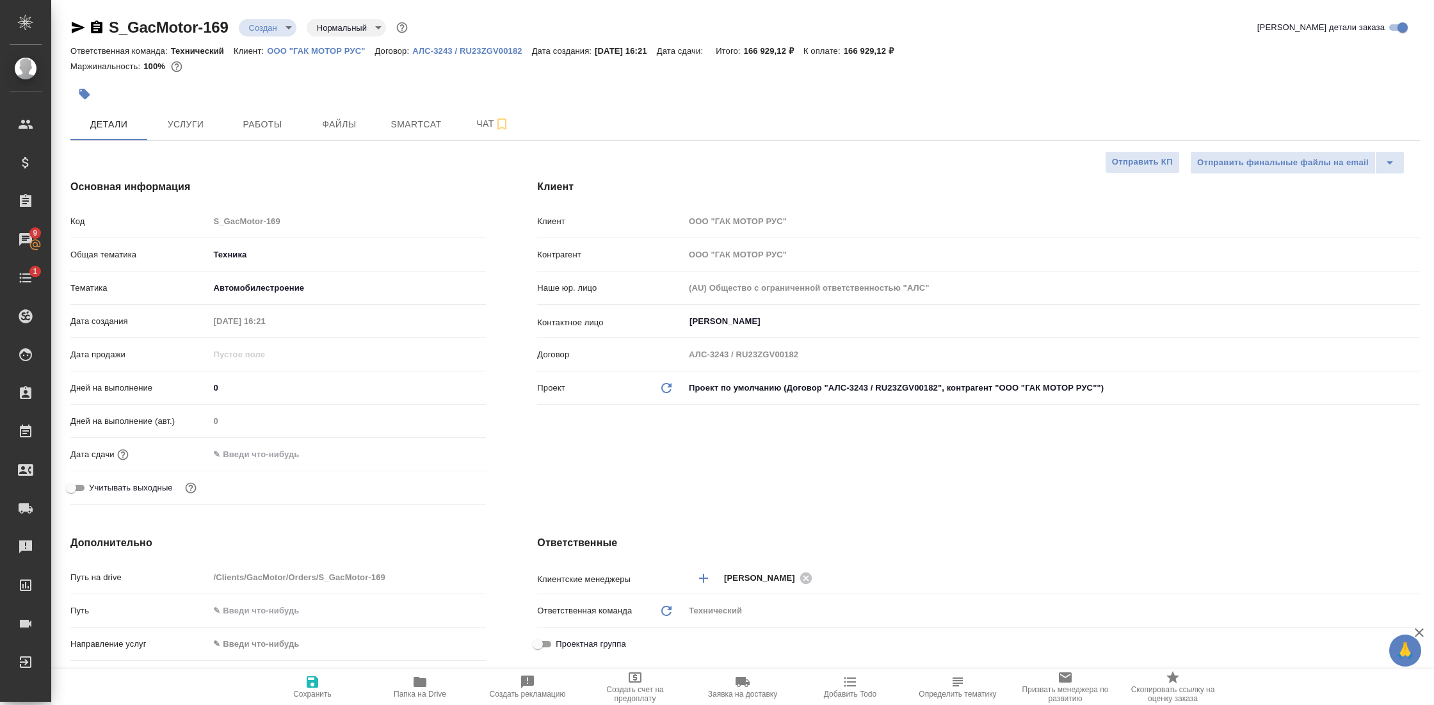
type textarea "x"
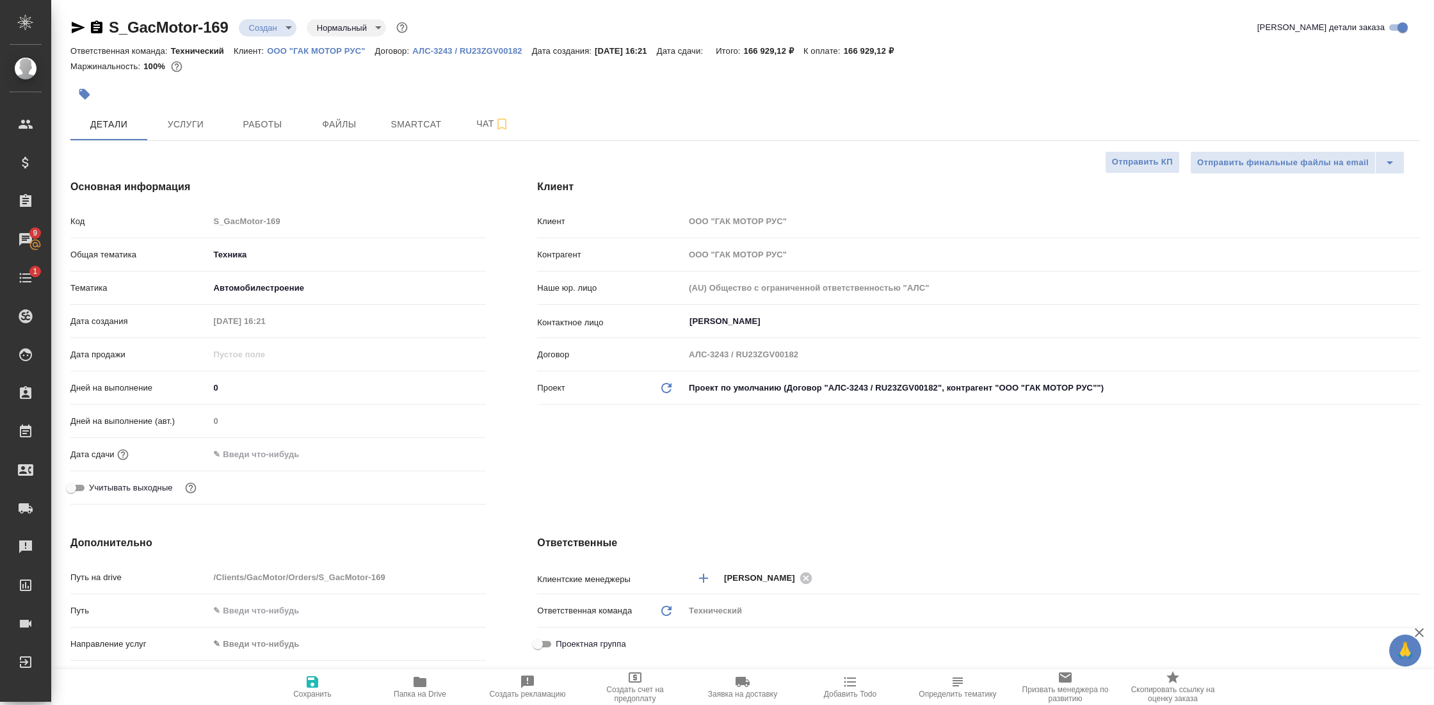
click at [77, 28] on icon "button" at bounding box center [77, 27] width 15 height 15
click at [94, 23] on icon "button" at bounding box center [97, 26] width 12 height 13
type textarea "x"
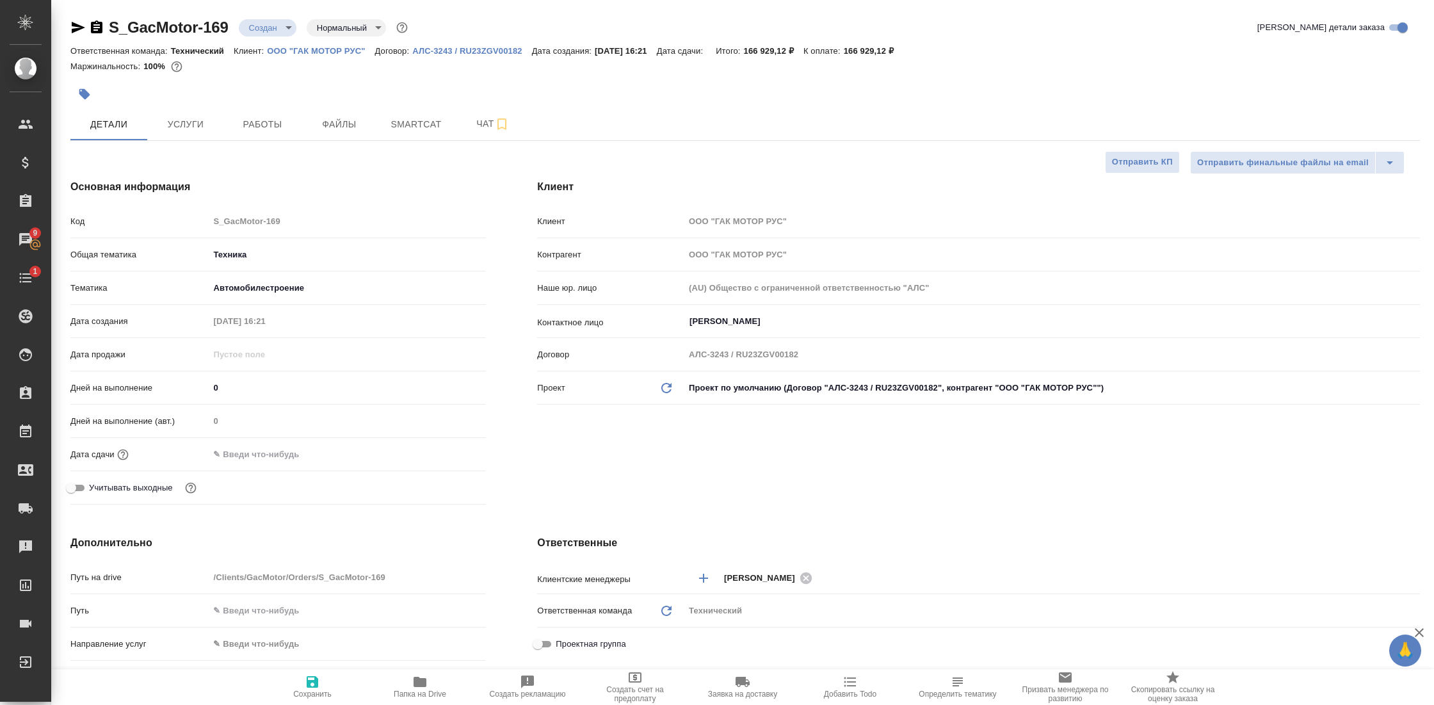
type textarea "x"
click at [482, 125] on span "Чат" at bounding box center [492, 124] width 61 height 16
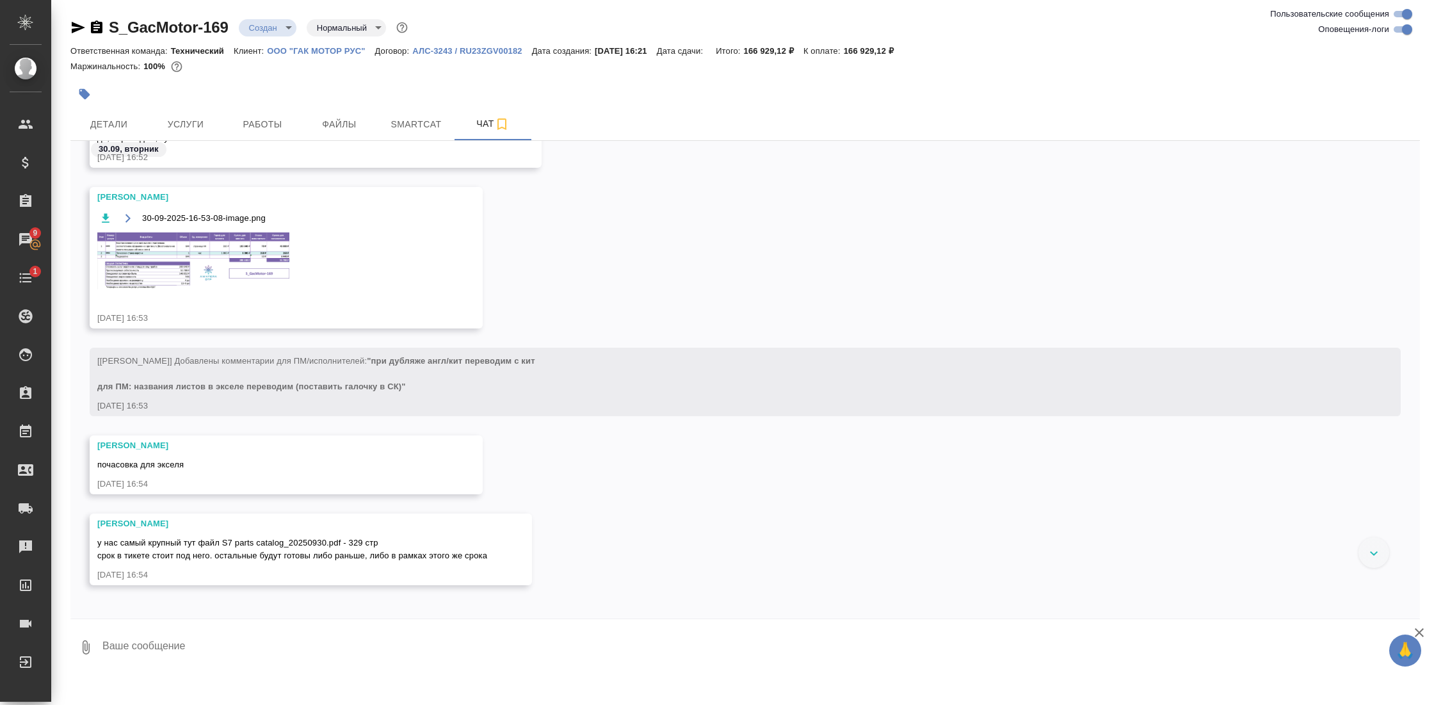
scroll to position [1093, 0]
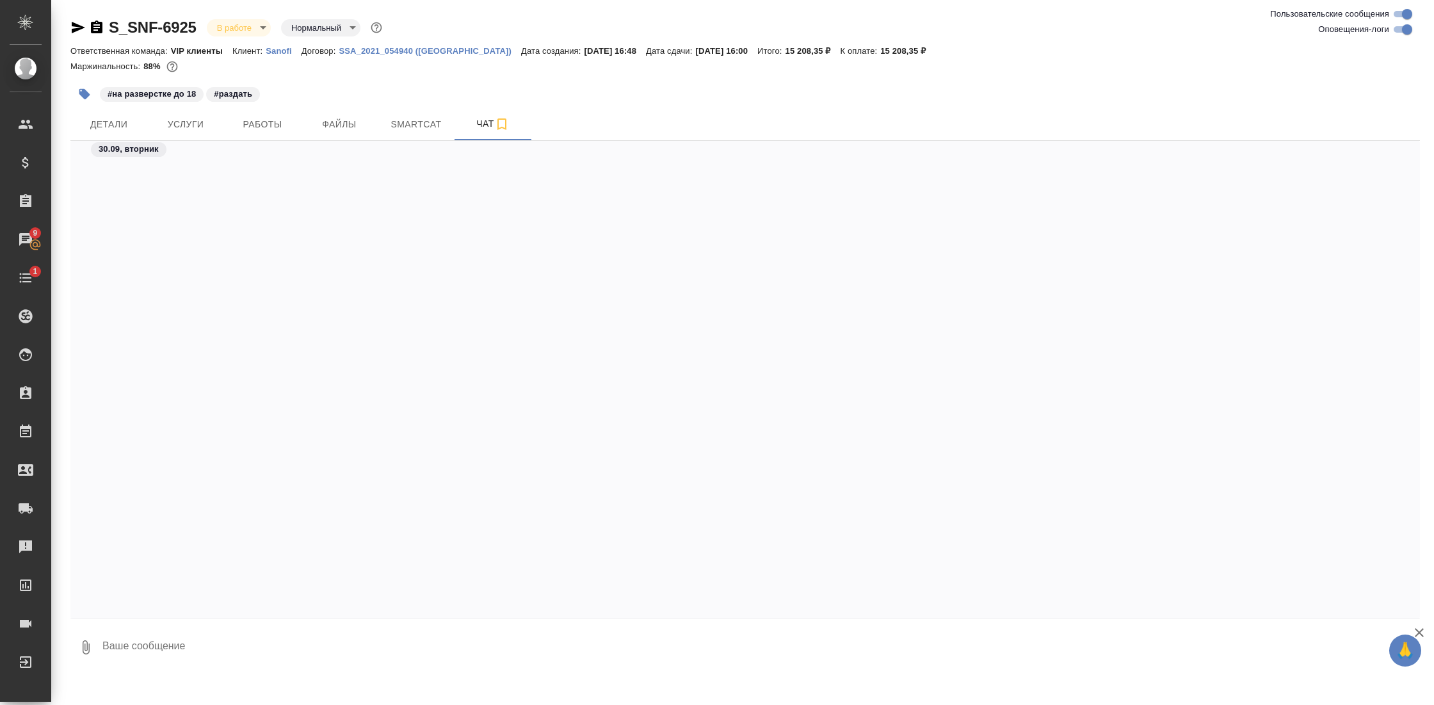
scroll to position [9189, 0]
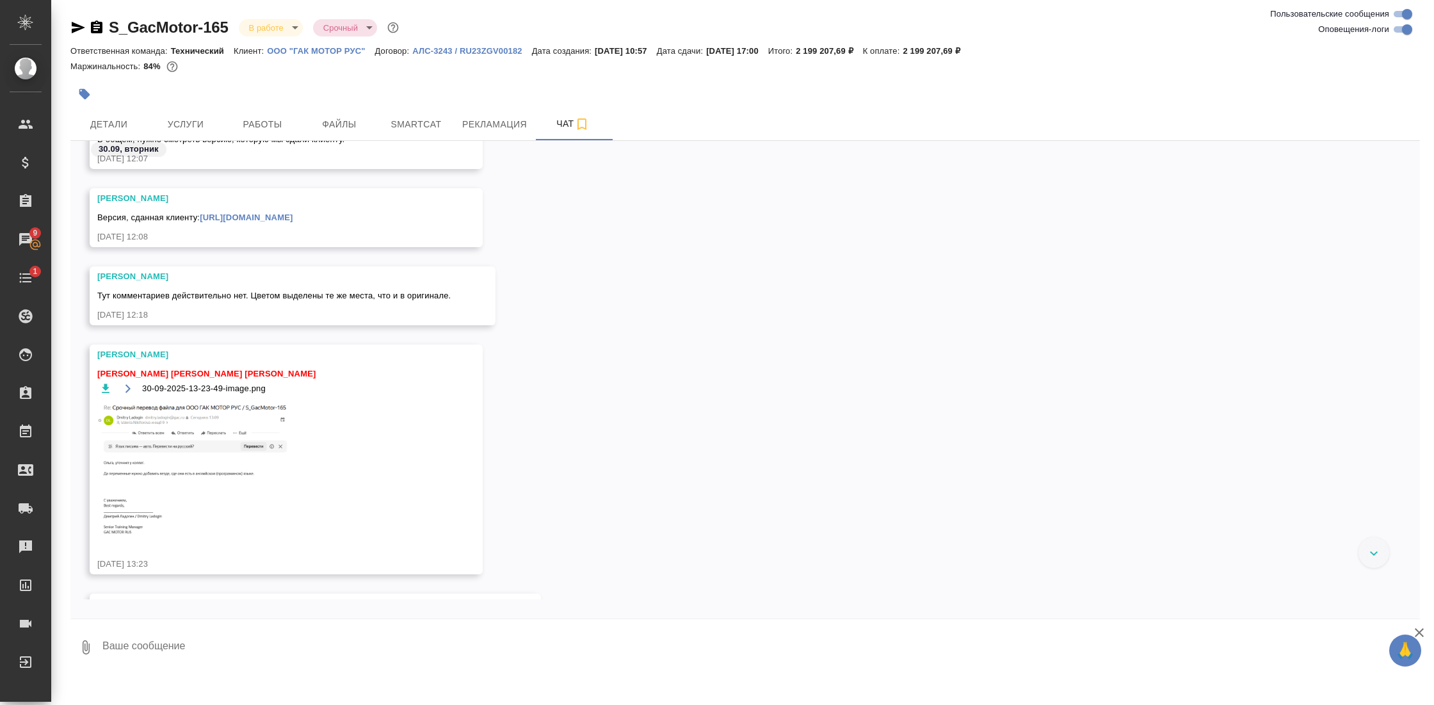
scroll to position [27949, 0]
click at [187, 470] on img at bounding box center [193, 472] width 192 height 133
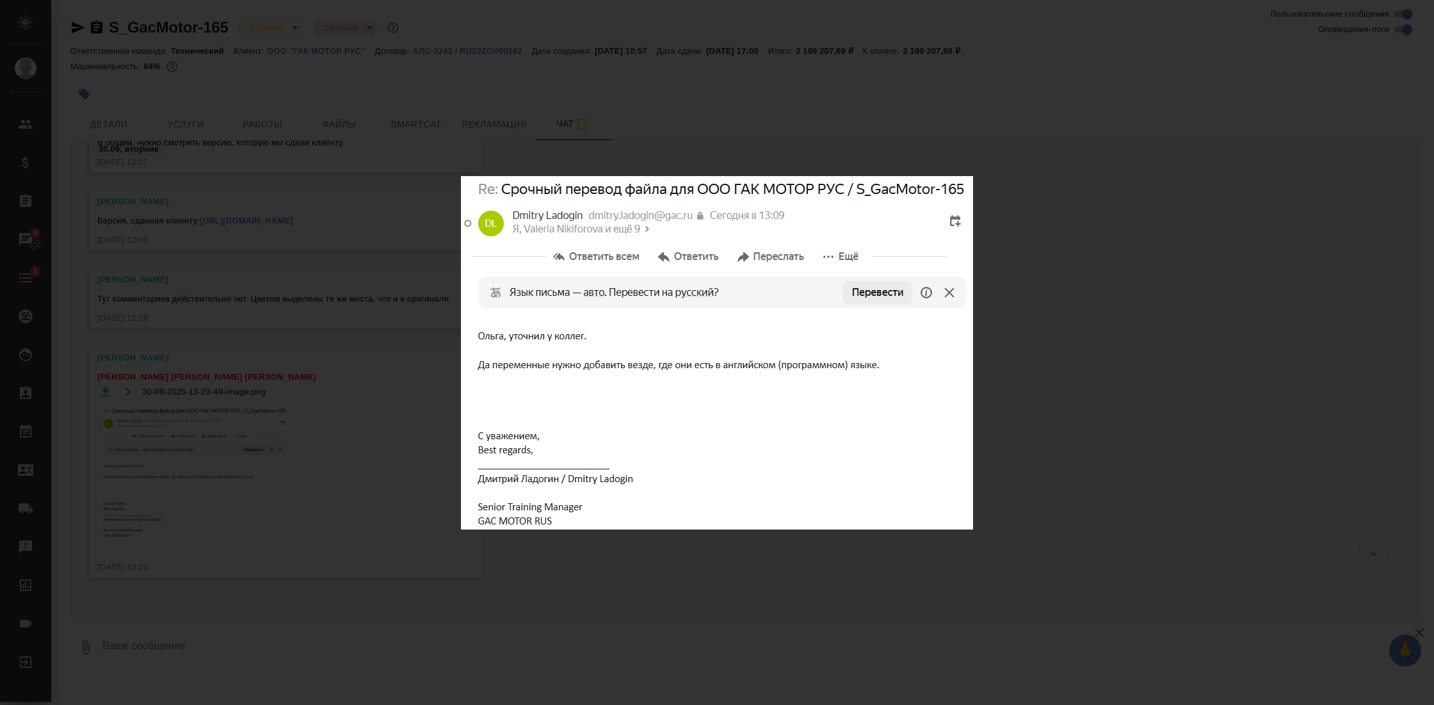
click at [1049, 405] on div "30-09-2025-13-23-49-image.png 1 of 1" at bounding box center [717, 352] width 1434 height 705
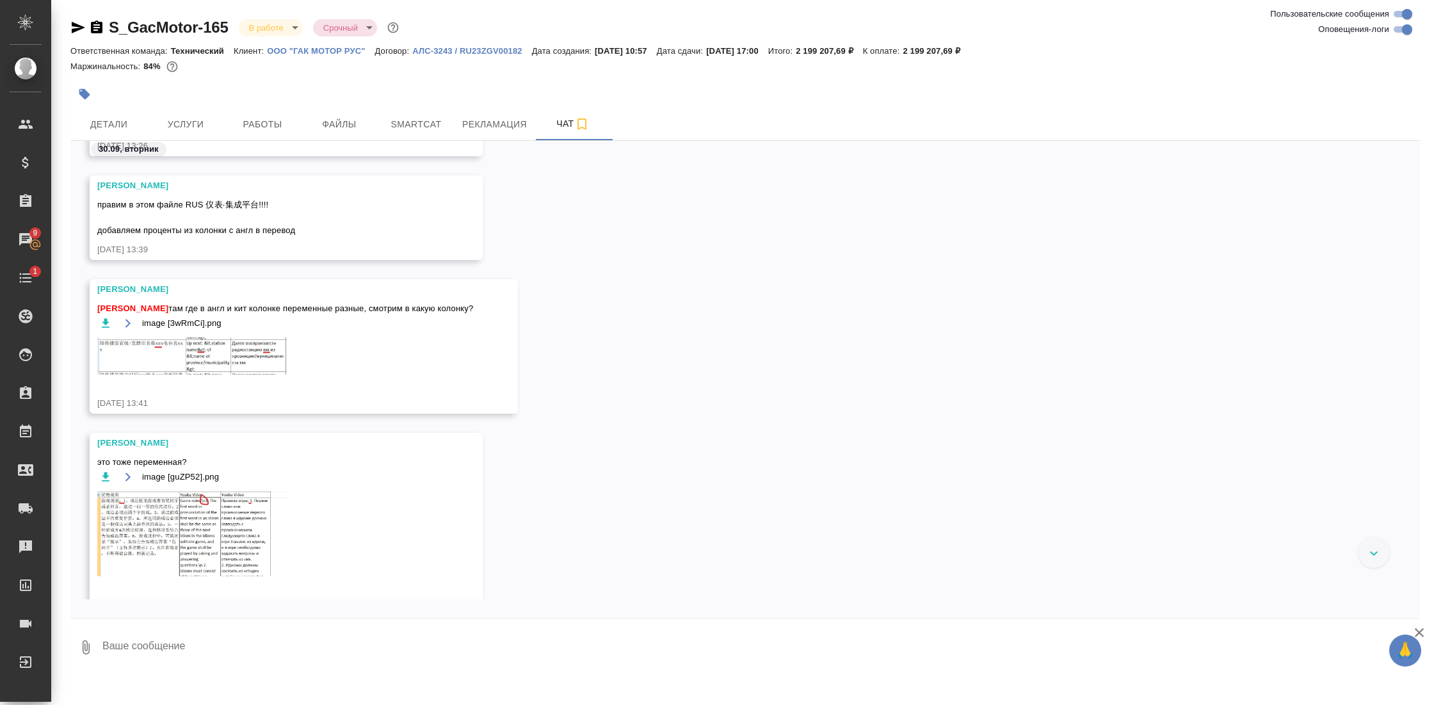
scroll to position [28608, 0]
click at [260, 360] on img at bounding box center [193, 352] width 192 height 37
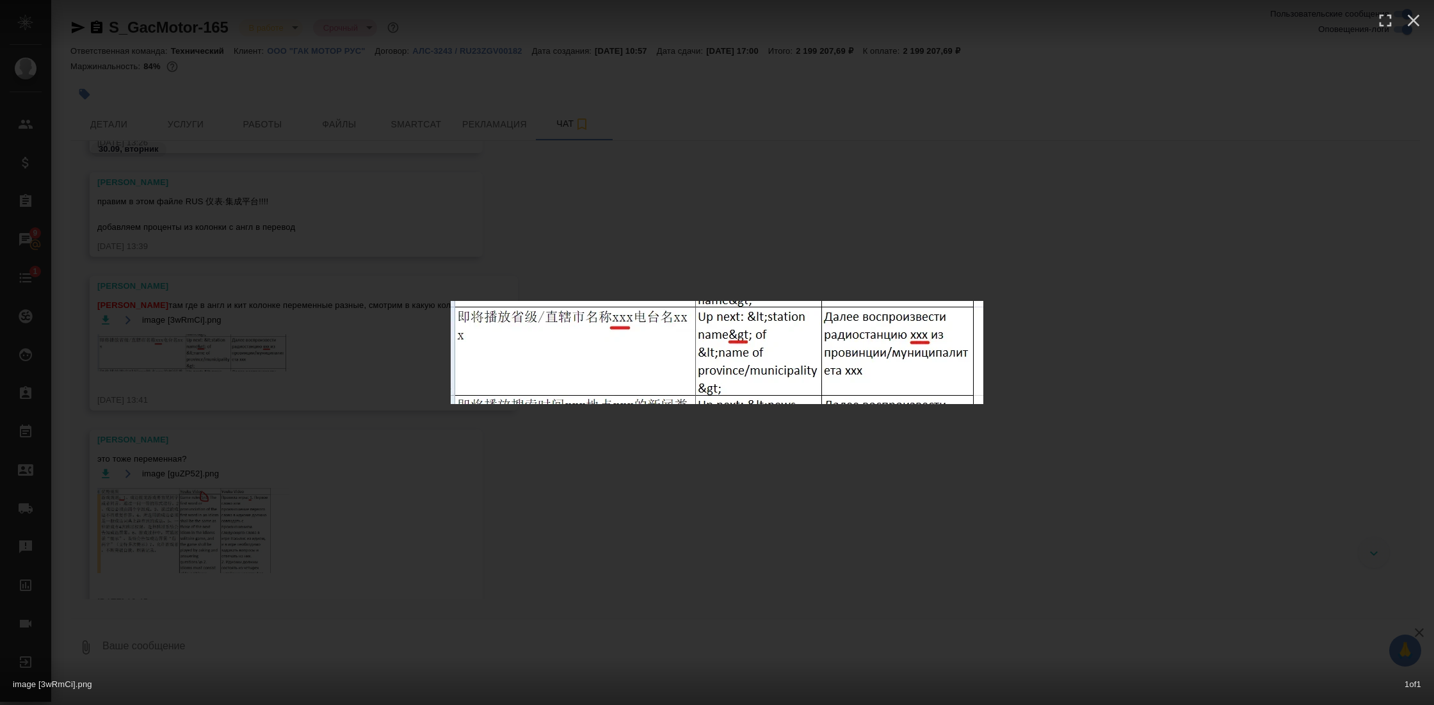
click at [832, 505] on div "image [3wRmCi].png 1 of 1" at bounding box center [717, 352] width 1434 height 705
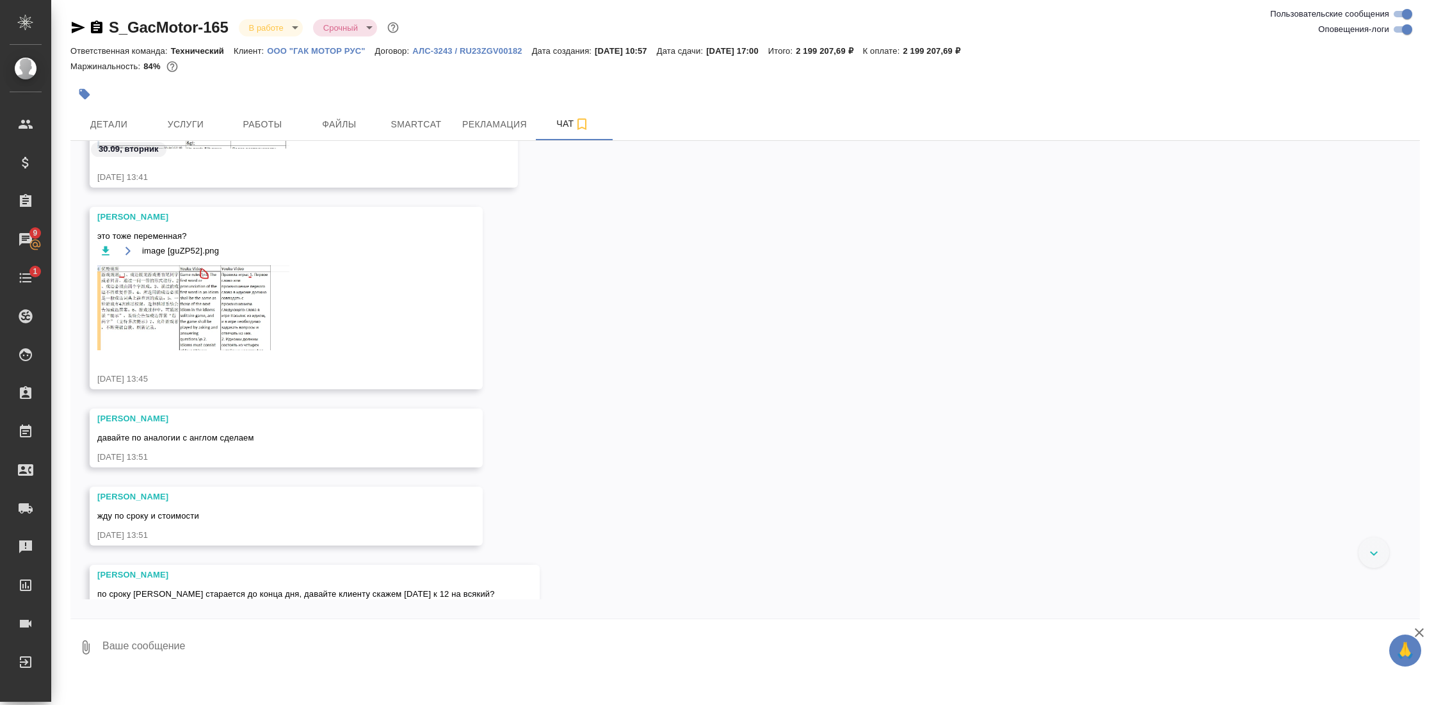
scroll to position [28831, 0]
click at [209, 298] on img at bounding box center [193, 306] width 192 height 85
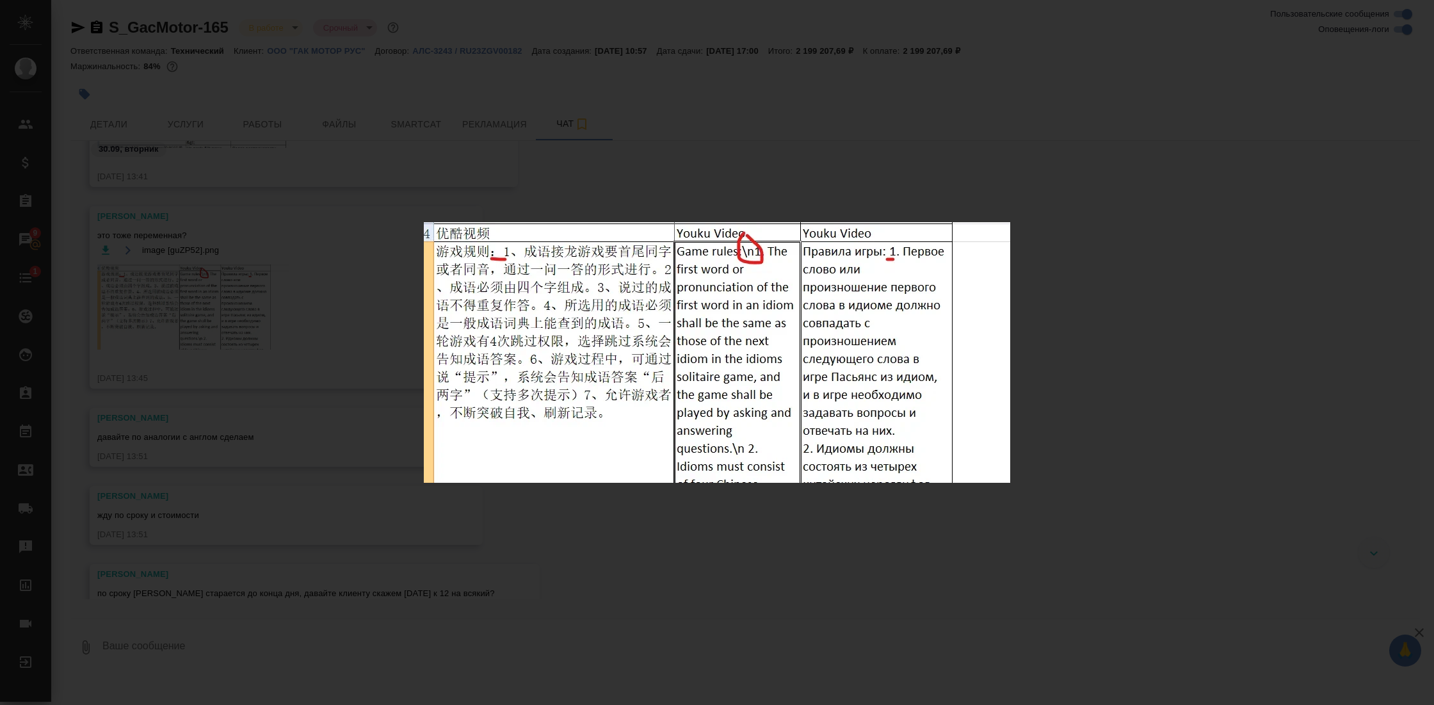
click at [1069, 389] on div "image [guZP52].png 1 of 1" at bounding box center [717, 352] width 1434 height 705
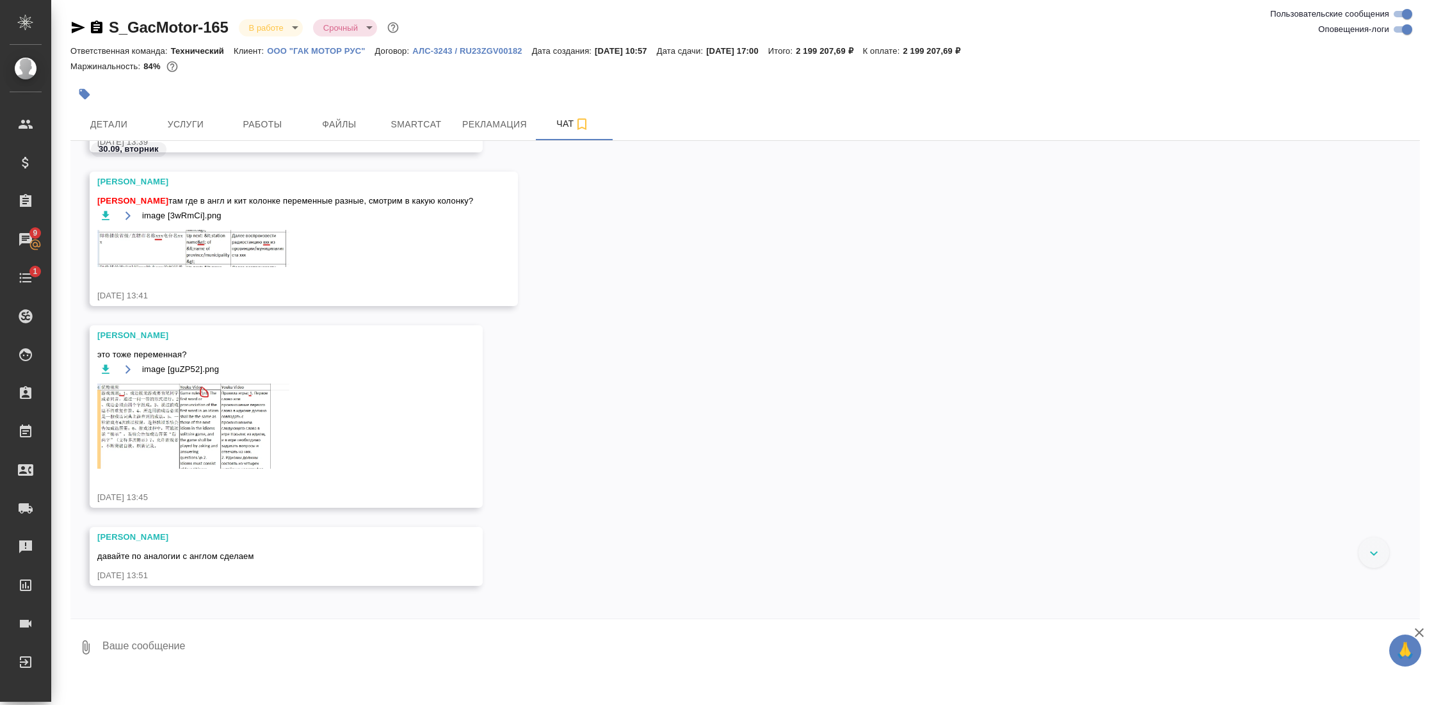
scroll to position [28708, 0]
click at [254, 252] on img at bounding box center [193, 252] width 192 height 37
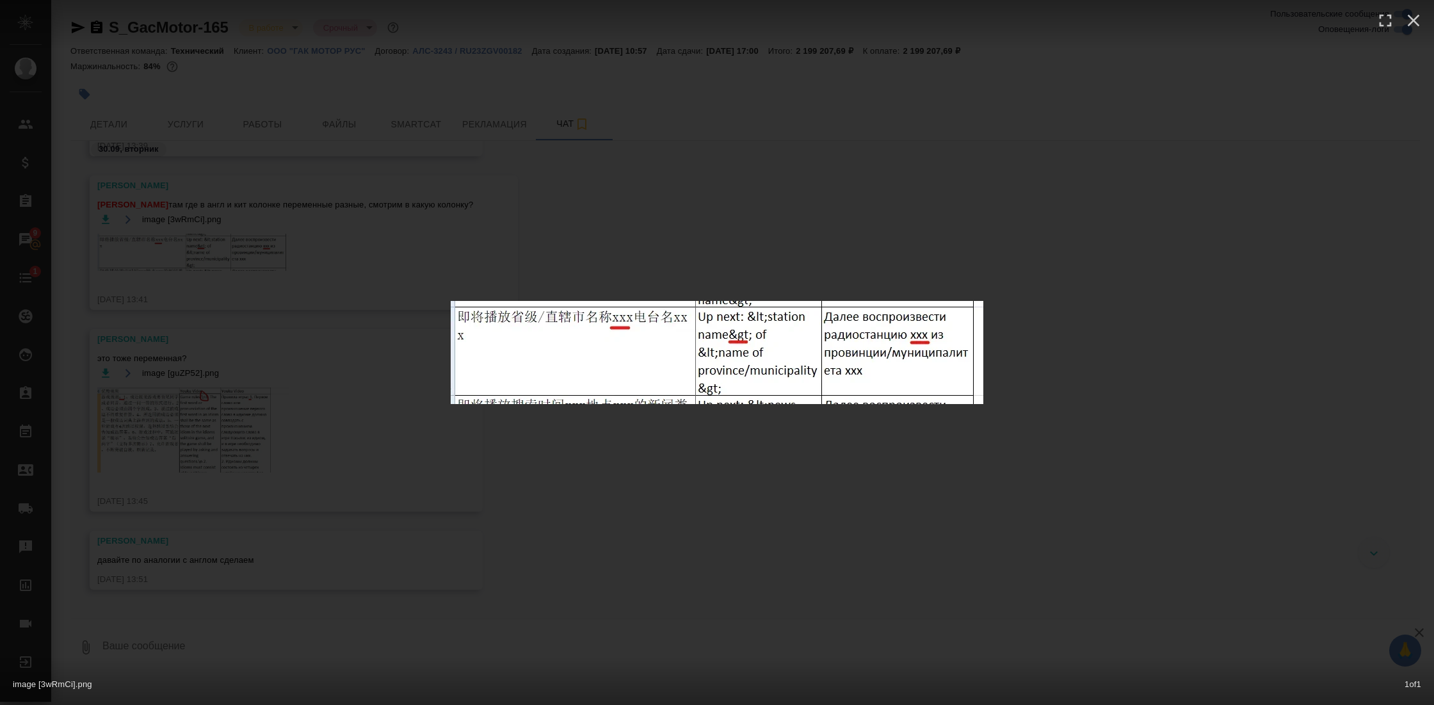
click at [1005, 292] on div "image [3wRmCi].png 1 of 1" at bounding box center [717, 352] width 1434 height 705
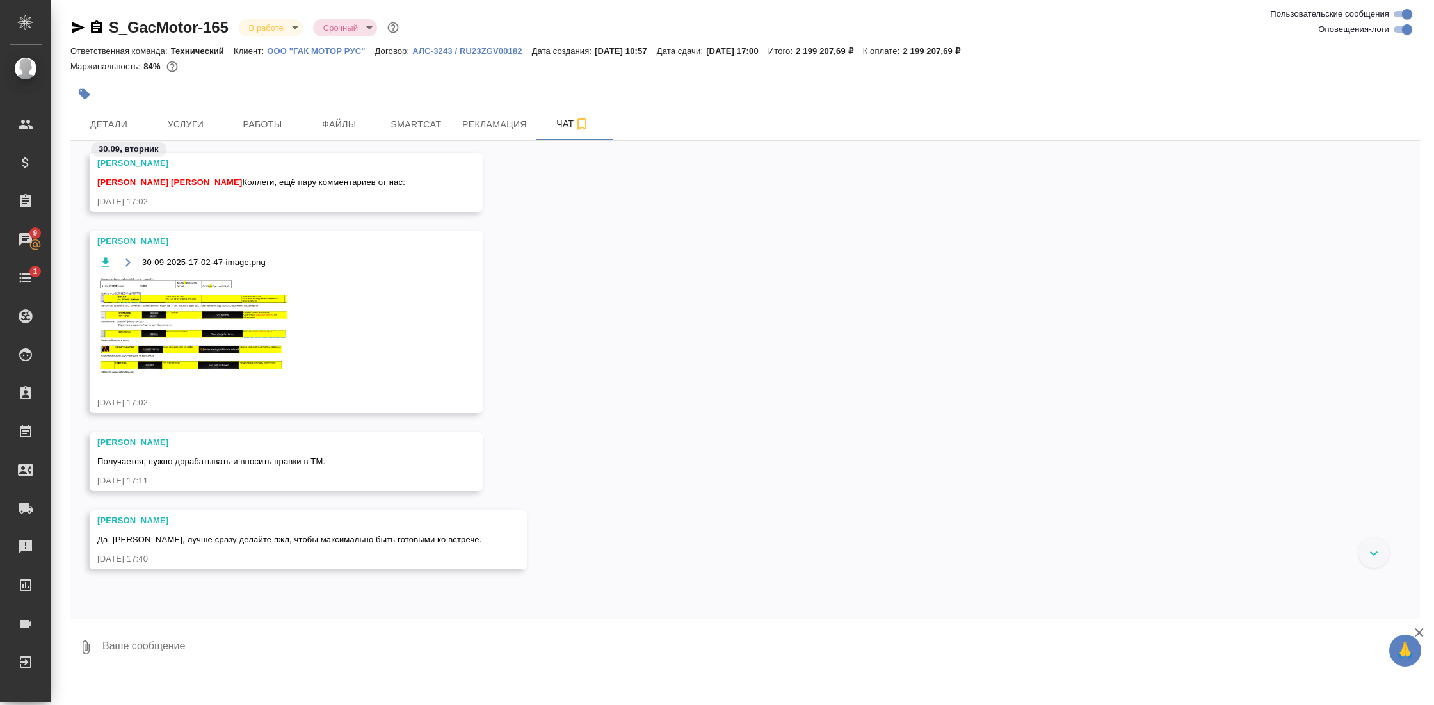
scroll to position [30098, 0]
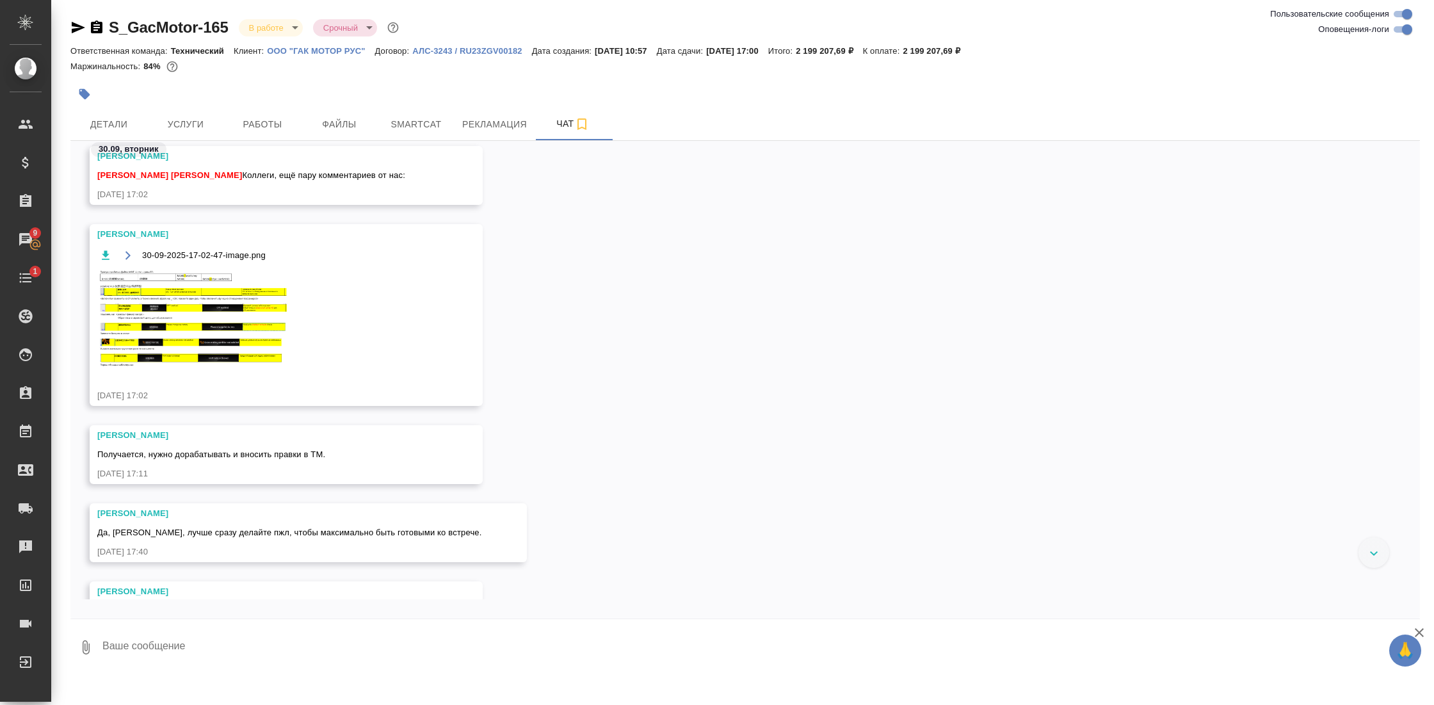
click at [259, 322] on img at bounding box center [193, 318] width 192 height 97
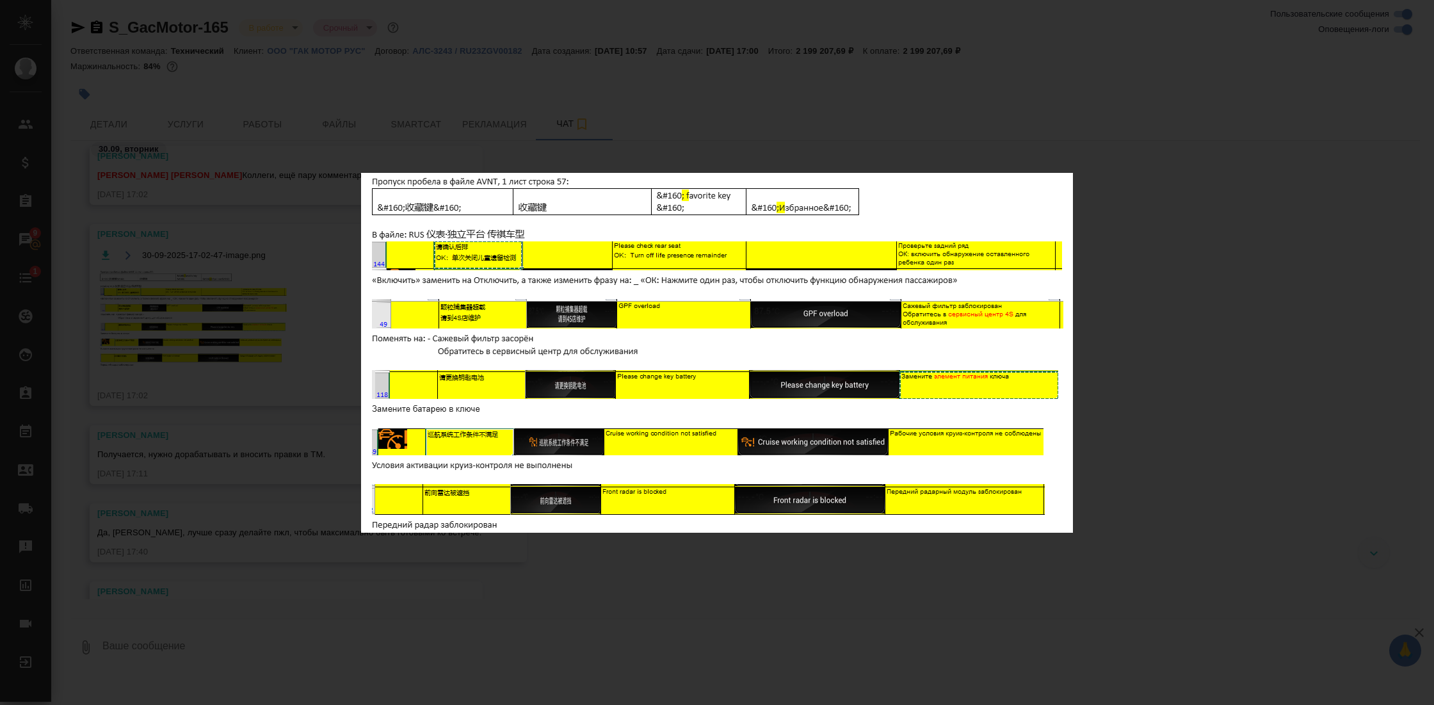
click at [1224, 303] on div "30-09-2025-17-02-47-image.png 1 of 1" at bounding box center [717, 352] width 1434 height 705
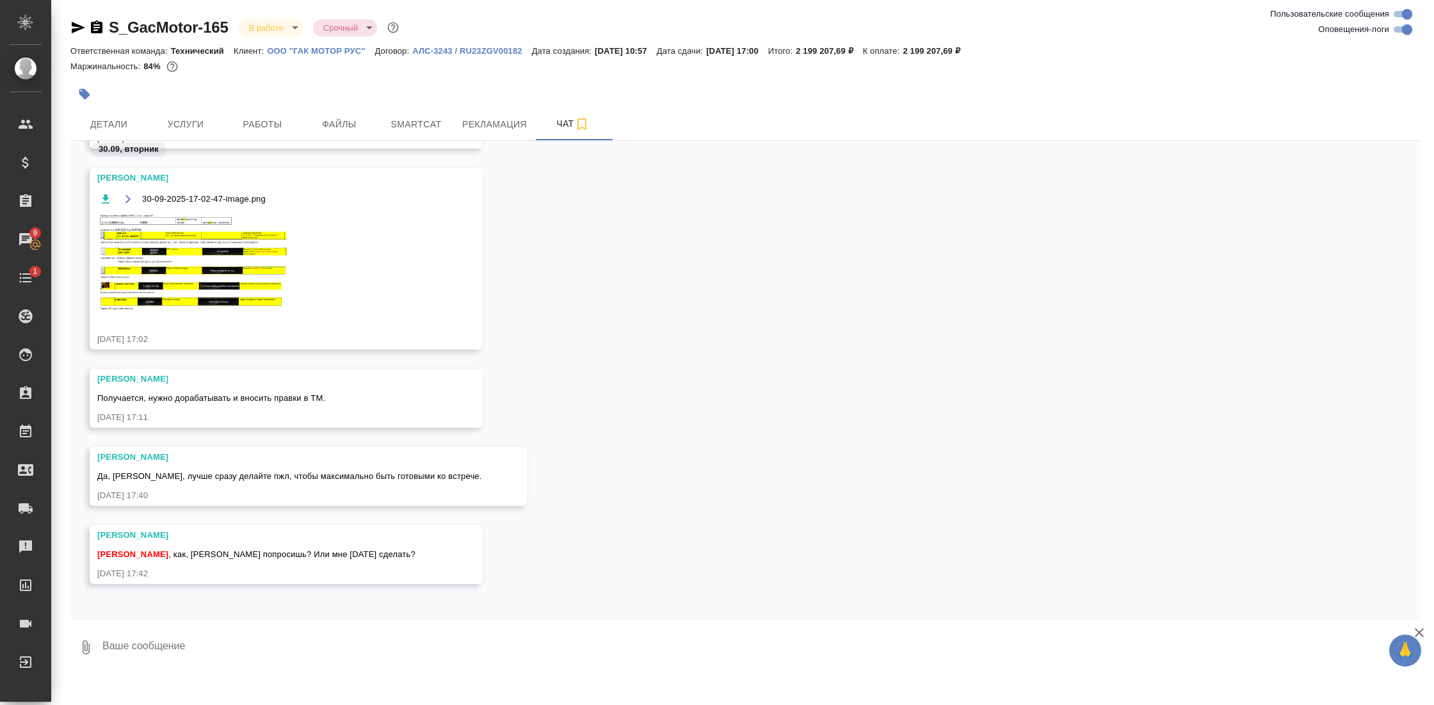
scroll to position [30158, 0]
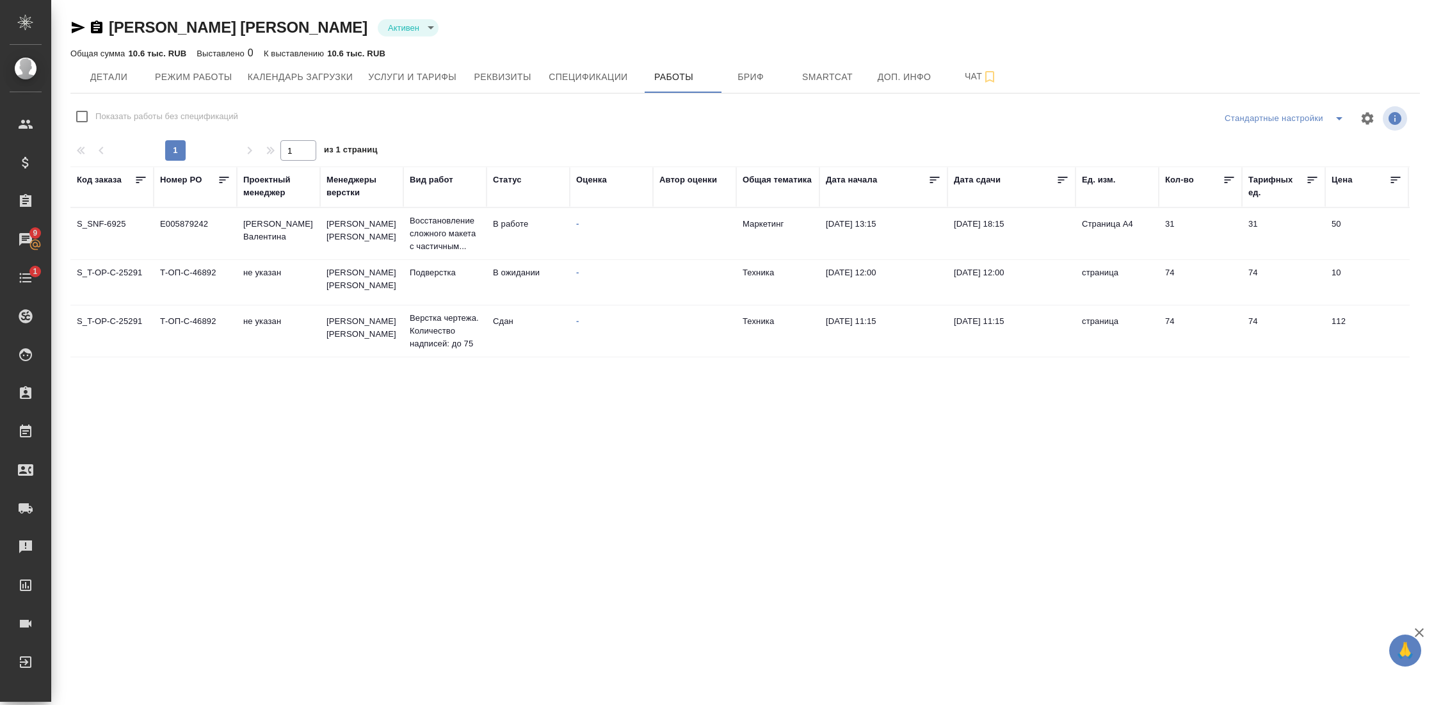
click at [344, 234] on td "[PERSON_NAME] [PERSON_NAME]" at bounding box center [361, 233] width 83 height 45
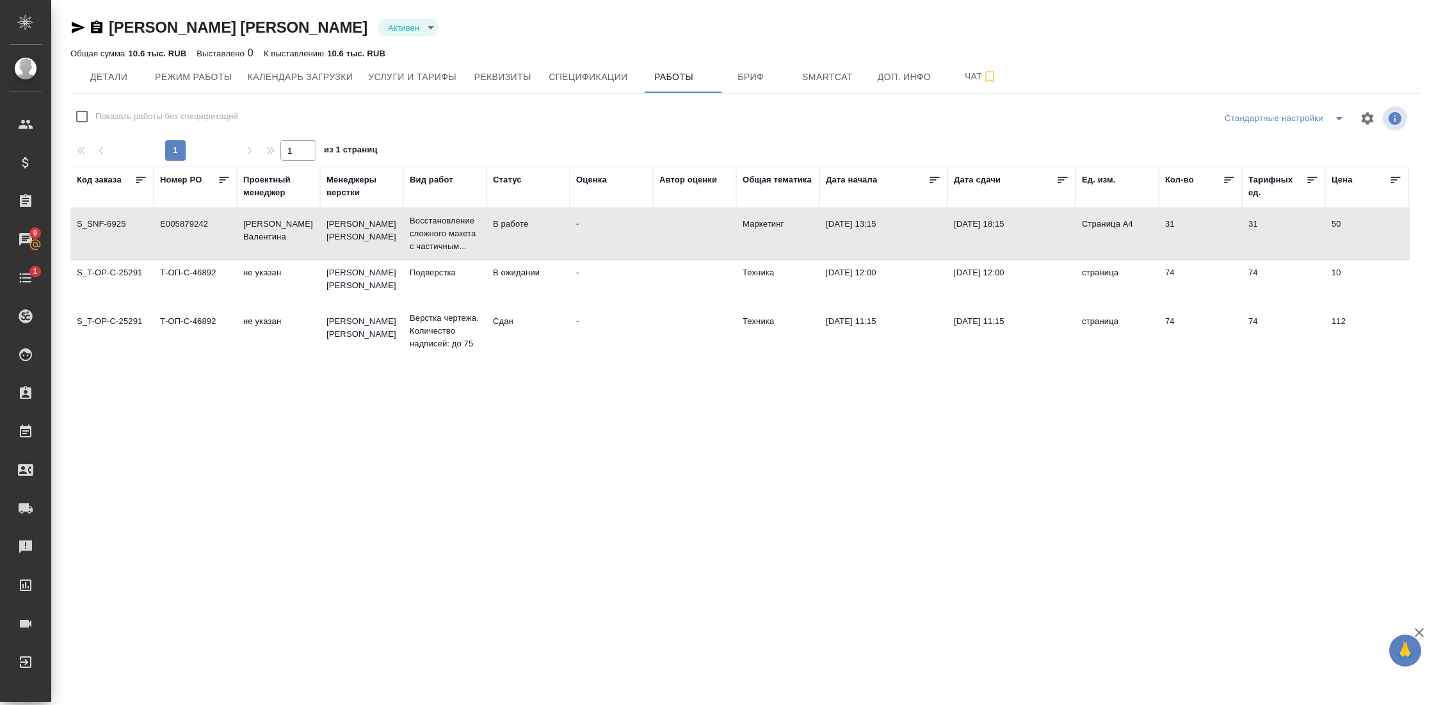
click at [344, 234] on td "[PERSON_NAME] [PERSON_NAME]" at bounding box center [361, 233] width 83 height 45
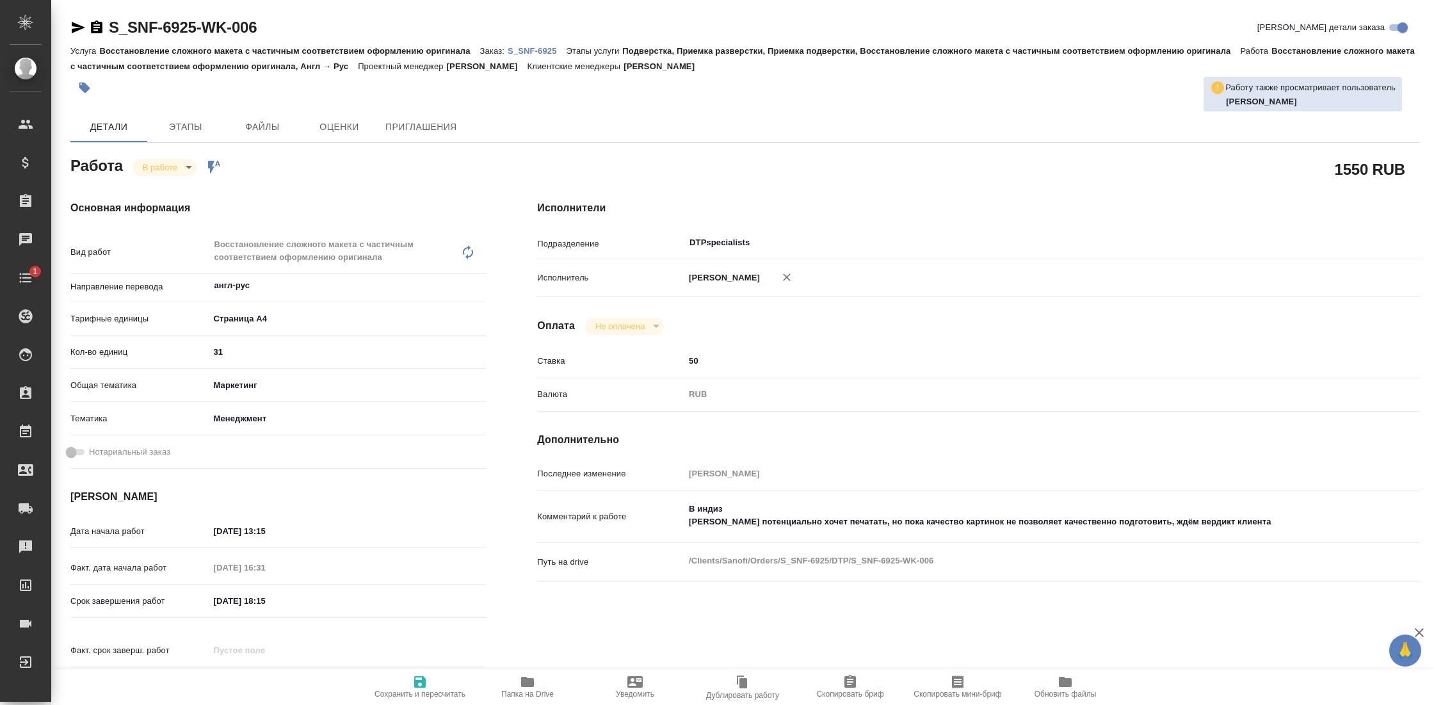
type textarea "x"
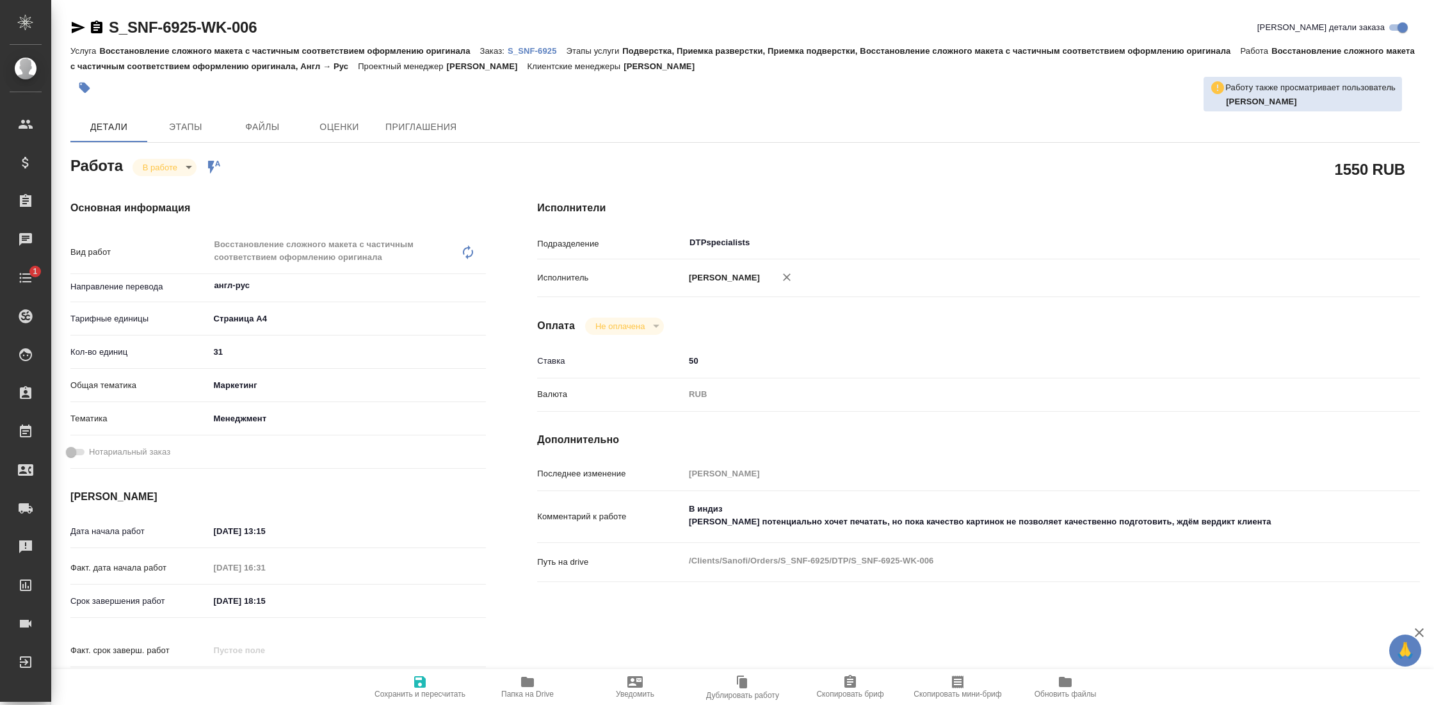
type textarea "x"
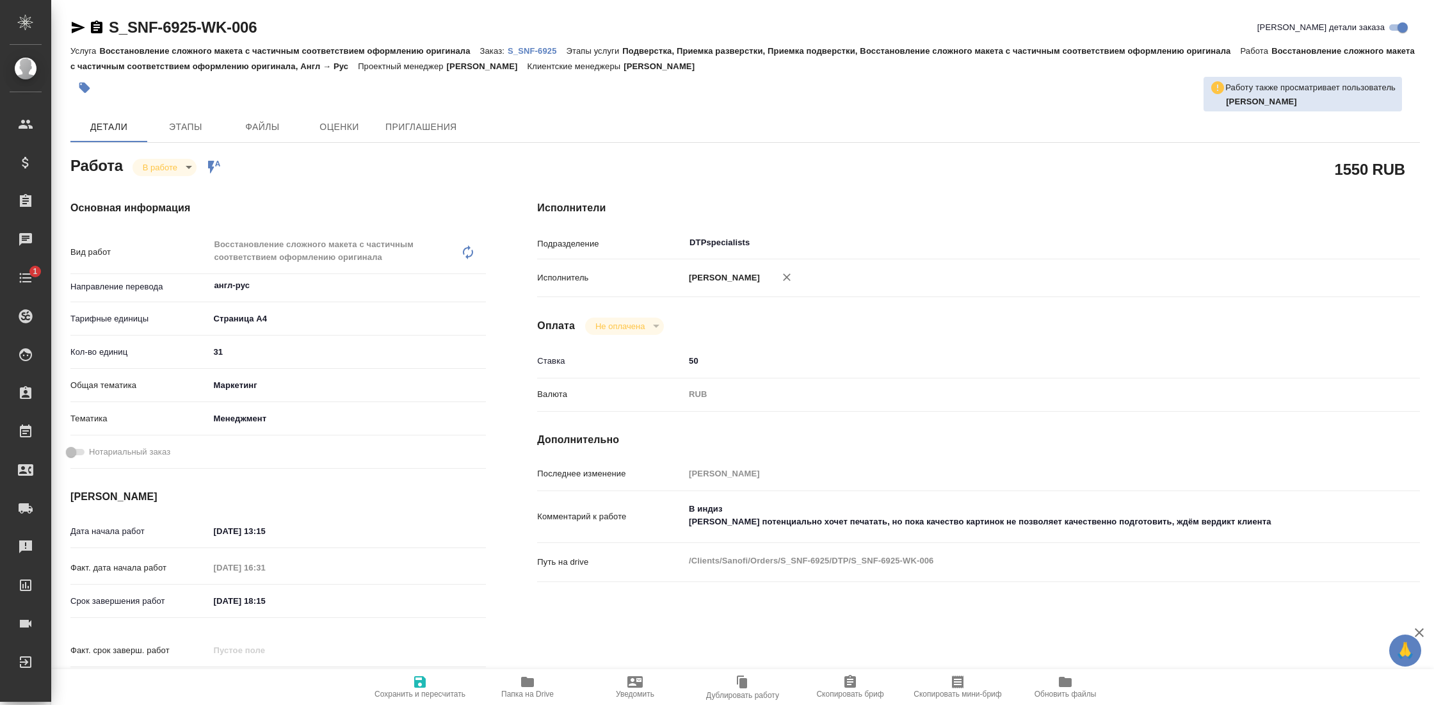
type textarea "x"
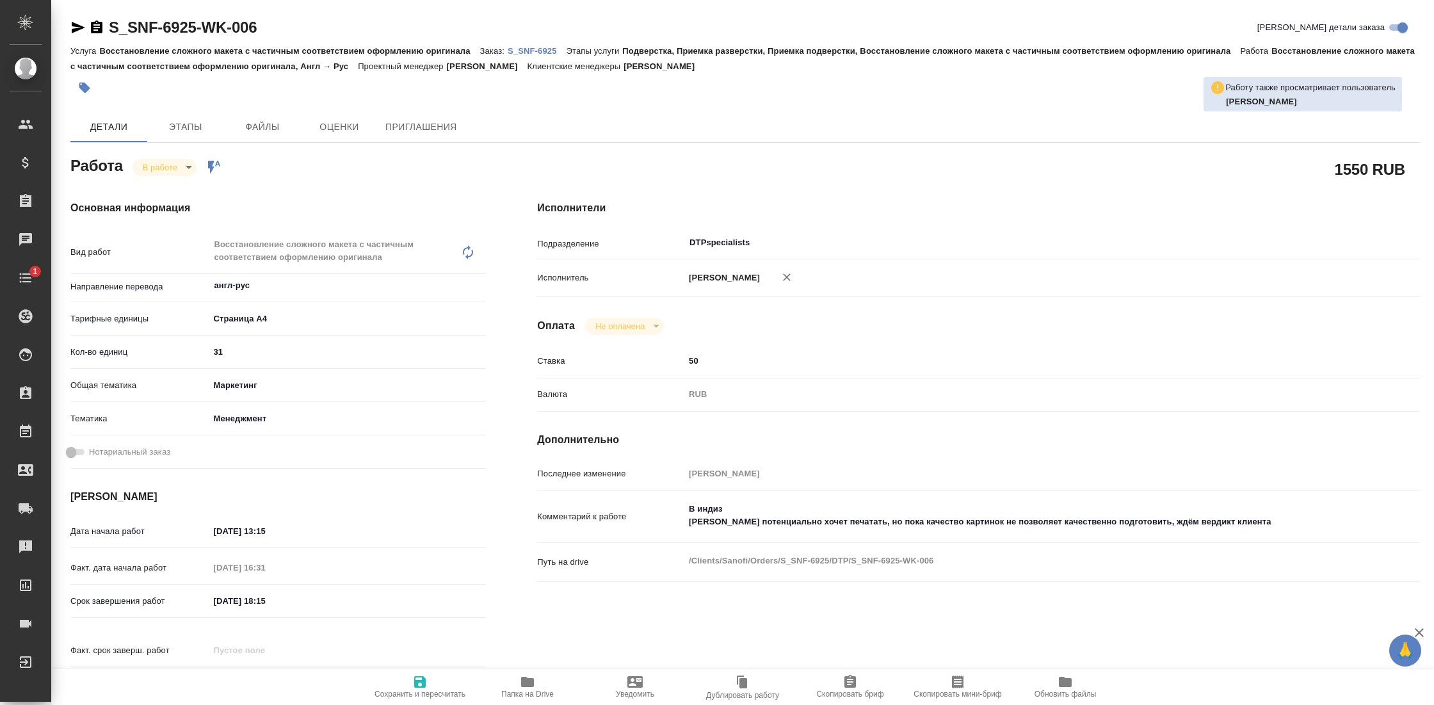
type textarea "x"
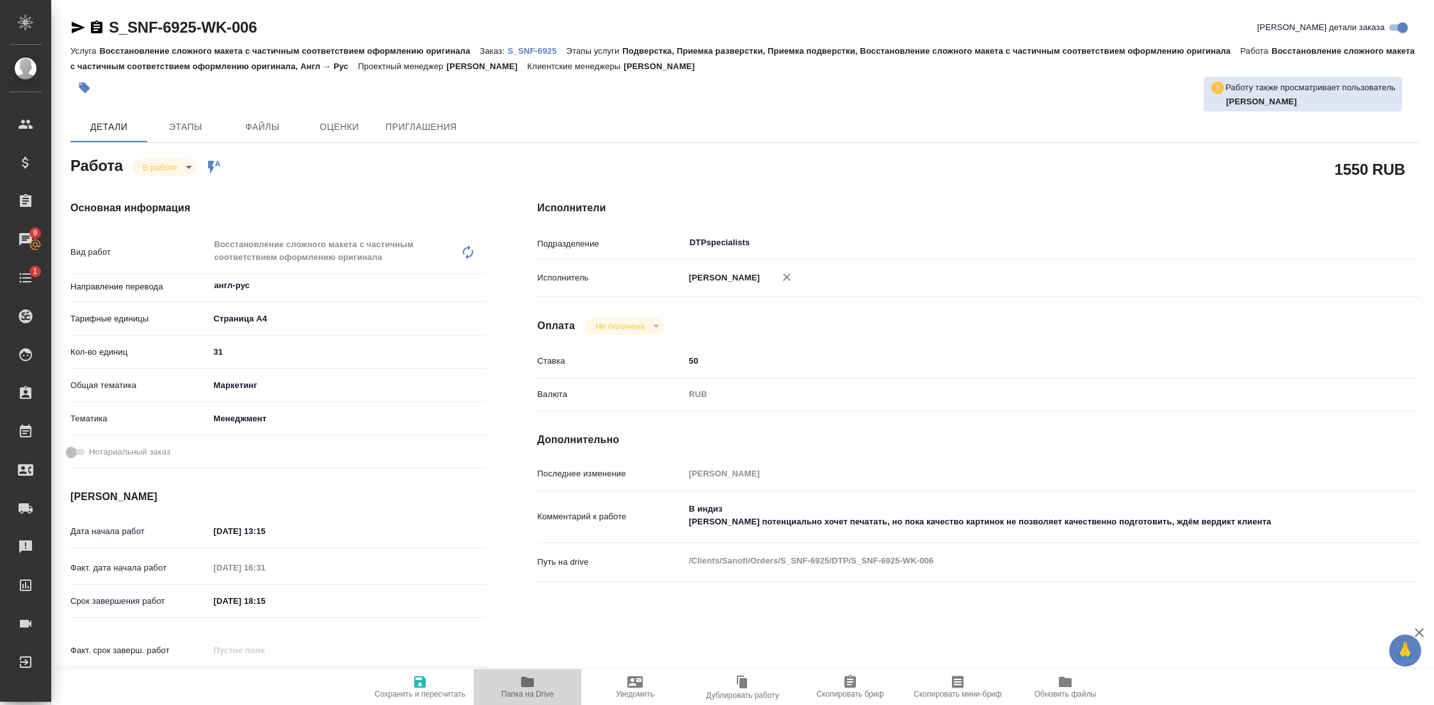
click at [535, 679] on span "Папка на Drive" at bounding box center [527, 686] width 92 height 24
type textarea "x"
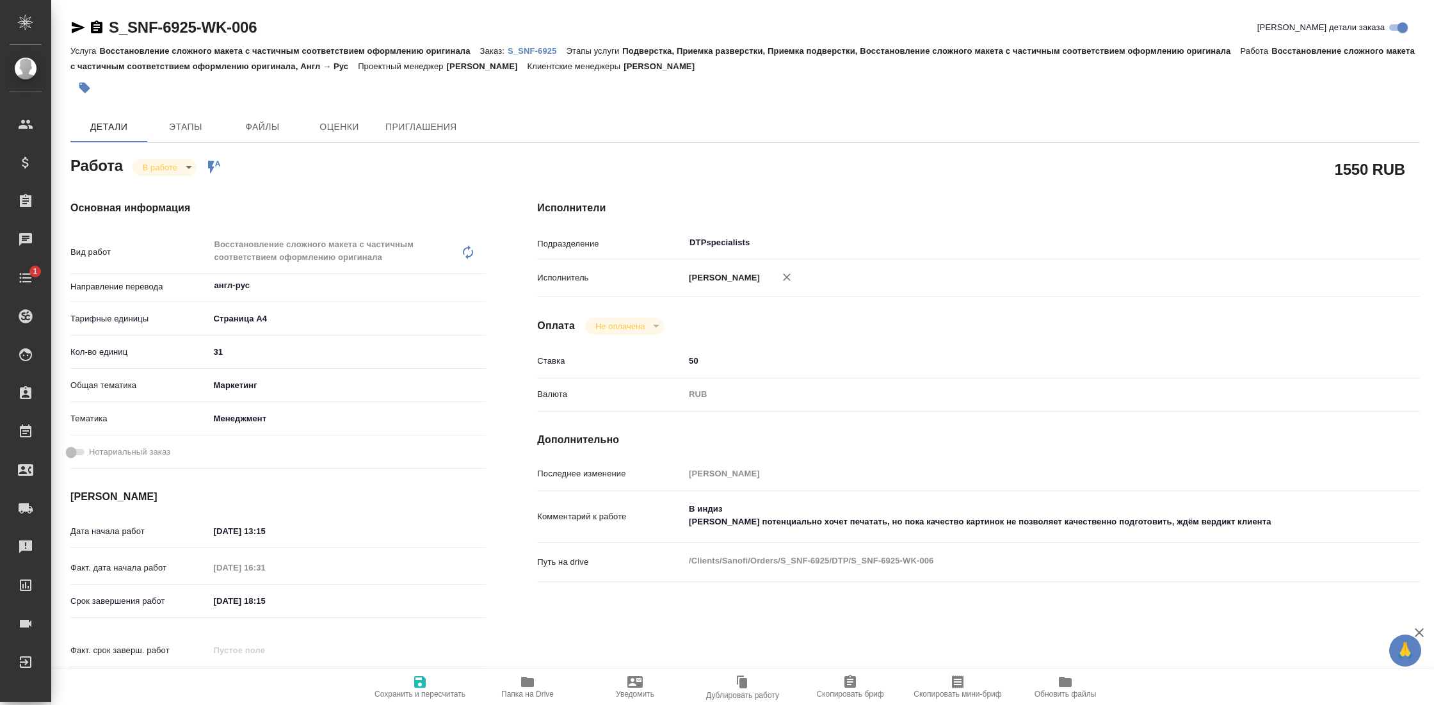
type textarea "x"
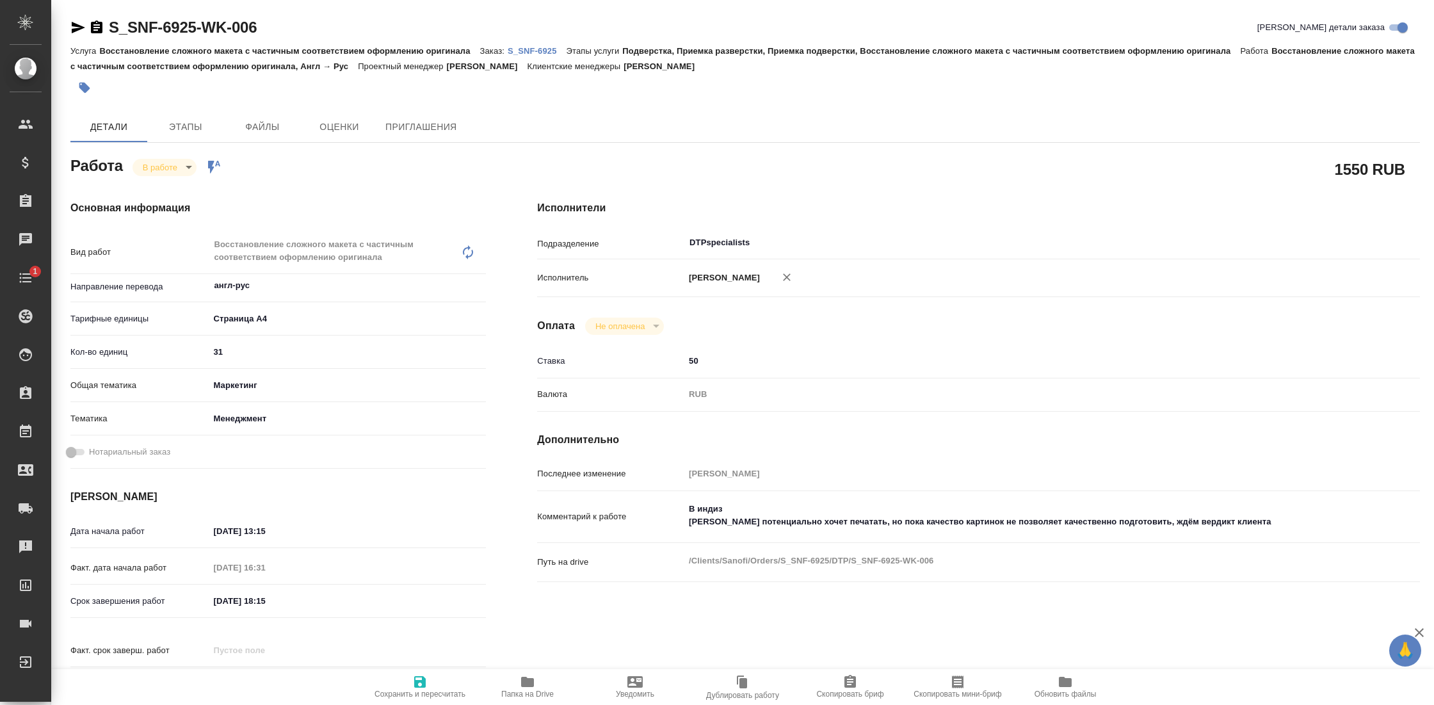
type textarea "x"
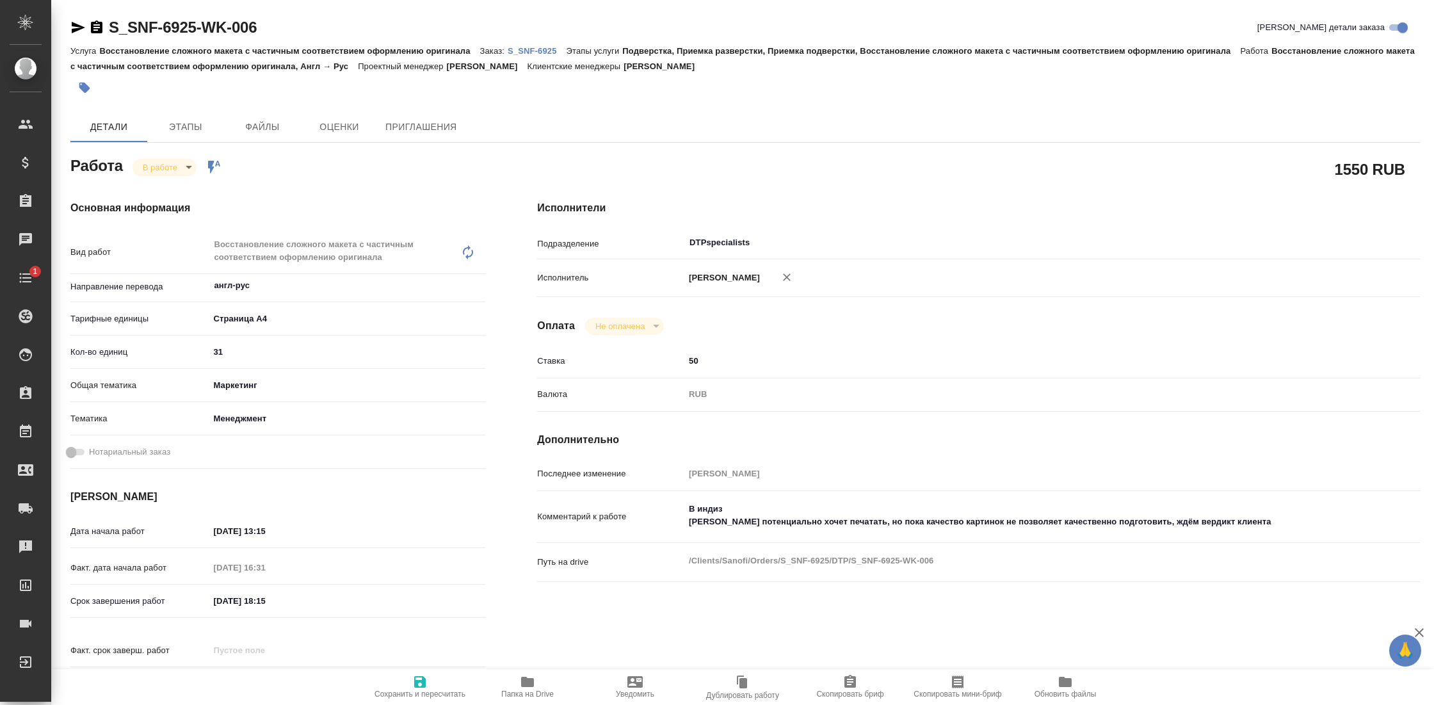
type textarea "x"
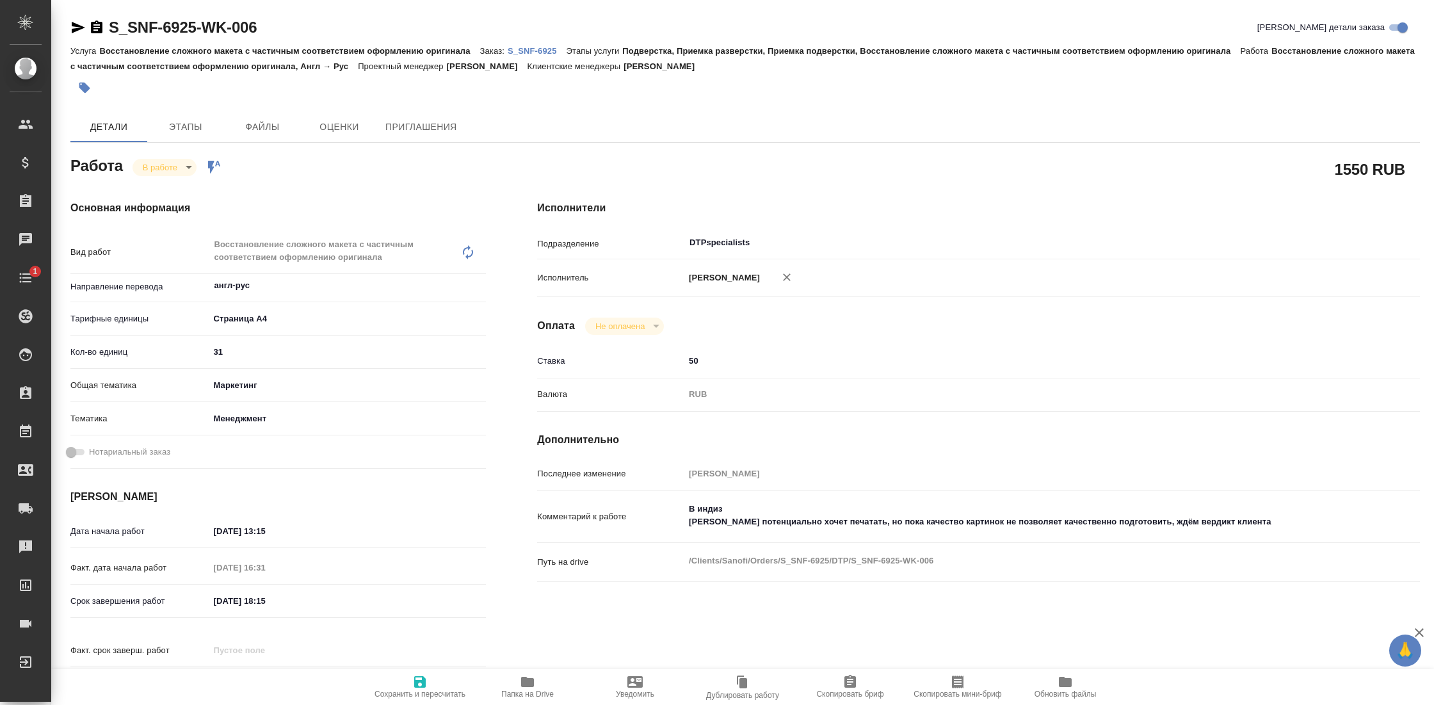
type textarea "x"
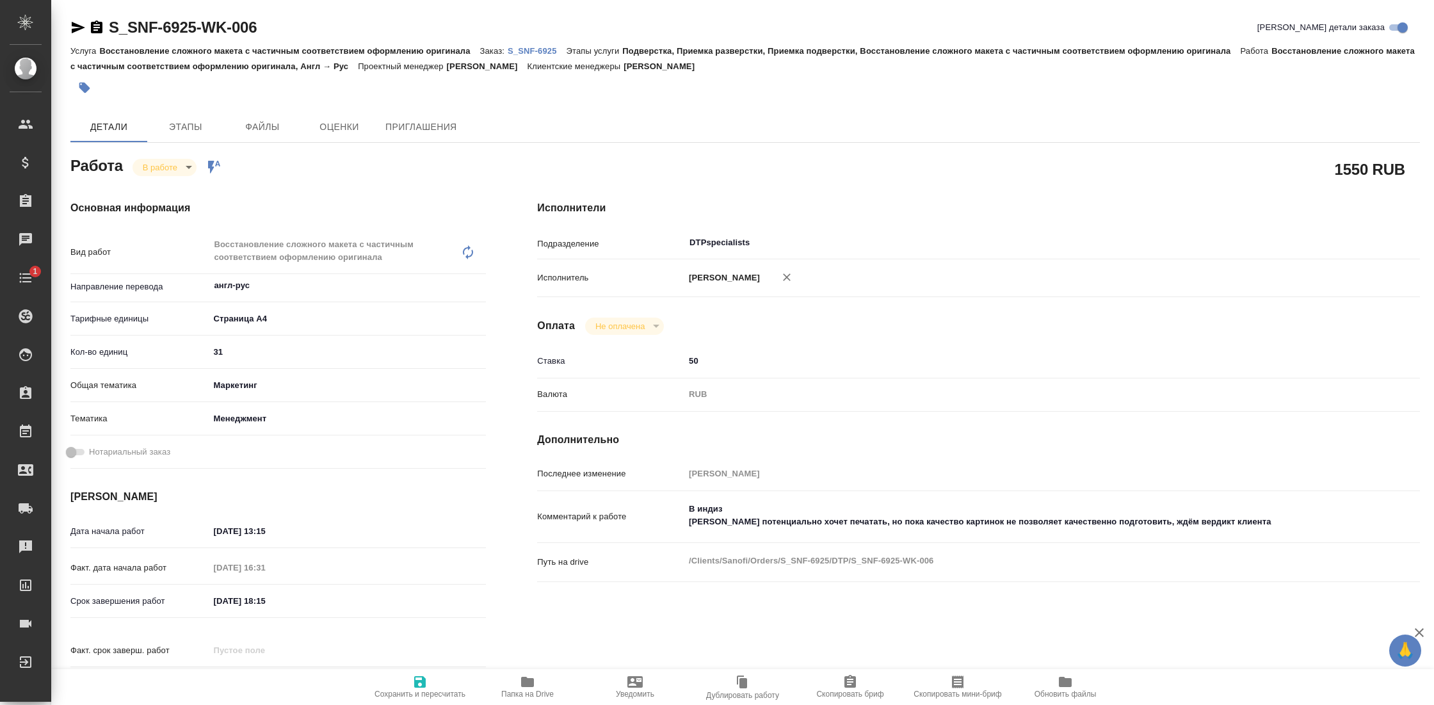
type textarea "x"
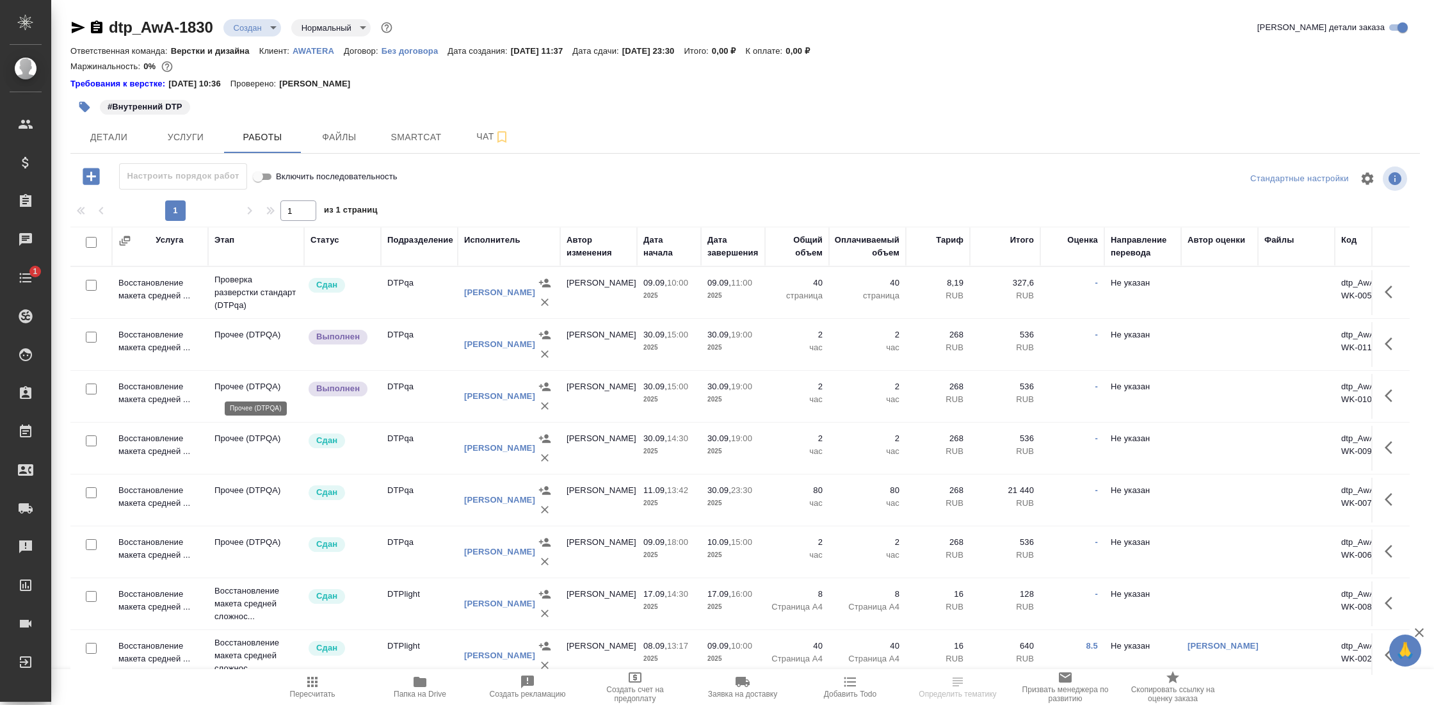
click at [227, 387] on p "Прочее (DTPQA)" at bounding box center [255, 386] width 83 height 13
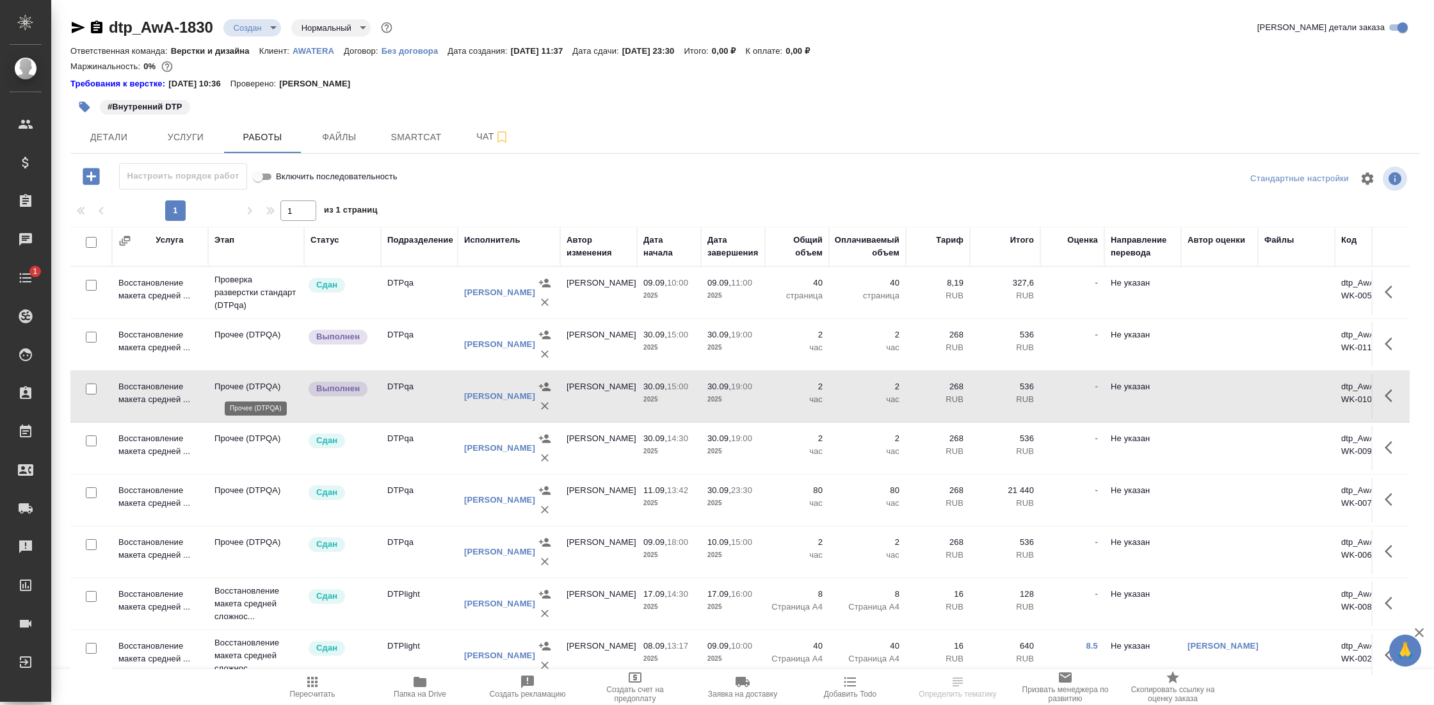
click at [227, 387] on p "Прочее (DTPQA)" at bounding box center [255, 386] width 83 height 13
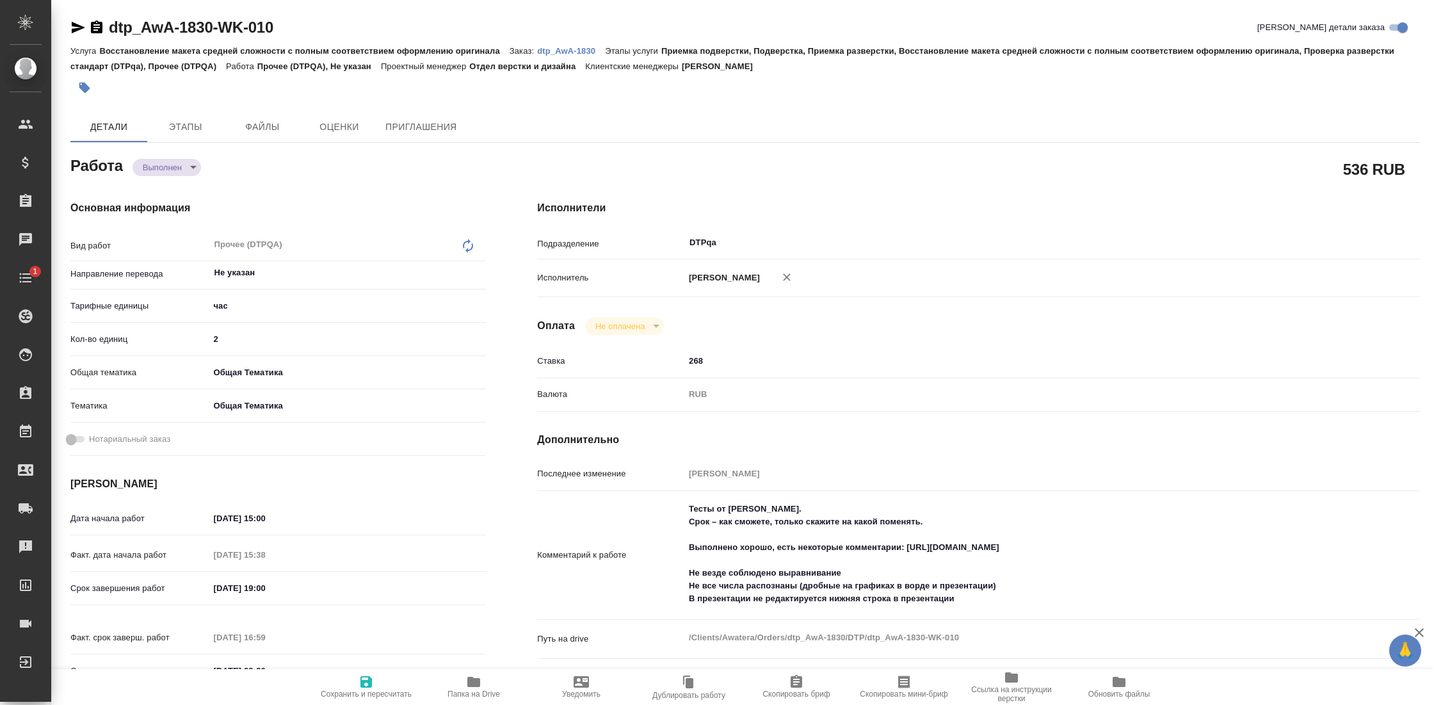
type textarea "x"
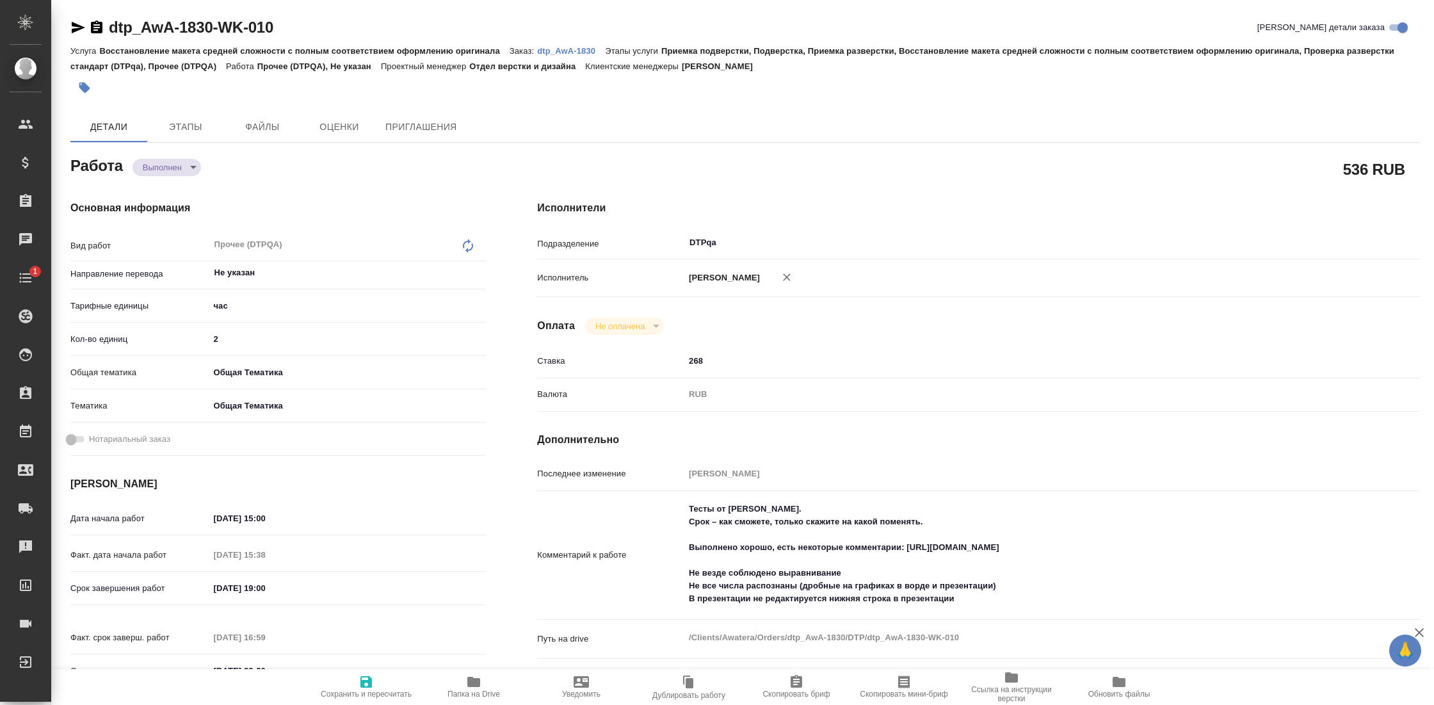
type textarea "x"
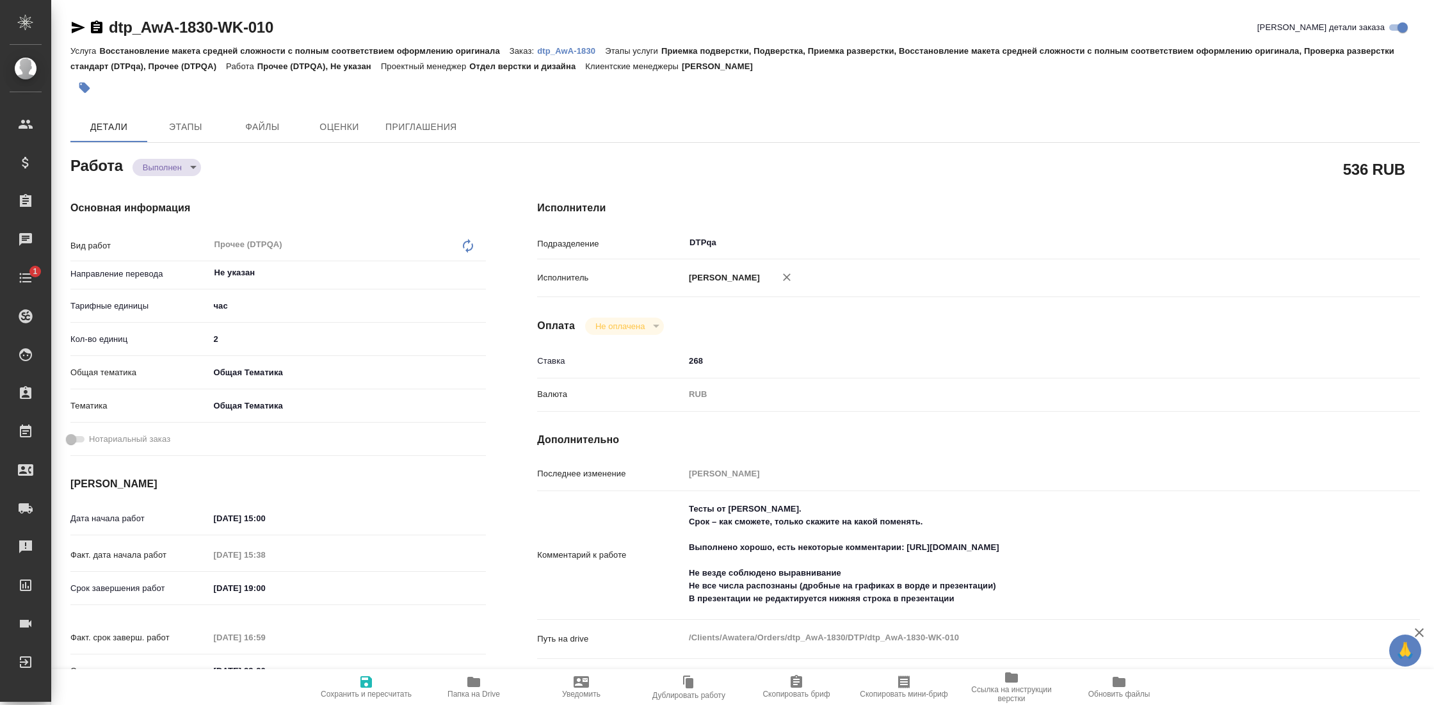
type textarea "x"
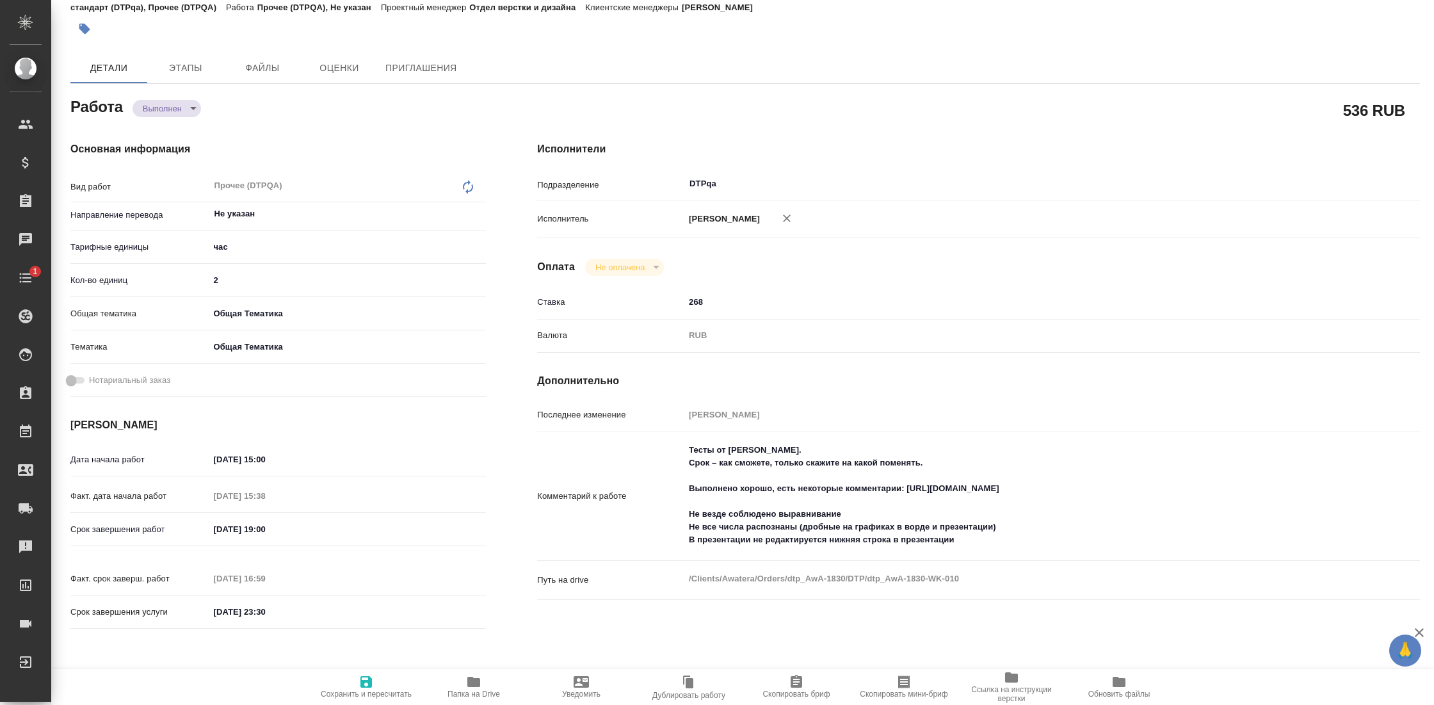
type textarea "x"
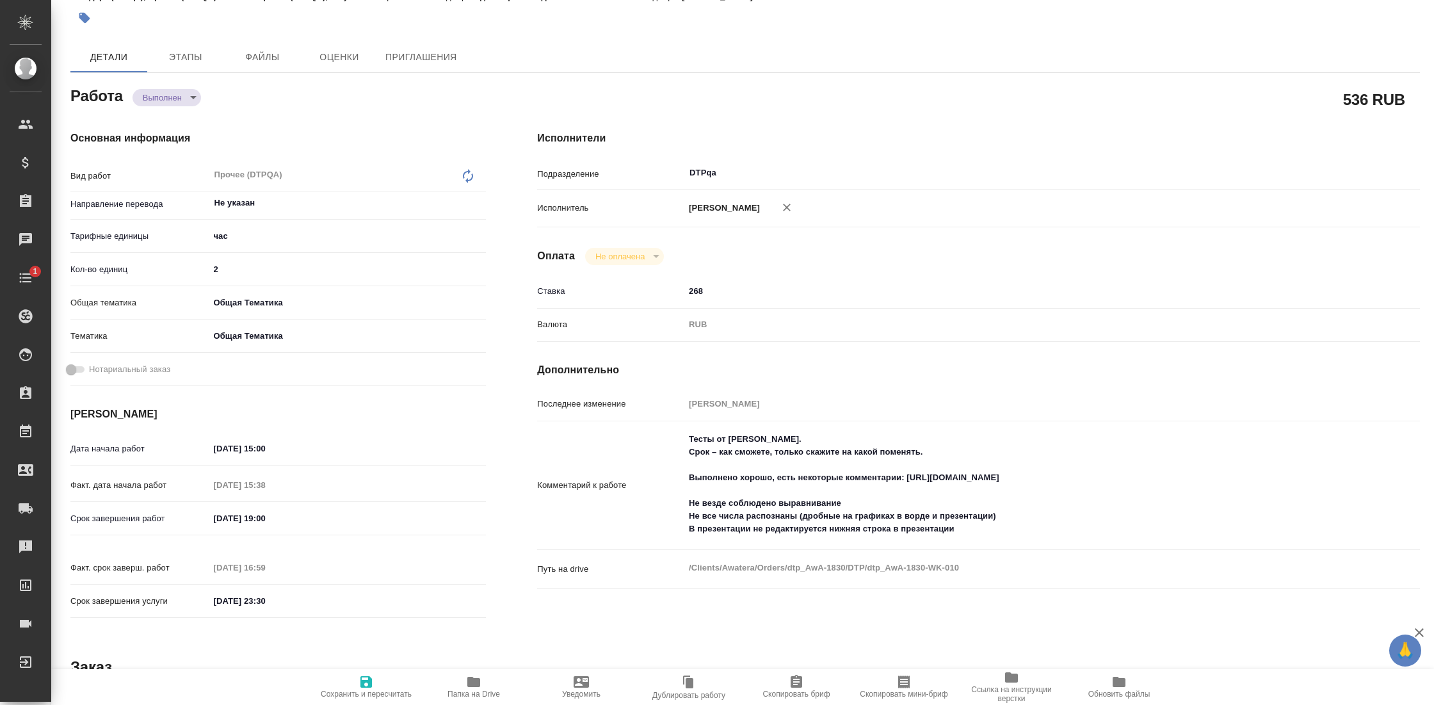
scroll to position [72, 0]
type textarea "x"
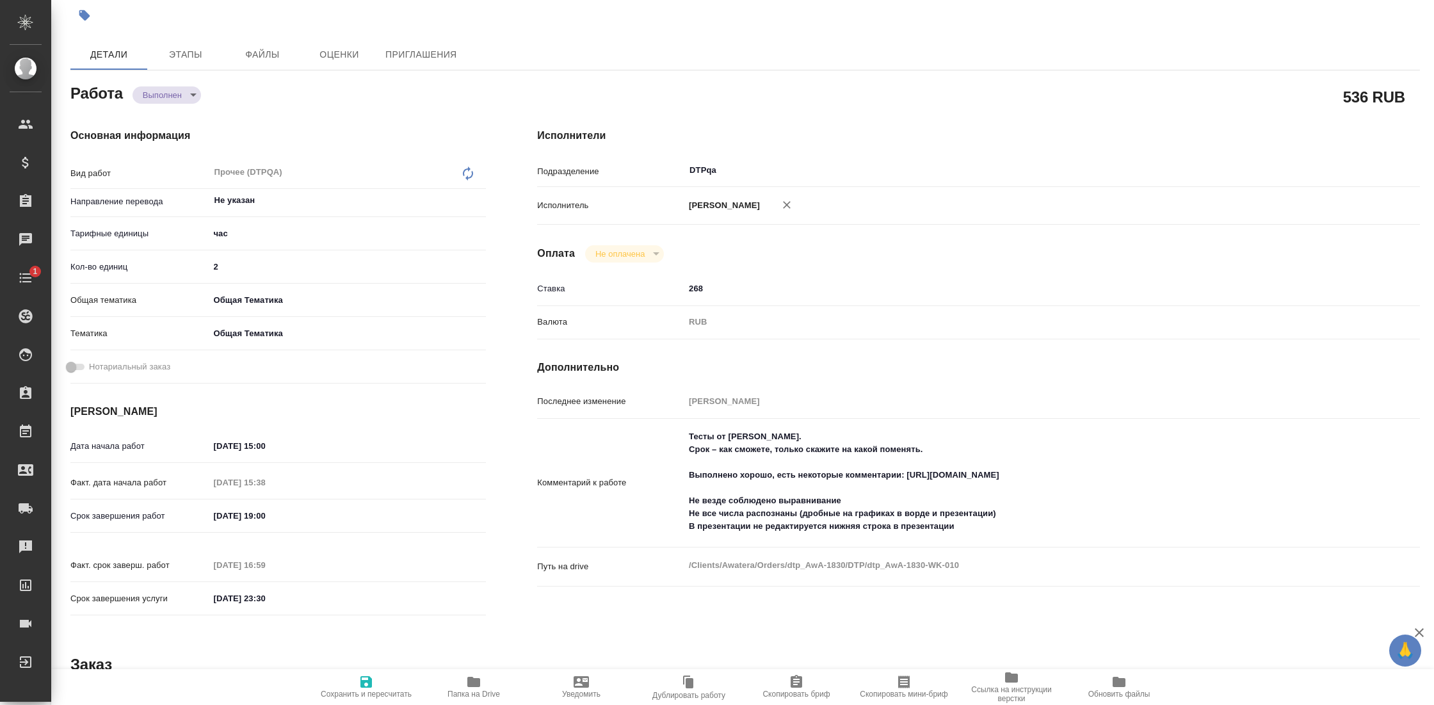
type textarea "x"
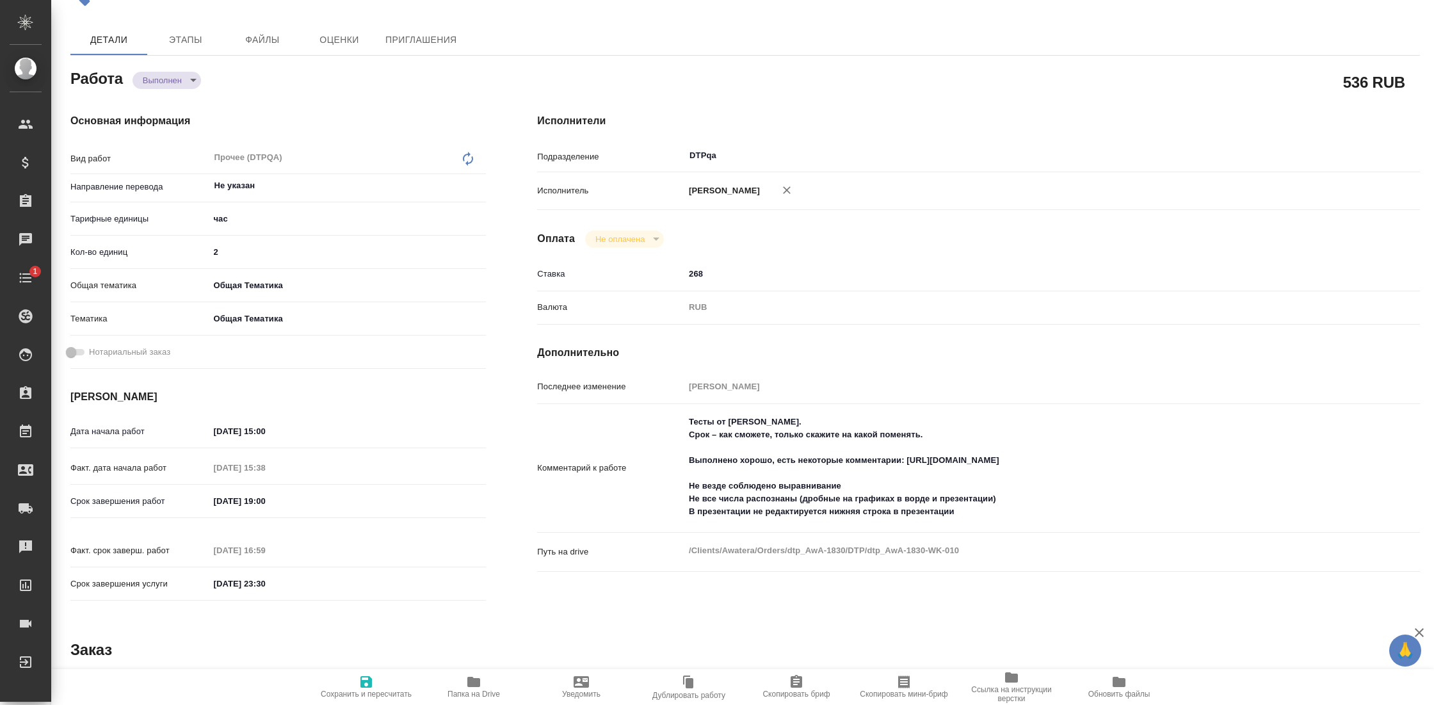
scroll to position [90, 0]
click at [173, 87] on div "Основная информация Вид работ Прочее (DTPQA) x ​ Направление перевода Не указан…" at bounding box center [278, 358] width 467 height 547
click at [173, 84] on body "🙏 .cls-1 fill:#fff; AWATERA Gostev Yury Клиенты Спецификации Заказы 9 Чаты 1 To…" at bounding box center [717, 352] width 1434 height 705
click at [175, 158] on li "Сдан" at bounding box center [175, 157] width 85 height 22
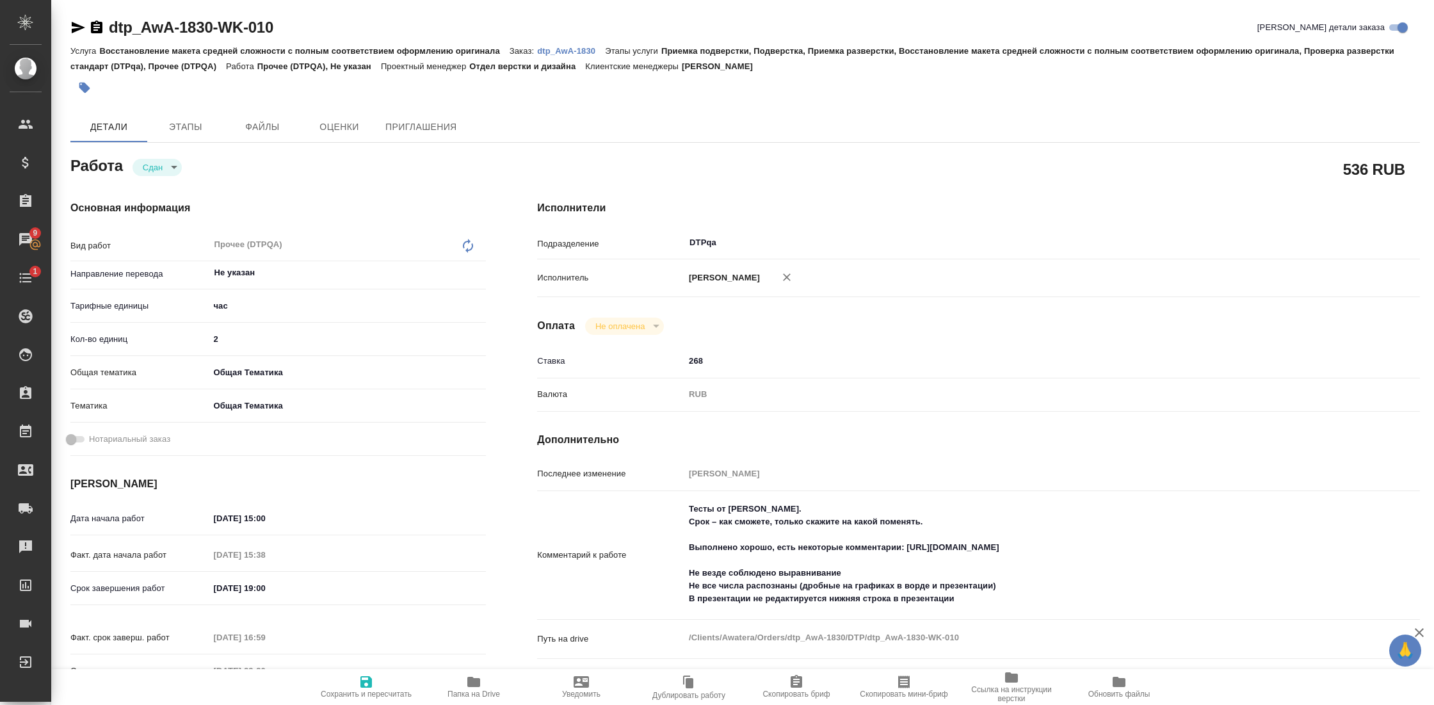
type textarea "x"
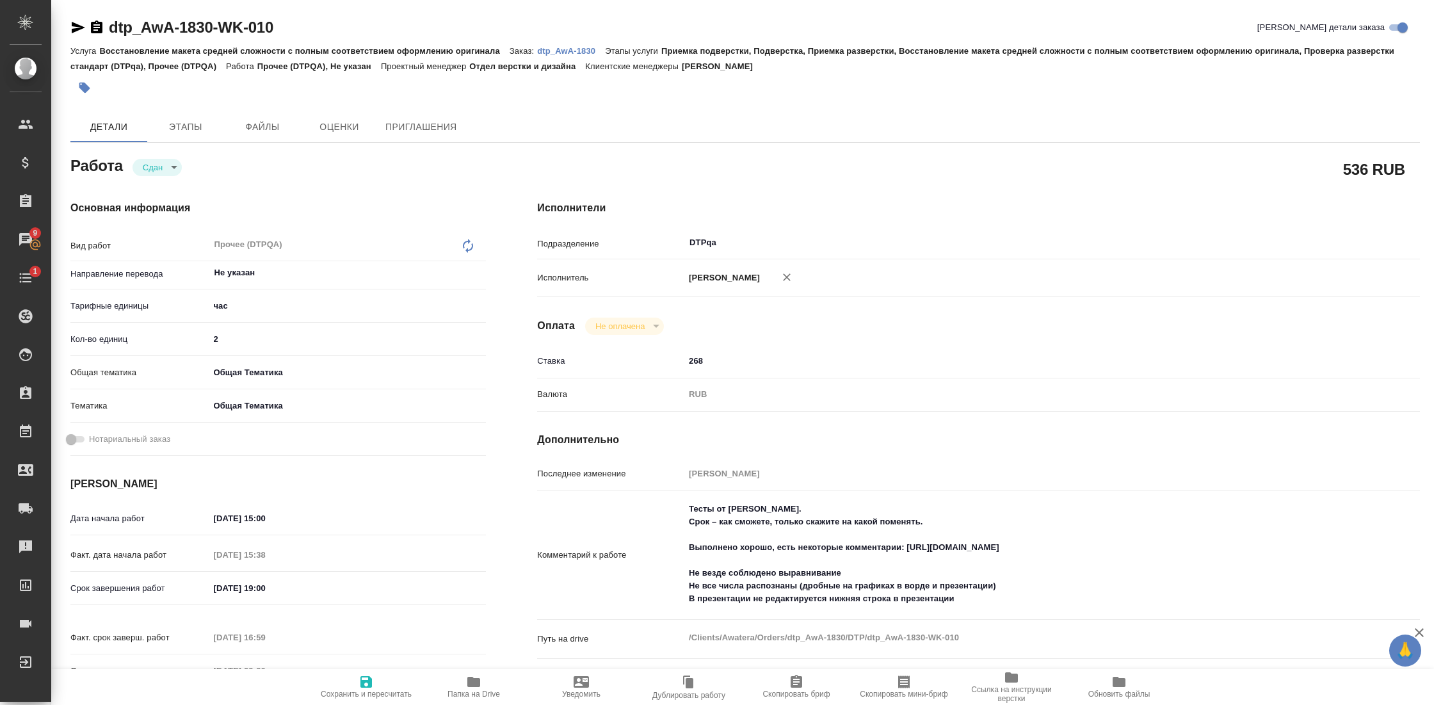
type textarea "x"
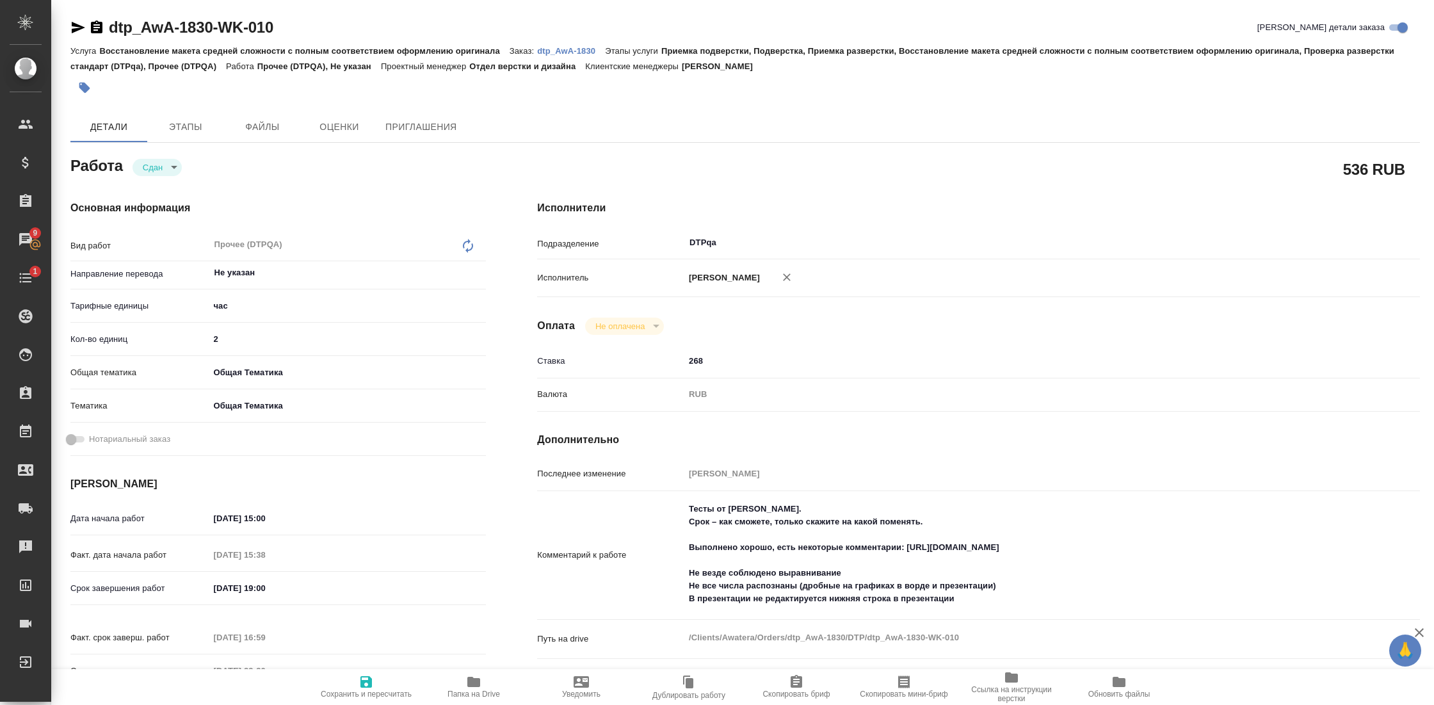
type textarea "x"
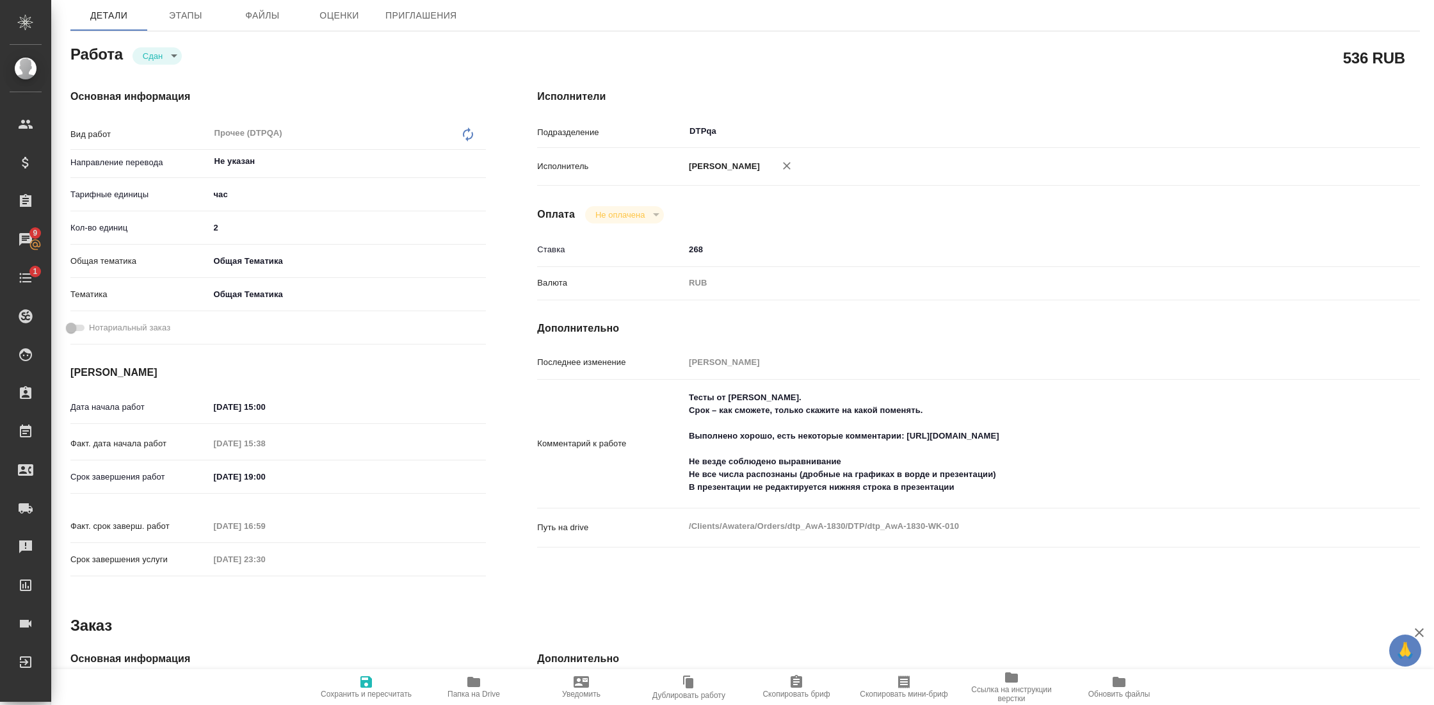
scroll to position [122, 0]
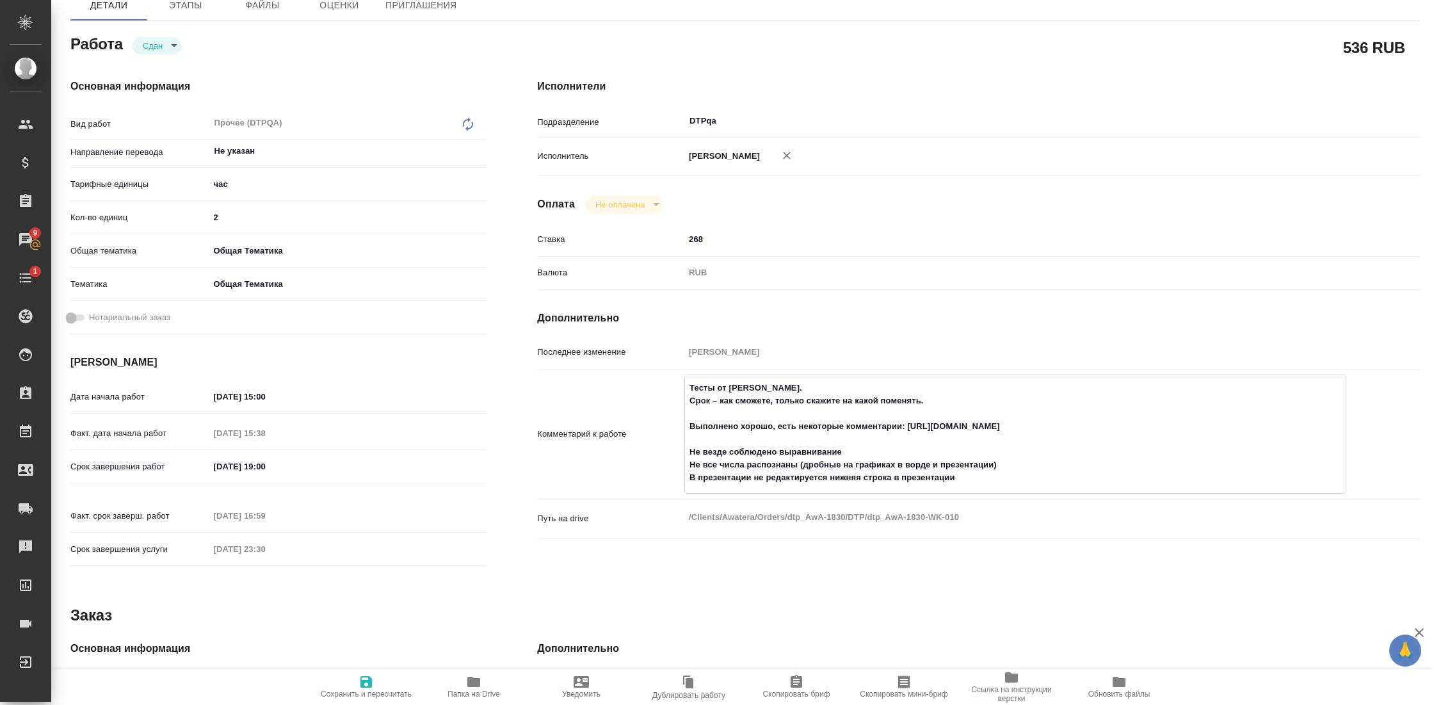
drag, startPoint x: 684, startPoint y: 427, endPoint x: 995, endPoint y: 472, distance: 315.0
click at [995, 472] on textarea "Тесты от [PERSON_NAME]. Срок – как сможете, только скажите на какой поменять. В…" at bounding box center [1015, 432] width 661 height 111
type textarea "x"
click at [481, 680] on icon "button" at bounding box center [473, 681] width 15 height 15
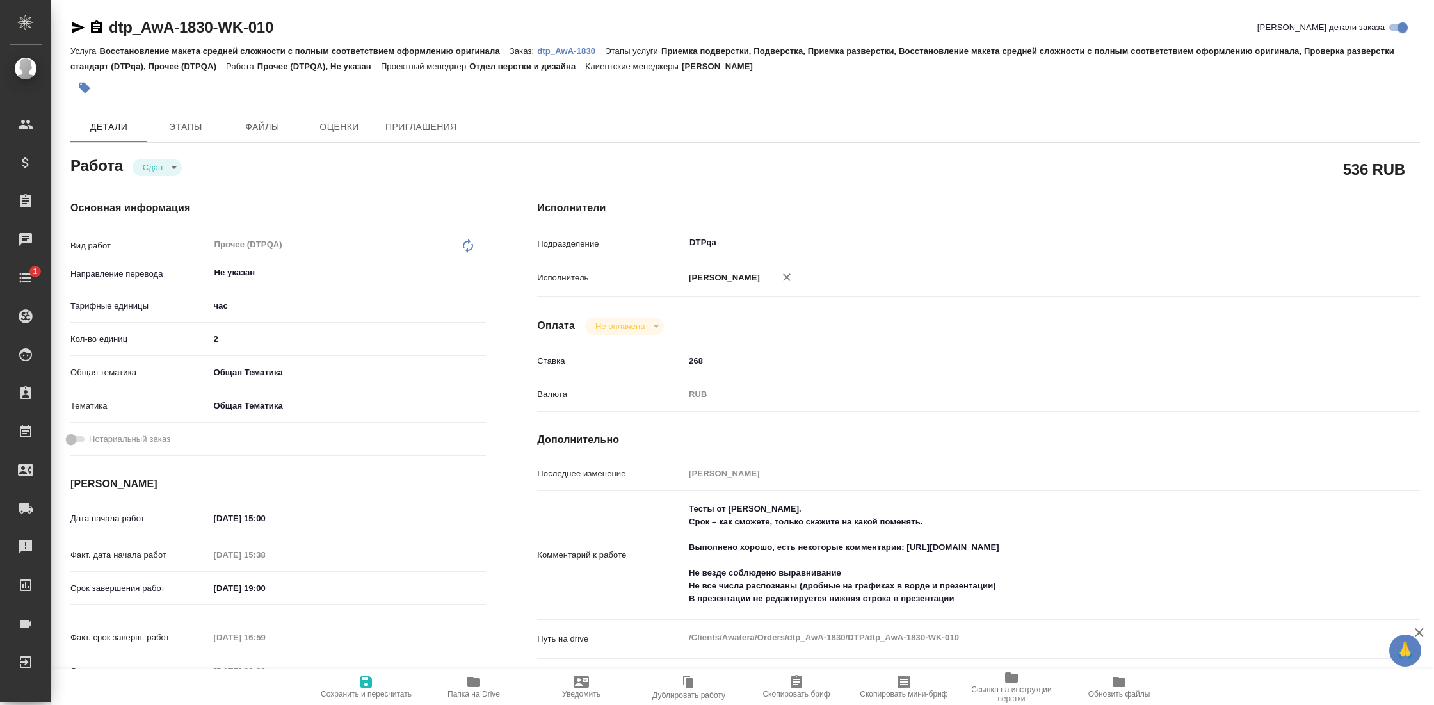
type textarea "x"
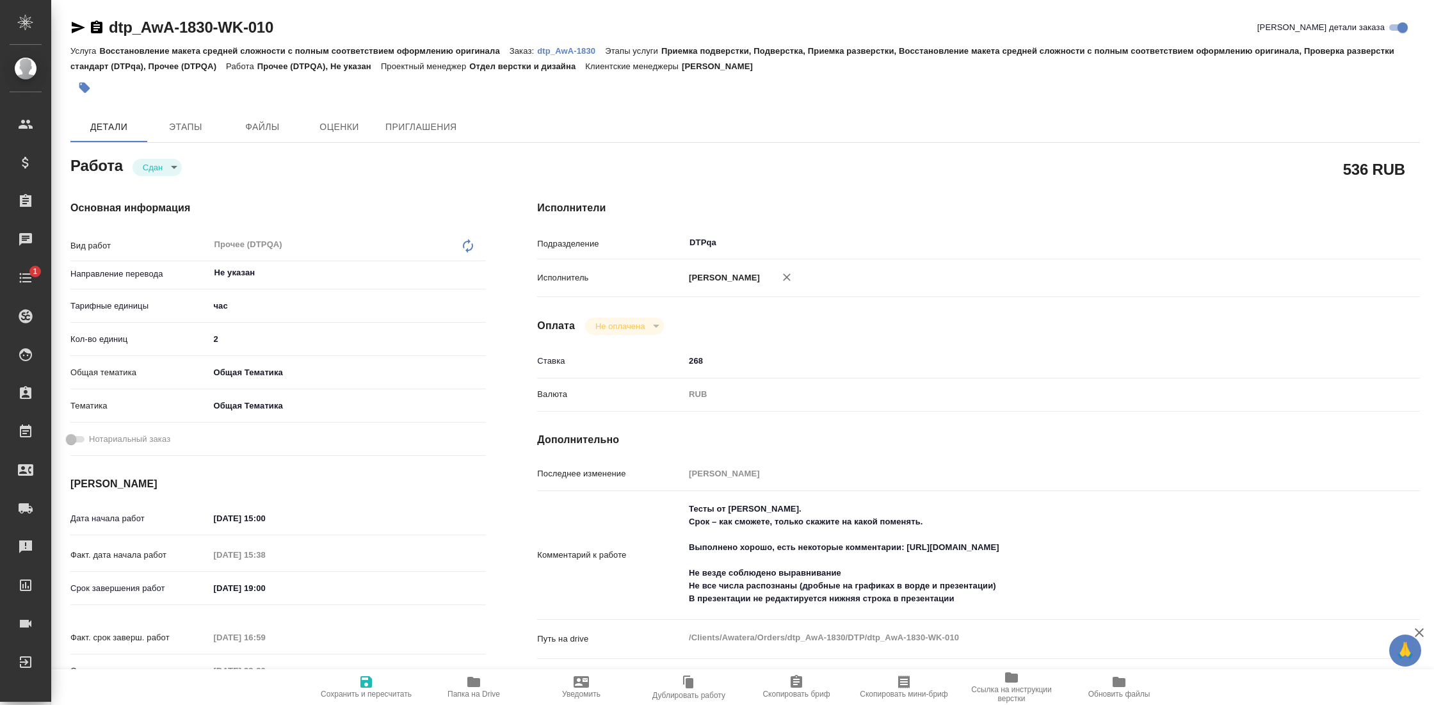
type textarea "x"
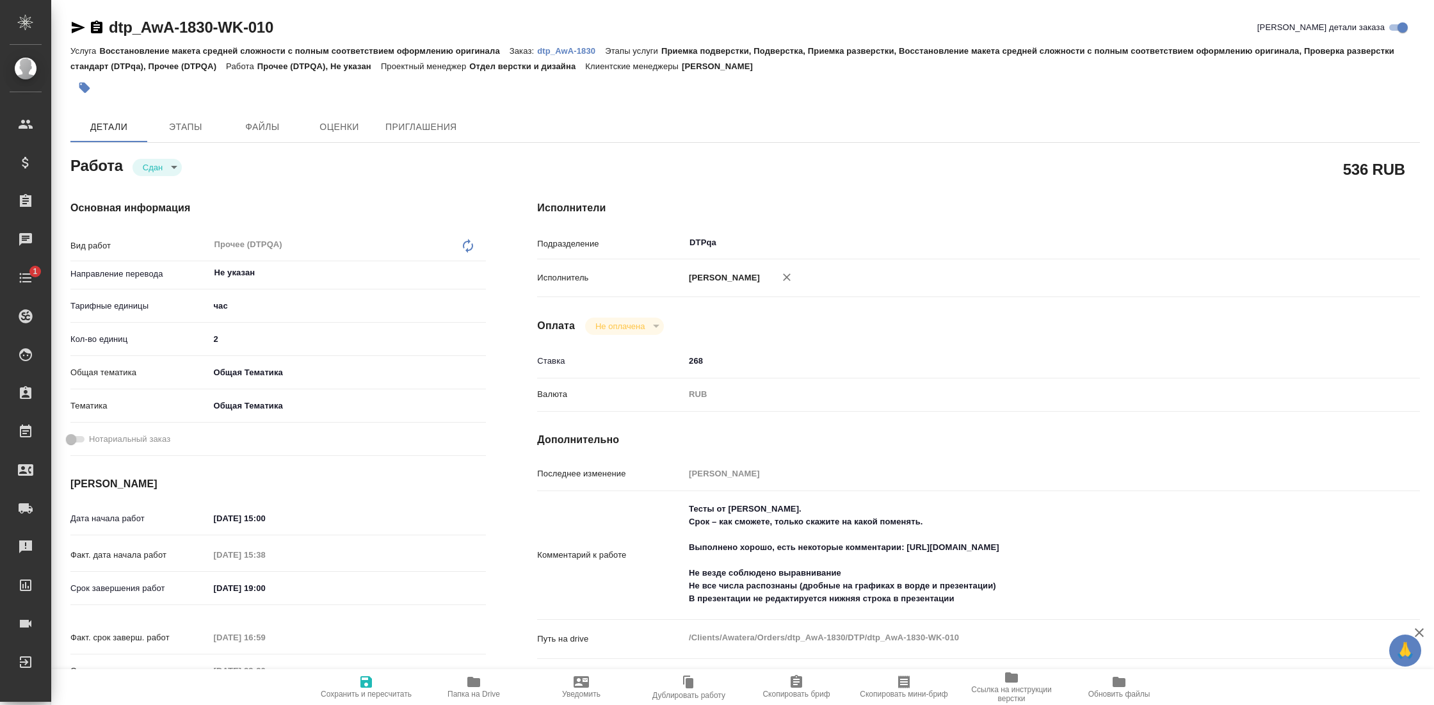
type textarea "x"
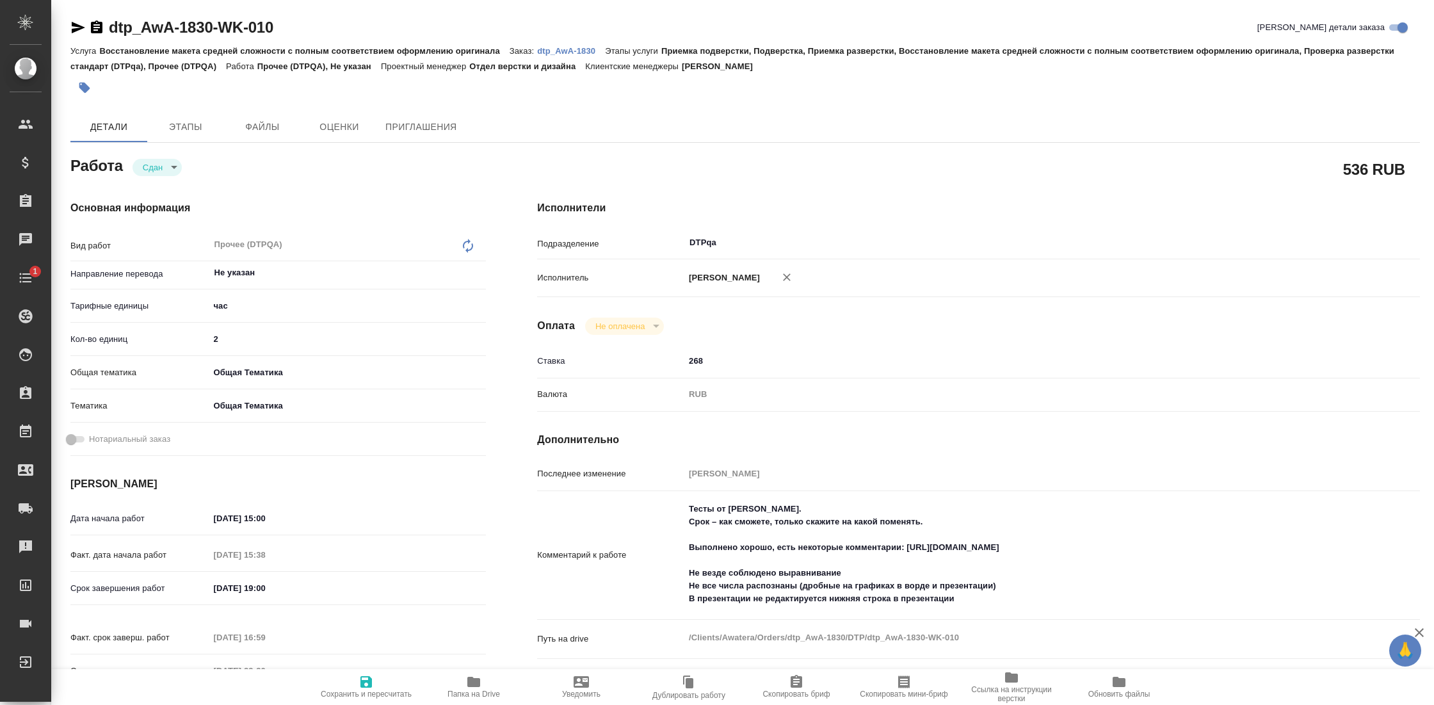
type textarea "x"
